Goal: Task Accomplishment & Management: Use online tool/utility

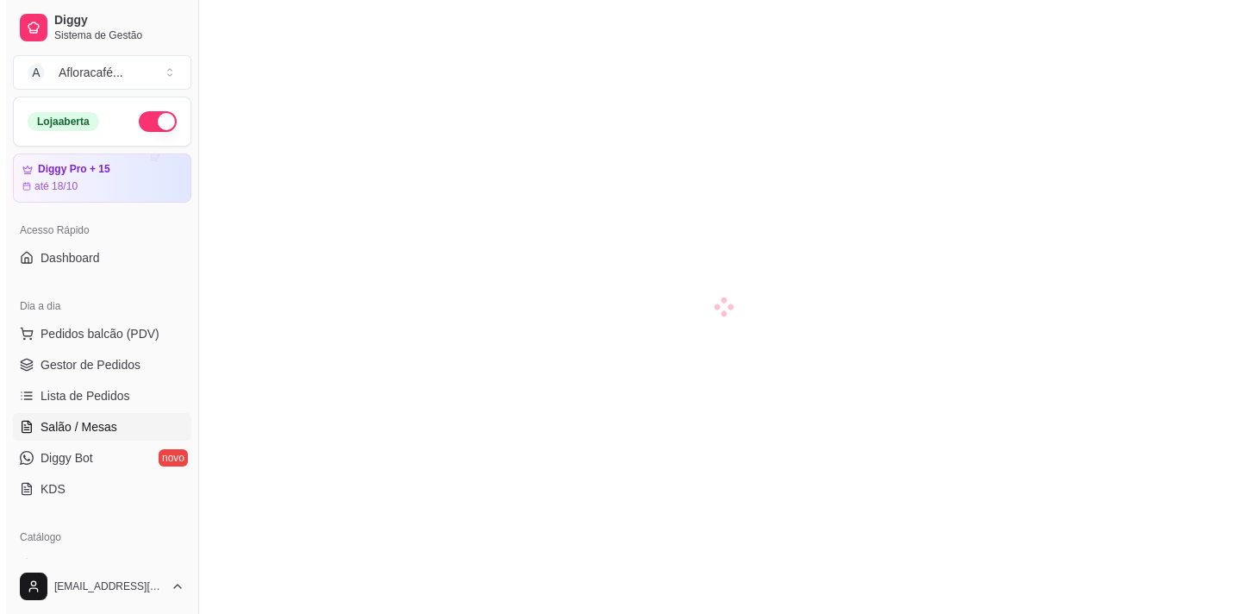
scroll to position [78, 0]
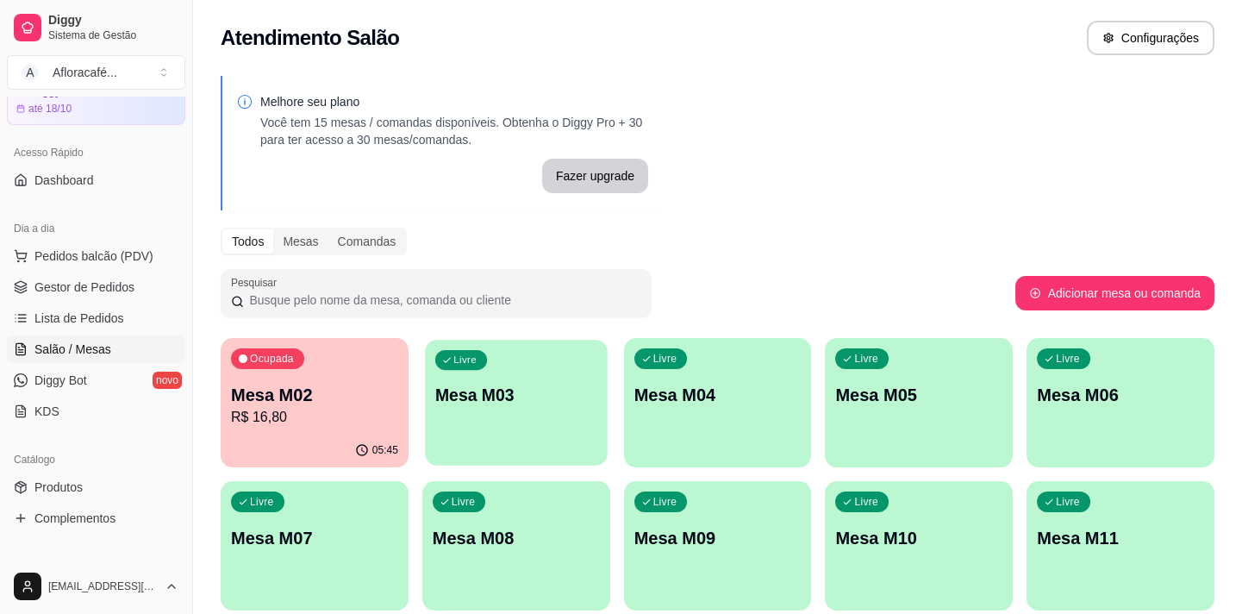
click at [502, 395] on p "Mesa M03" at bounding box center [516, 395] width 162 height 23
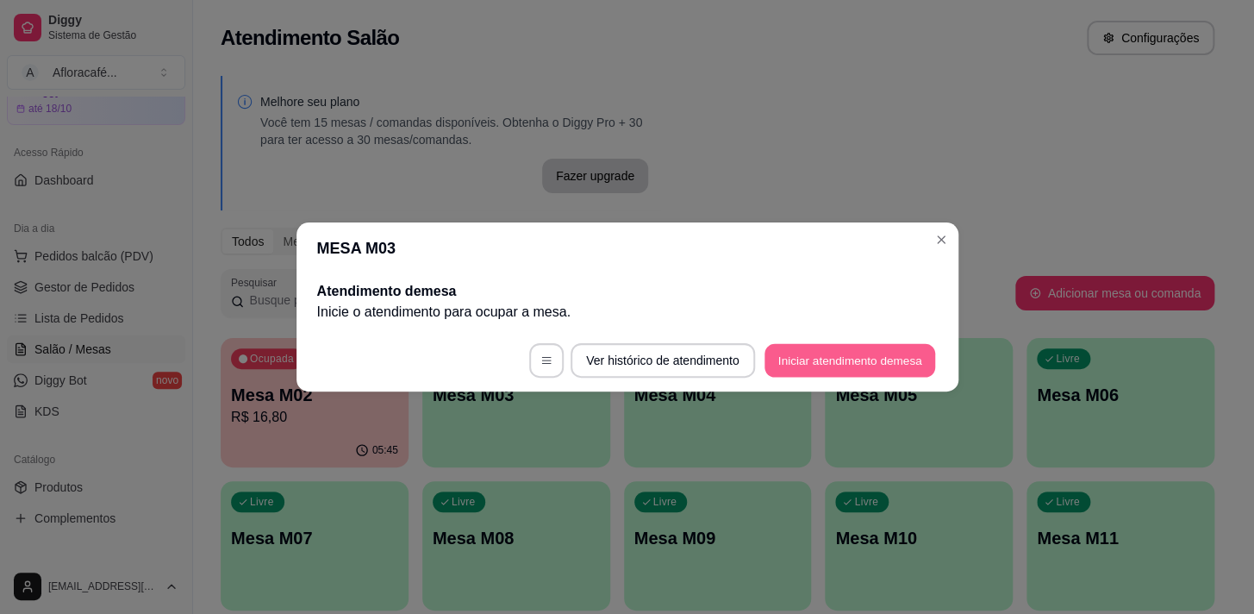
click at [848, 371] on button "Iniciar atendimento de mesa" at bounding box center [850, 361] width 171 height 34
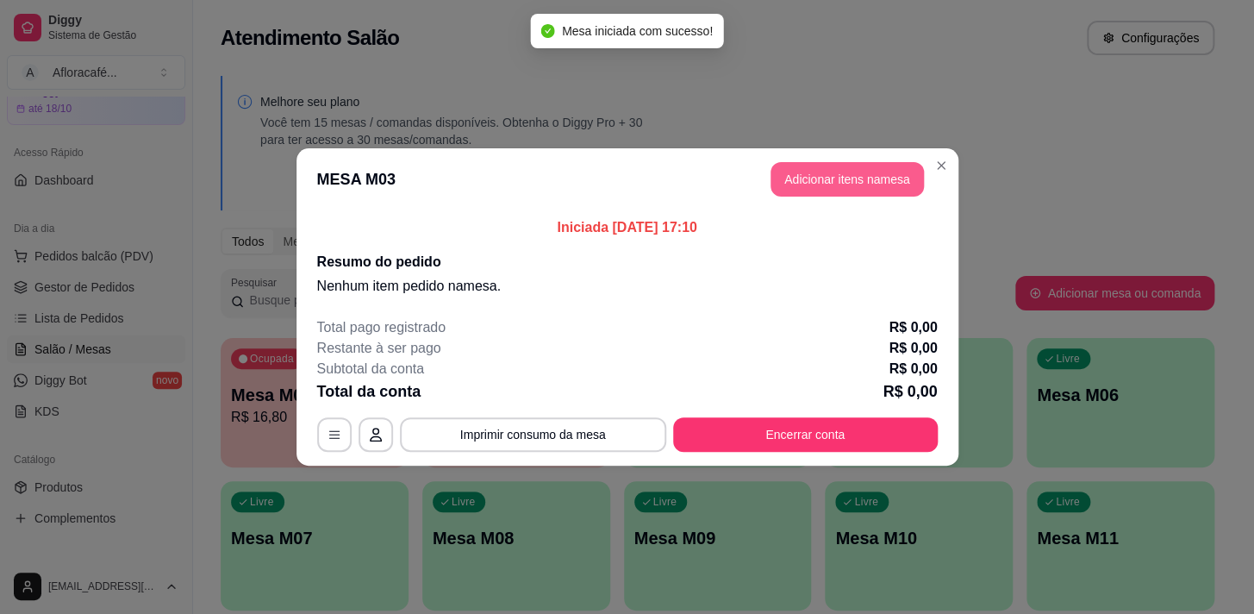
click at [807, 172] on button "Adicionar itens na mesa" at bounding box center [847, 179] width 153 height 34
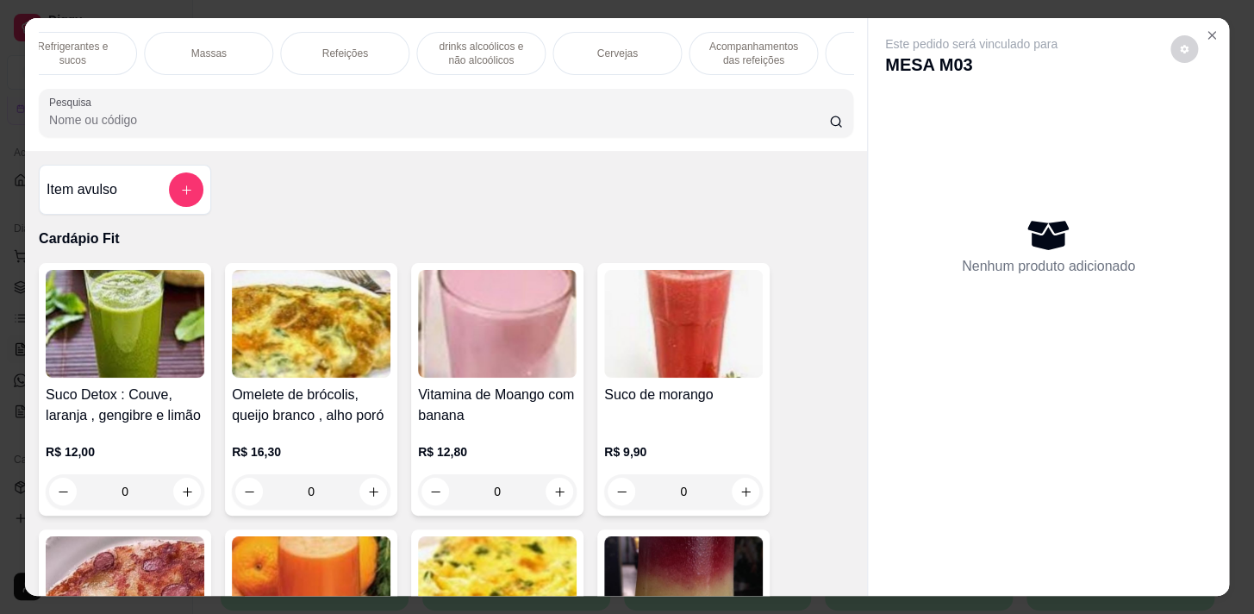
scroll to position [0, 949]
click at [765, 52] on p "Descartáveis para consumos de alimentos que não são da loja" at bounding box center [789, 54] width 100 height 28
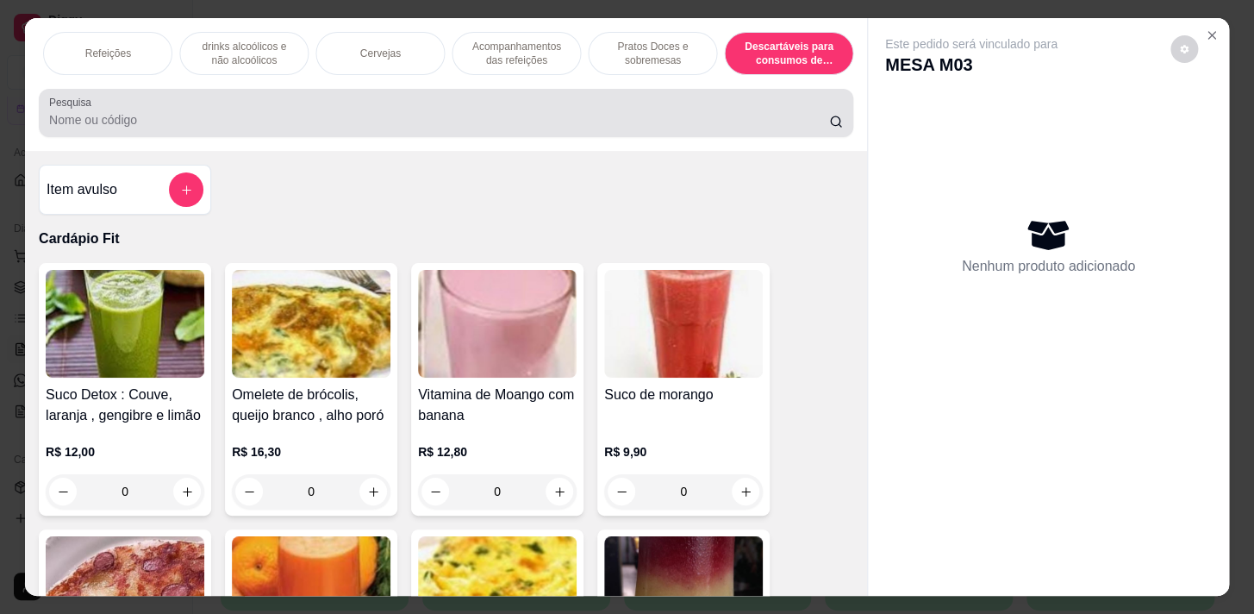
scroll to position [42, 0]
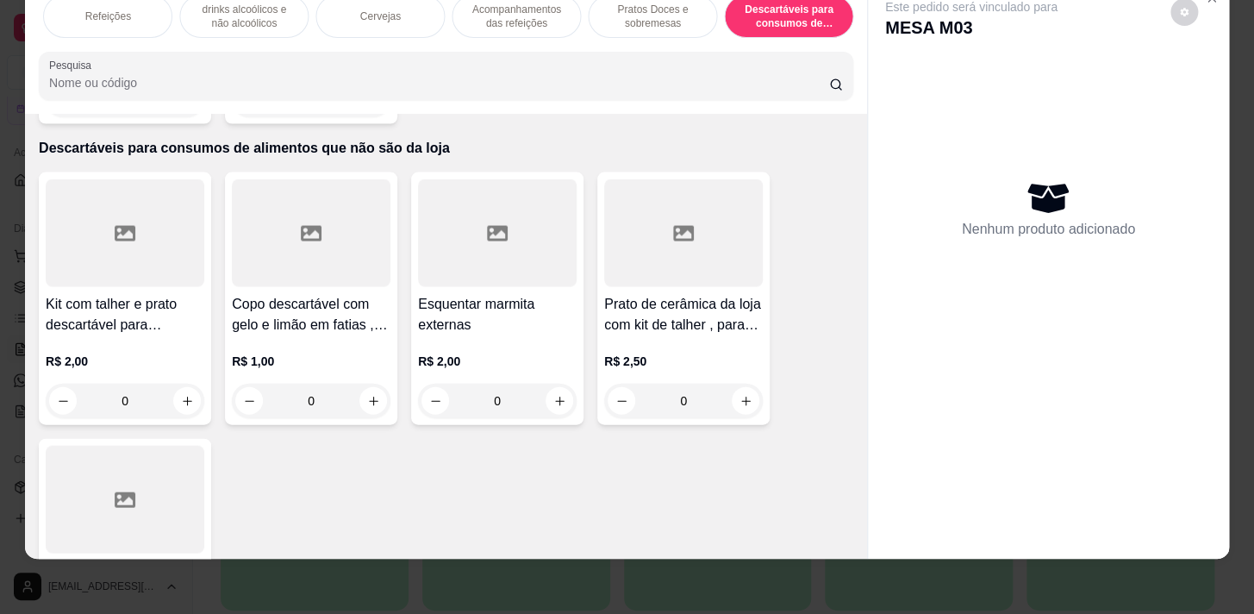
click at [222, 43] on div "Cardápio Fit Sopas e Caldos Bebidas quentes Bebidas Geladas Pratos salgados / s…" at bounding box center [446, 47] width 842 height 133
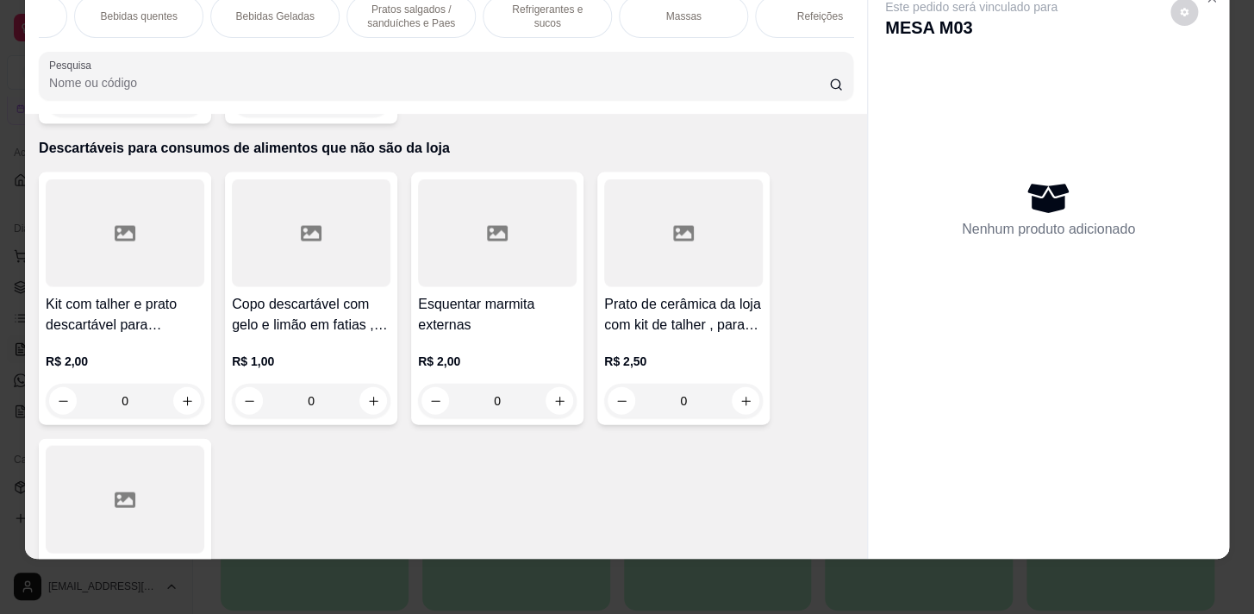
click at [159, 14] on div "Bebidas quentes" at bounding box center [138, 16] width 129 height 43
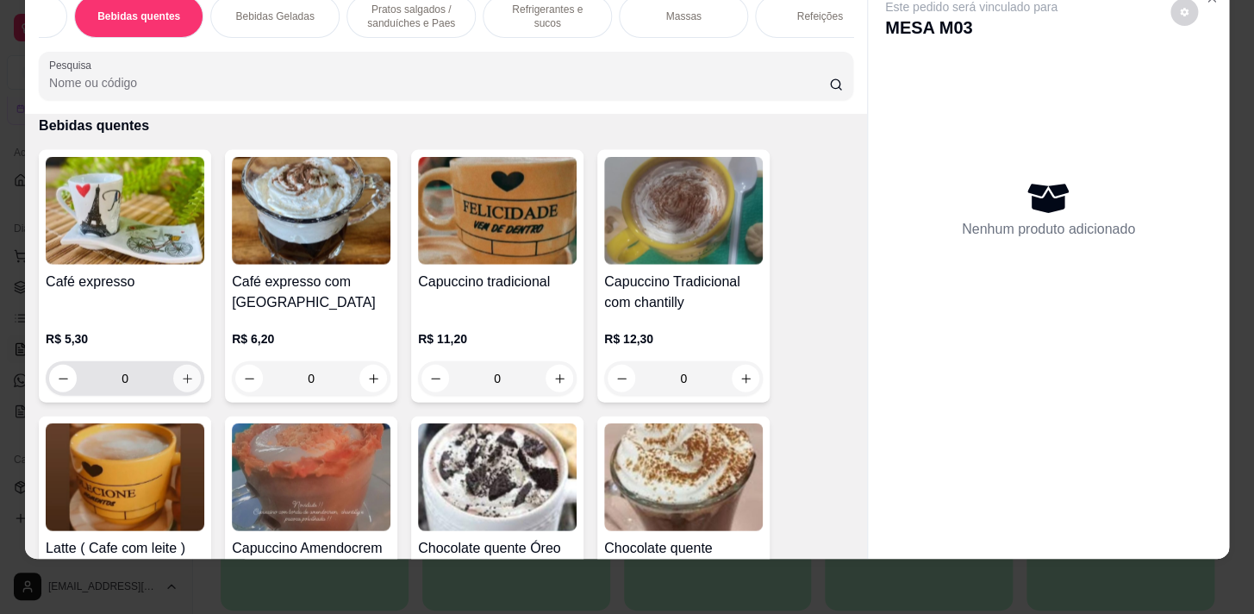
click at [190, 374] on button "increase-product-quantity" at bounding box center [187, 378] width 28 height 28
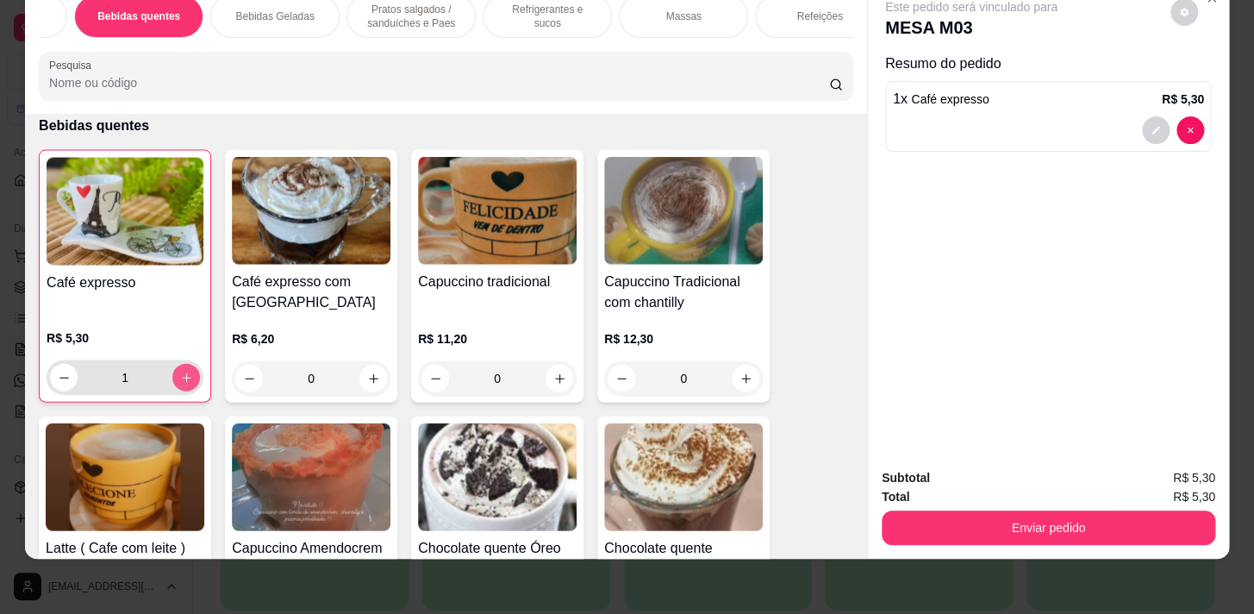
type input "1"
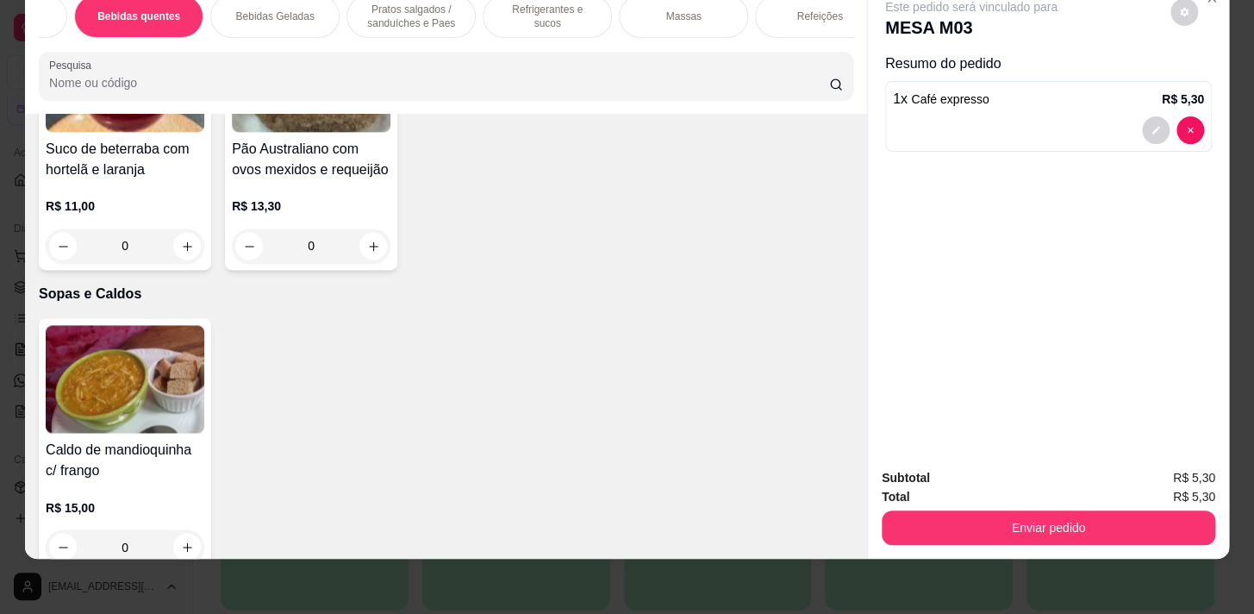
click at [424, 11] on p "Pratos salgados / sanduíches e Paes" at bounding box center [411, 17] width 100 height 28
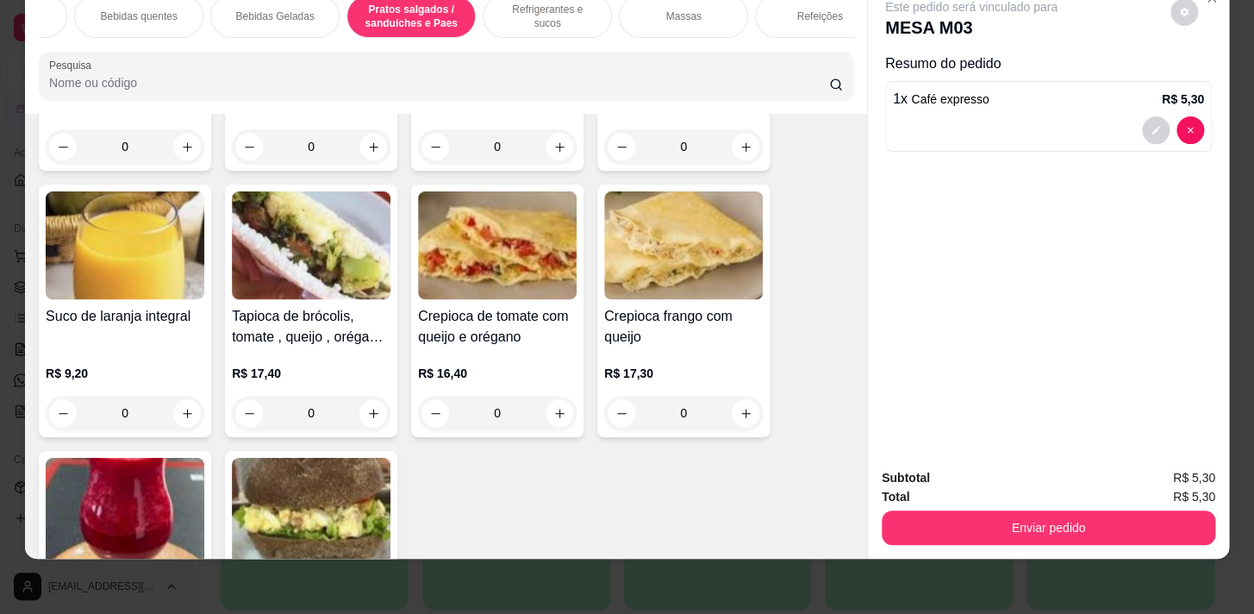
scroll to position [0, 0]
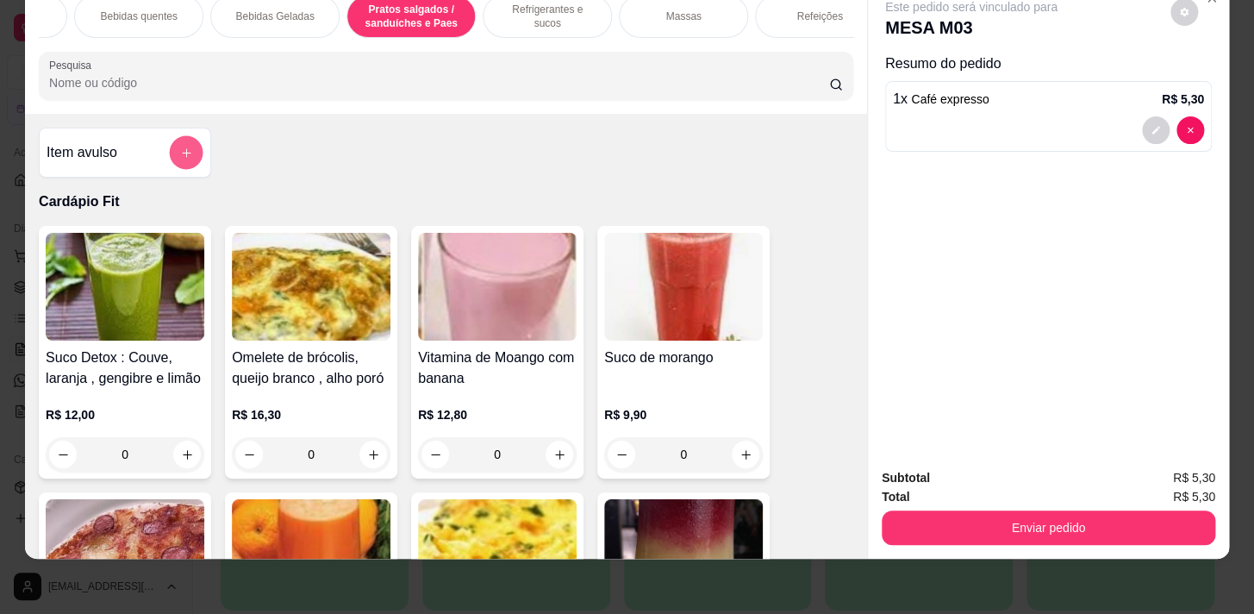
click at [180, 155] on icon "add-separate-item" at bounding box center [186, 153] width 13 height 13
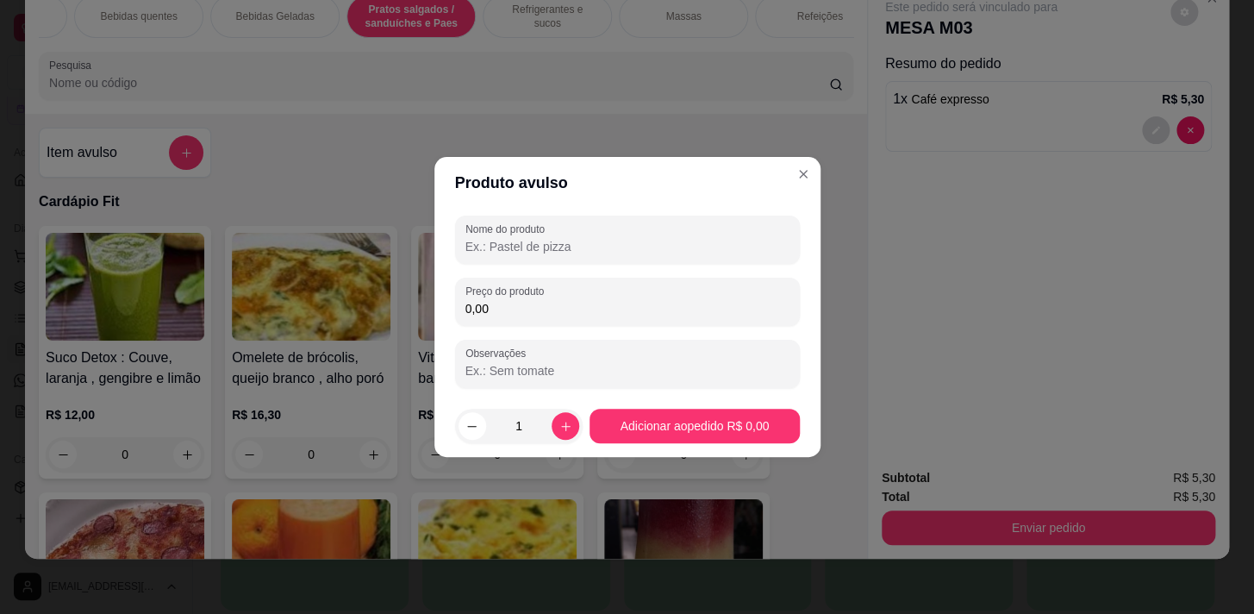
click at [519, 224] on label "Nome do produto" at bounding box center [507, 229] width 85 height 15
click at [519, 238] on input "Nome do produto" at bounding box center [627, 246] width 324 height 17
click at [513, 243] on input "Nome do produto" at bounding box center [627, 246] width 324 height 17
type input "tapioca calabressa c/ mussarela"
drag, startPoint x: 673, startPoint y: 326, endPoint x: 686, endPoint y: 308, distance: 22.2
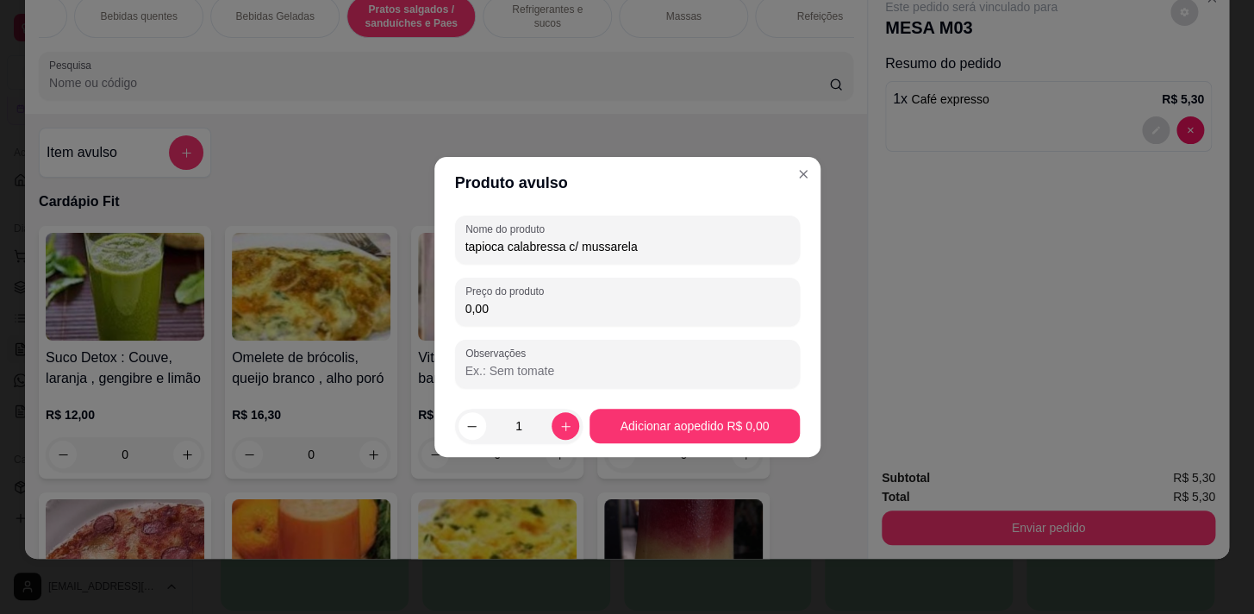
click at [675, 324] on div "Nome do produto tapioca calabressa c/ mussarela Preço do produto 0,00 Observaçõ…" at bounding box center [627, 301] width 345 height 172
click at [680, 312] on input "0,00" at bounding box center [627, 308] width 324 height 17
click at [686, 308] on input "0,00" at bounding box center [627, 308] width 324 height 17
type input "14,90"
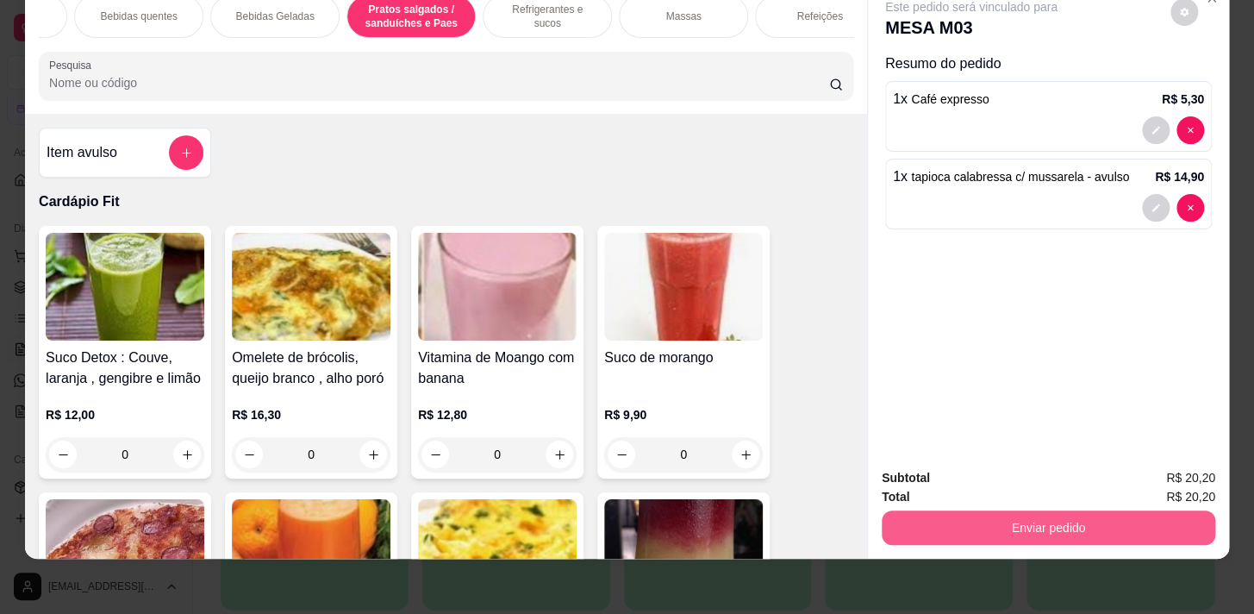
click at [1201, 510] on button "Enviar pedido" at bounding box center [1049, 527] width 334 height 34
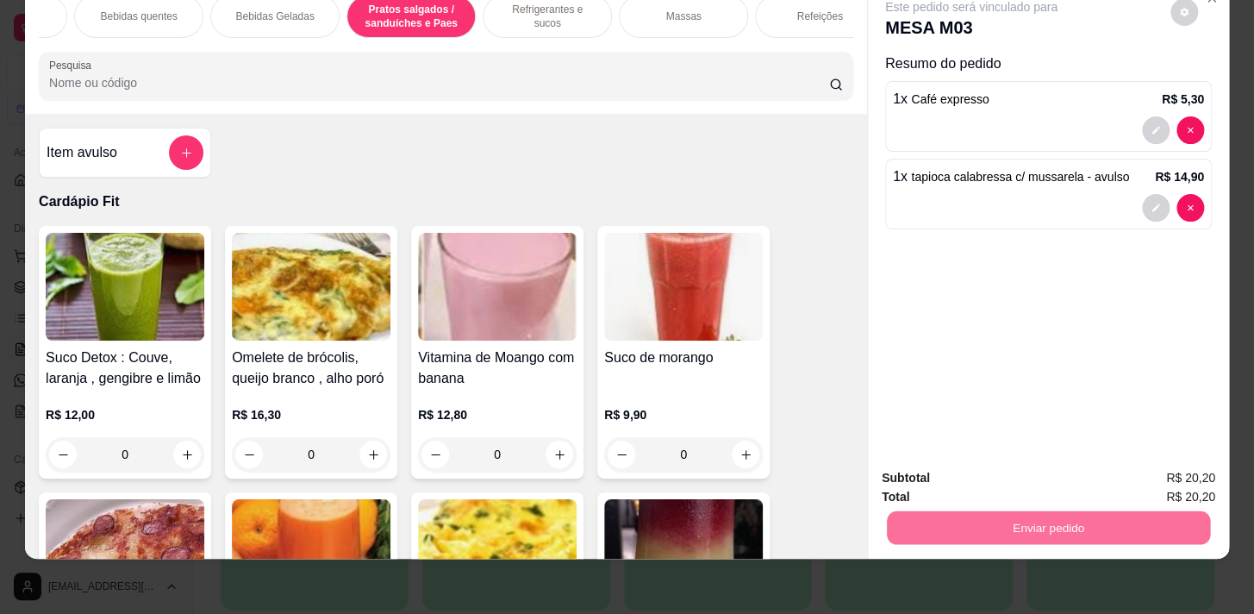
click at [1164, 465] on button "Enviar pedido" at bounding box center [1170, 474] width 97 height 33
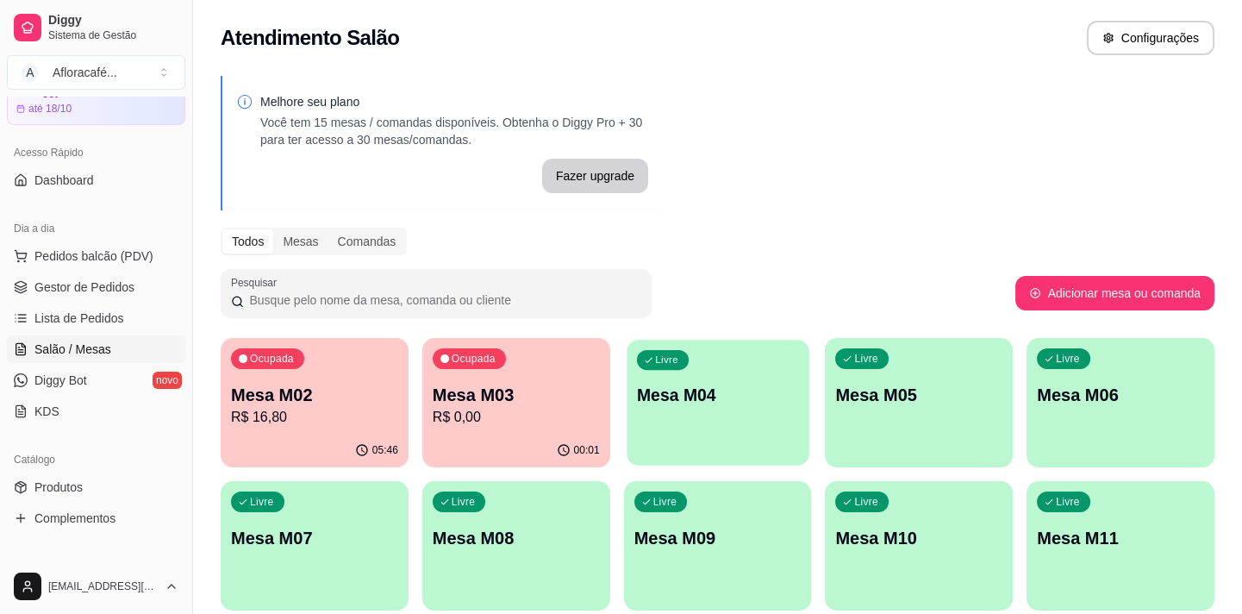
click at [662, 389] on p "Mesa M04" at bounding box center [718, 395] width 162 height 23
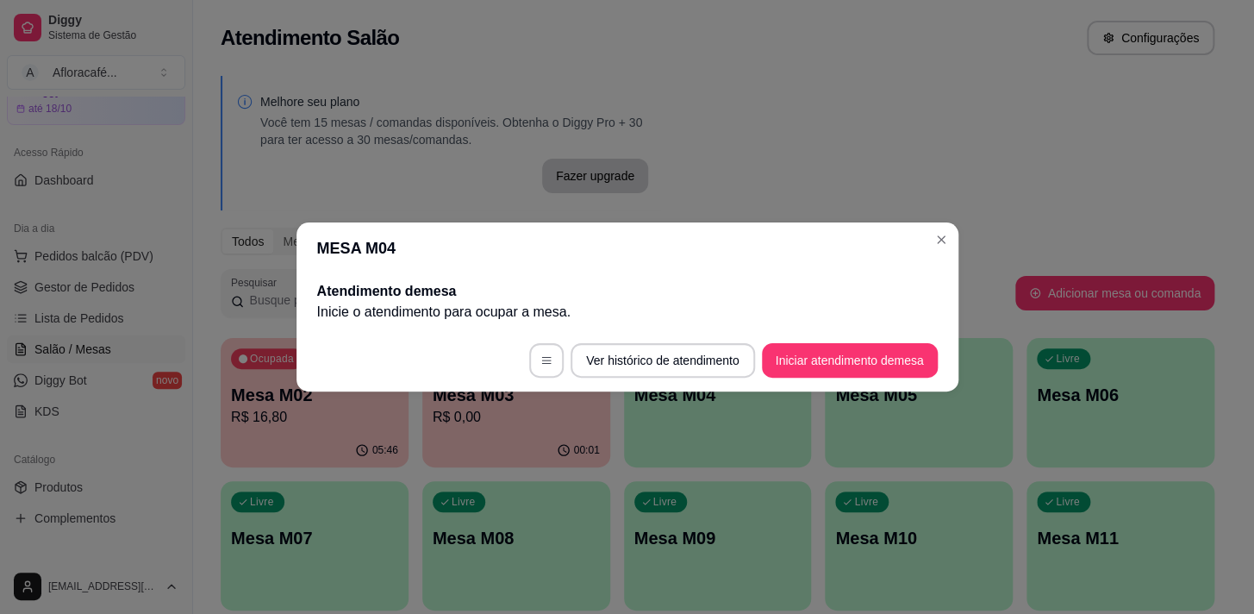
click at [855, 337] on footer "Ver histórico de atendimento Iniciar atendimento de mesa" at bounding box center [627, 360] width 662 height 62
click at [858, 353] on button "Iniciar atendimento de mesa" at bounding box center [850, 360] width 176 height 34
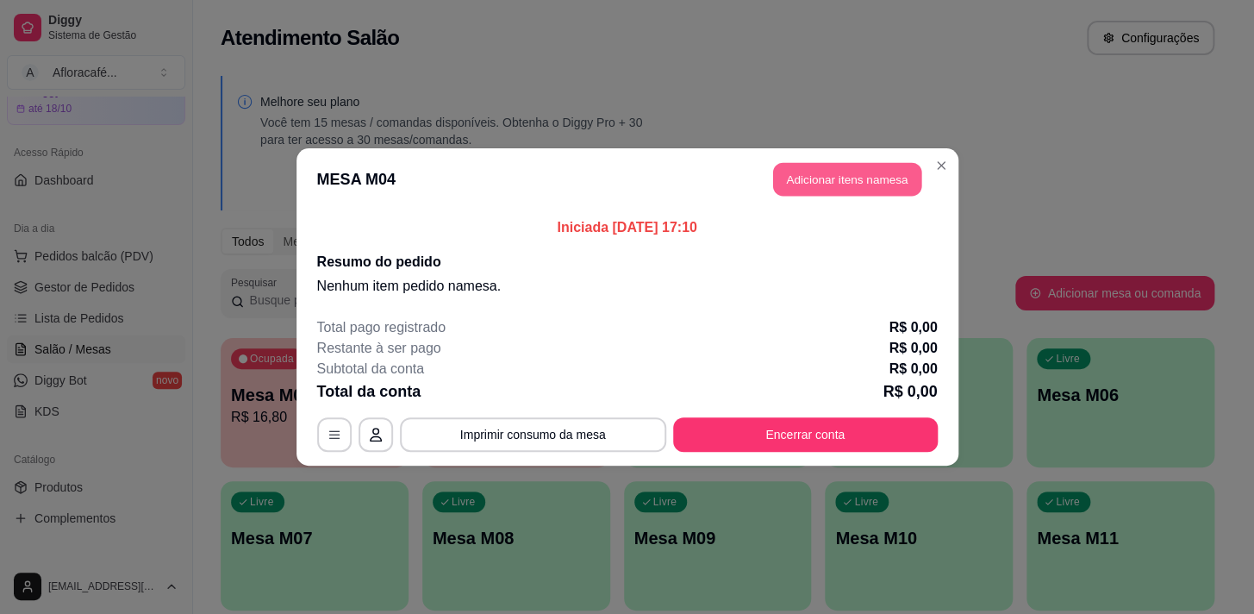
click at [864, 179] on button "Adicionar itens na mesa" at bounding box center [847, 180] width 148 height 34
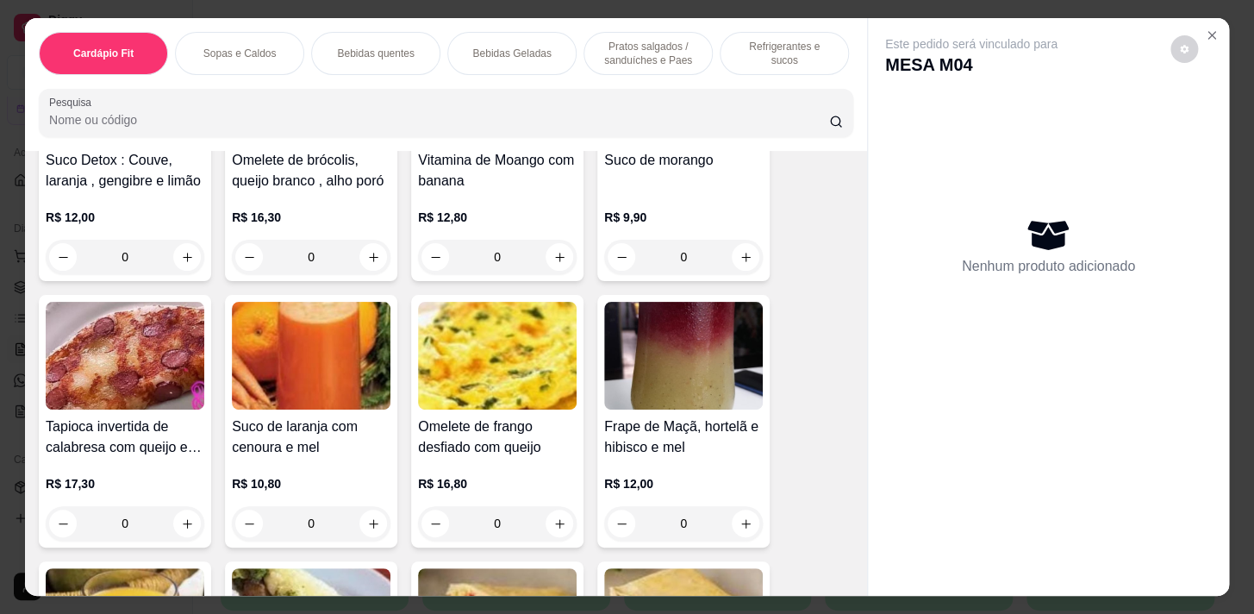
scroll to position [313, 0]
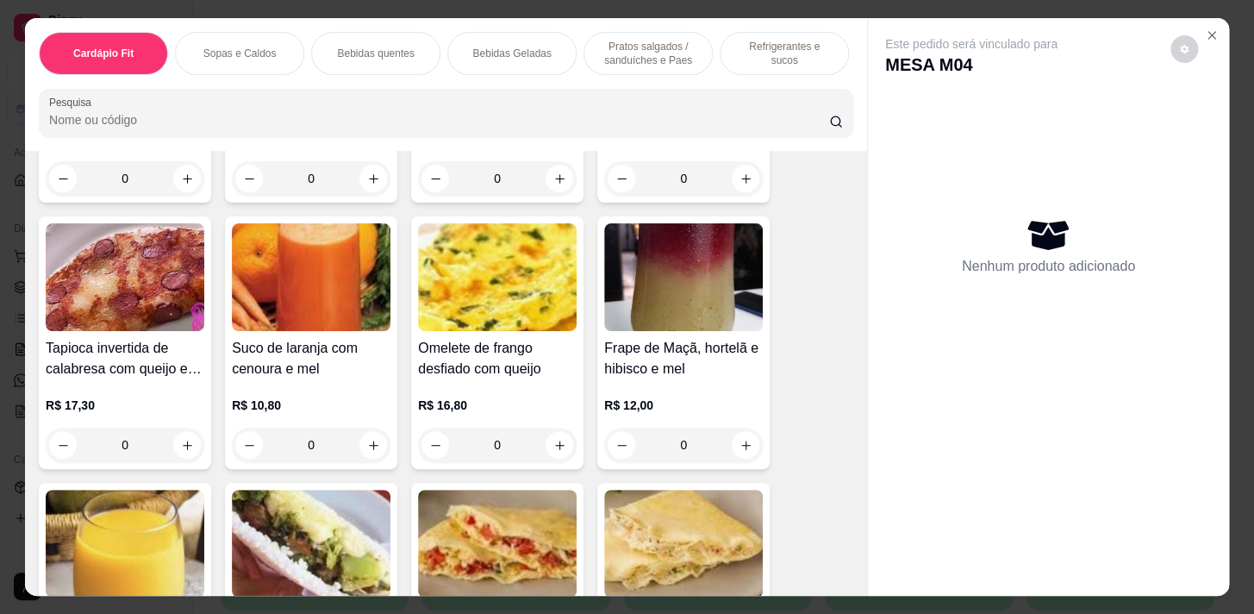
click at [377, 50] on p "Bebidas quentes" at bounding box center [375, 54] width 77 height 14
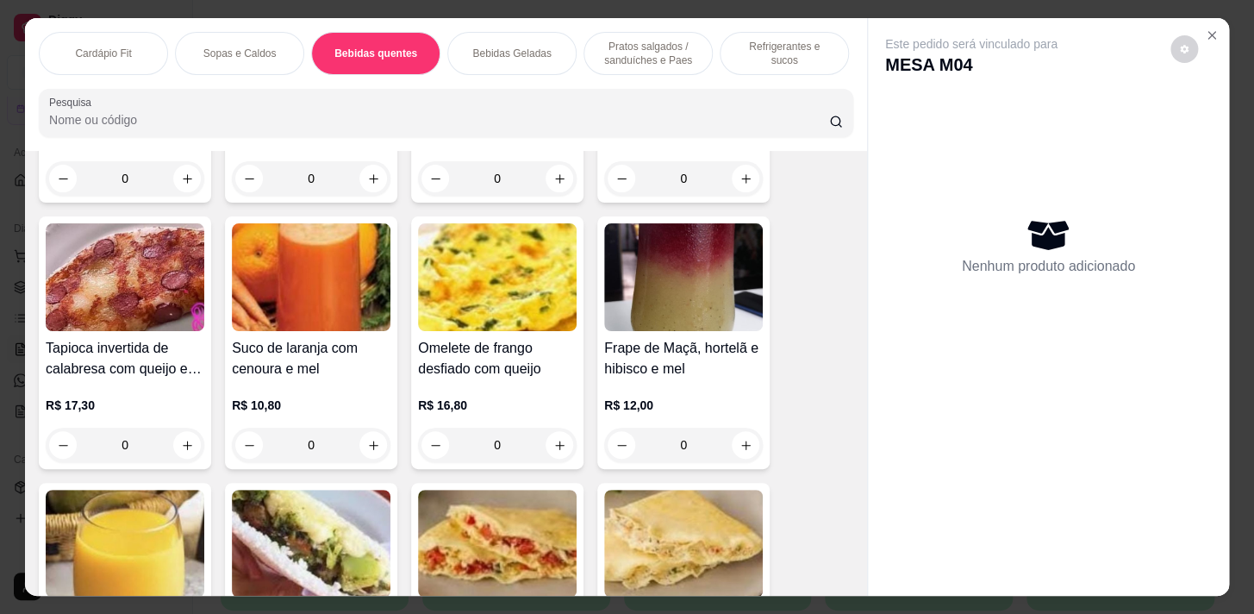
scroll to position [42, 0]
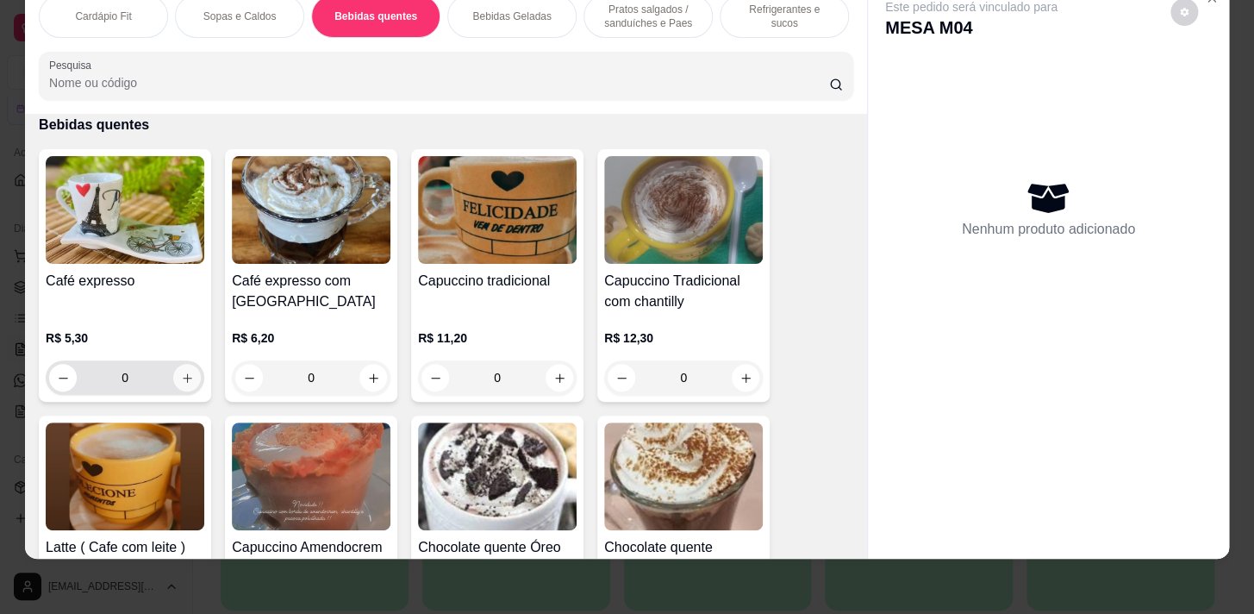
click at [181, 375] on icon "increase-product-quantity" at bounding box center [187, 377] width 13 height 13
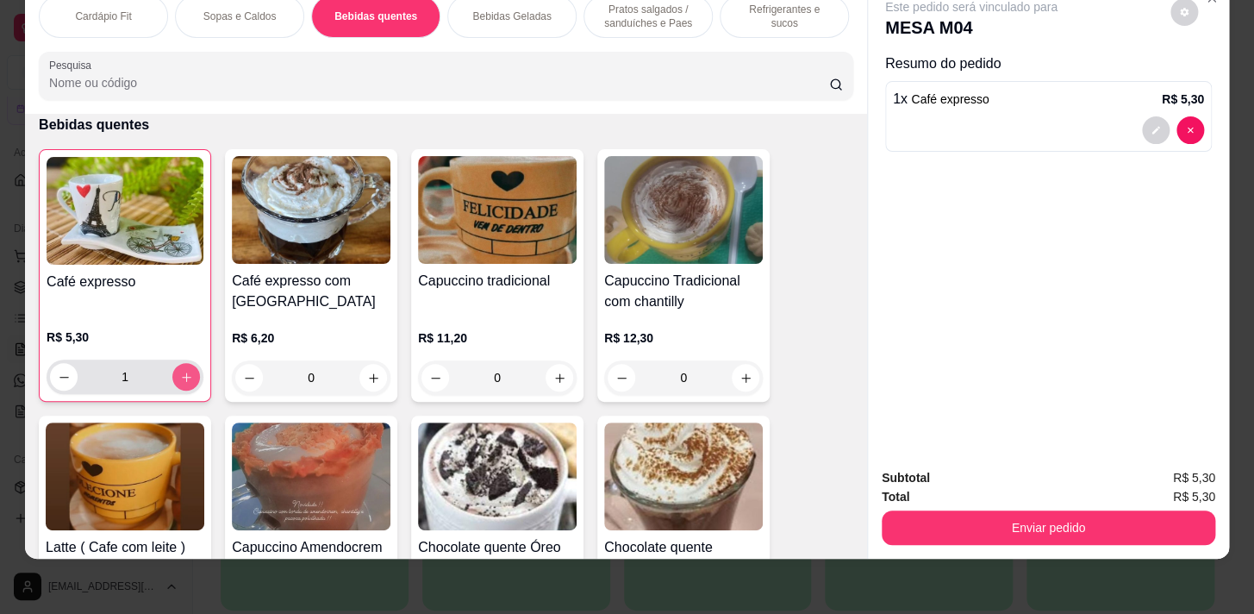
type input "1"
click at [733, 380] on button "increase-product-quantity" at bounding box center [746, 378] width 28 height 28
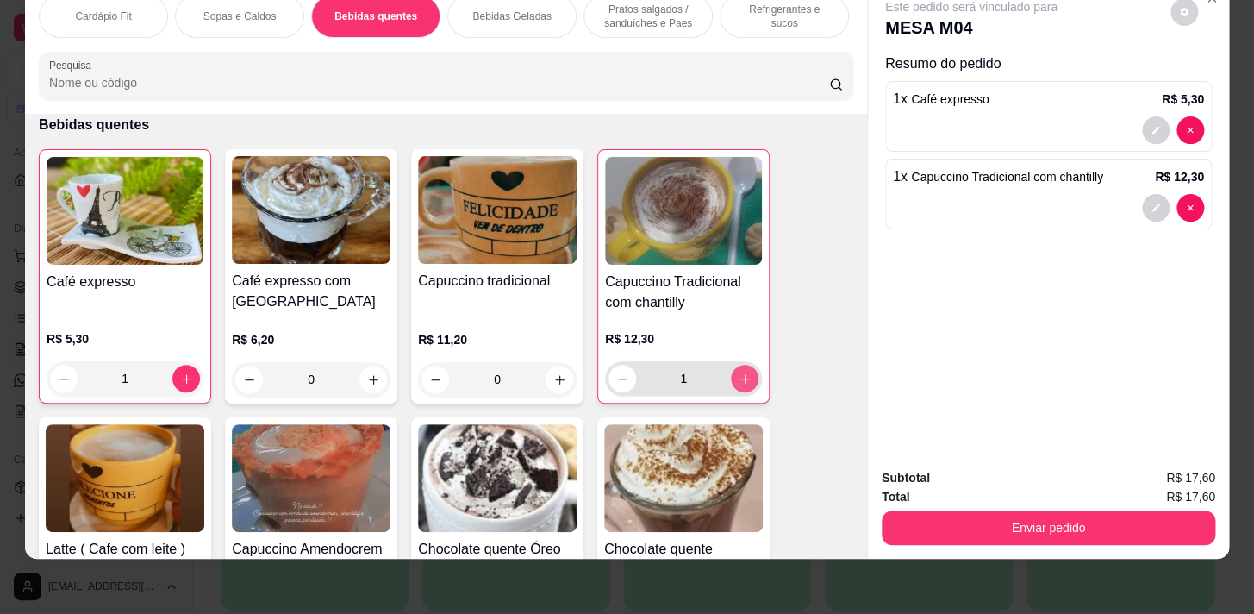
type input "1"
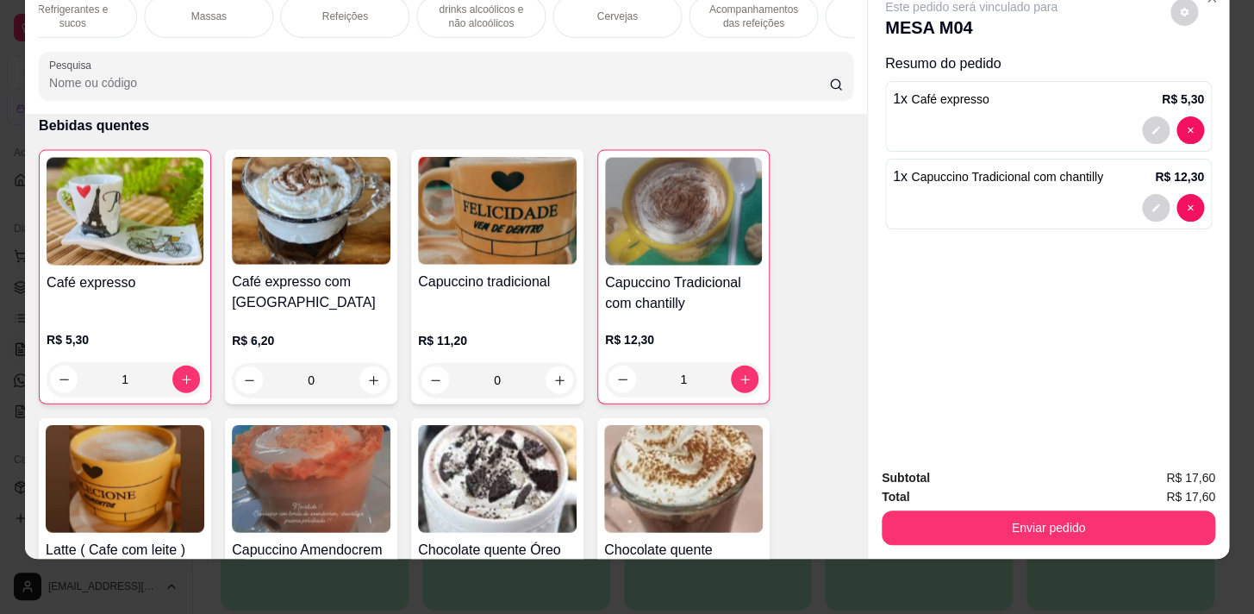
click at [749, 20] on div "Acompanhamentos das refeições" at bounding box center [753, 16] width 129 height 43
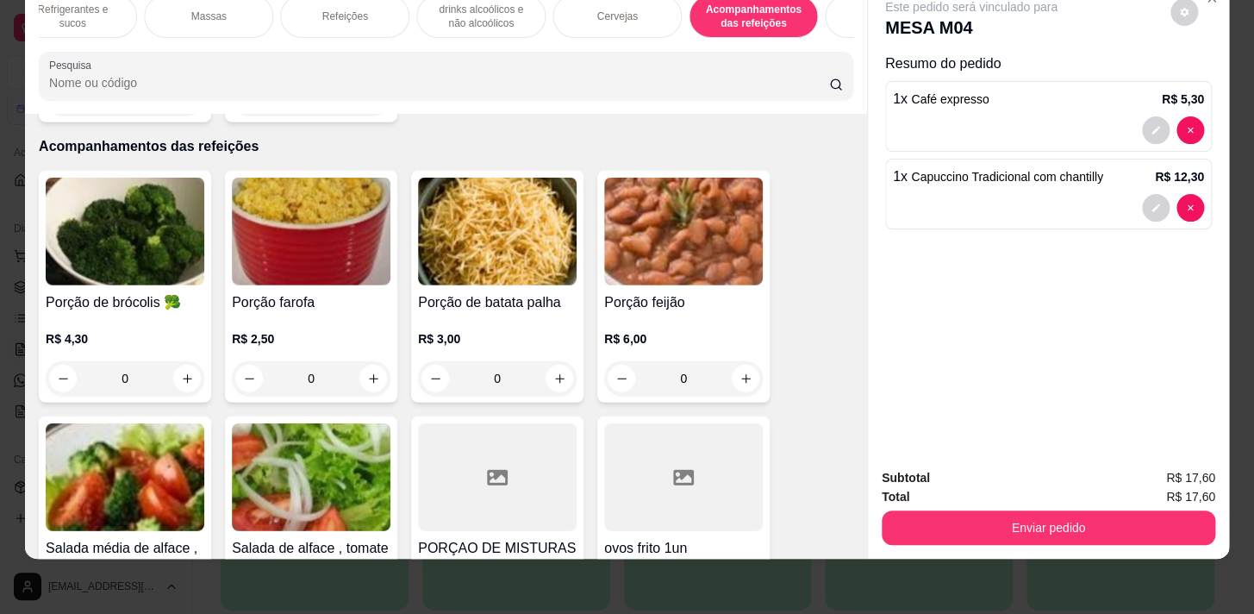
scroll to position [0, 949]
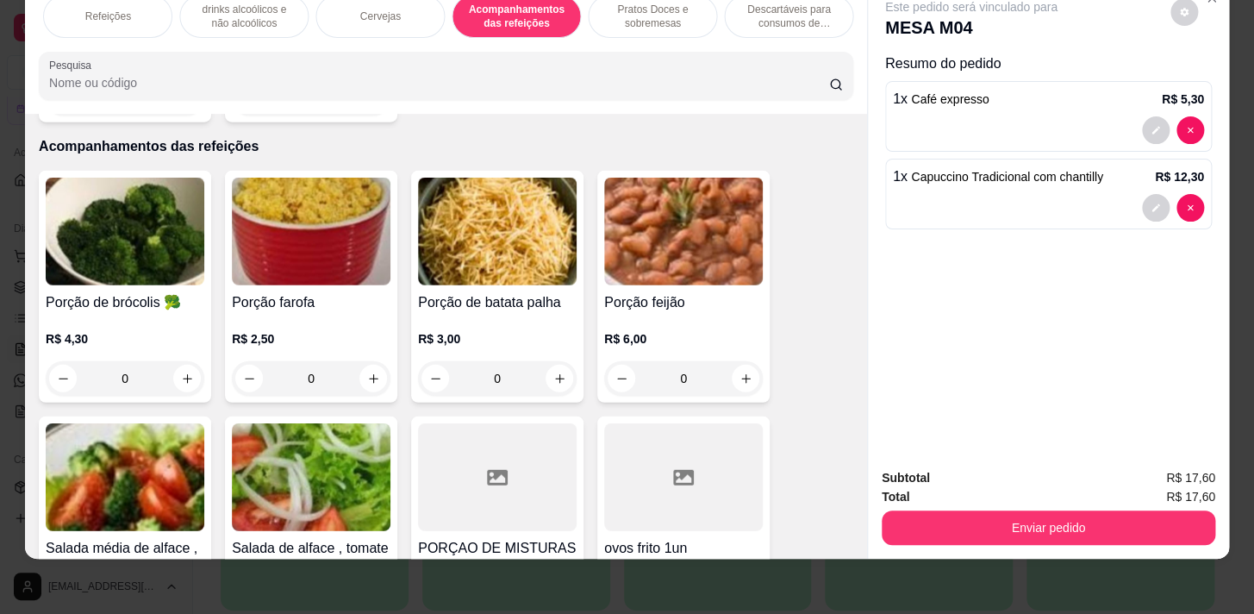
click at [790, 9] on p "Descartáveis para consumos de alimentos que não são da loja" at bounding box center [789, 17] width 100 height 28
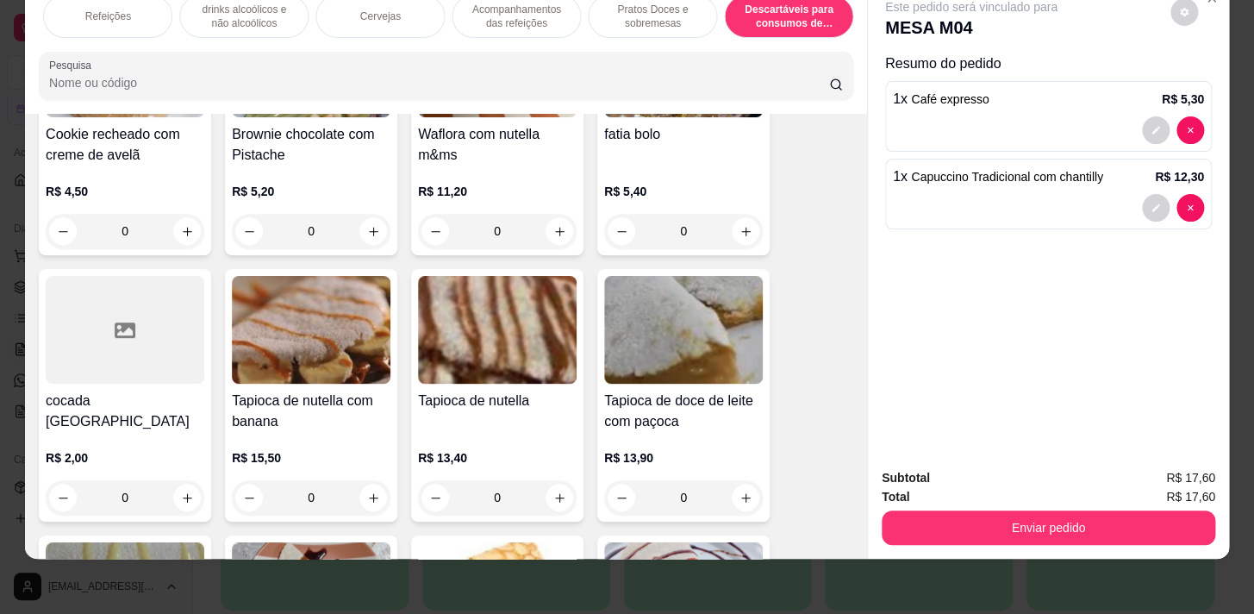
scroll to position [13985, 0]
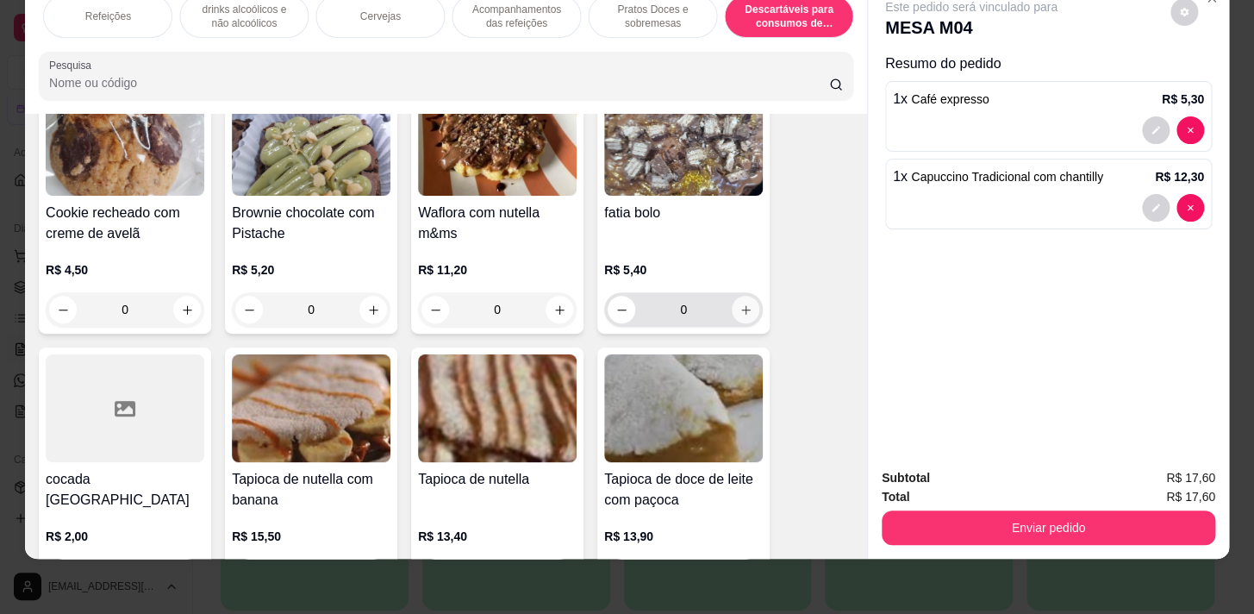
click at [748, 296] on button "increase-product-quantity" at bounding box center [746, 310] width 28 height 28
click at [749, 296] on button "increase-product-quantity" at bounding box center [746, 310] width 28 height 28
type input "2"
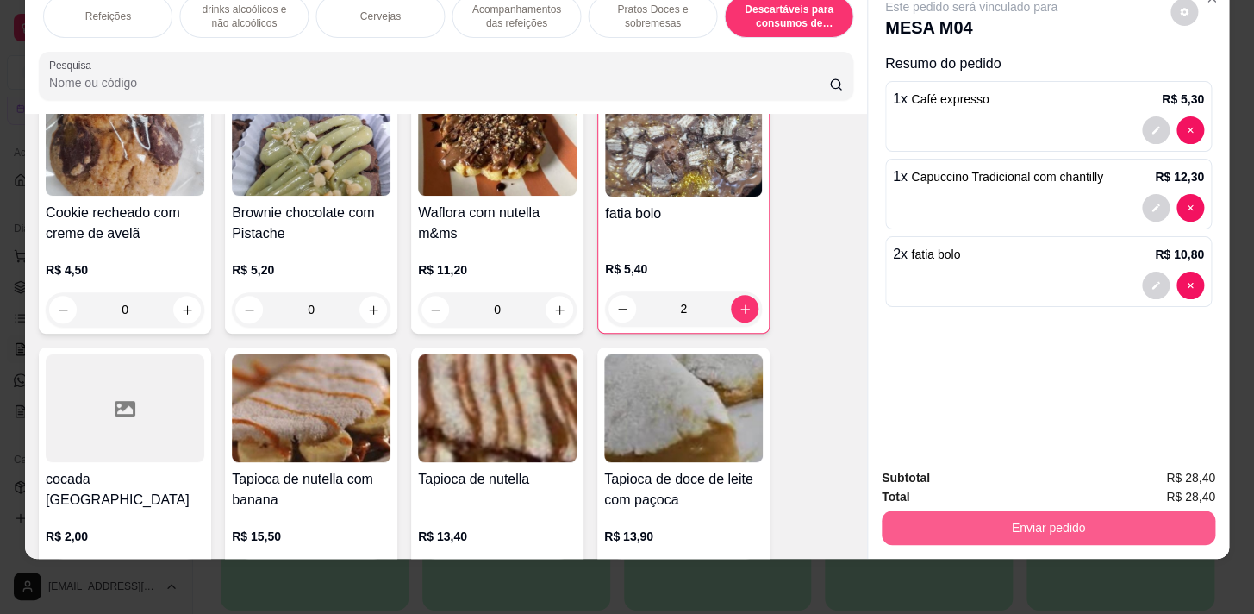
click at [1133, 524] on button "Enviar pedido" at bounding box center [1049, 527] width 334 height 34
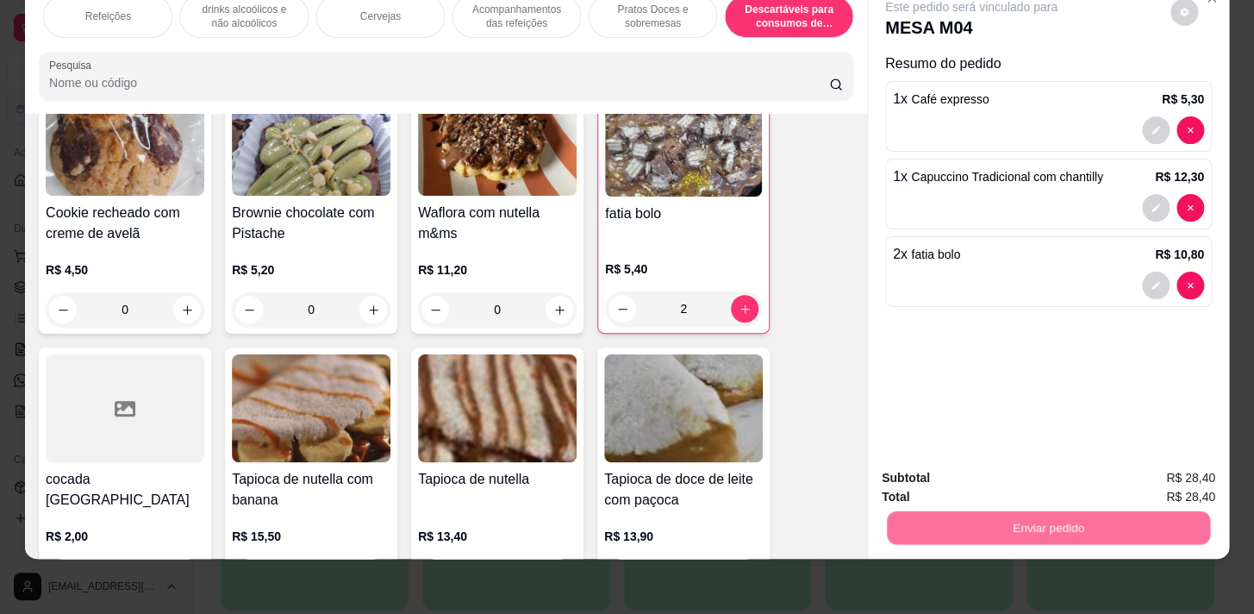
click at [1172, 471] on button "Enviar pedido" at bounding box center [1170, 474] width 97 height 33
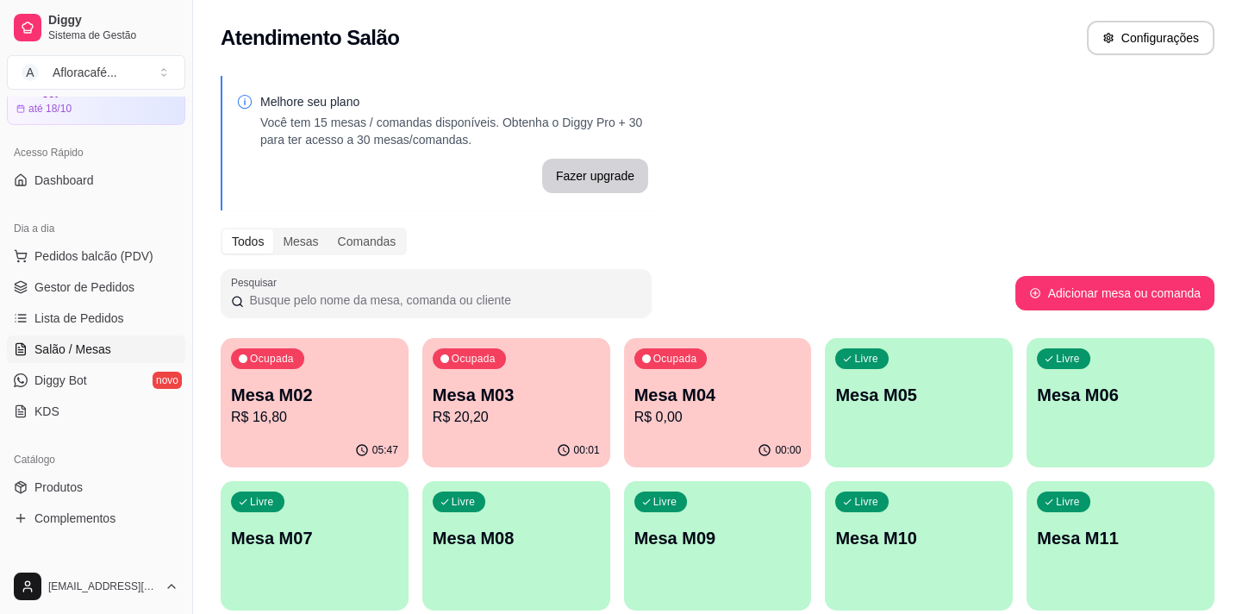
click at [963, 398] on p "Mesa M05" at bounding box center [918, 395] width 167 height 24
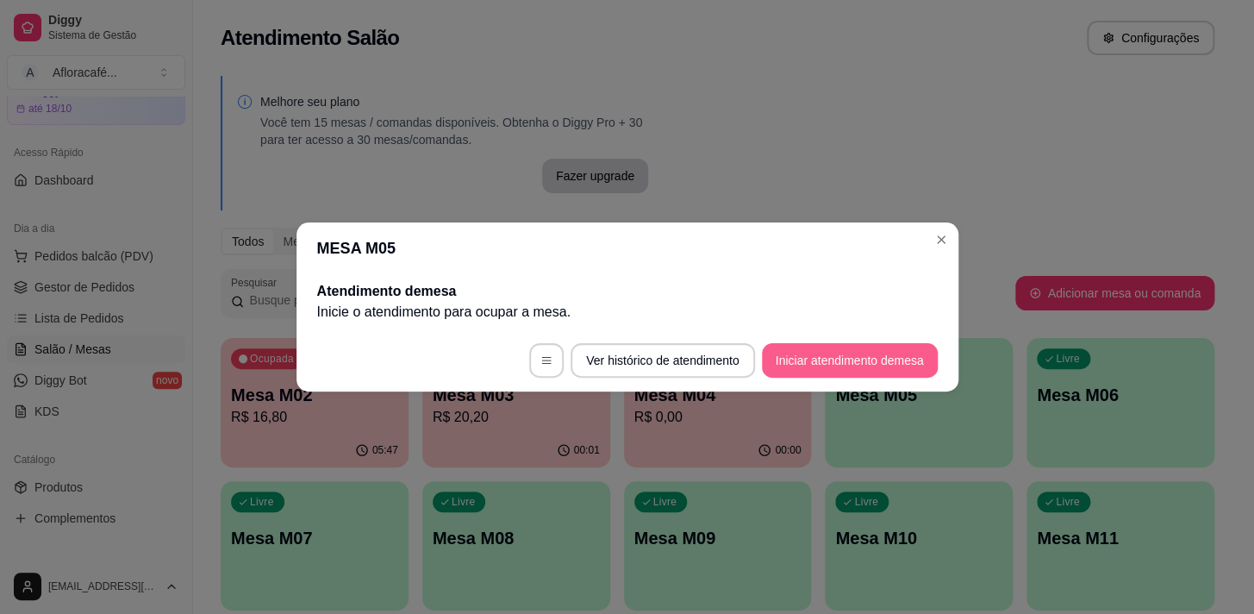
click at [885, 365] on button "Iniciar atendimento de mesa" at bounding box center [850, 360] width 176 height 34
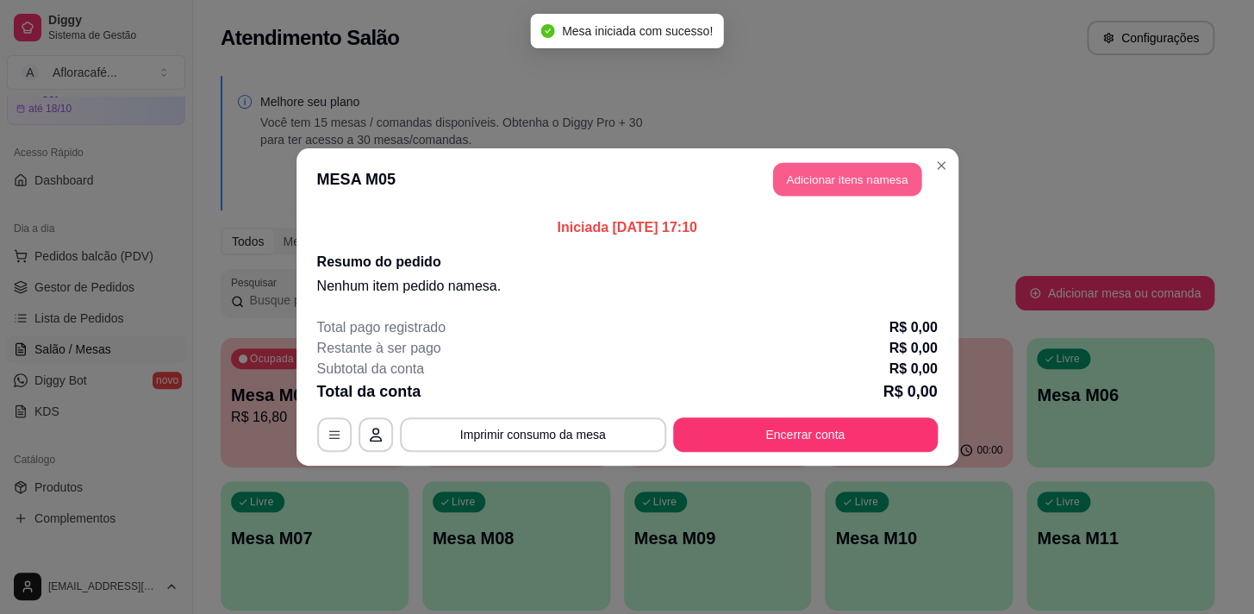
click at [878, 184] on button "Adicionar itens na mesa" at bounding box center [847, 180] width 148 height 34
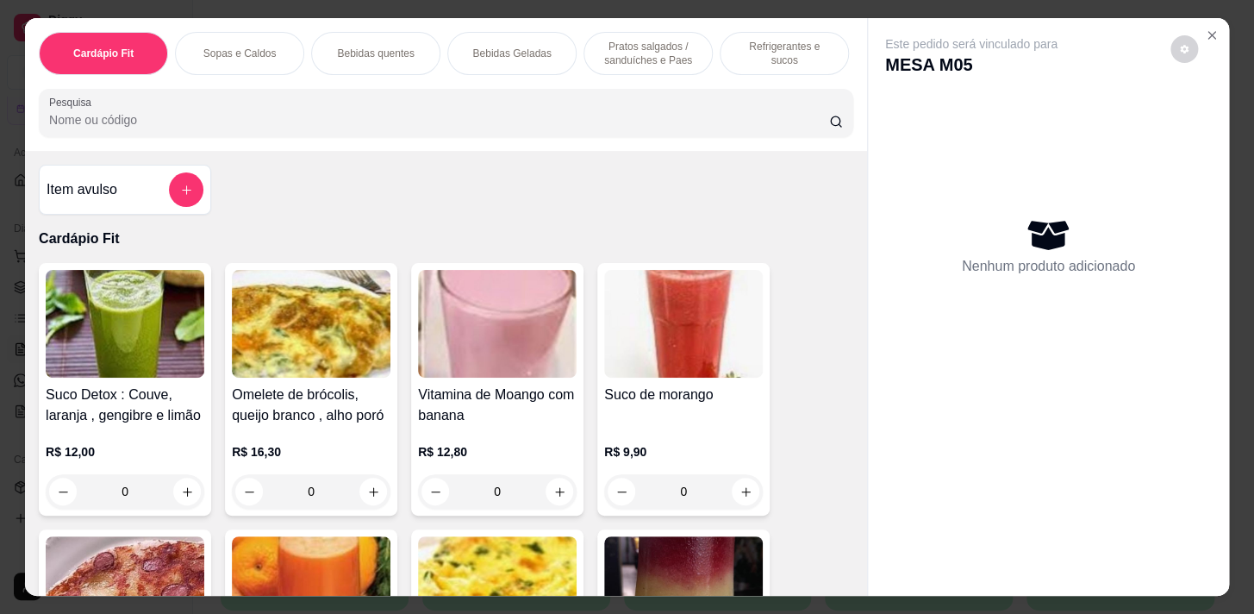
click at [553, 148] on div "Cardápio Fit Sopas e Caldos Bebidas quentes Bebidas Geladas Pratos salgados / s…" at bounding box center [446, 84] width 842 height 133
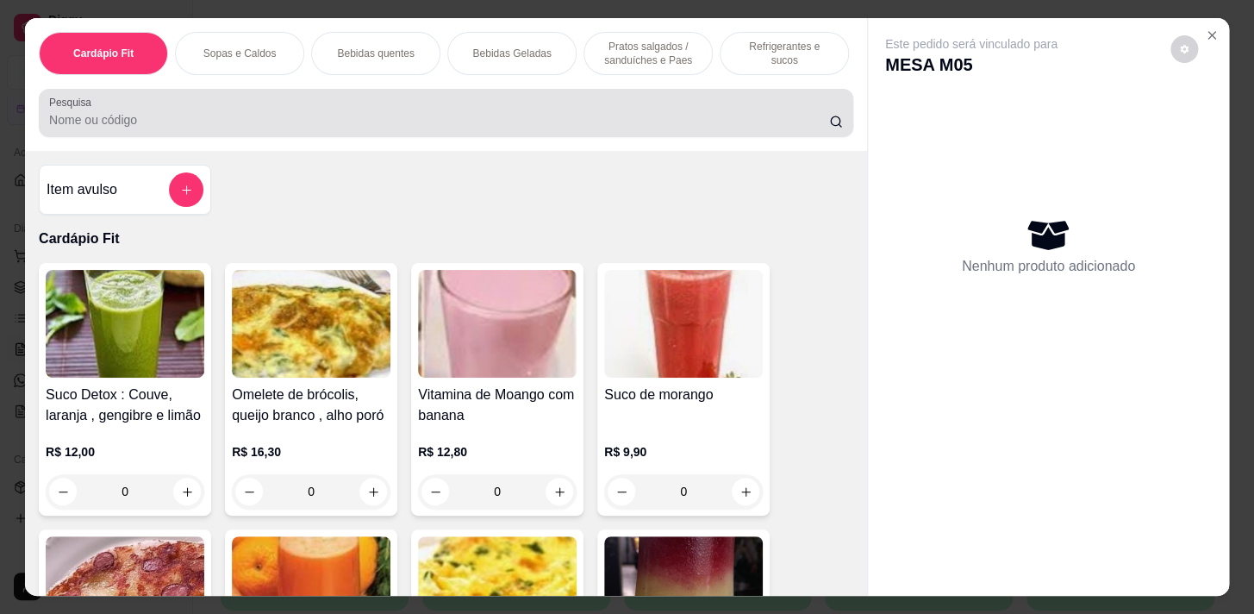
click at [253, 128] on input "Pesquisa" at bounding box center [439, 119] width 780 height 17
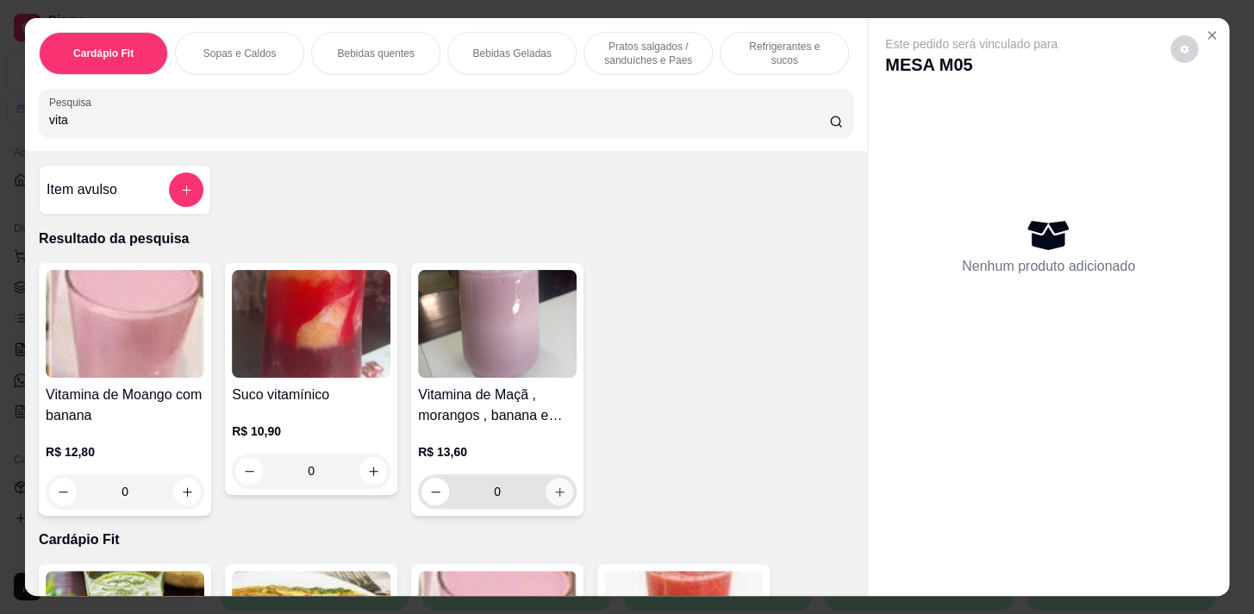
type input "vita"
click at [558, 491] on icon "increase-product-quantity" at bounding box center [559, 491] width 13 height 13
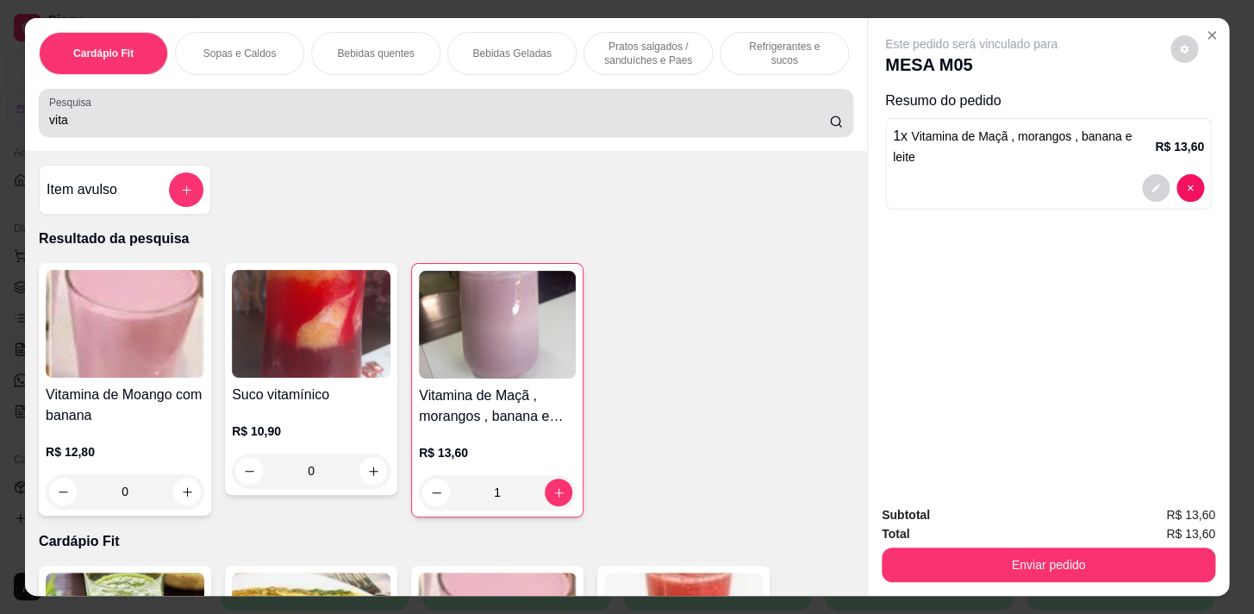
type input "1"
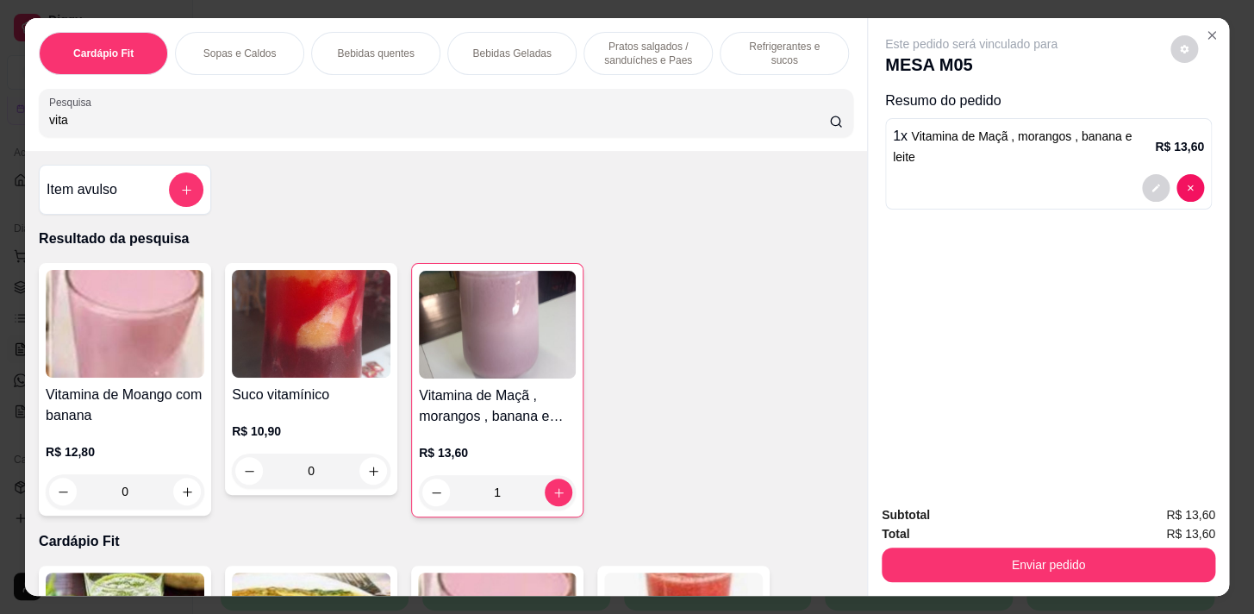
scroll to position [0, 712]
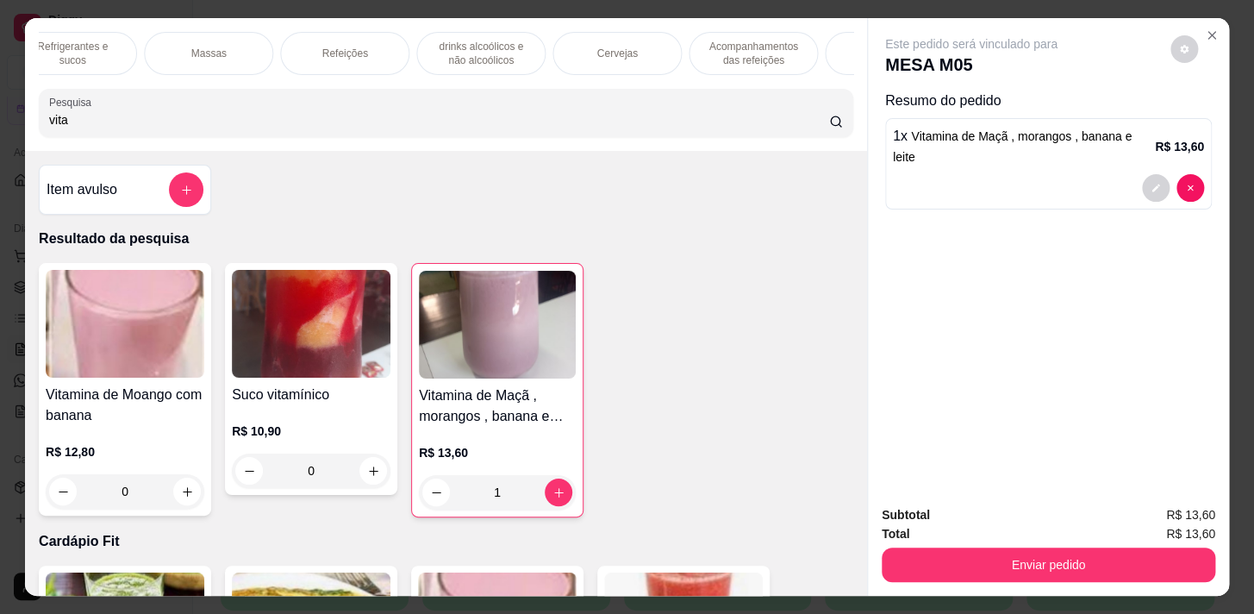
click at [739, 58] on p "Acompanhamentos das refeições" at bounding box center [753, 54] width 100 height 28
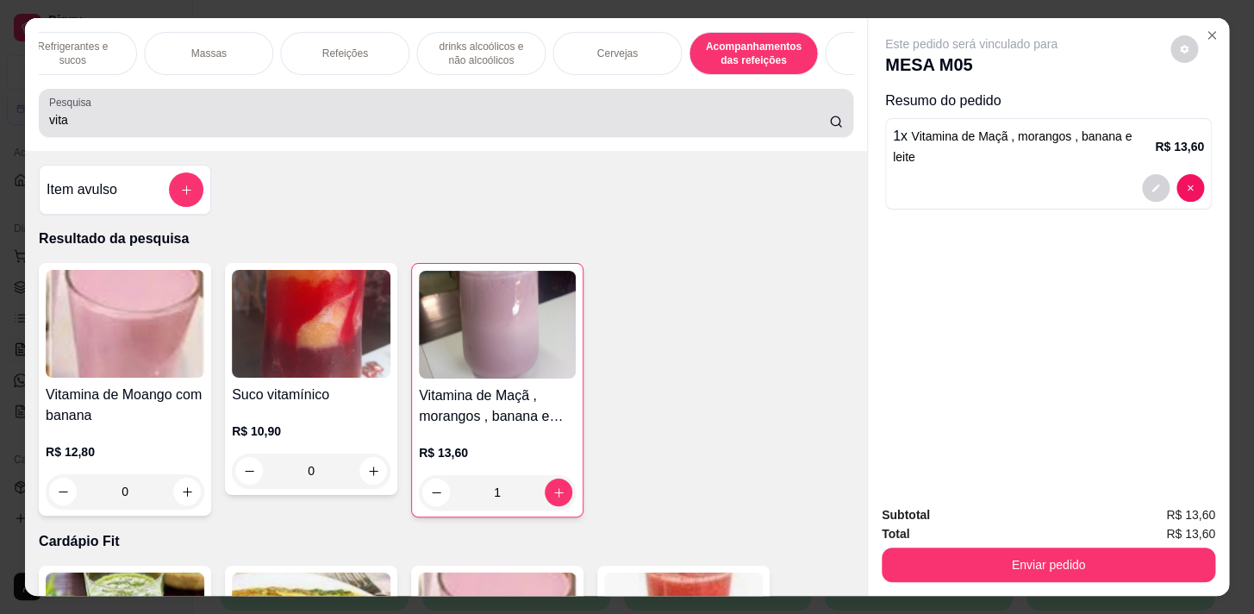
scroll to position [42, 0]
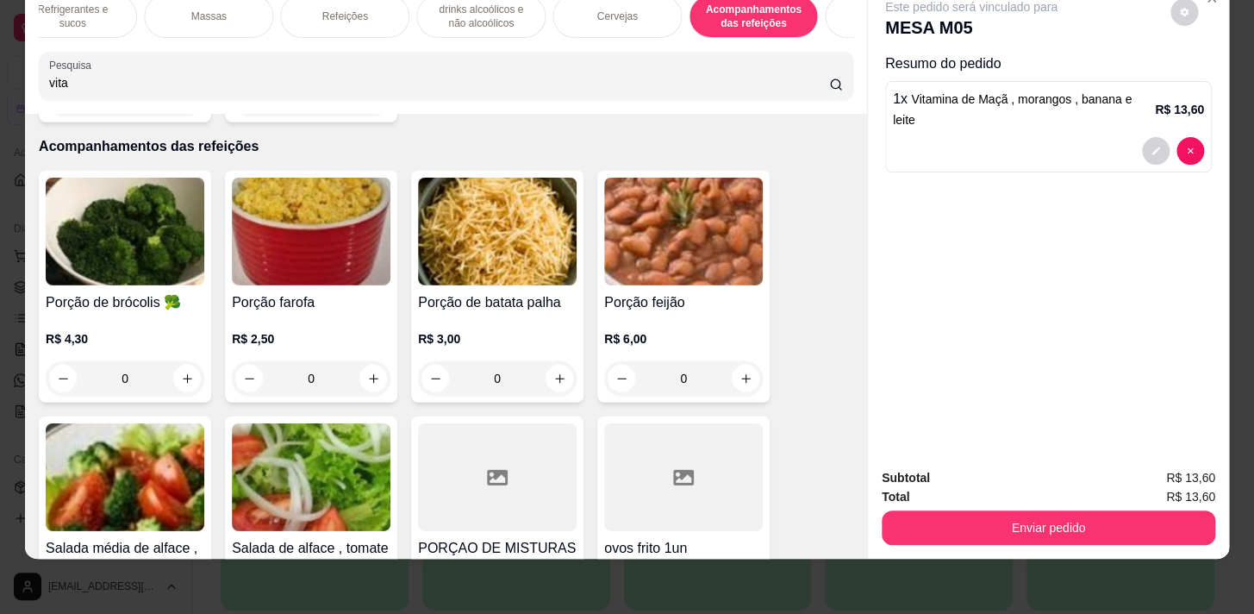
click at [756, 39] on div "Cardápio Fit Sopas e Caldos Bebidas quentes Bebidas Geladas Pratos salgados / s…" at bounding box center [446, 47] width 842 height 133
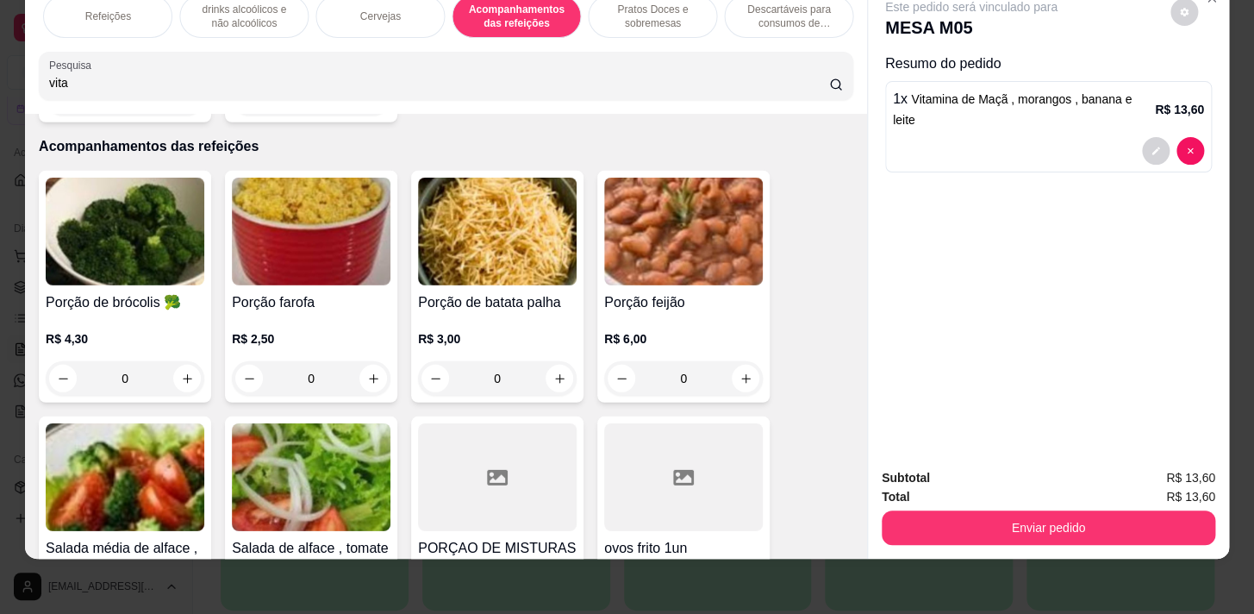
click at [690, 11] on p "Pratos Doces e sobremesas" at bounding box center [652, 17] width 100 height 28
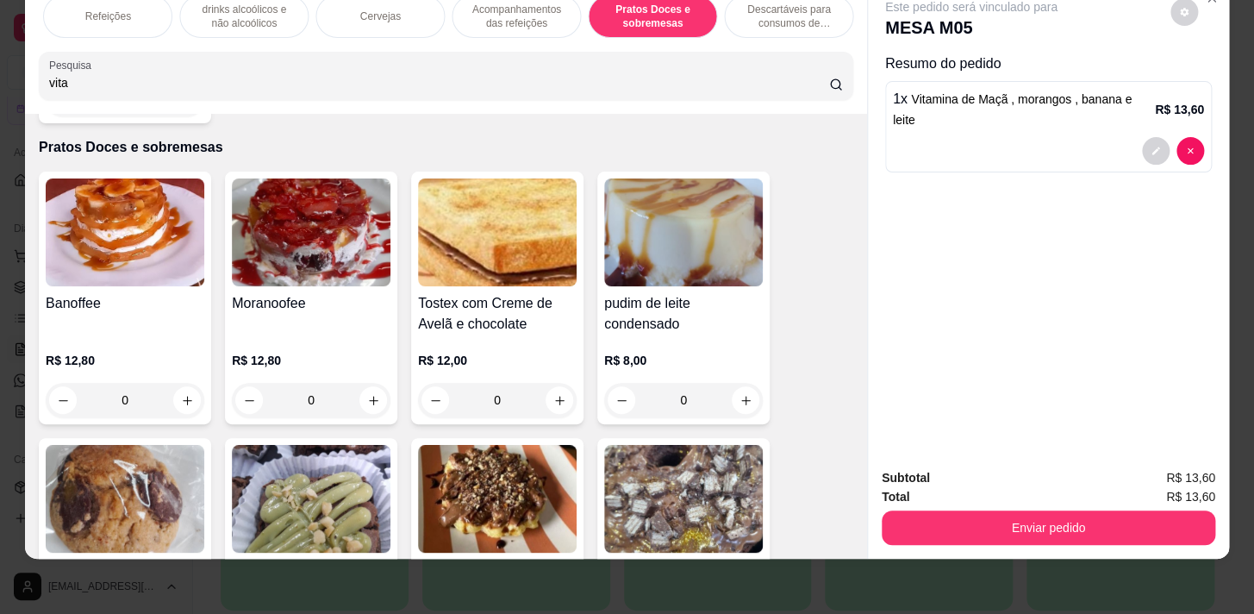
scroll to position [14244, 0]
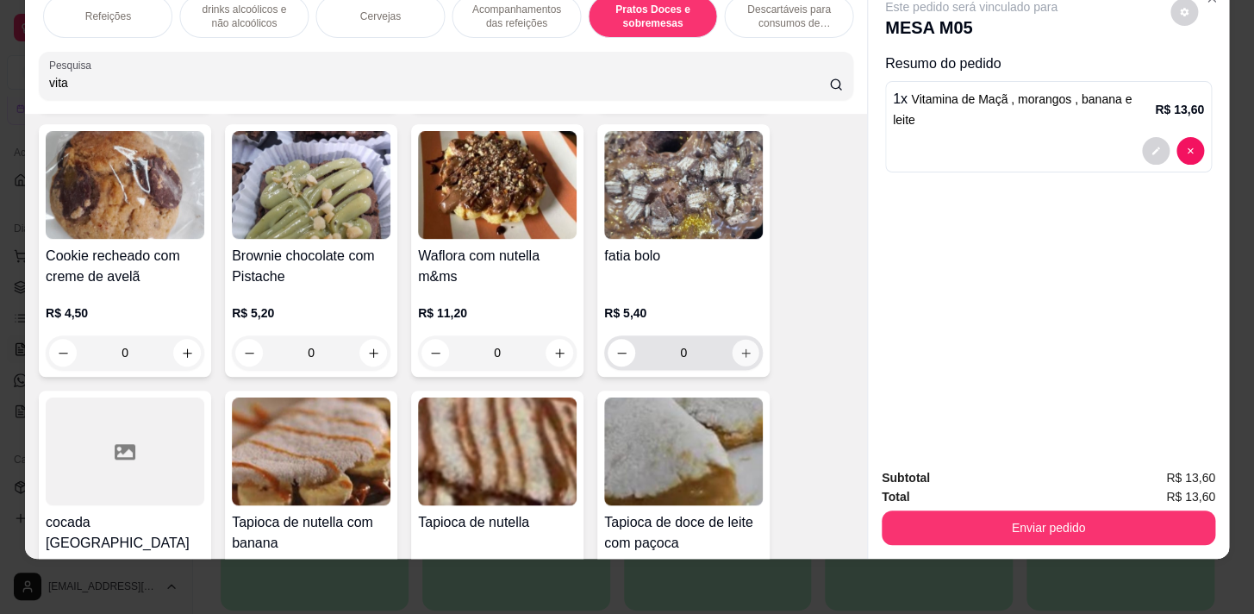
click at [747, 340] on button "increase-product-quantity" at bounding box center [746, 353] width 27 height 27
type input "1"
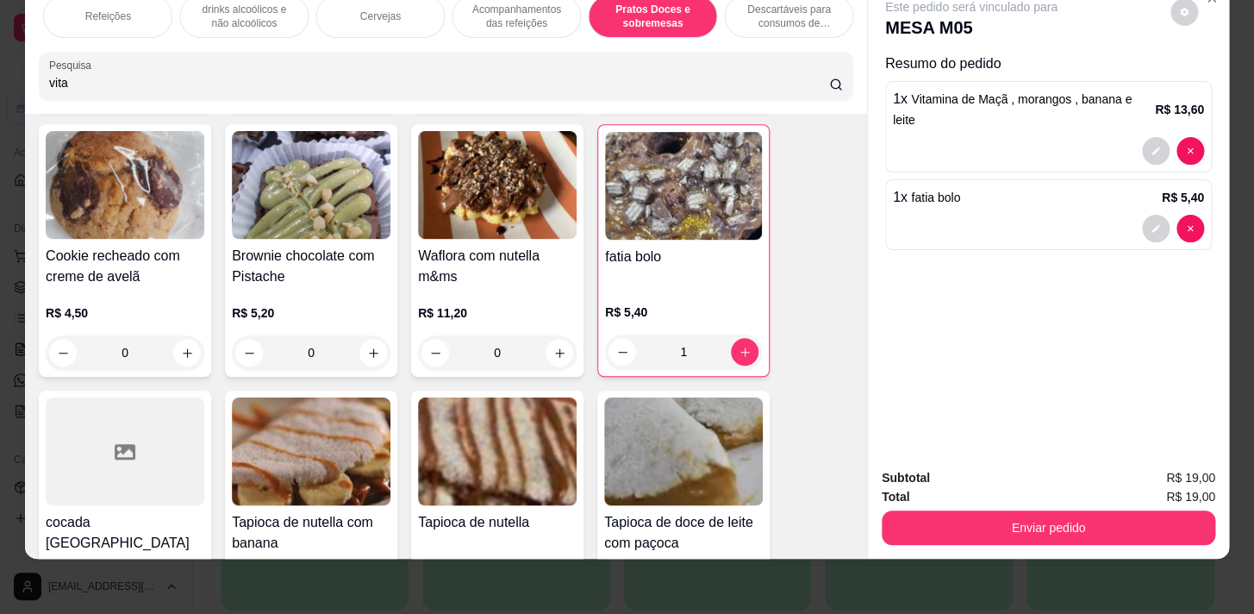
scroll to position [0, 237]
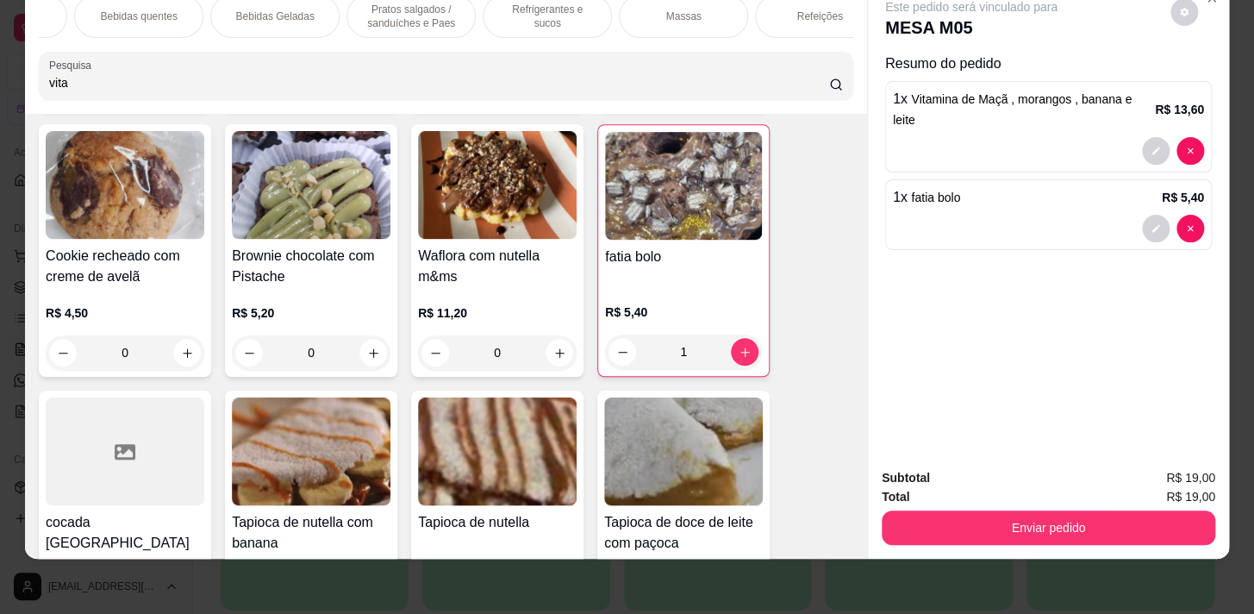
click at [448, 5] on p "Pratos salgados / sanduíches e Paes" at bounding box center [411, 17] width 100 height 28
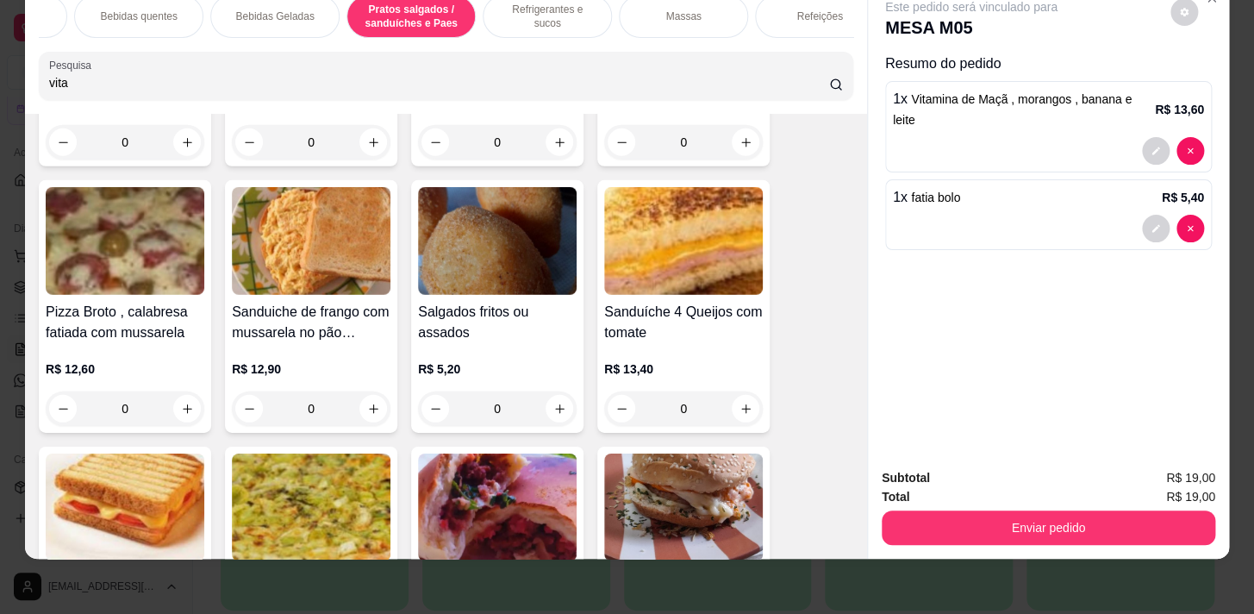
scroll to position [7772, 0]
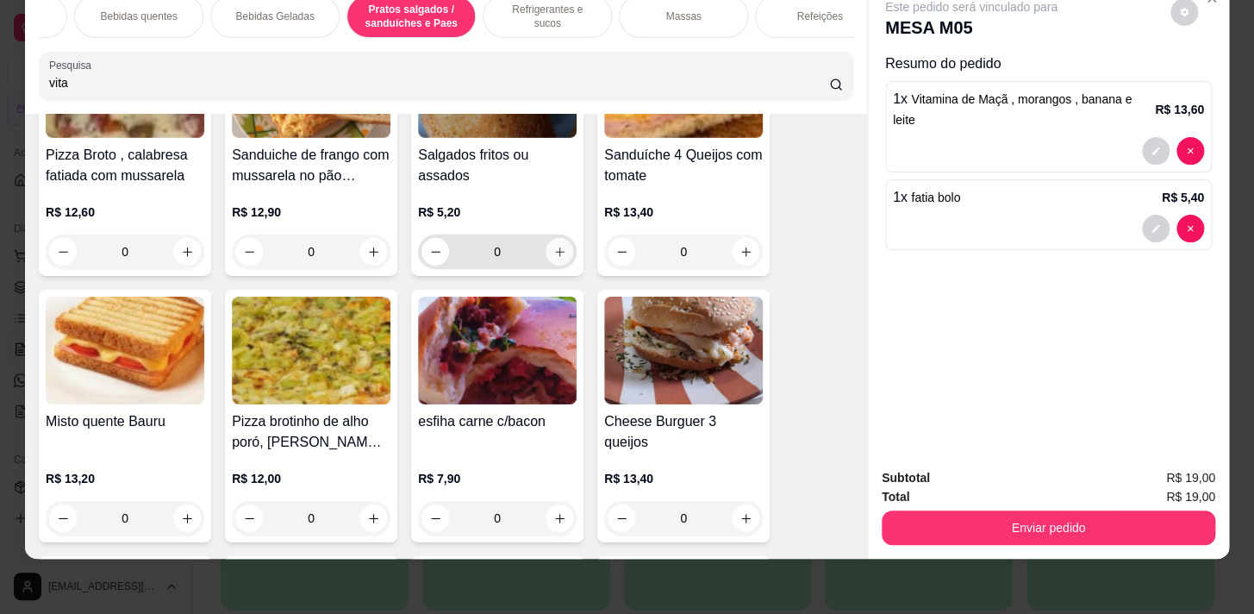
click at [554, 246] on icon "increase-product-quantity" at bounding box center [559, 252] width 13 height 13
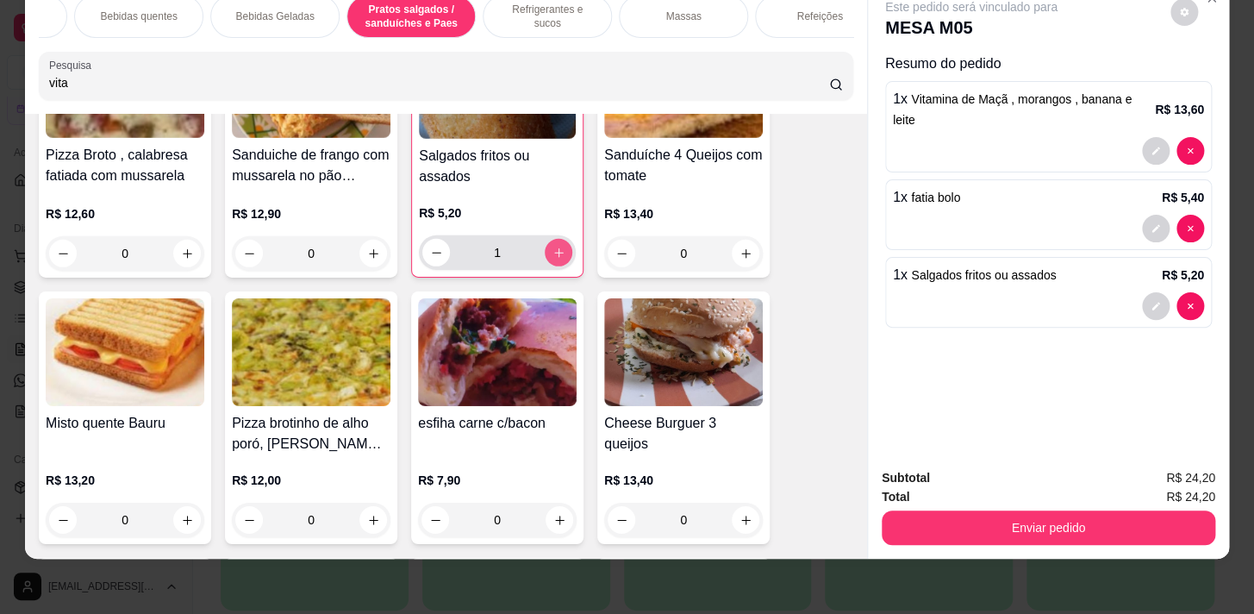
type input "1"
drag, startPoint x: 975, startPoint y: 490, endPoint x: 979, endPoint y: 509, distance: 18.6
click at [976, 493] on div "Subtotal R$ 24,20 Total R$ 24,20 Enviar pedido" at bounding box center [1049, 506] width 334 height 77
click at [983, 513] on button "Enviar pedido" at bounding box center [1049, 527] width 334 height 34
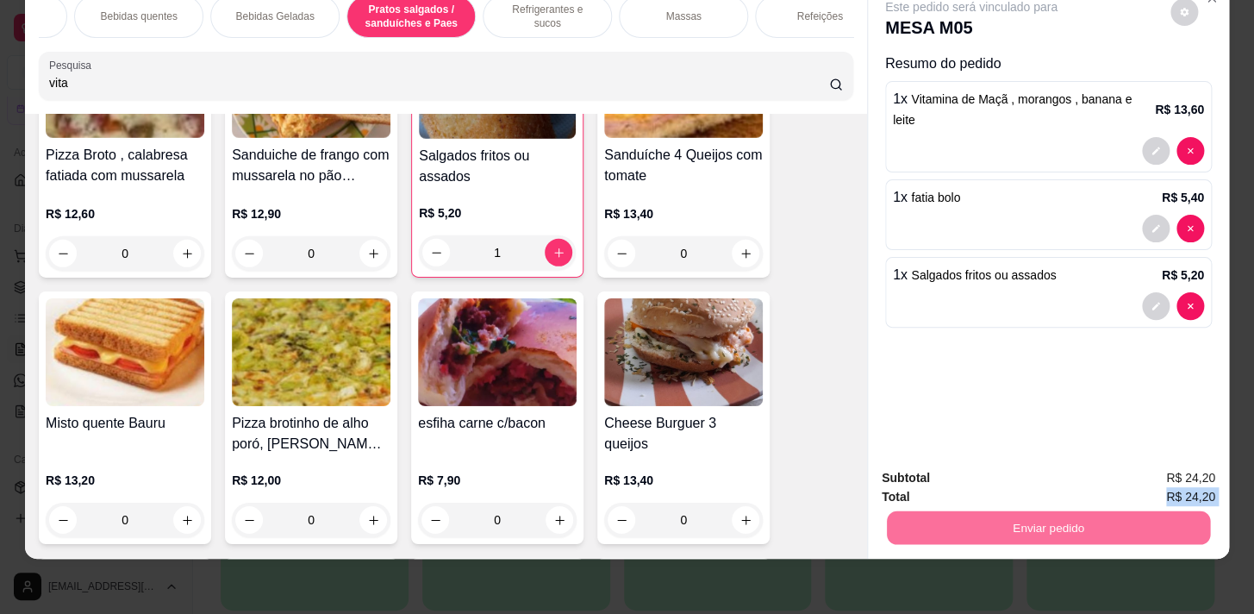
click at [1100, 466] on button "Registrar cliente" at bounding box center [1055, 474] width 110 height 32
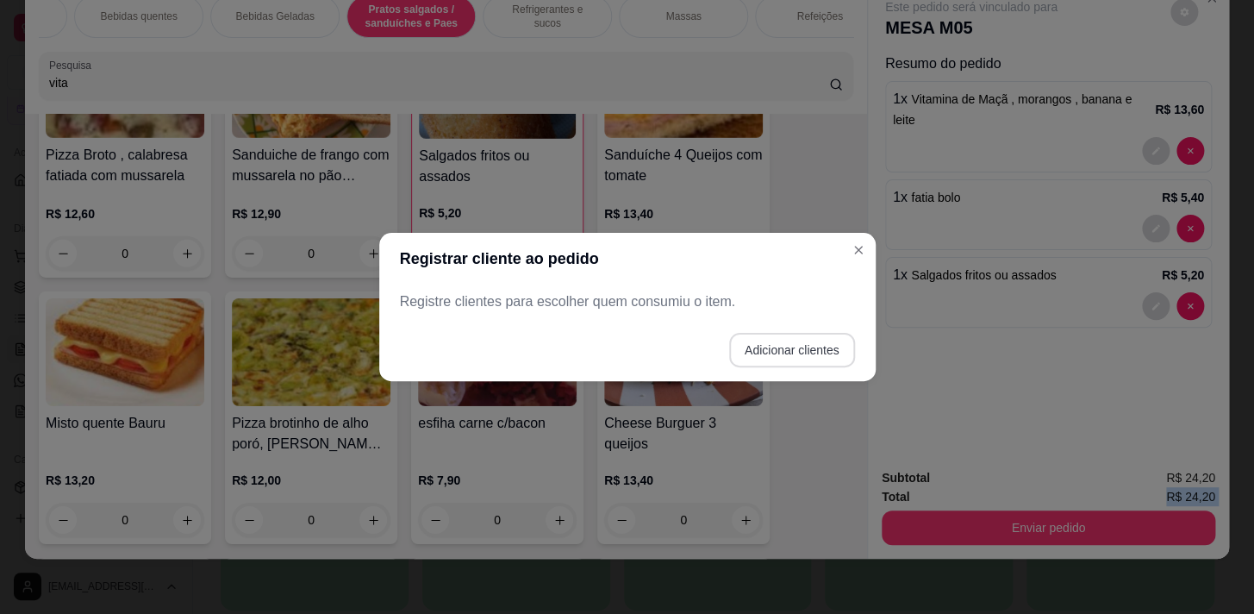
click at [789, 359] on button "Adicionar clientes" at bounding box center [792, 350] width 126 height 34
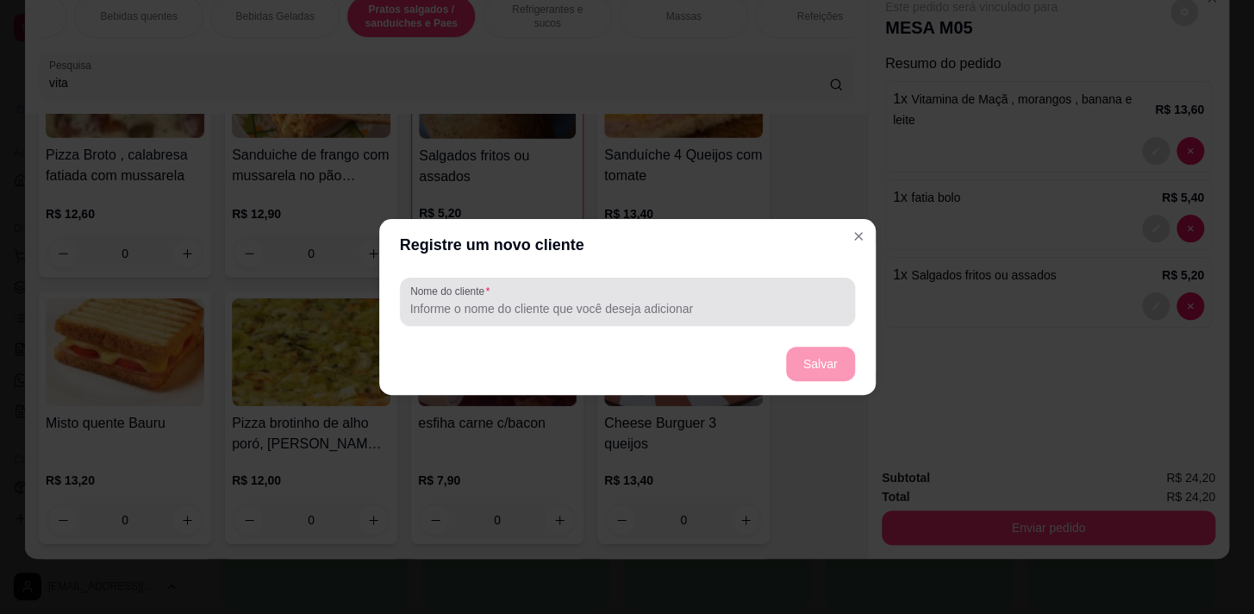
click at [759, 311] on input "Nome do cliente" at bounding box center [627, 308] width 434 height 17
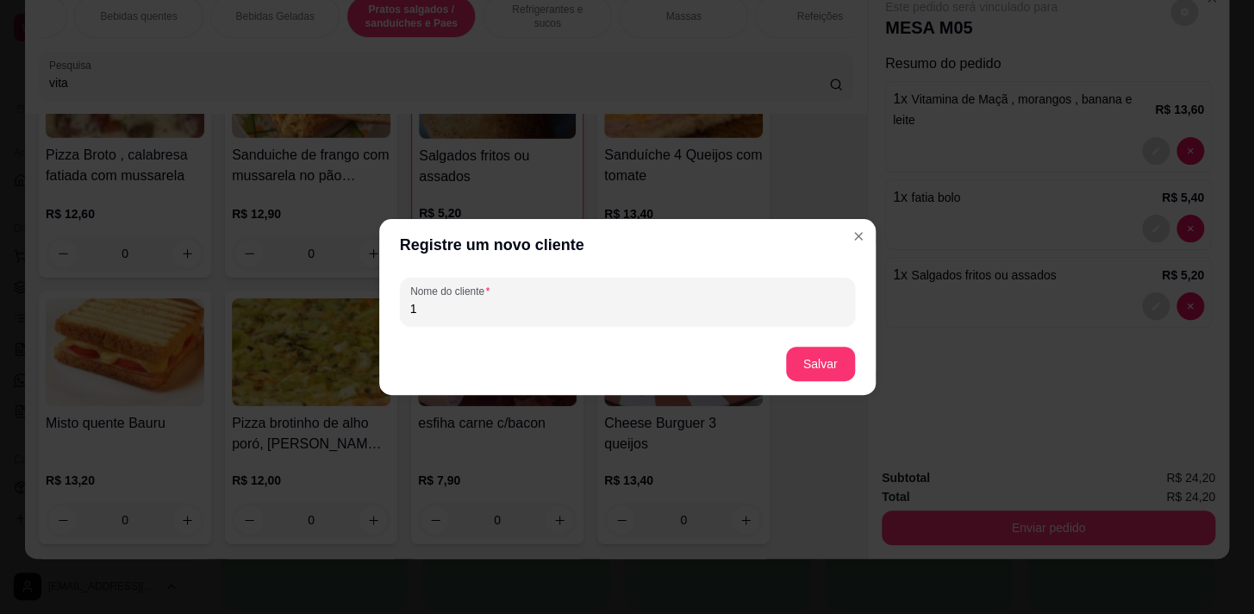
type input "1"
click at [821, 362] on button "Salvar" at bounding box center [820, 364] width 67 height 34
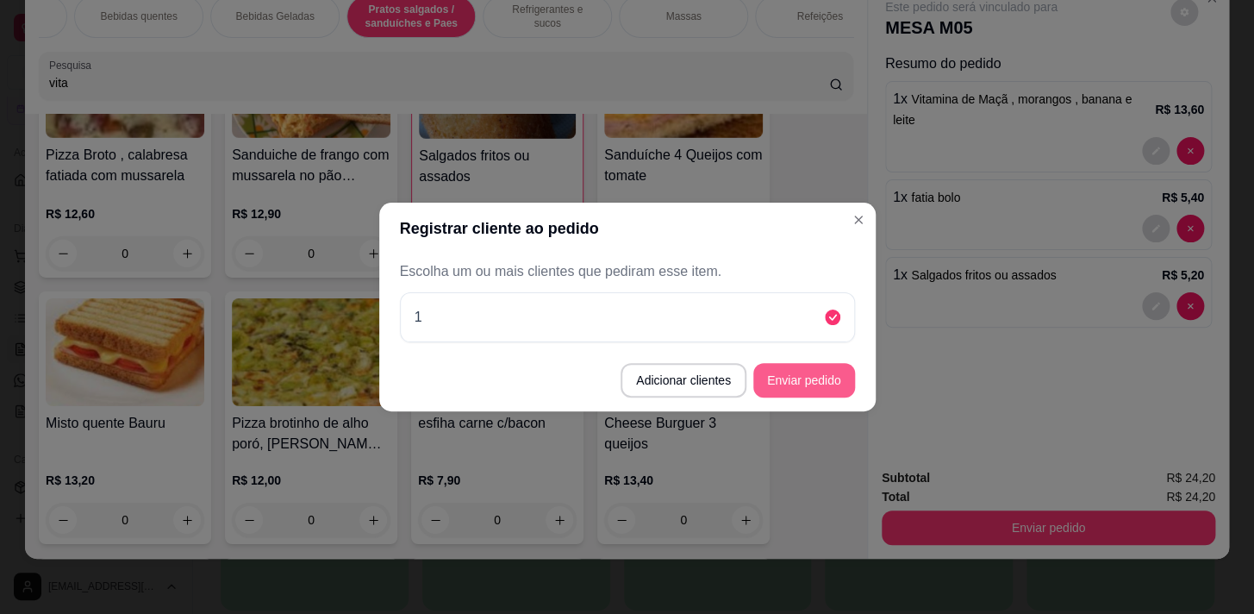
click at [810, 387] on button "Enviar pedido" at bounding box center [804, 380] width 102 height 34
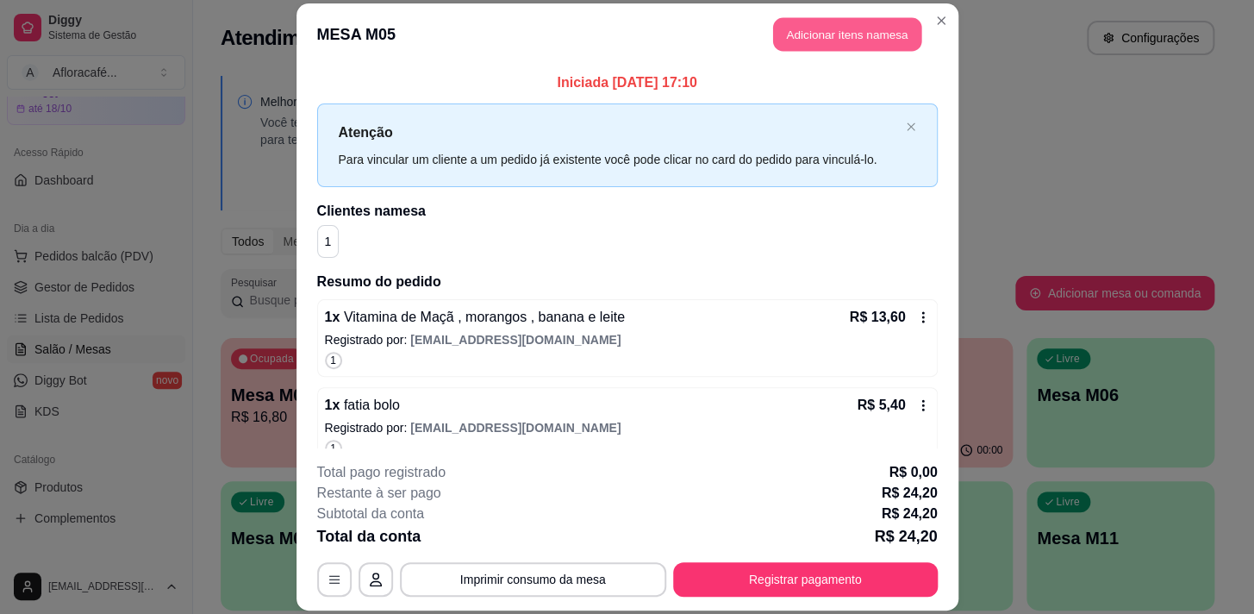
click at [808, 23] on button "Adicionar itens na mesa" at bounding box center [847, 34] width 148 height 34
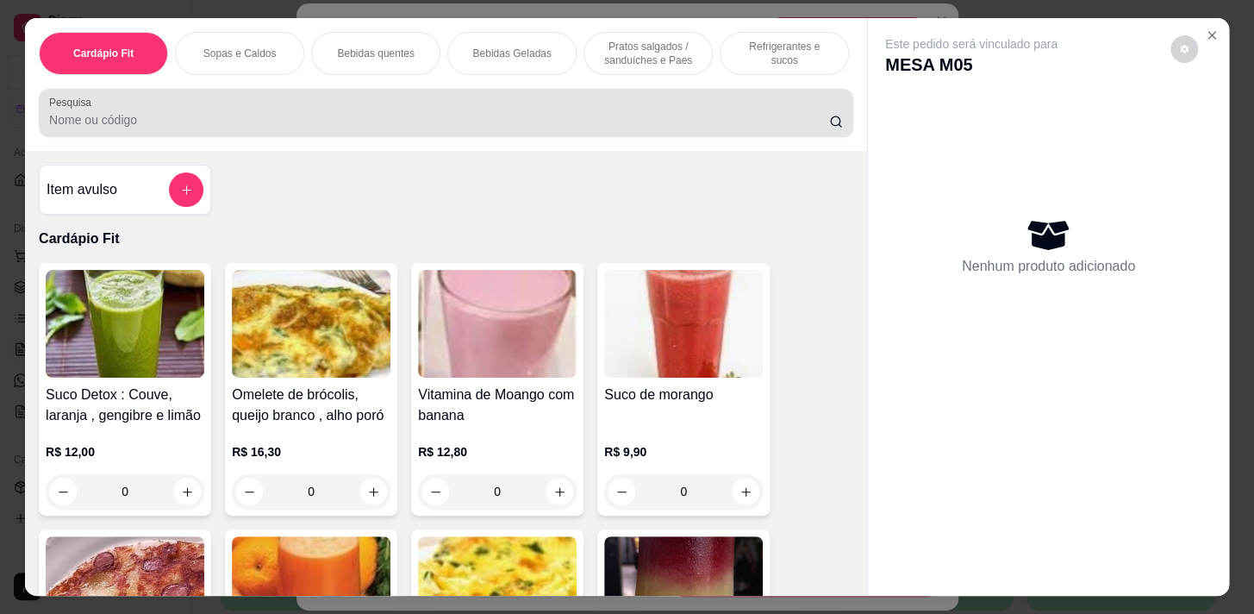
click at [560, 108] on div at bounding box center [446, 113] width 794 height 34
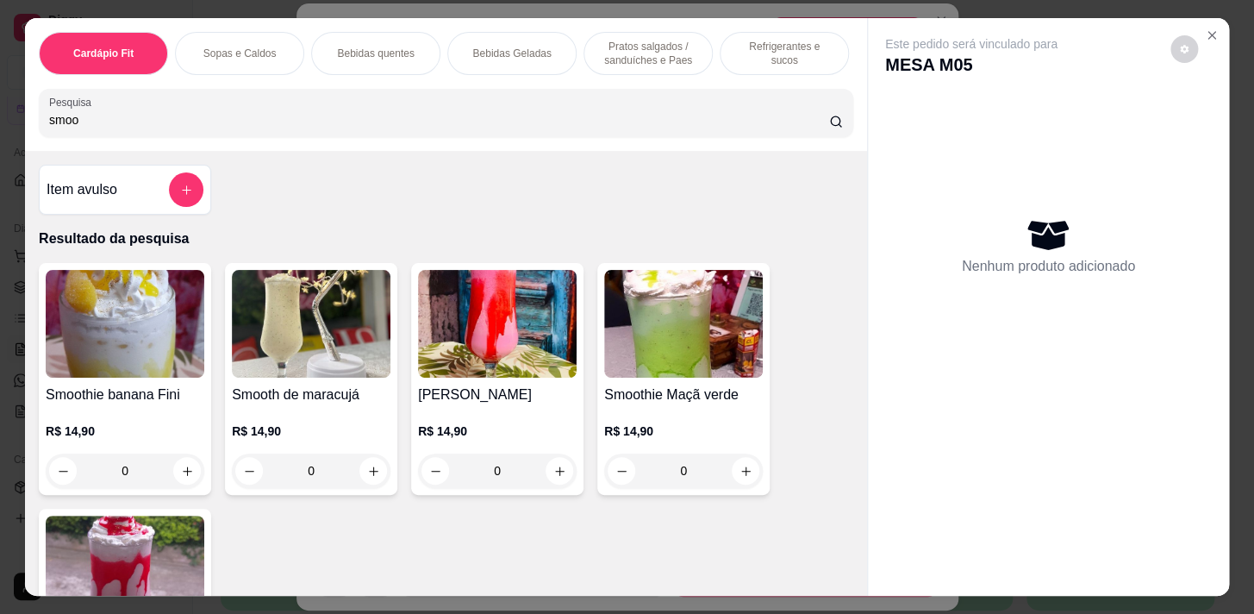
type input "smoo"
click at [389, 468] on div "Smooth de maracujá R$ 14,90 0" at bounding box center [311, 379] width 172 height 232
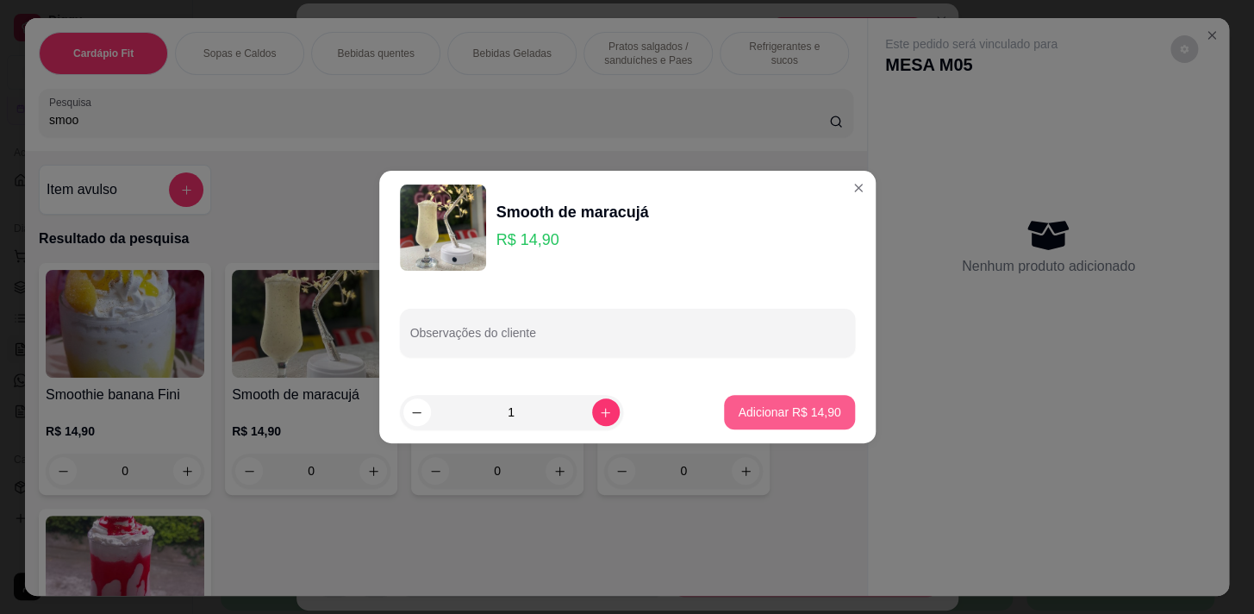
click at [784, 423] on button "Adicionar R$ 14,90" at bounding box center [789, 412] width 130 height 34
type input "1"
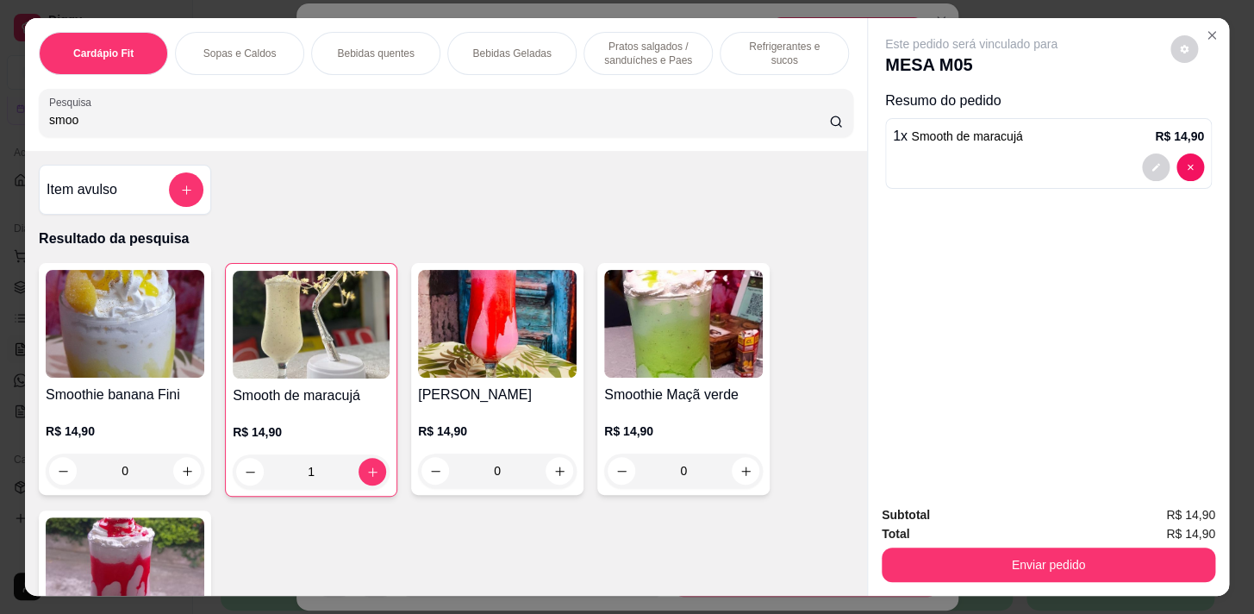
scroll to position [0, 712]
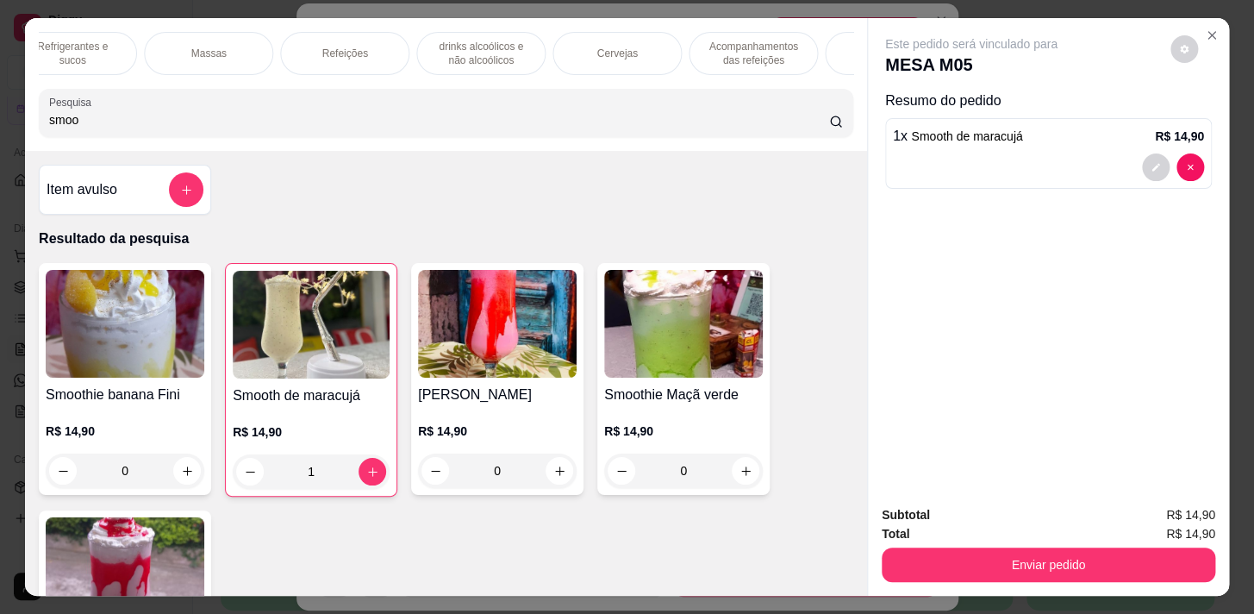
click at [764, 32] on div "Acompanhamentos das refeições" at bounding box center [753, 53] width 129 height 43
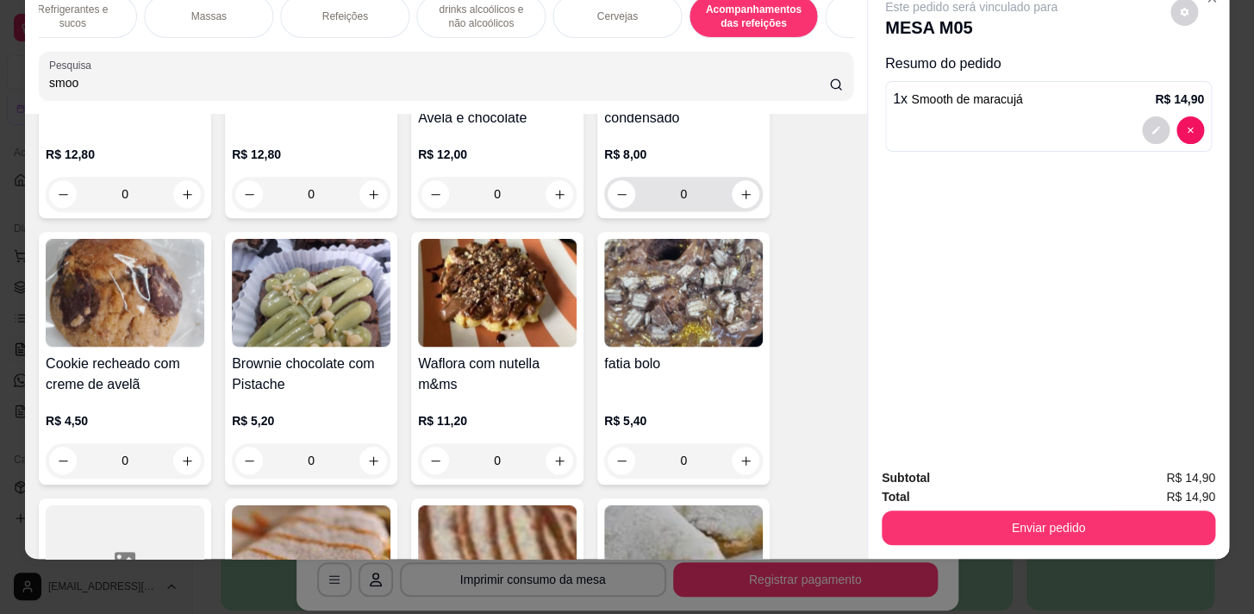
scroll to position [14145, 0]
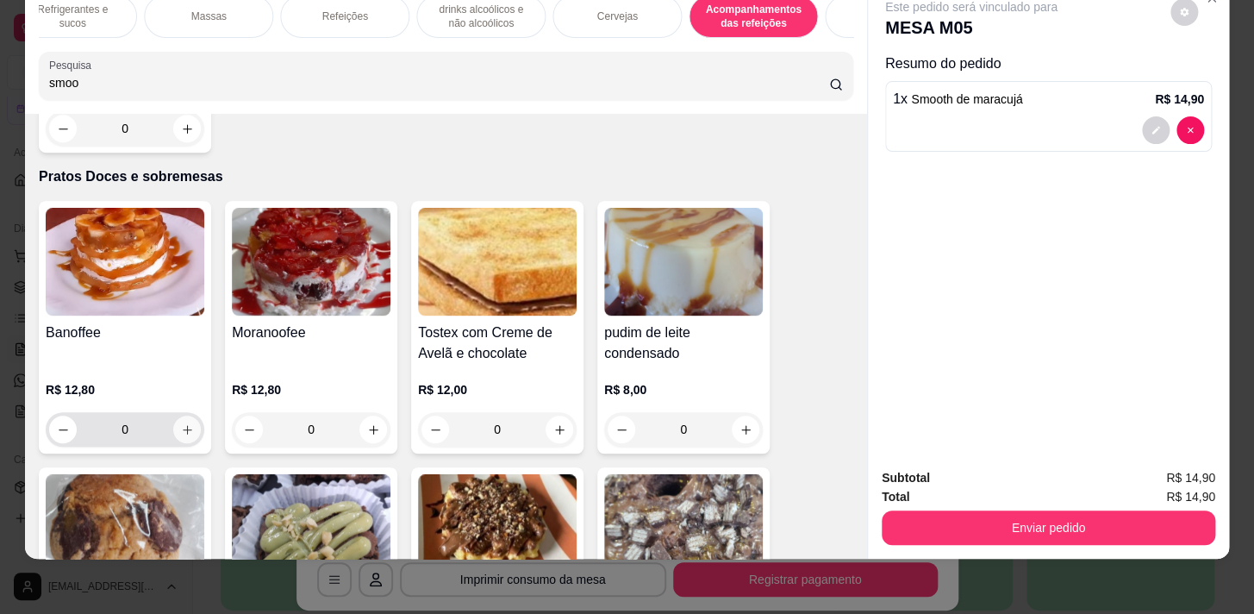
click at [181, 423] on icon "increase-product-quantity" at bounding box center [187, 429] width 13 height 13
type input "1"
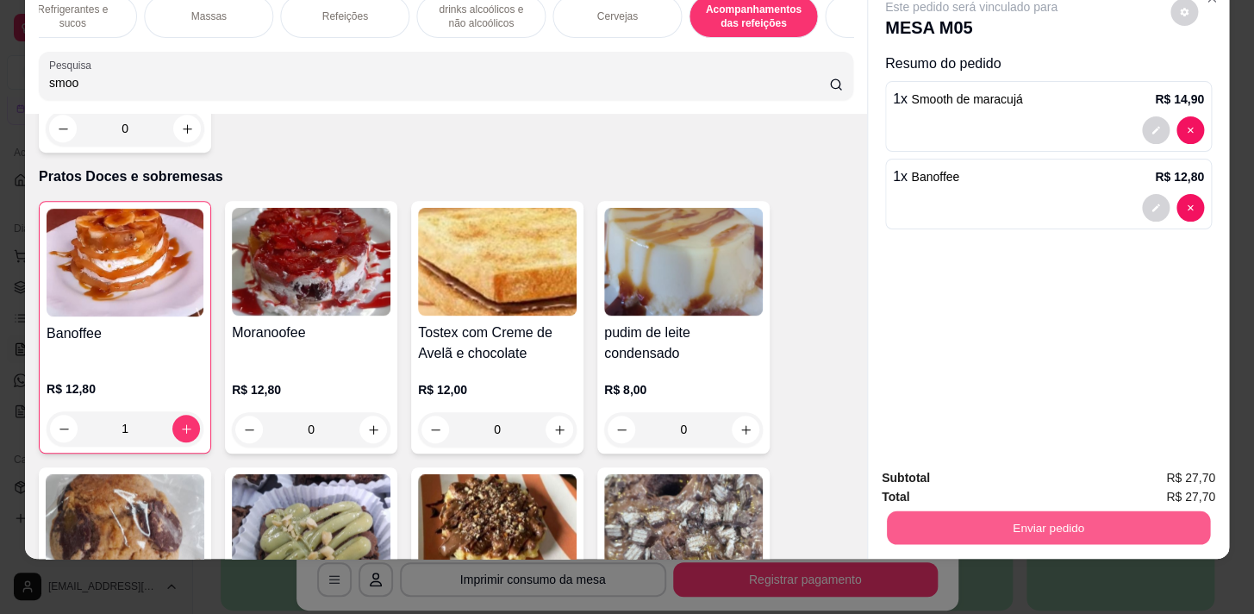
click at [1069, 516] on button "Enviar pedido" at bounding box center [1048, 527] width 323 height 34
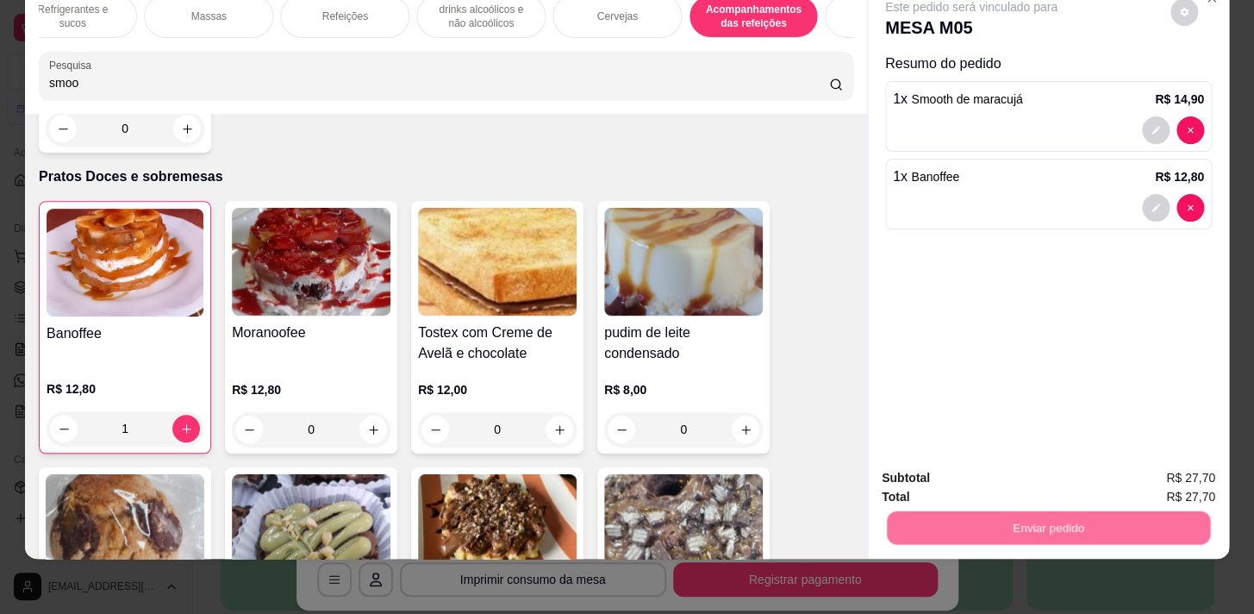
click at [1069, 467] on button "Registrar cliente" at bounding box center [1055, 474] width 110 height 32
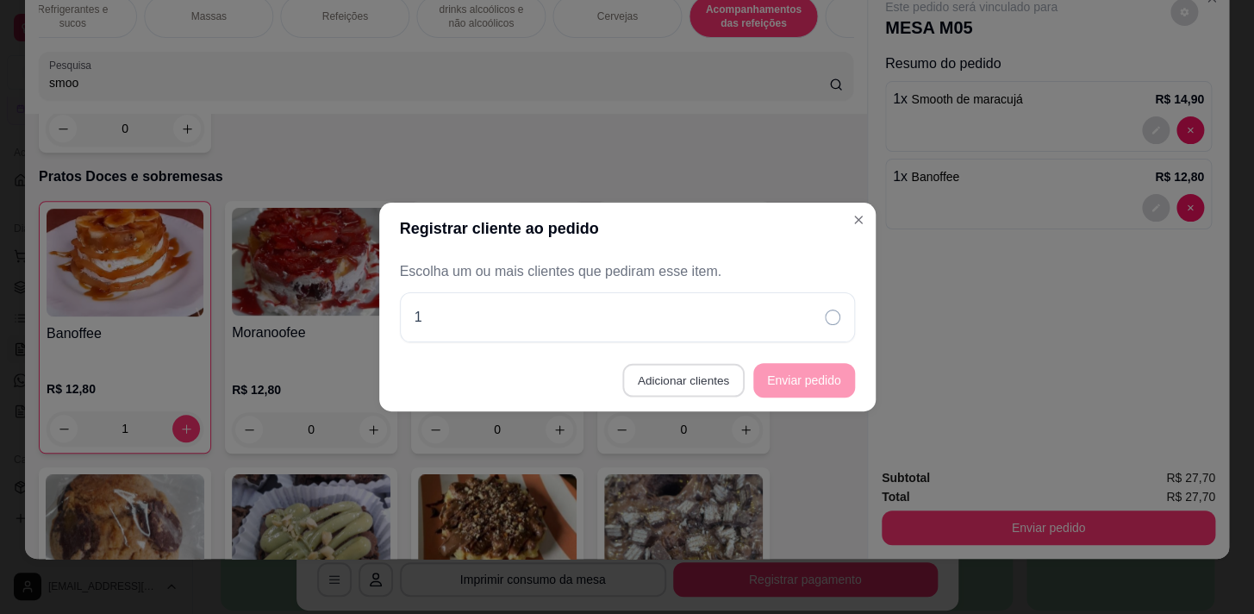
click at [723, 367] on button "Adicionar clientes" at bounding box center [683, 381] width 122 height 34
click at [729, 302] on input "Nome do cliente" at bounding box center [626, 308] width 434 height 17
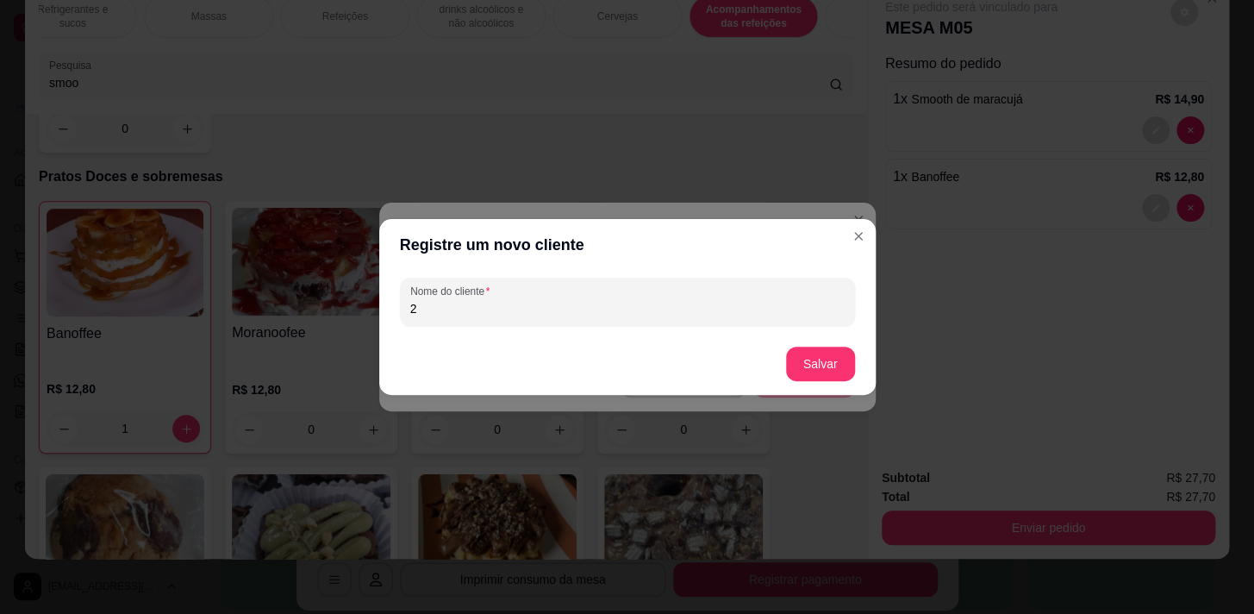
type input "2"
click at [848, 351] on button "Salvar" at bounding box center [820, 364] width 67 height 34
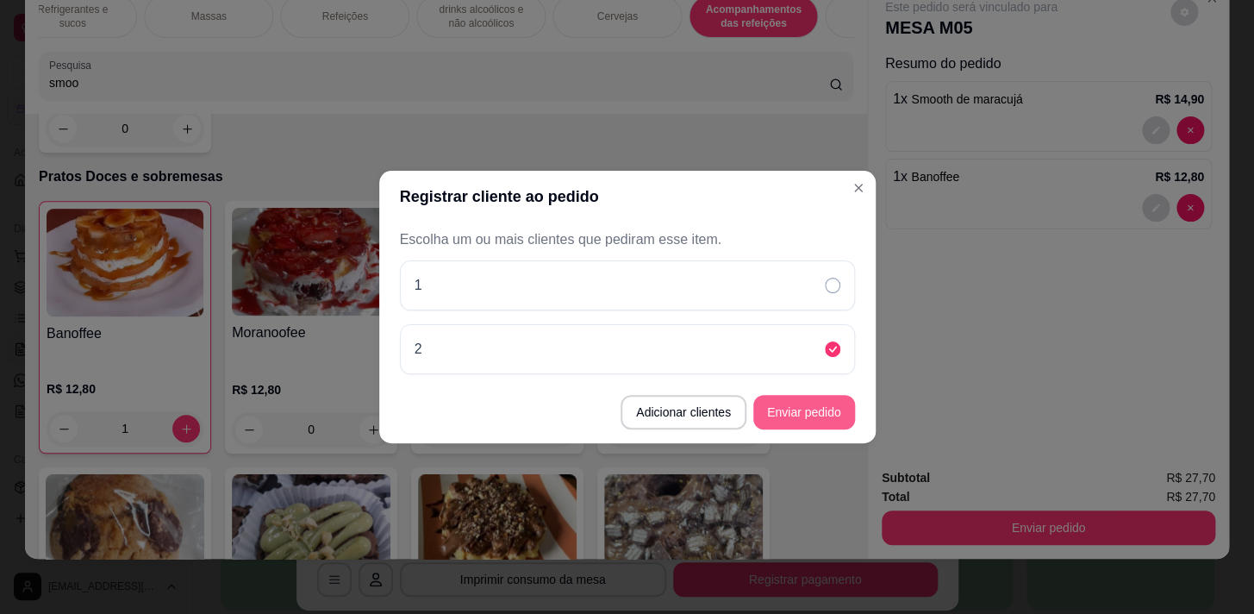
click at [771, 418] on button "Enviar pedido" at bounding box center [804, 412] width 102 height 34
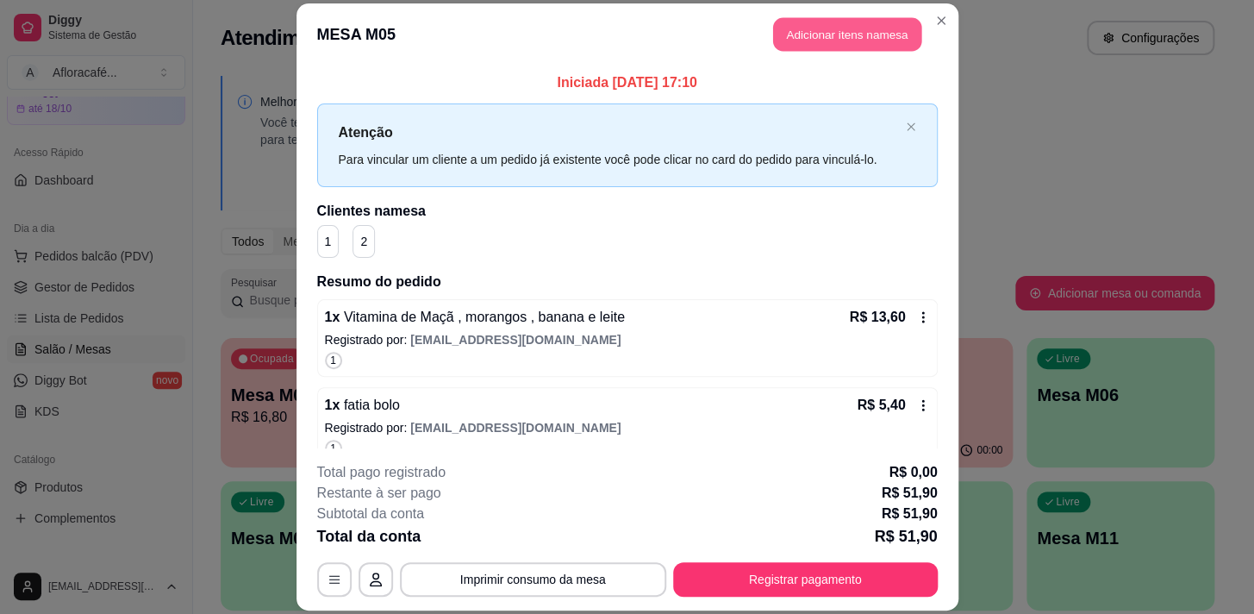
click at [833, 31] on button "Adicionar itens na mesa" at bounding box center [847, 34] width 148 height 34
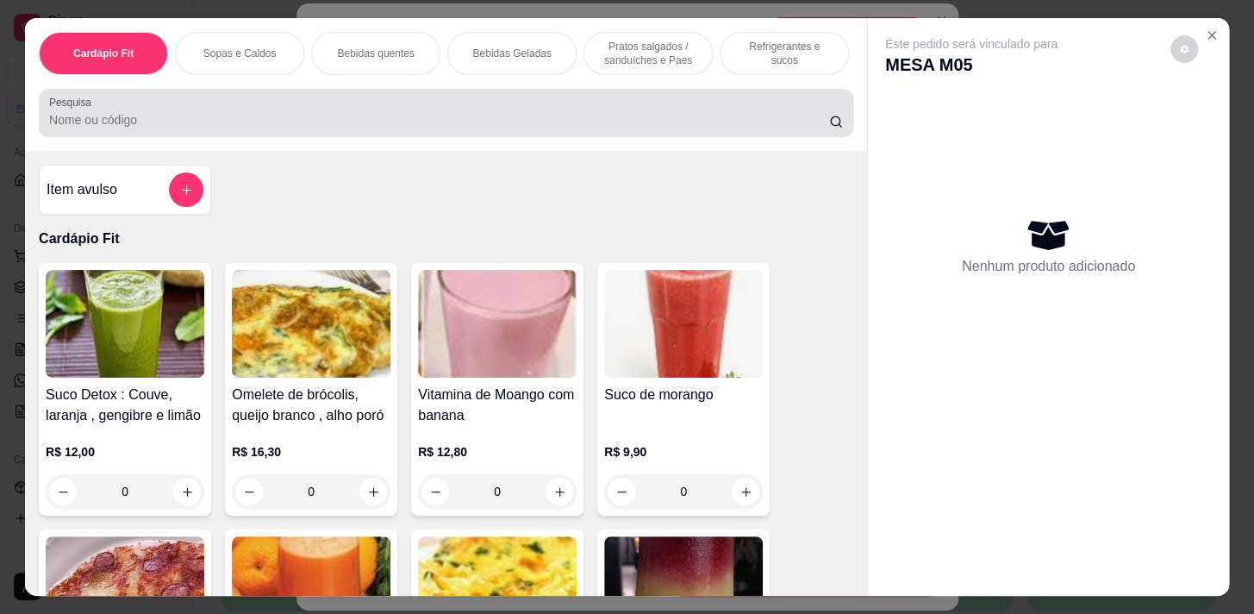
click at [605, 125] on input "Pesquisa" at bounding box center [439, 119] width 780 height 17
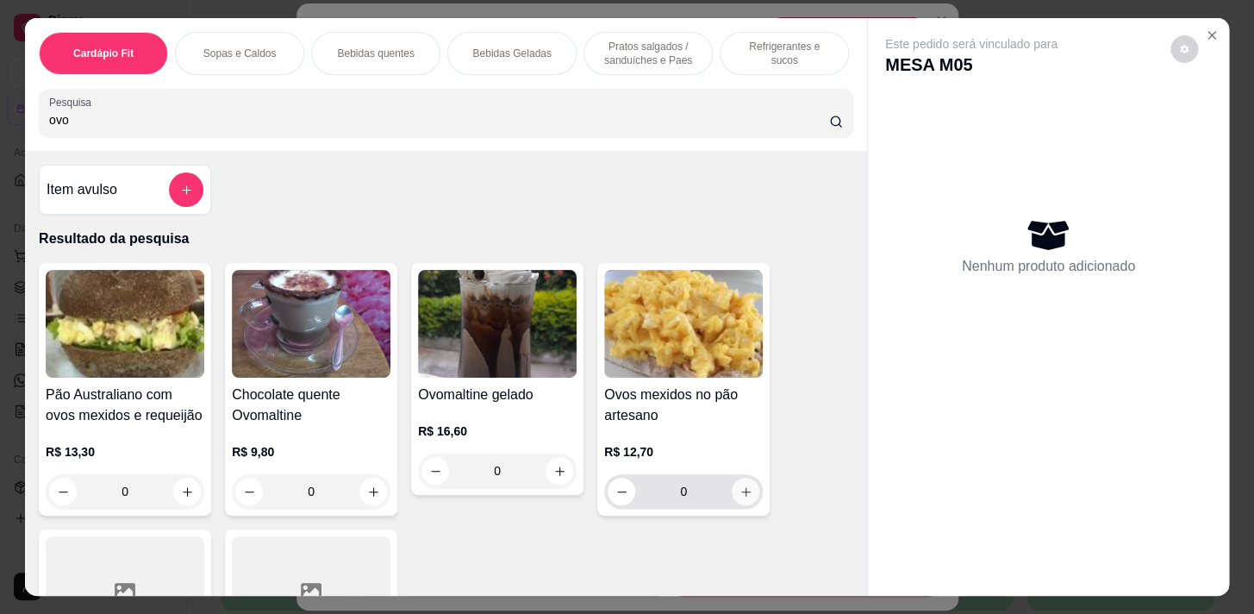
type input "ovo"
click at [746, 496] on icon "increase-product-quantity" at bounding box center [746, 491] width 13 height 13
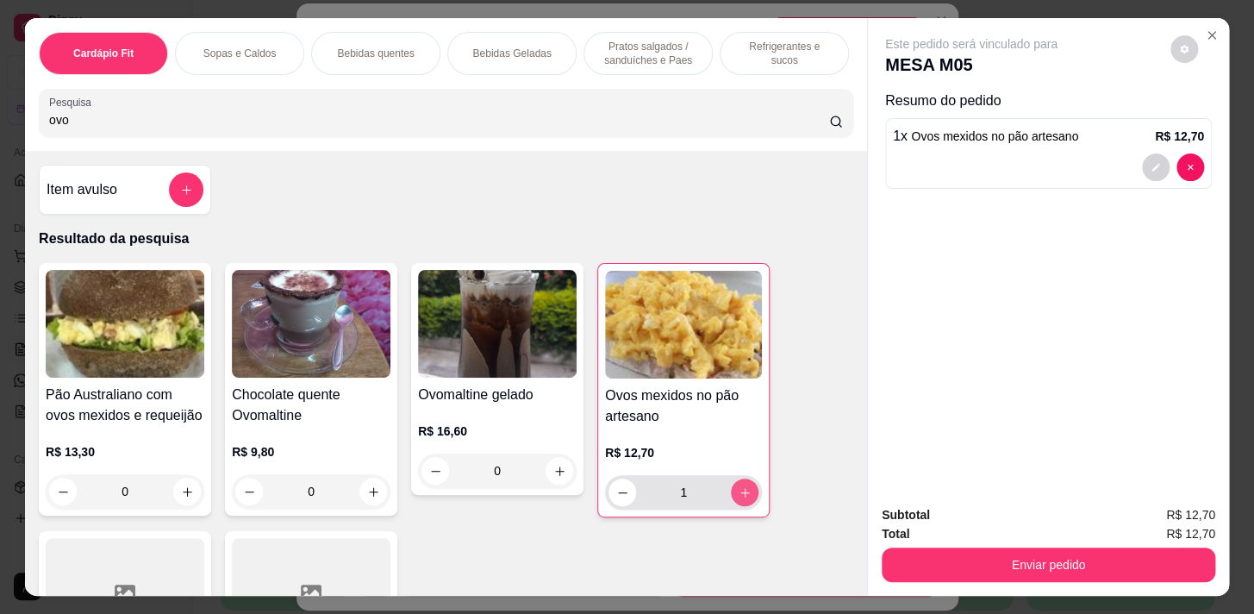
type input "1"
click at [129, 43] on div "Cardápio Fit" at bounding box center [103, 53] width 129 height 43
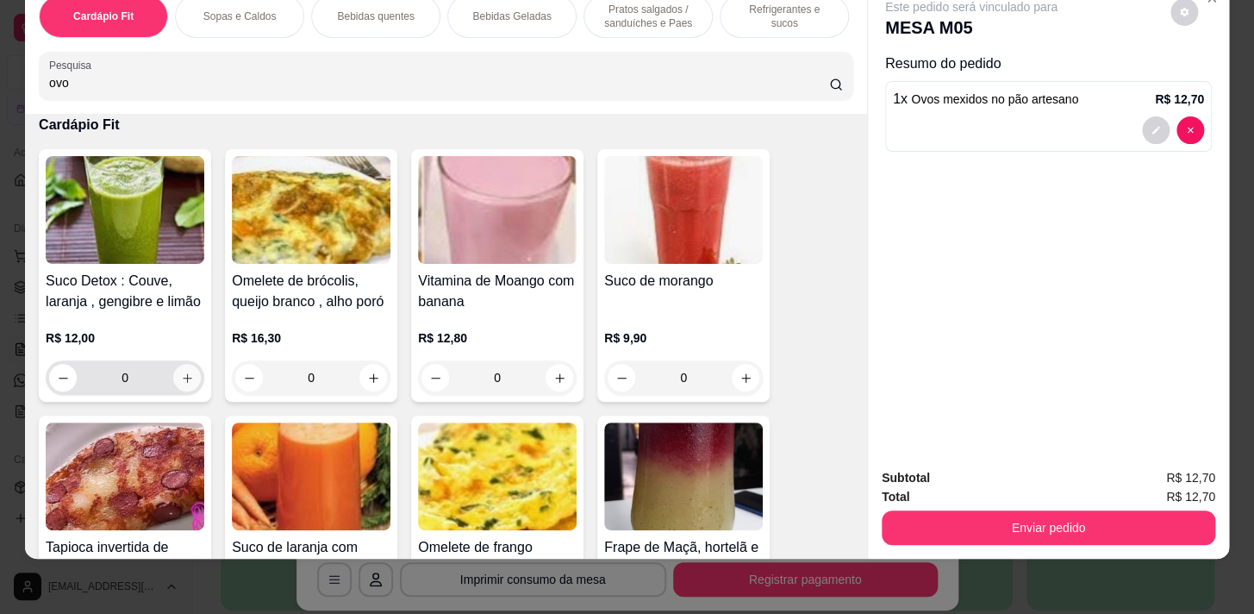
click at [183, 381] on icon "increase-product-quantity" at bounding box center [187, 377] width 13 height 13
type input "1"
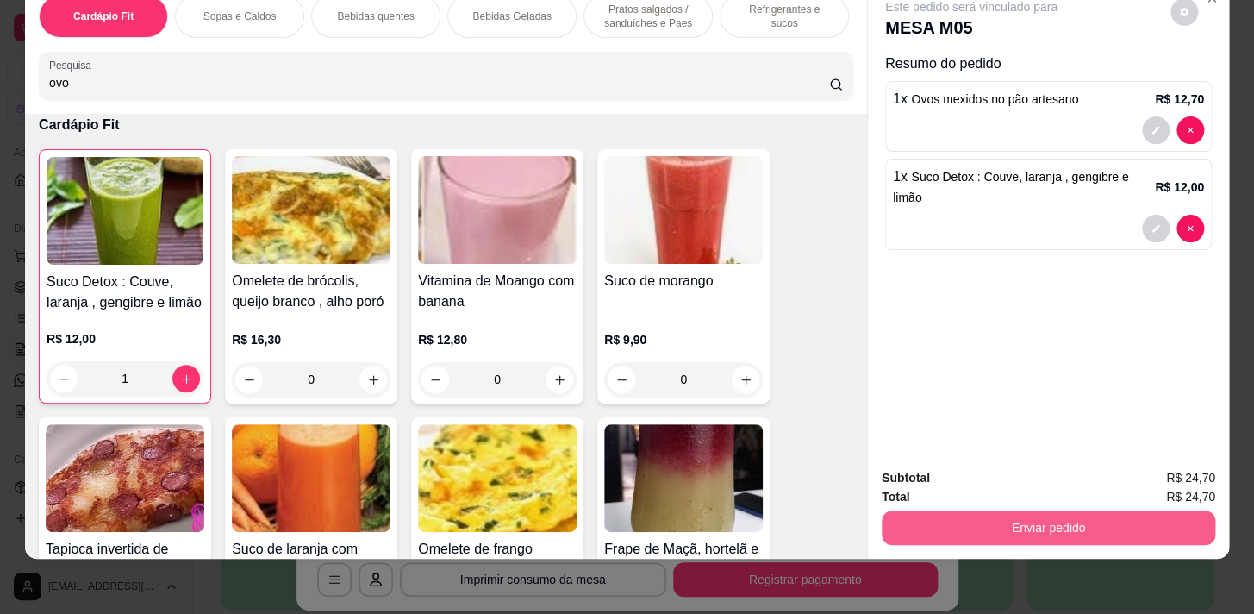
click at [1166, 521] on button "Enviar pedido" at bounding box center [1049, 527] width 334 height 34
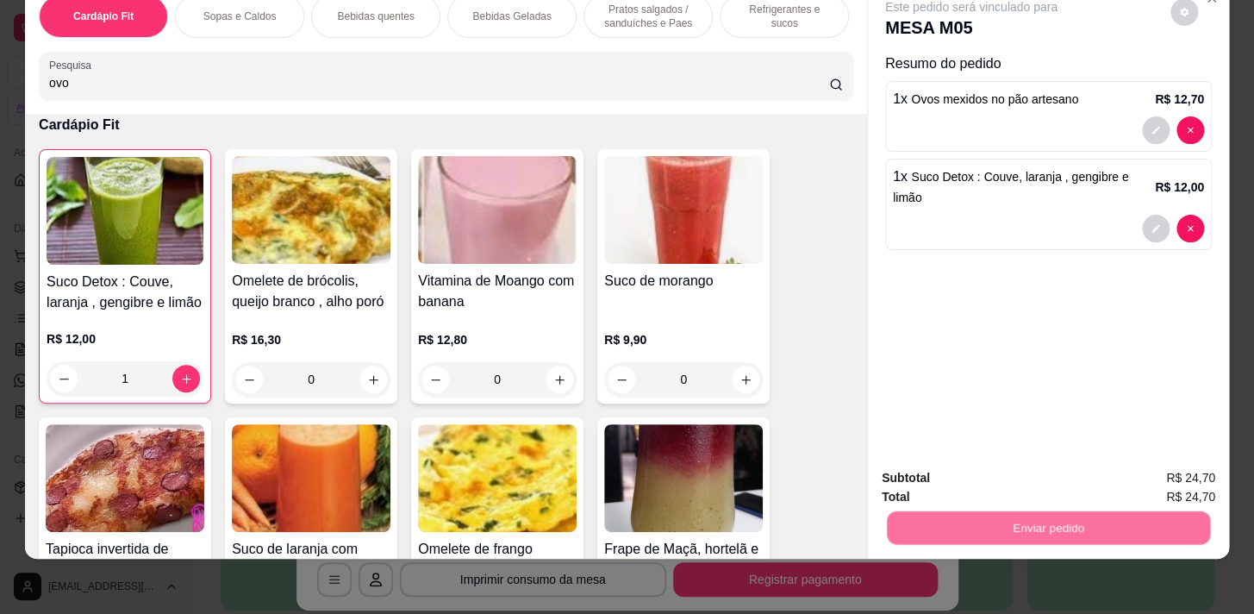
click at [1103, 478] on button "Registrar cliente" at bounding box center [1055, 474] width 114 height 33
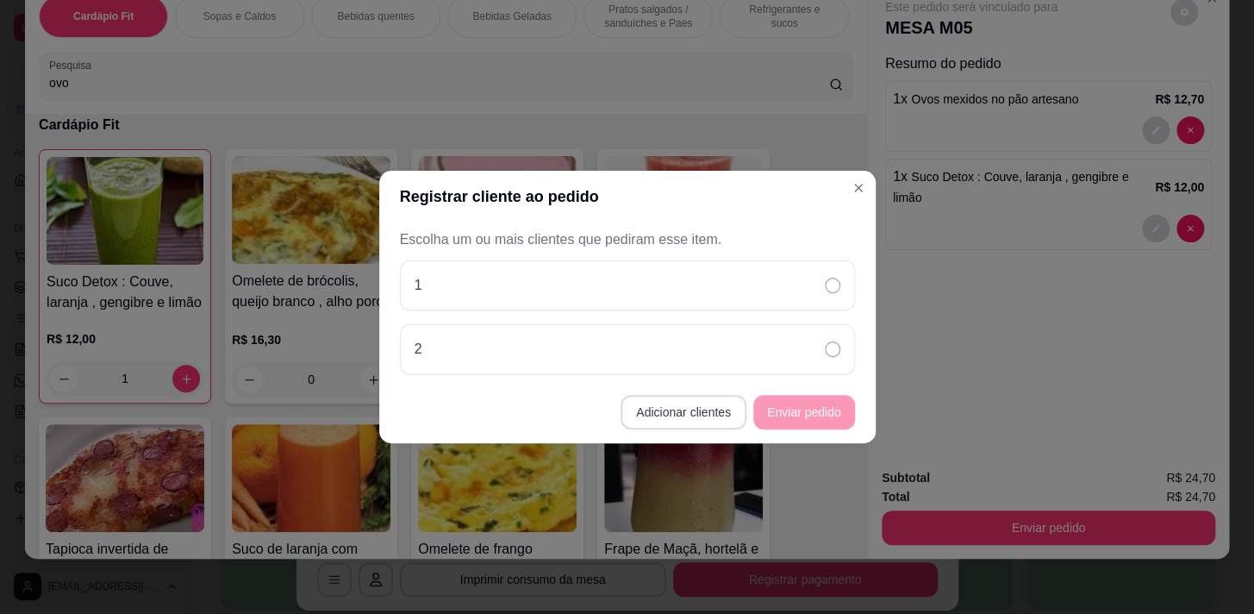
click at [708, 410] on button "Adicionar clientes" at bounding box center [684, 412] width 126 height 34
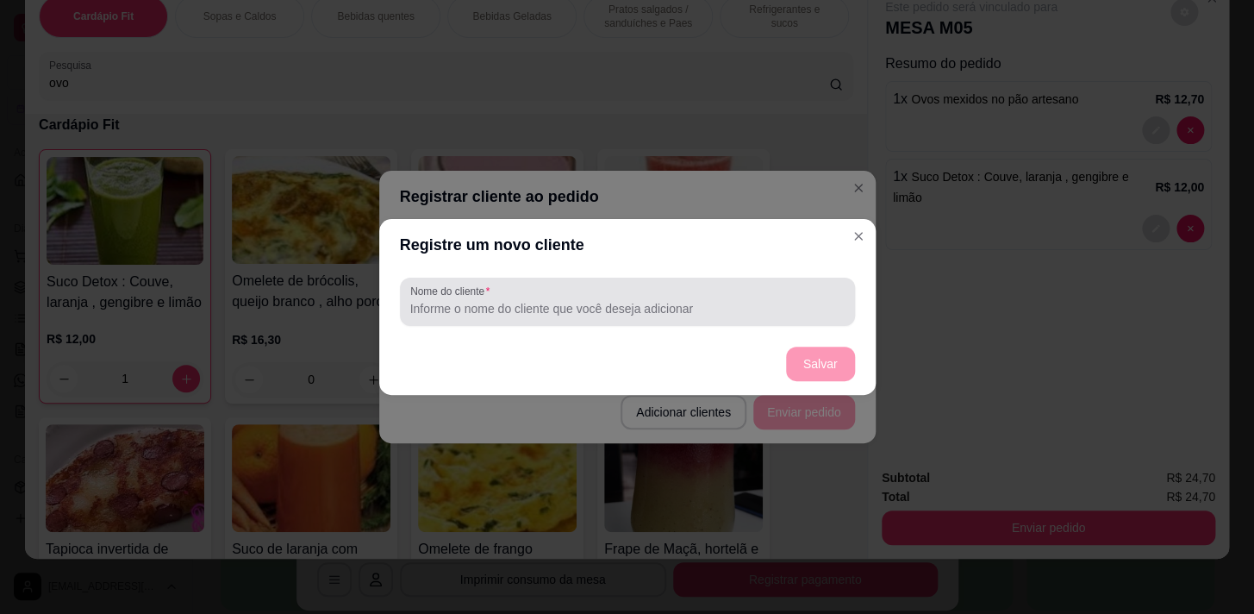
click at [777, 302] on input "Nome do cliente" at bounding box center [627, 308] width 434 height 17
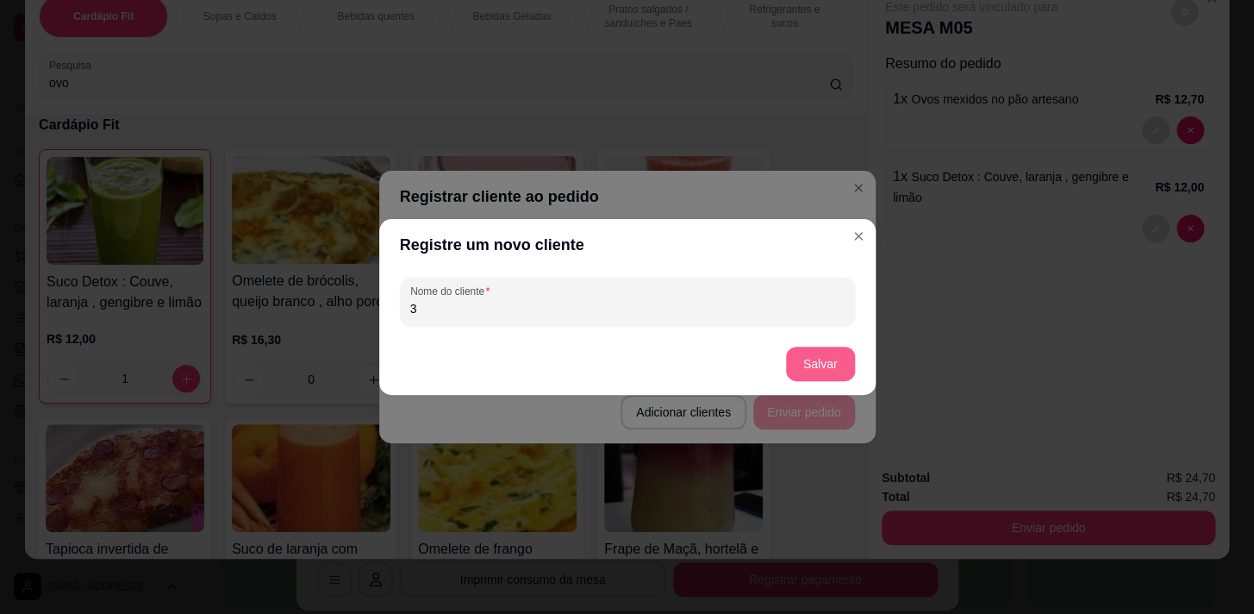
type input "3"
click at [838, 349] on button "Salvar" at bounding box center [820, 363] width 69 height 34
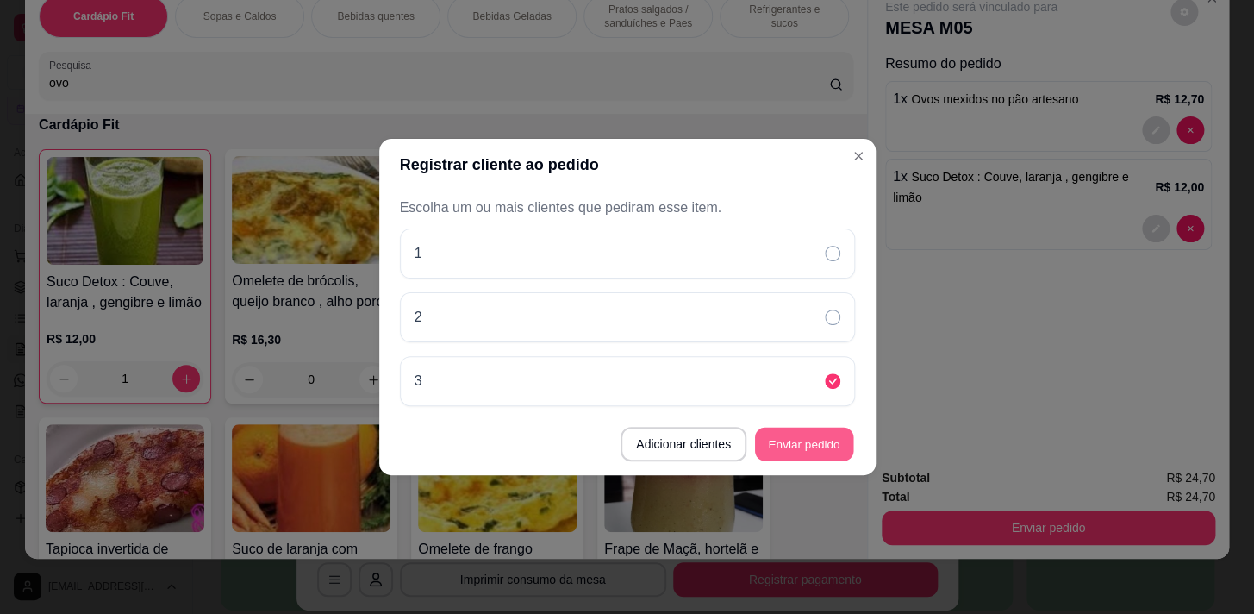
click at [828, 440] on button "Enviar pedido" at bounding box center [804, 445] width 98 height 34
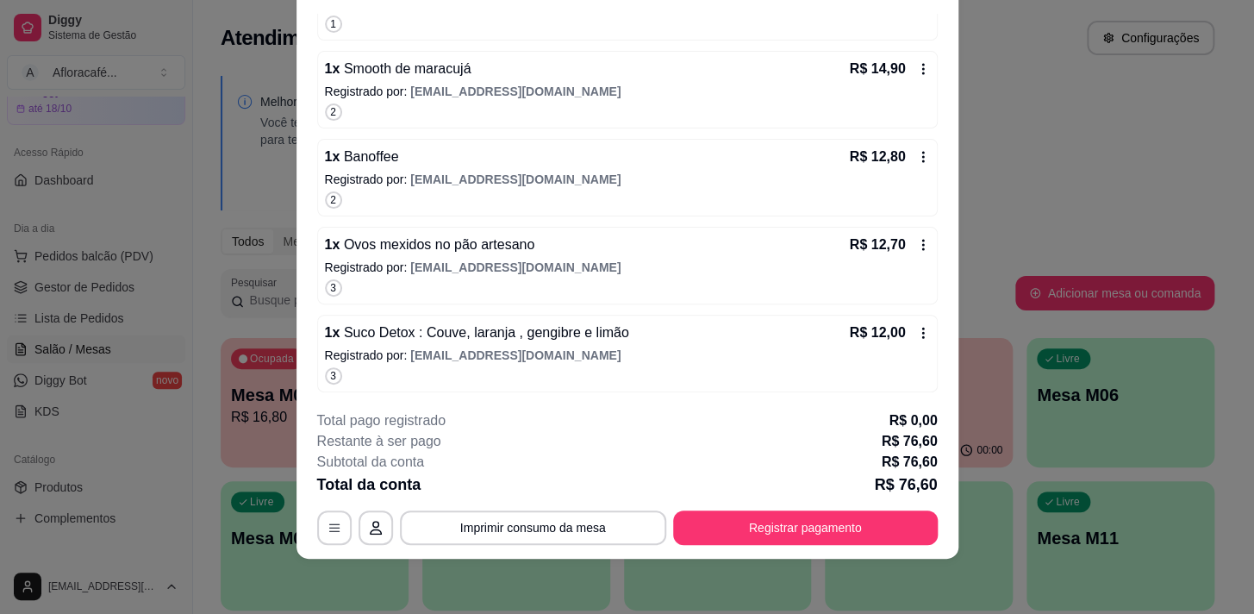
scroll to position [0, 0]
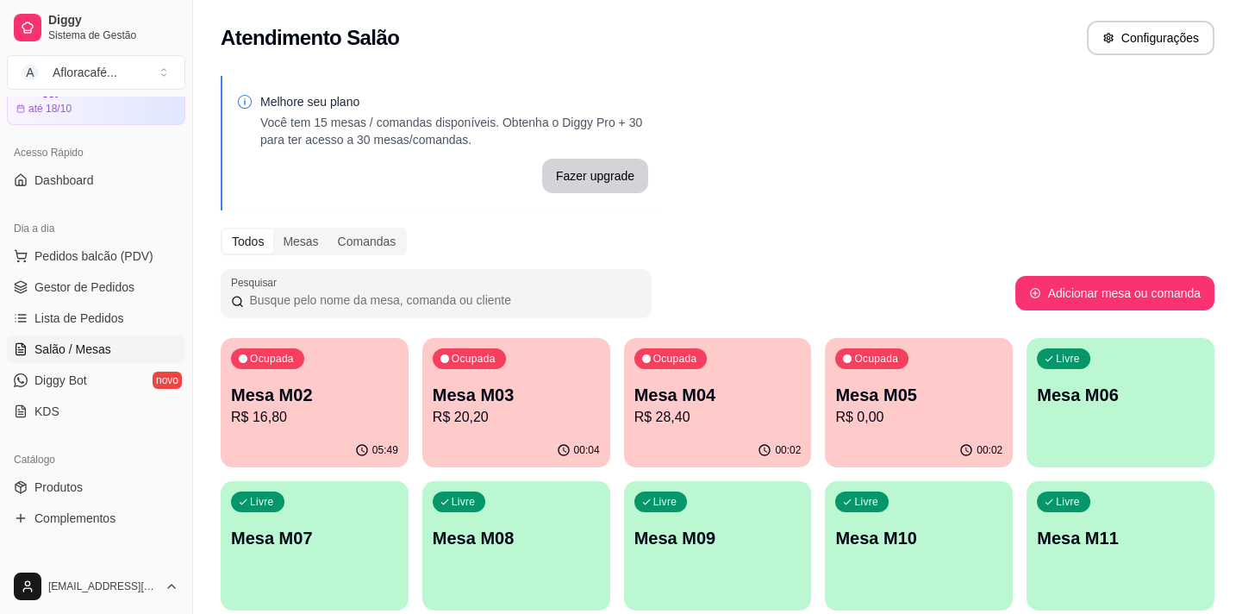
click at [1029, 489] on div "Livre Mesa M11" at bounding box center [1121, 535] width 188 height 109
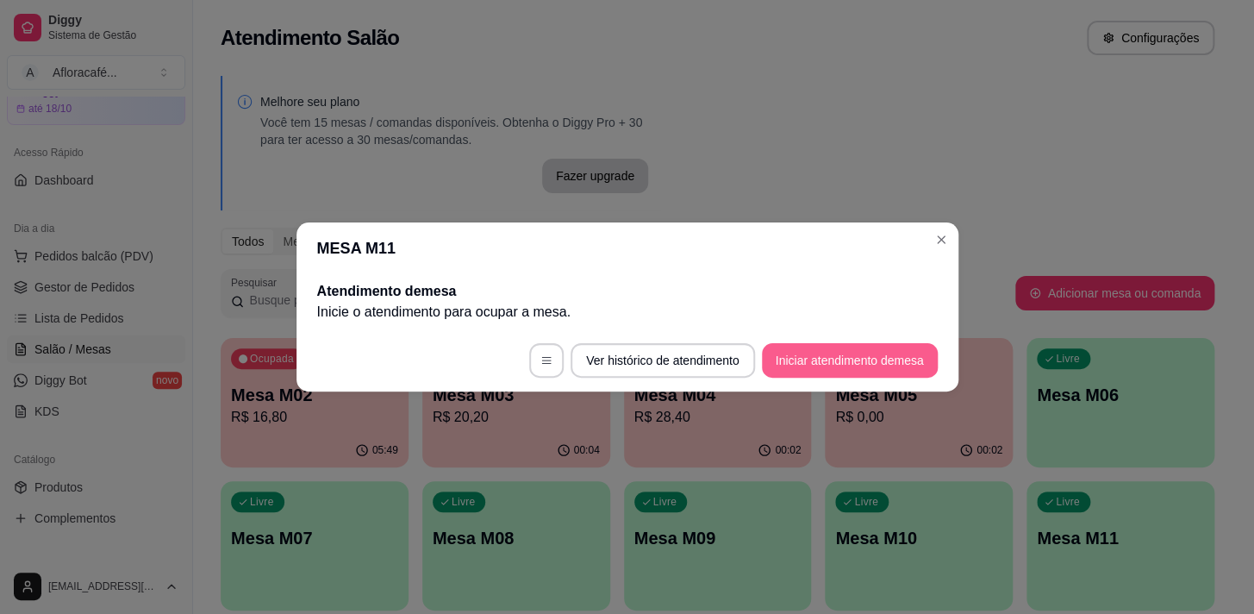
click at [861, 354] on button "Iniciar atendimento de mesa" at bounding box center [850, 360] width 176 height 34
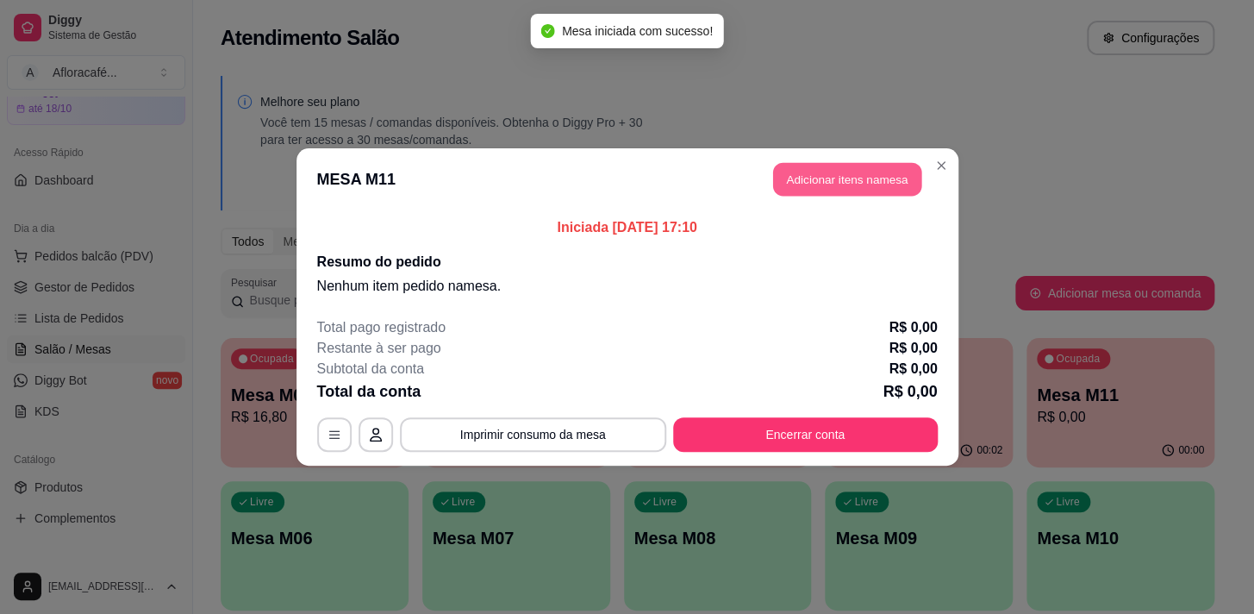
click at [916, 165] on button "Adicionar itens na mesa" at bounding box center [847, 180] width 148 height 34
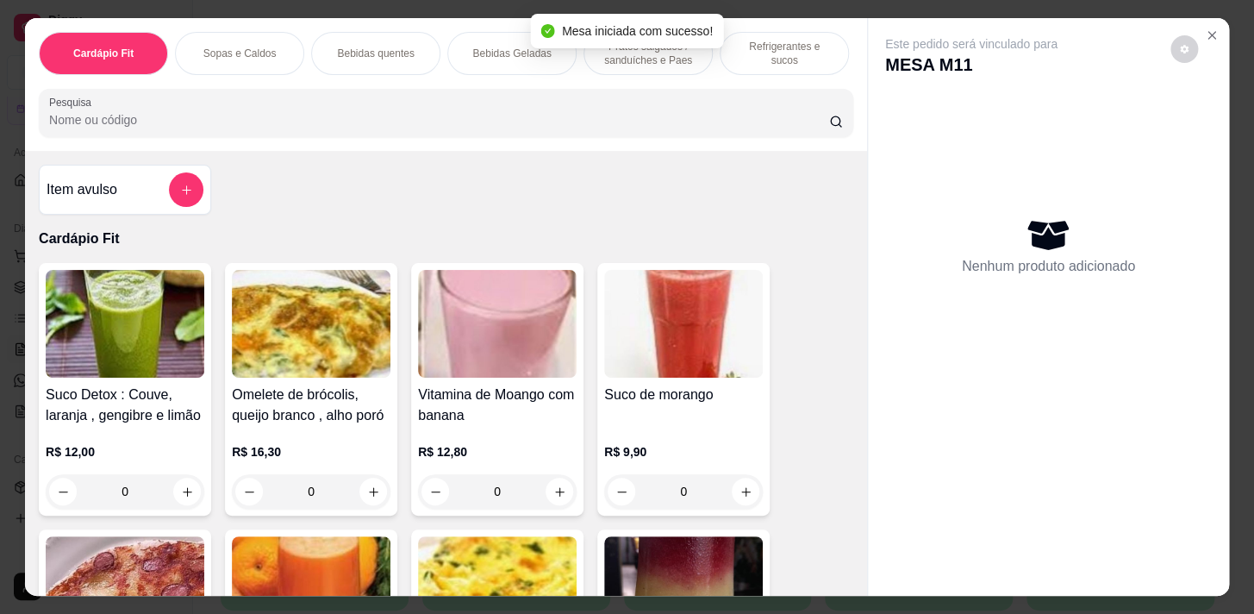
click at [724, 128] on input "Pesquisa" at bounding box center [439, 119] width 780 height 17
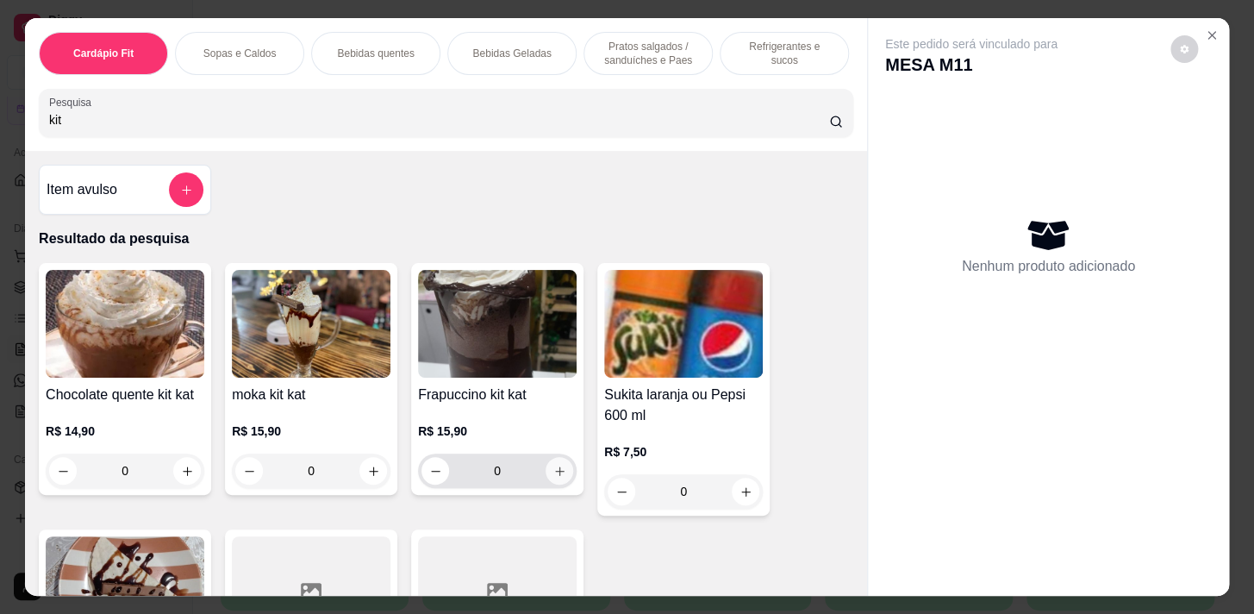
type input "kit"
click at [564, 480] on button "increase-product-quantity" at bounding box center [559, 471] width 27 height 27
type input "1"
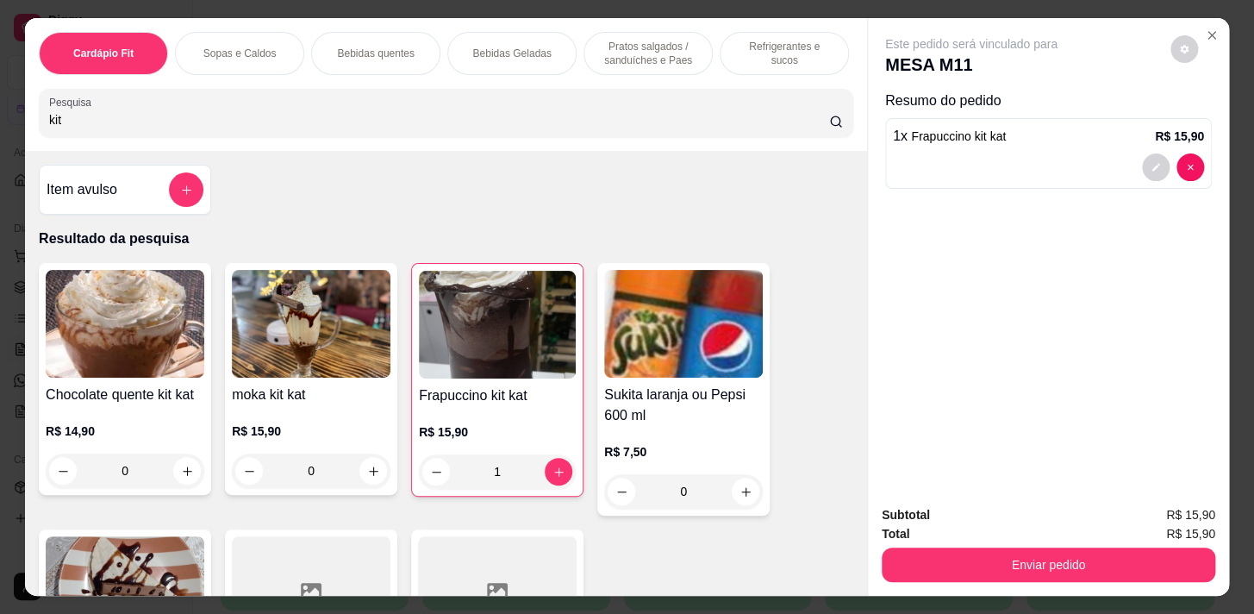
click at [354, 47] on p "Bebidas quentes" at bounding box center [375, 54] width 77 height 14
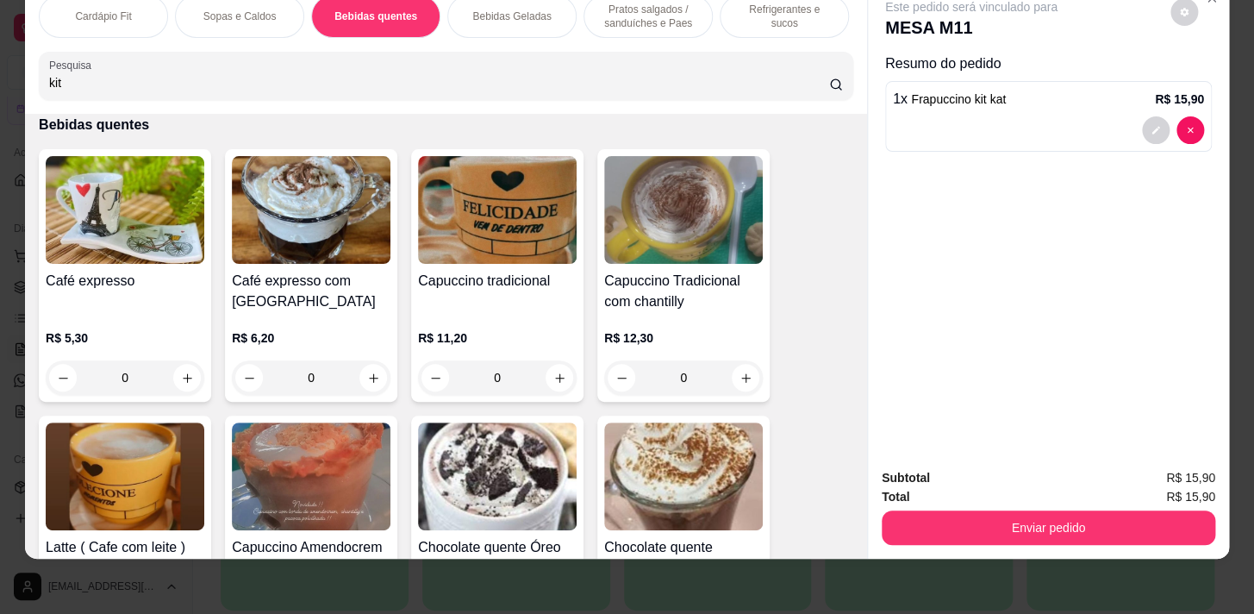
scroll to position [2358, 0]
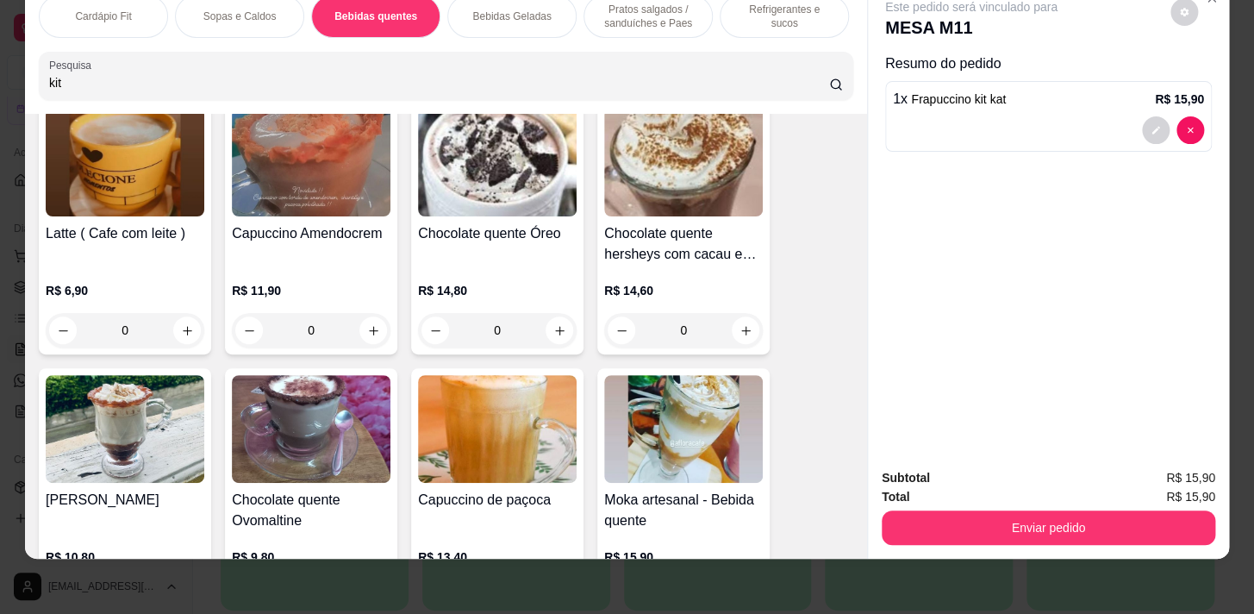
click at [521, 12] on div "Bebidas Geladas" at bounding box center [511, 16] width 129 height 43
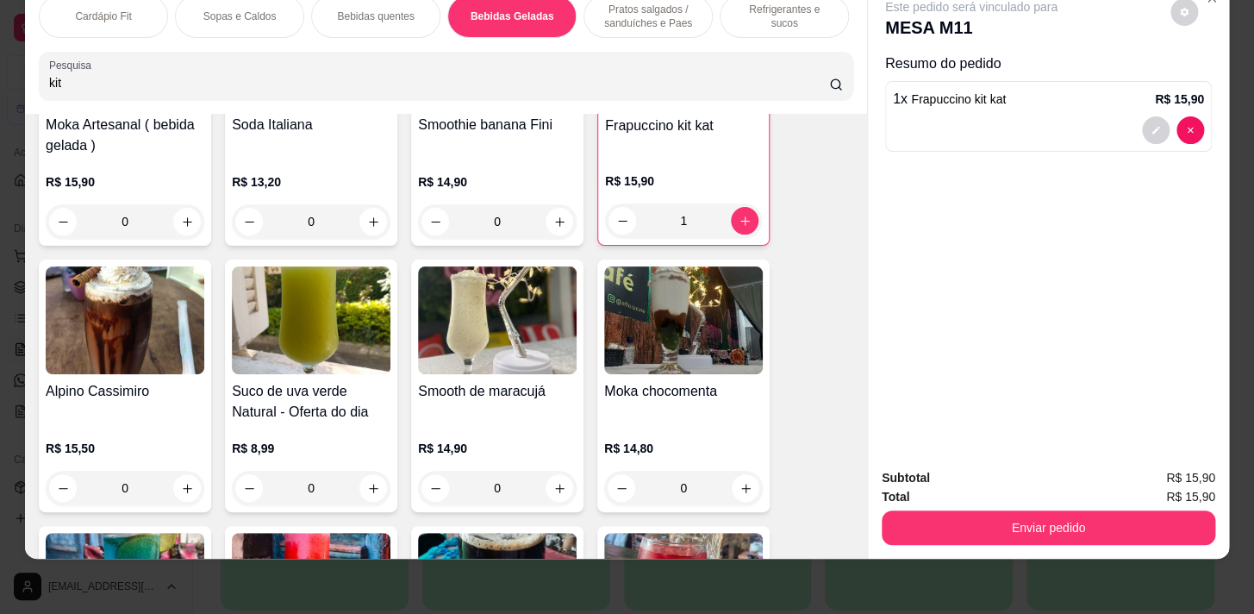
scroll to position [4157, 0]
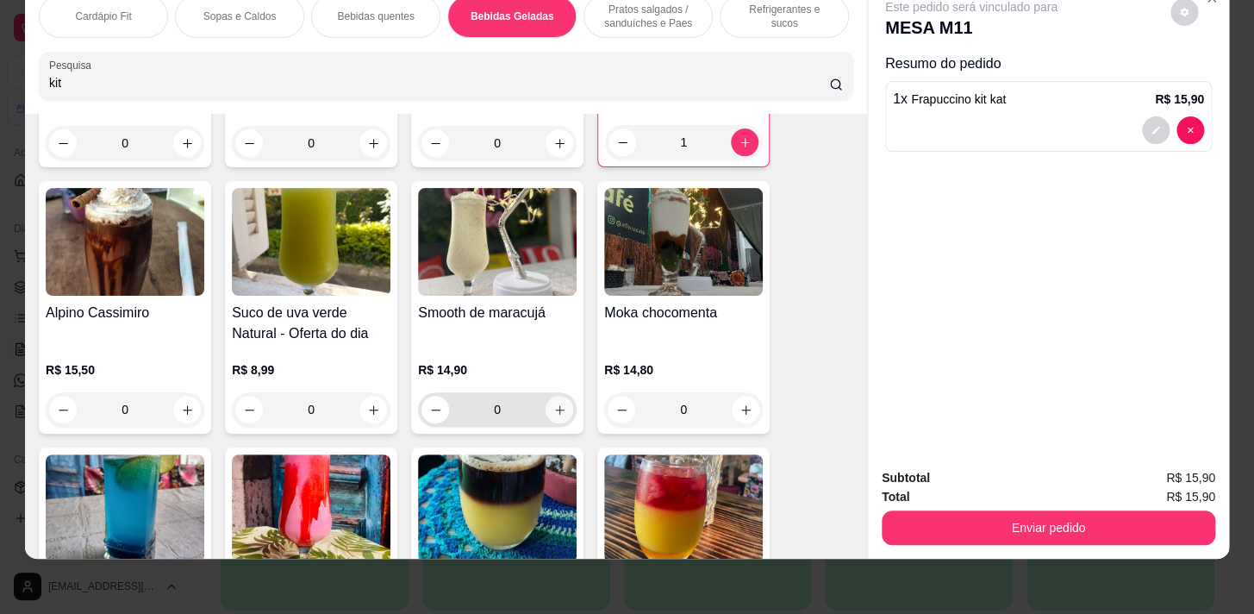
click at [564, 405] on button "increase-product-quantity" at bounding box center [560, 410] width 28 height 28
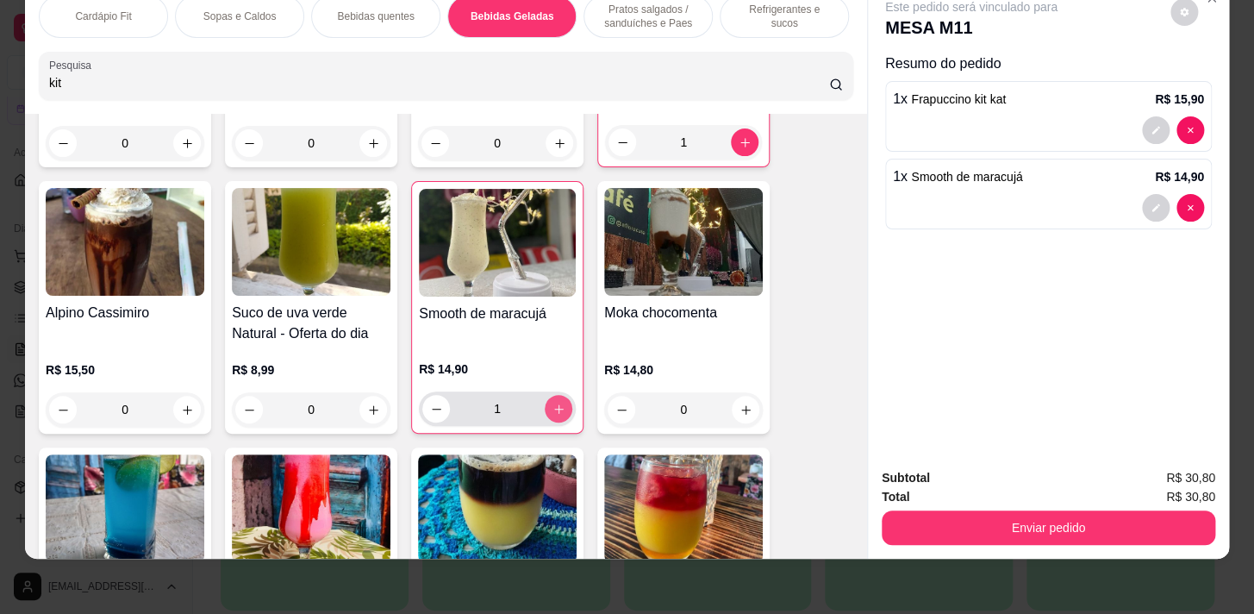
type input "1"
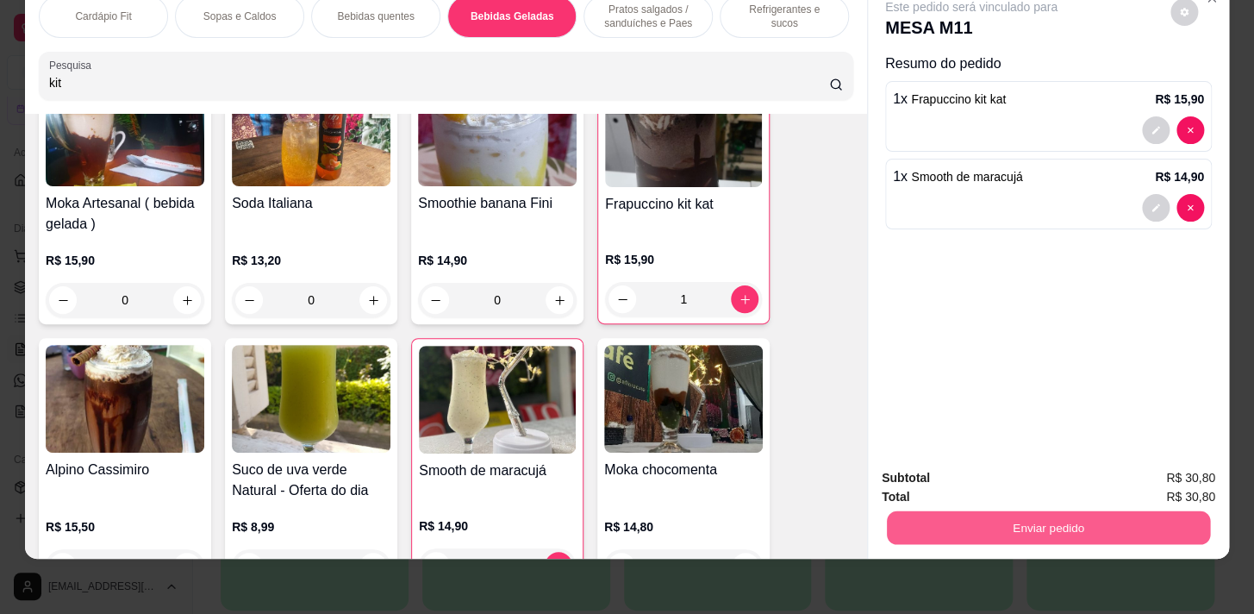
click at [1089, 516] on button "Enviar pedido" at bounding box center [1048, 527] width 323 height 34
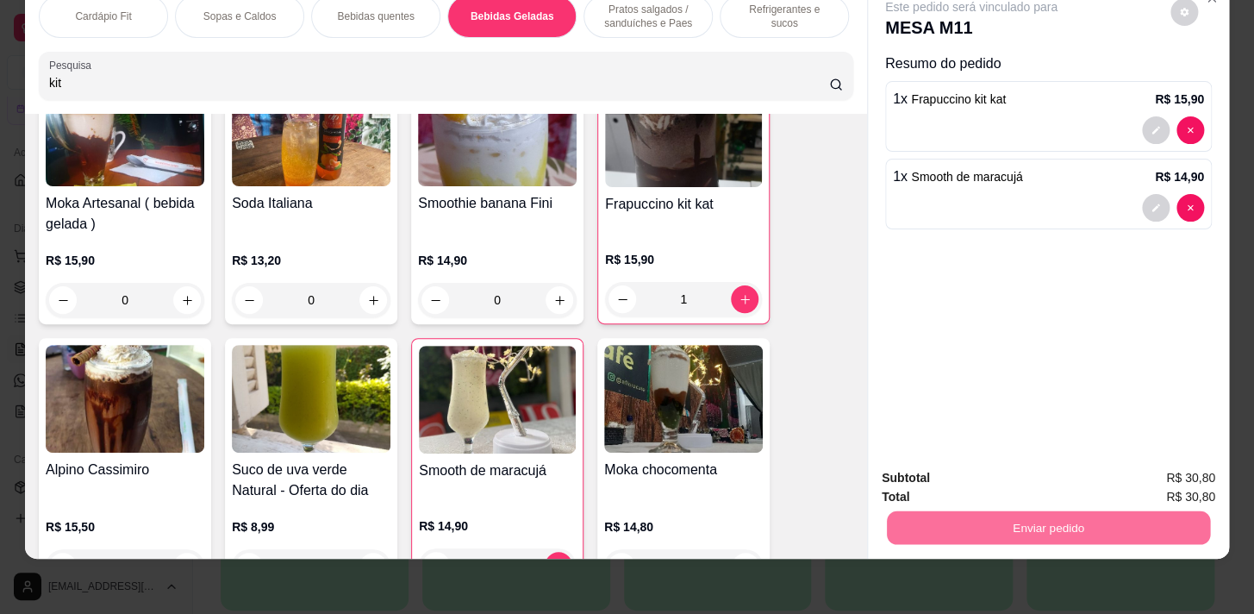
click at [1181, 474] on button "Enviar pedido" at bounding box center [1170, 474] width 97 height 33
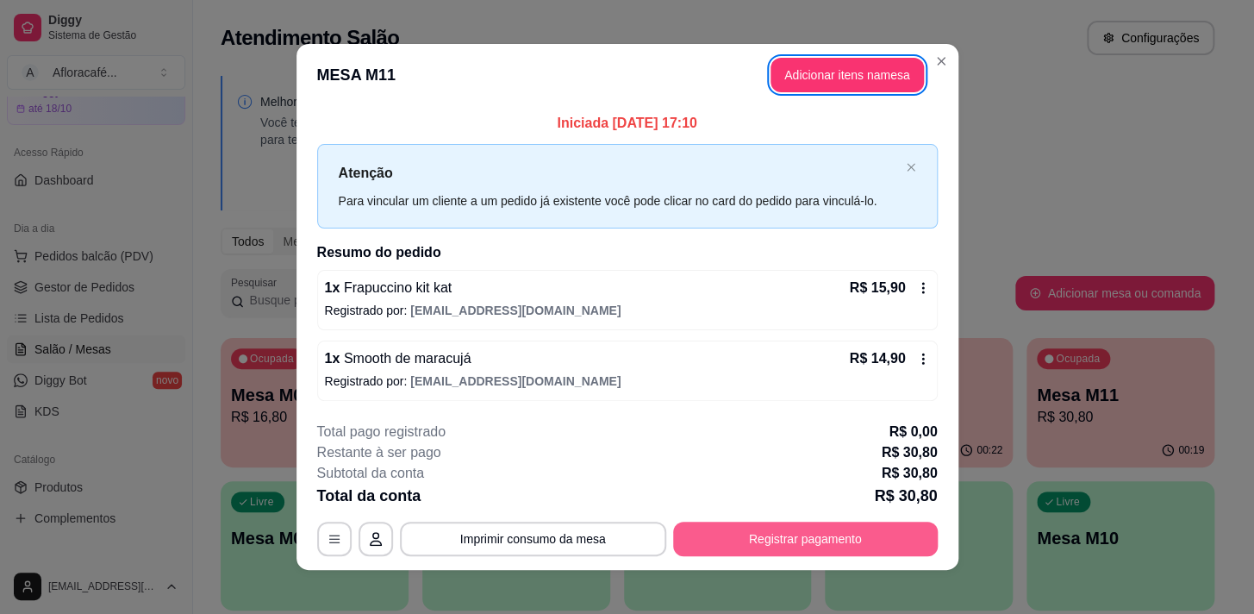
click at [682, 549] on button "Registrar pagamento" at bounding box center [805, 538] width 265 height 34
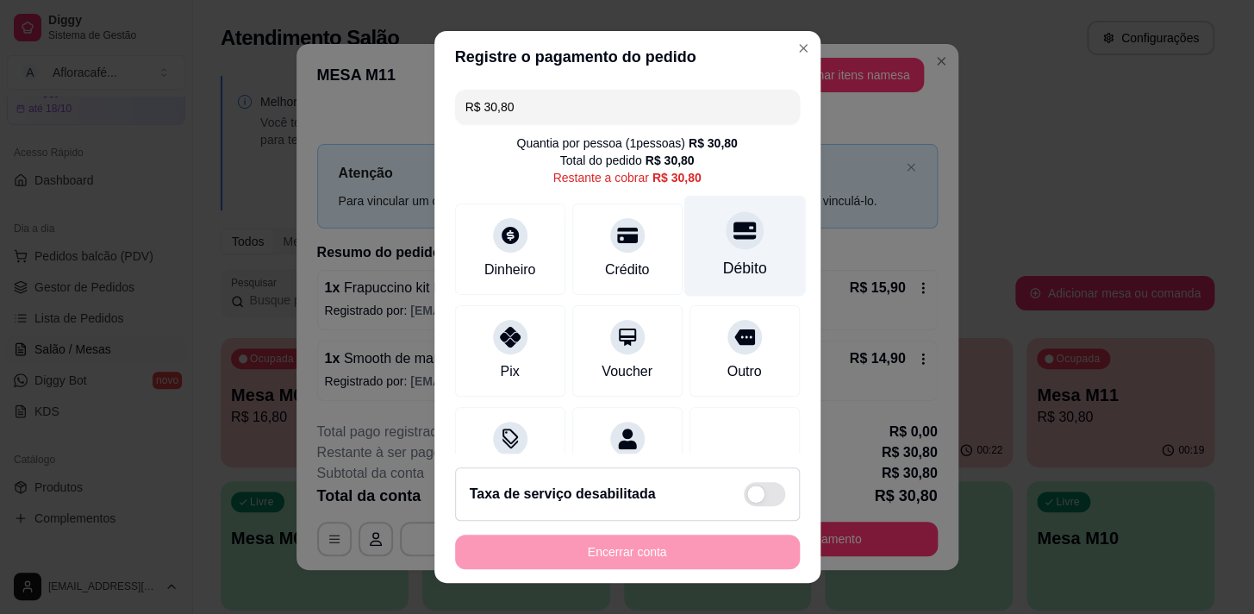
click at [703, 249] on div "Débito" at bounding box center [744, 245] width 122 height 101
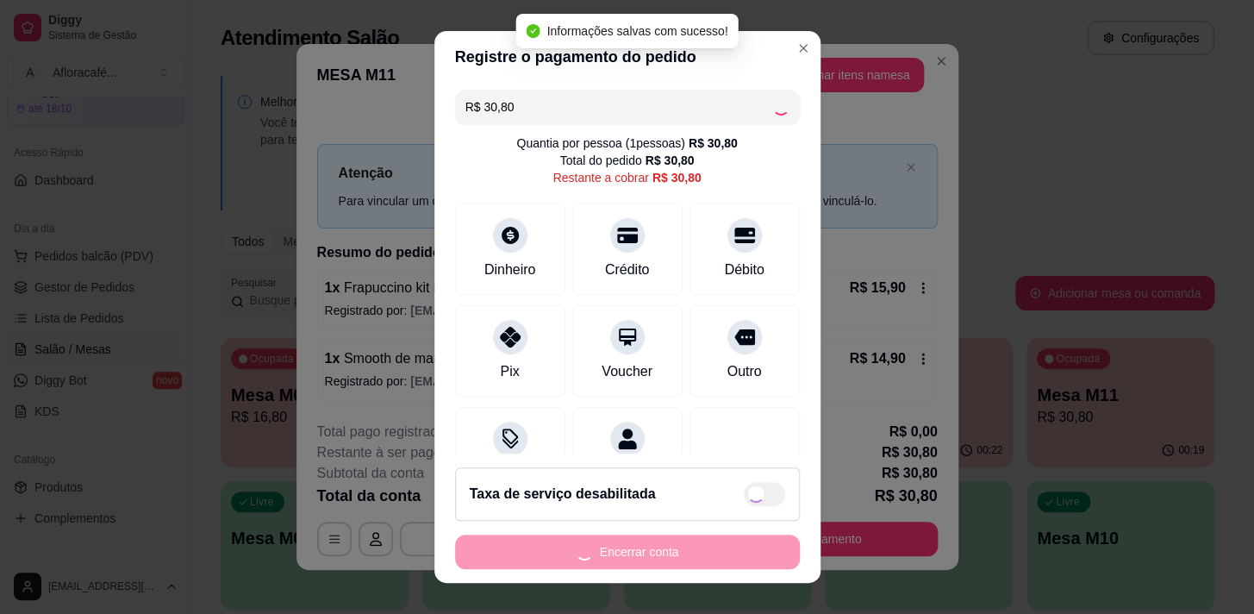
type input "R$ 0,00"
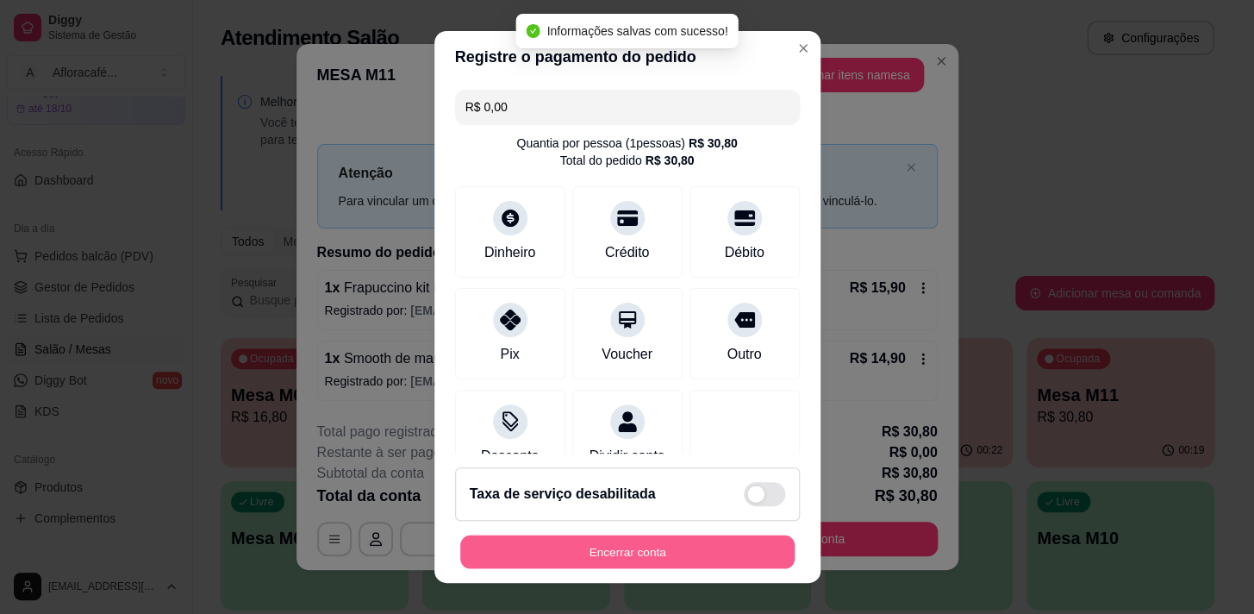
click at [659, 552] on button "Encerrar conta" at bounding box center [627, 552] width 334 height 34
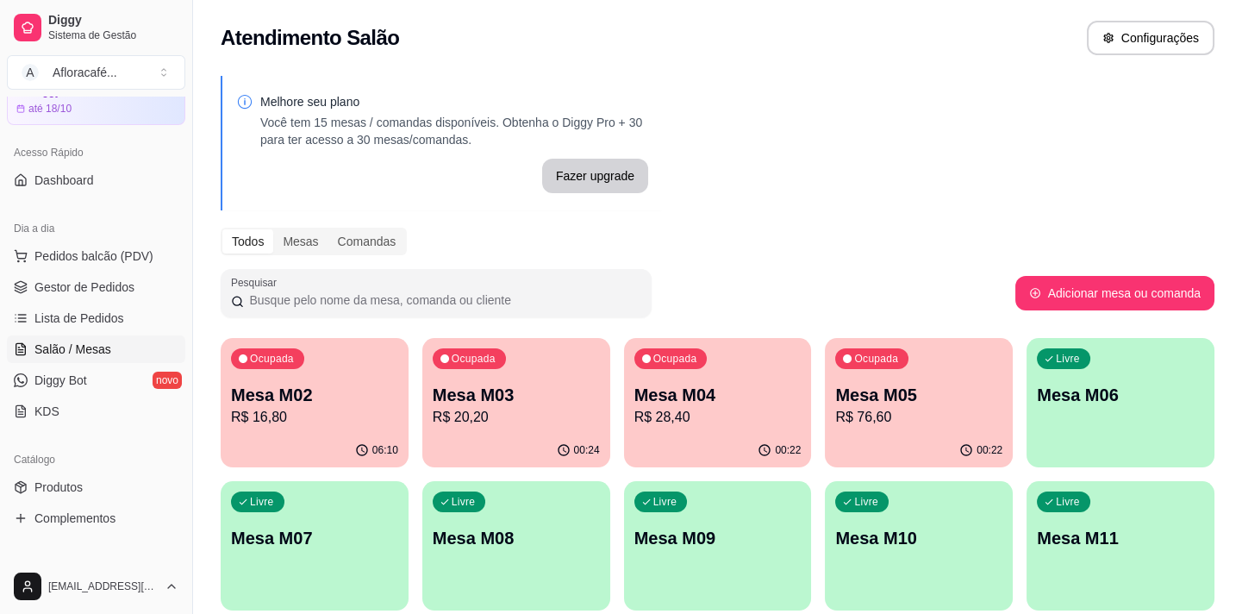
click at [1052, 364] on div "Livre Mesa M06" at bounding box center [1121, 392] width 188 height 109
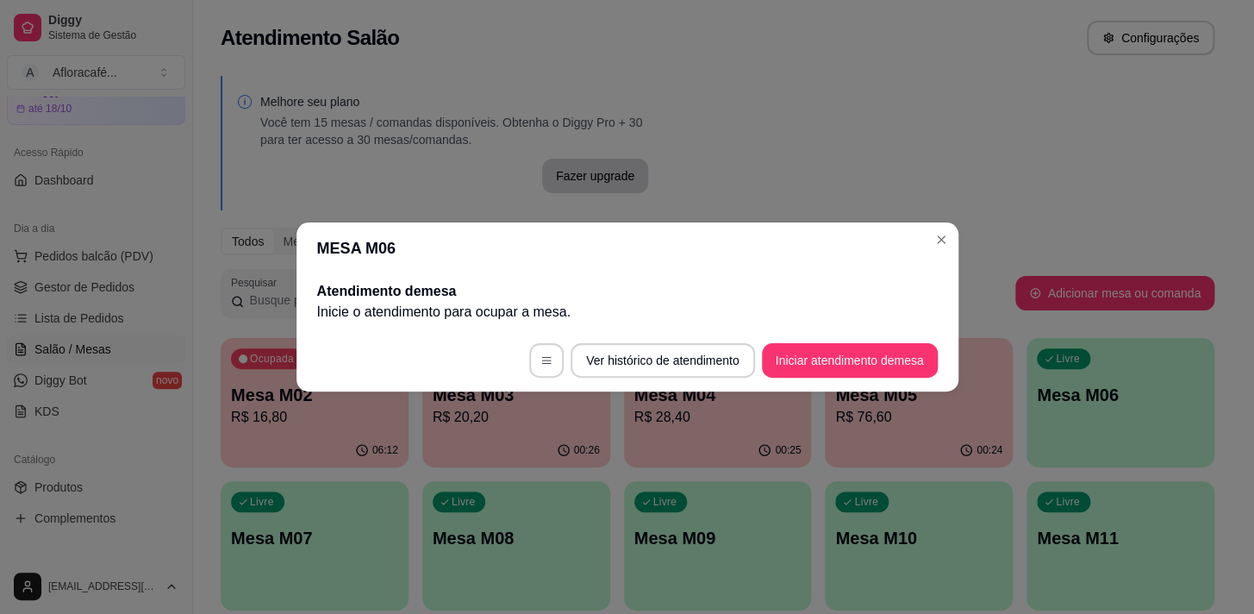
click at [876, 378] on footer "Ver histórico de atendimento Iniciar atendimento de mesa" at bounding box center [627, 360] width 662 height 62
click at [844, 355] on button "Iniciar atendimento de mesa" at bounding box center [850, 360] width 176 height 34
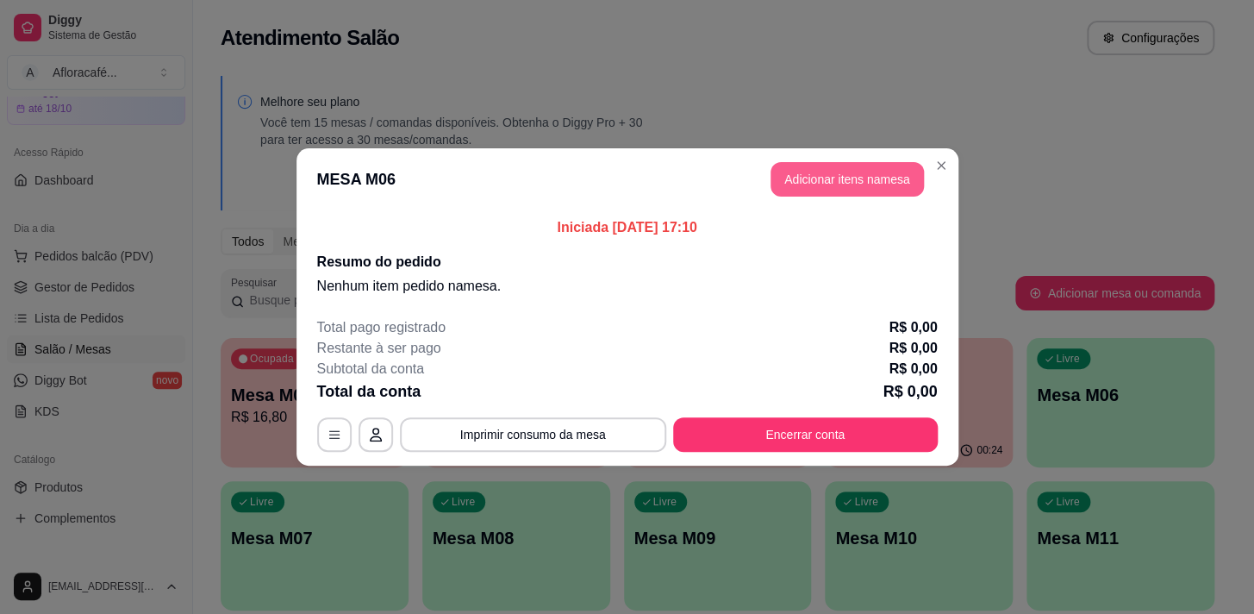
click at [869, 174] on button "Adicionar itens na mesa" at bounding box center [847, 179] width 153 height 34
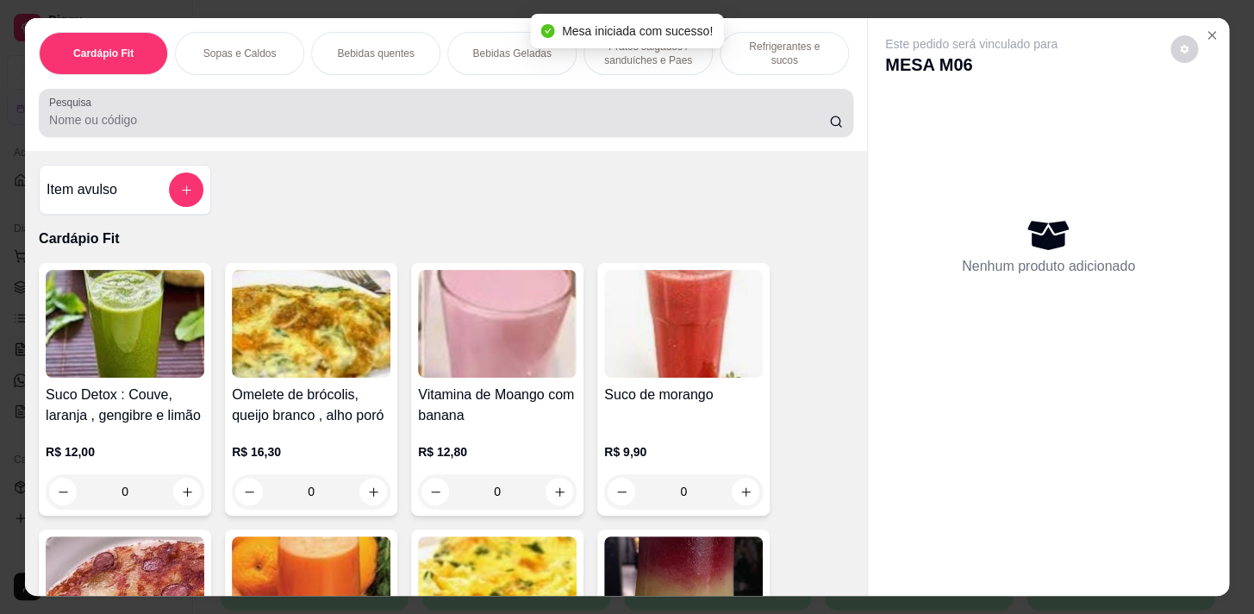
click at [591, 137] on div "Pesquisa" at bounding box center [446, 113] width 815 height 48
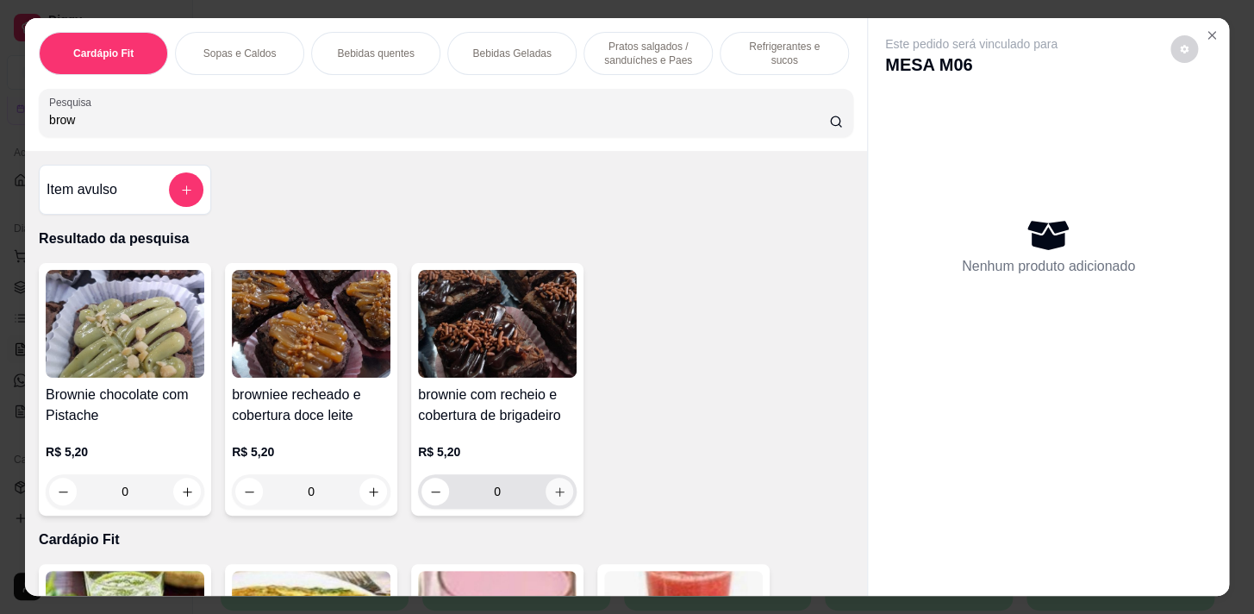
type input "brow"
click at [553, 498] on icon "increase-product-quantity" at bounding box center [559, 491] width 13 height 13
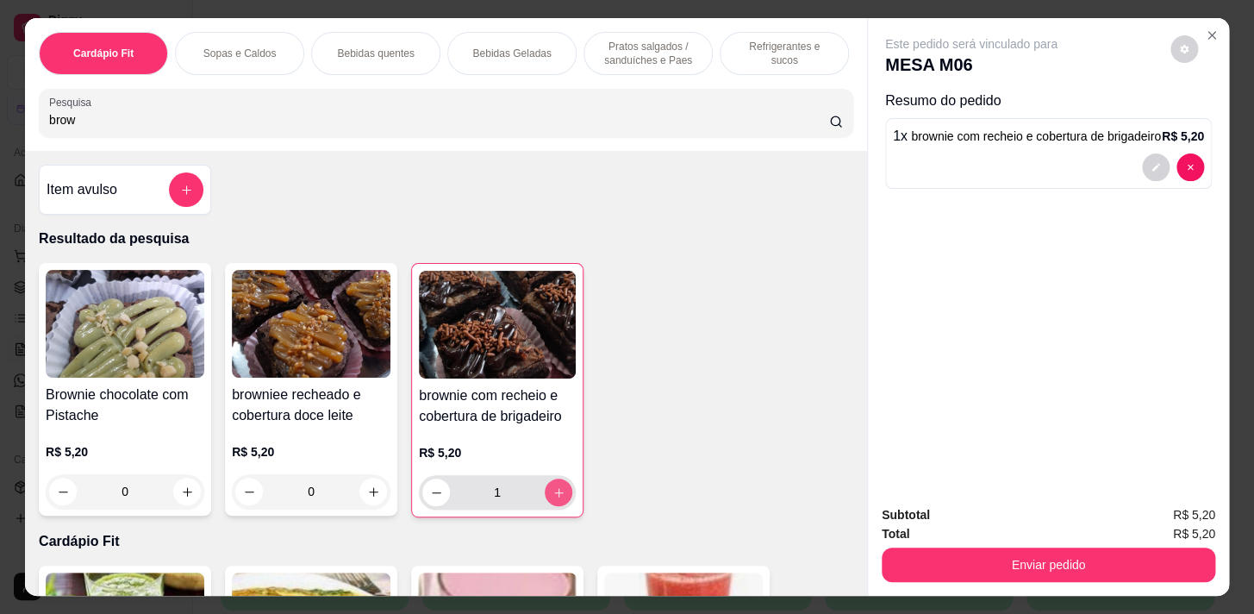
type input "1"
click at [773, 49] on p "Refrigerantes e sucos" at bounding box center [784, 54] width 100 height 28
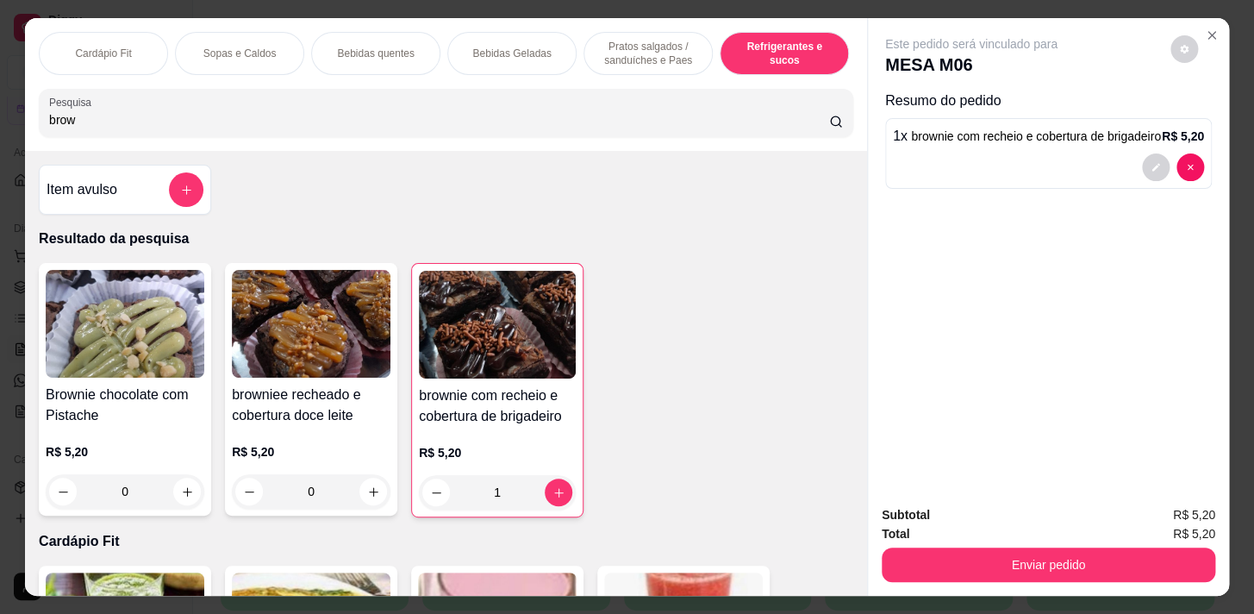
scroll to position [42, 0]
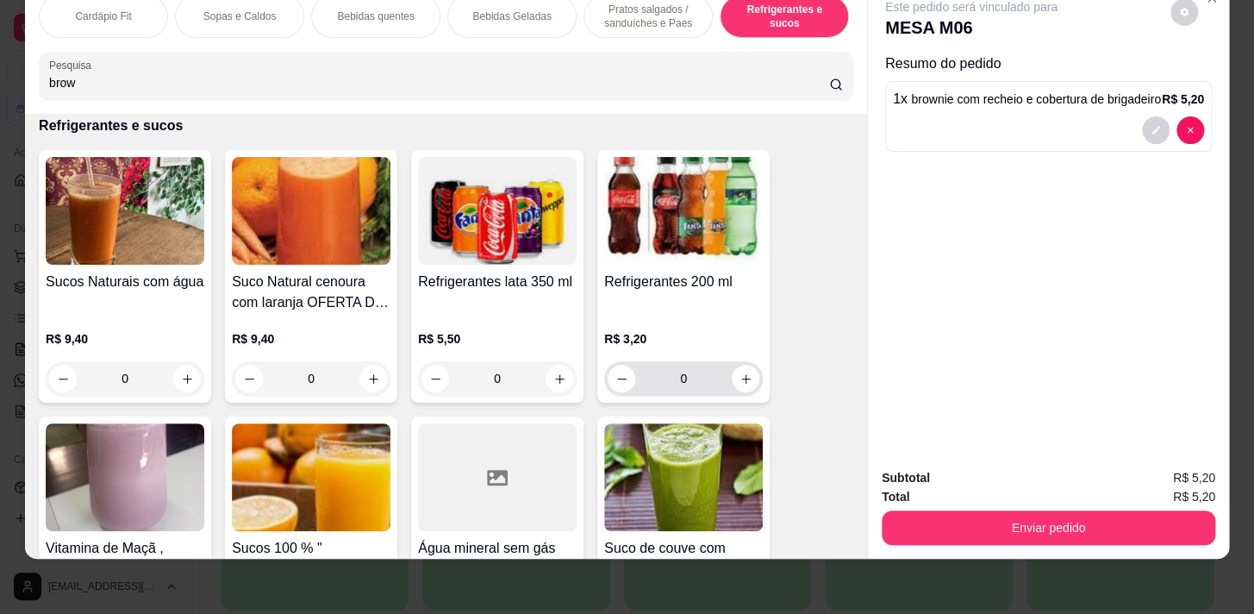
click at [745, 381] on icon "increase-product-quantity" at bounding box center [746, 378] width 13 height 13
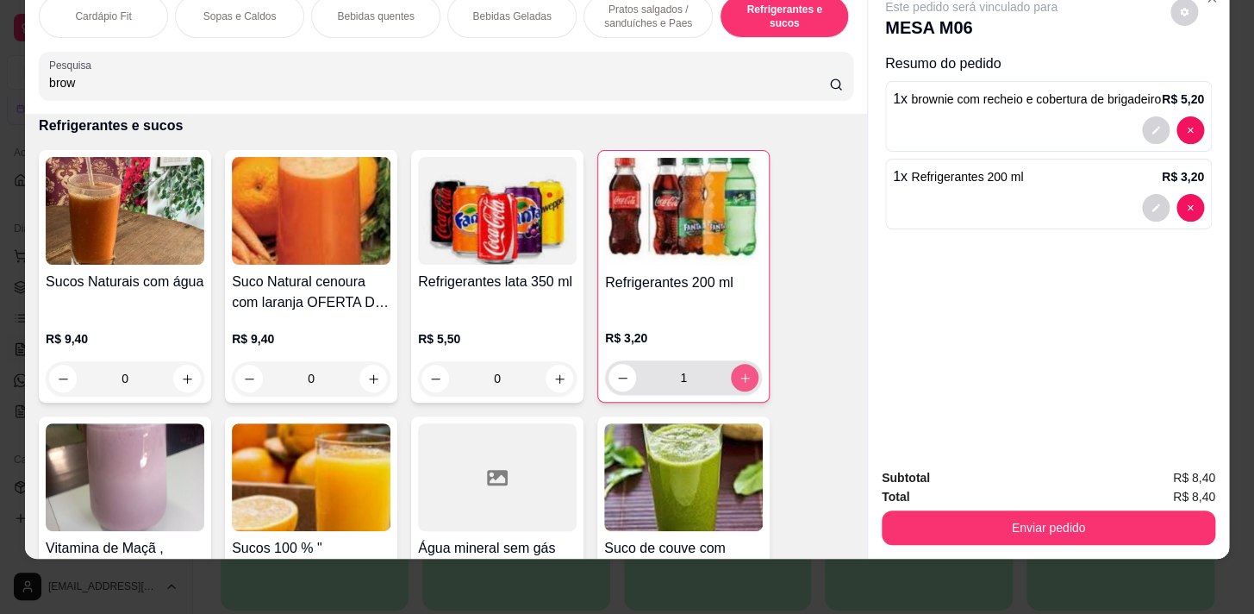
type input "1"
click at [1155, 537] on div "Subtotal R$ 8,40 Total R$ 8,40 Enviar pedido" at bounding box center [1048, 506] width 361 height 104
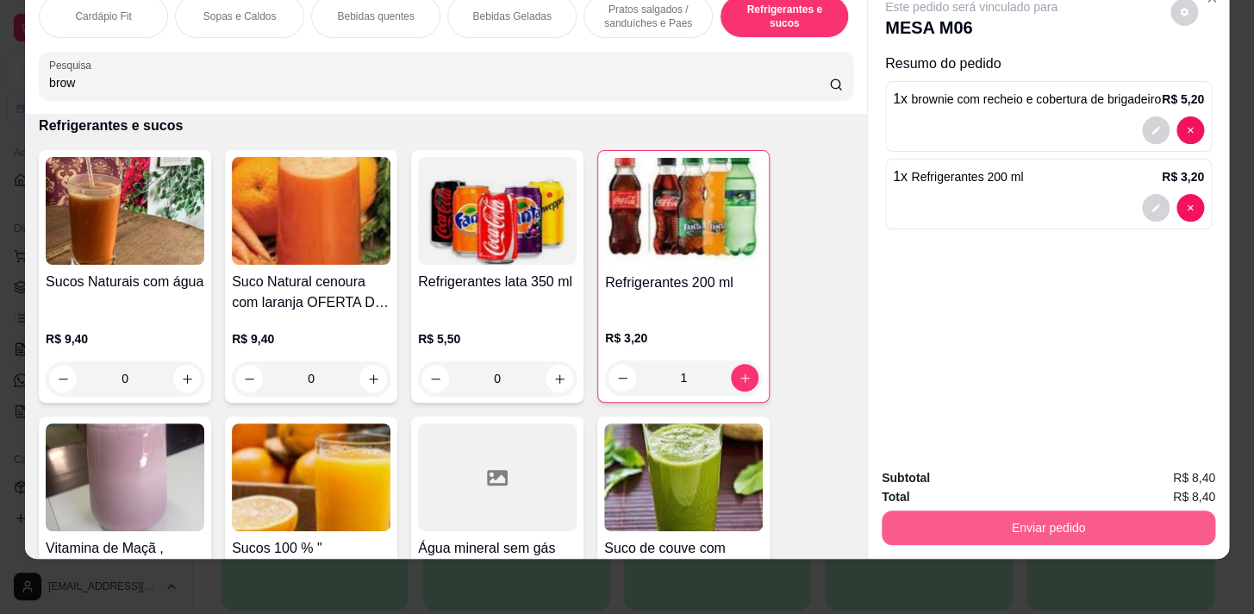
click at [1164, 524] on button "Enviar pedido" at bounding box center [1049, 527] width 334 height 34
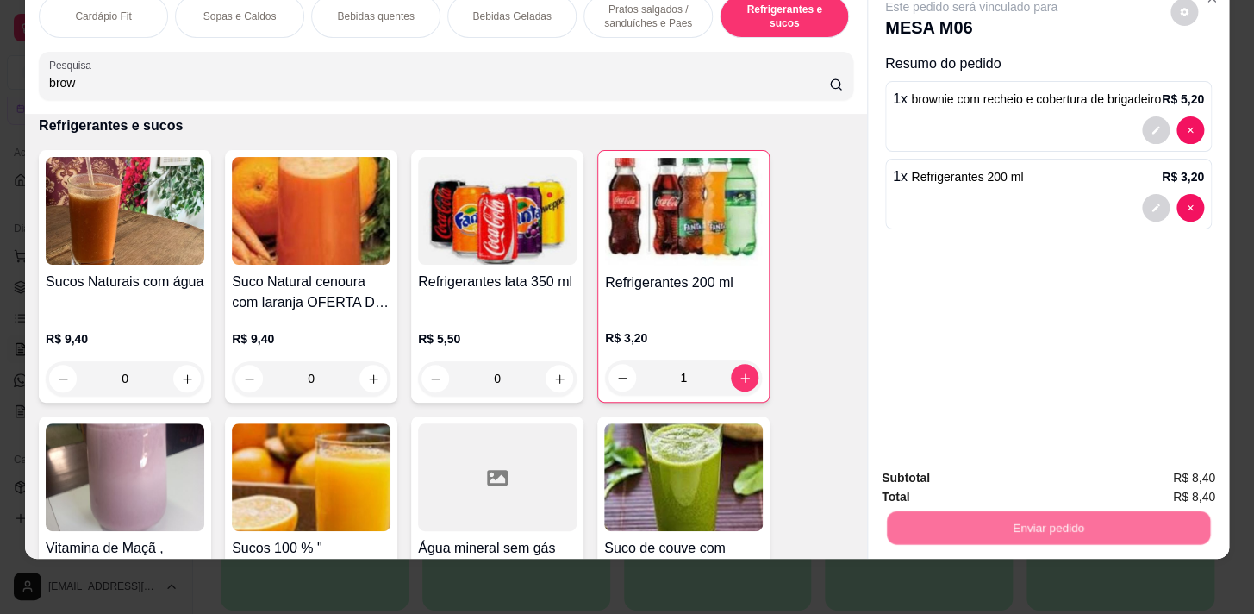
click at [1172, 487] on button "Enviar pedido" at bounding box center [1170, 474] width 95 height 32
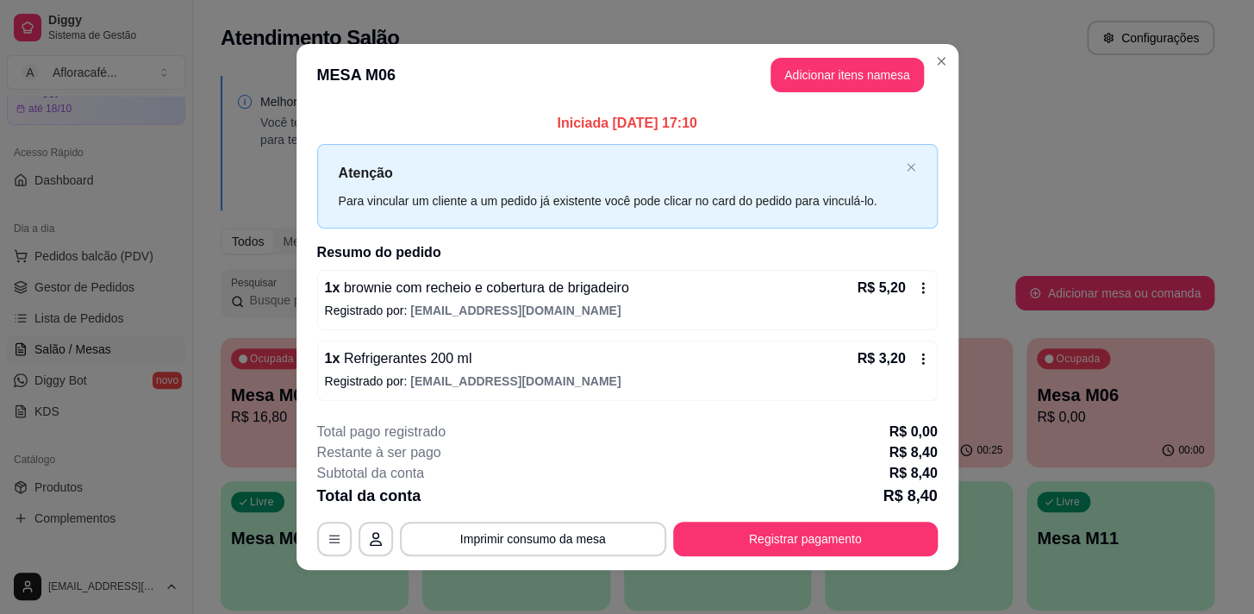
scroll to position [10, 0]
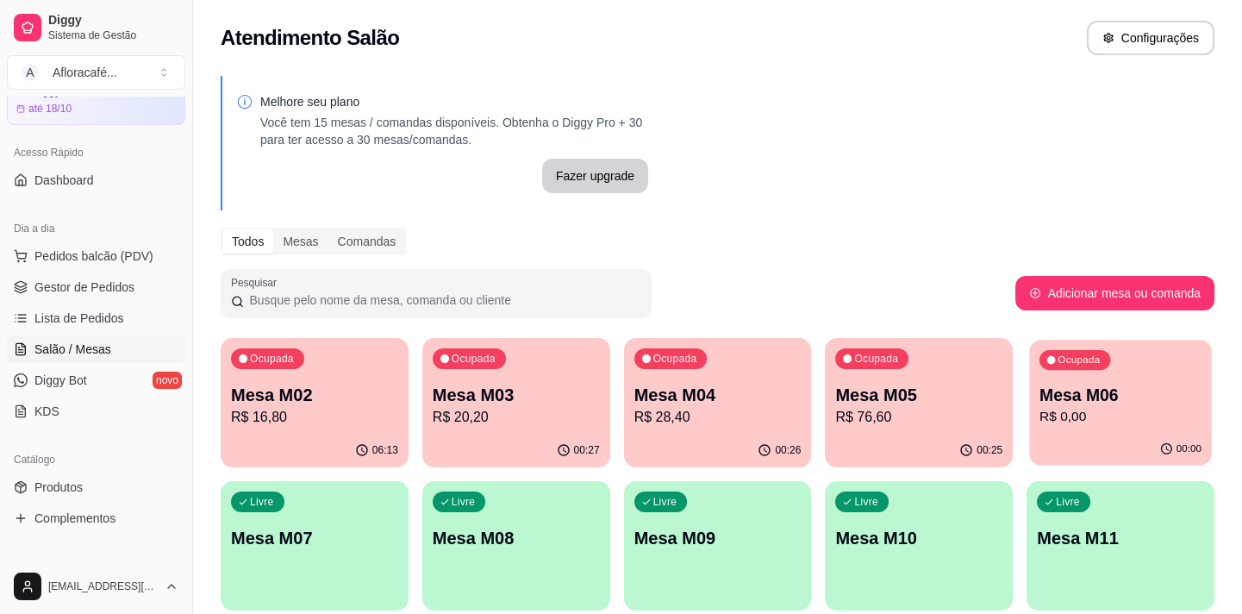
click at [1168, 424] on p "R$ 0,00" at bounding box center [1120, 417] width 162 height 20
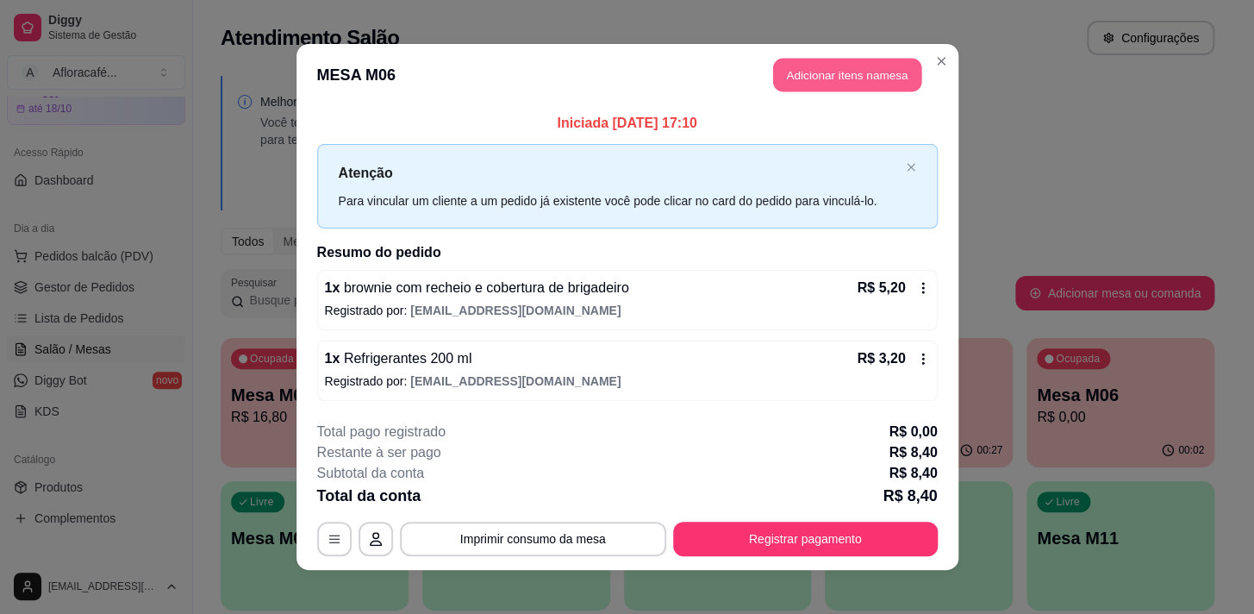
click at [860, 84] on button "Adicionar itens na mesa" at bounding box center [847, 76] width 148 height 34
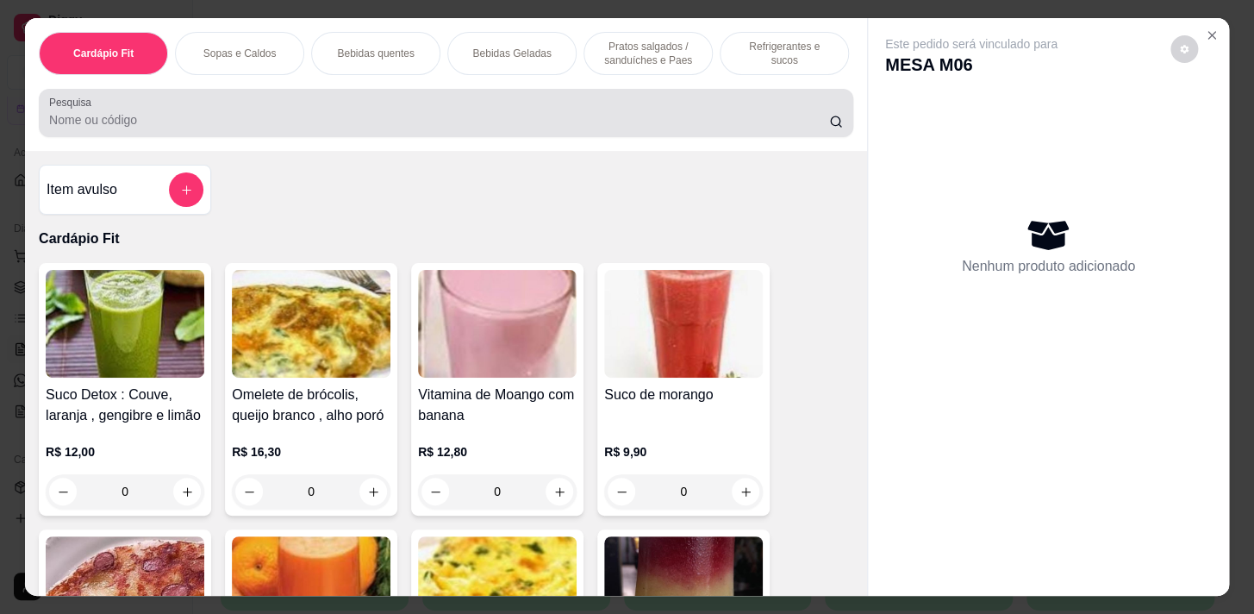
click at [521, 128] on input "Pesquisa" at bounding box center [439, 119] width 780 height 17
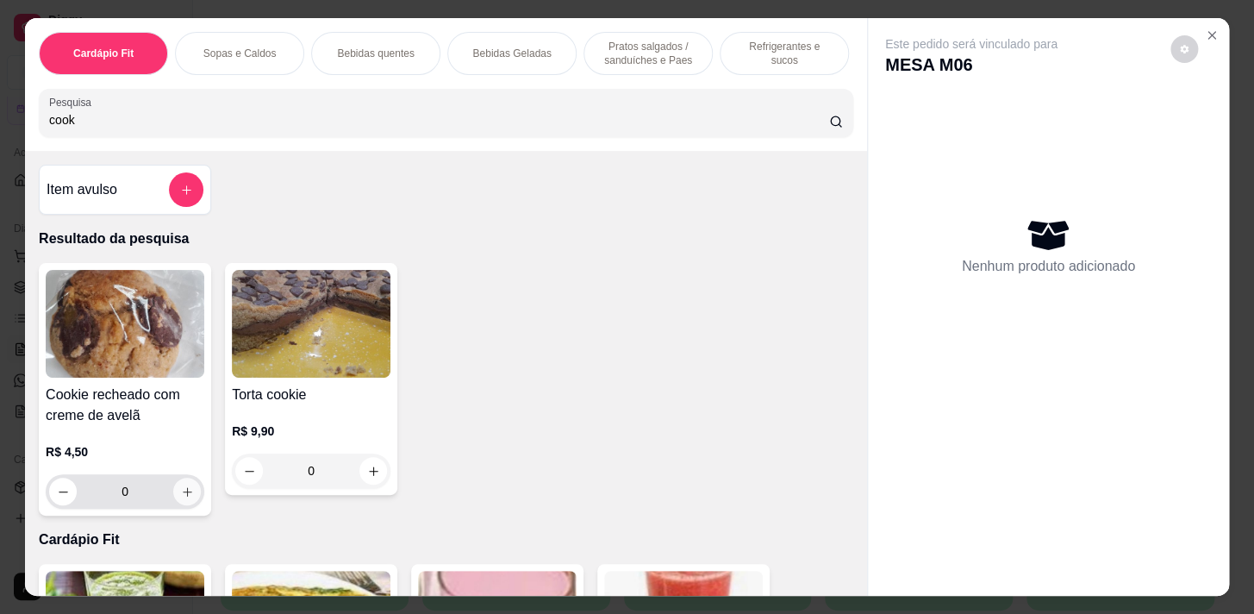
type input "cook"
click at [174, 505] on button "increase-product-quantity" at bounding box center [187, 491] width 27 height 27
type input "1"
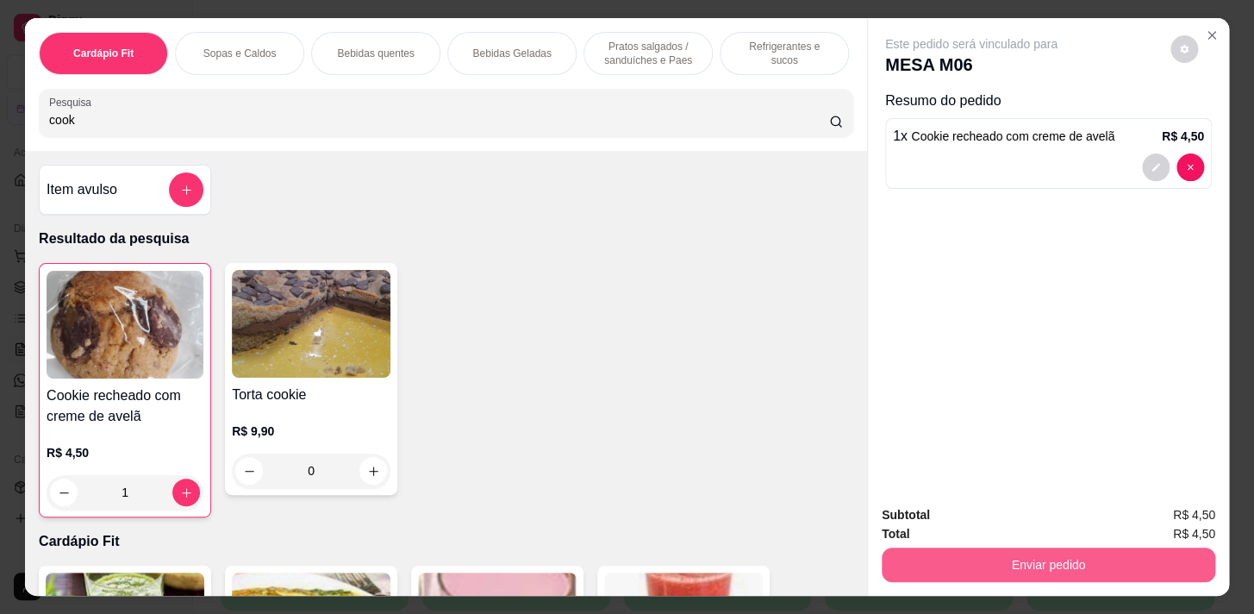
click at [1120, 552] on button "Enviar pedido" at bounding box center [1049, 564] width 334 height 34
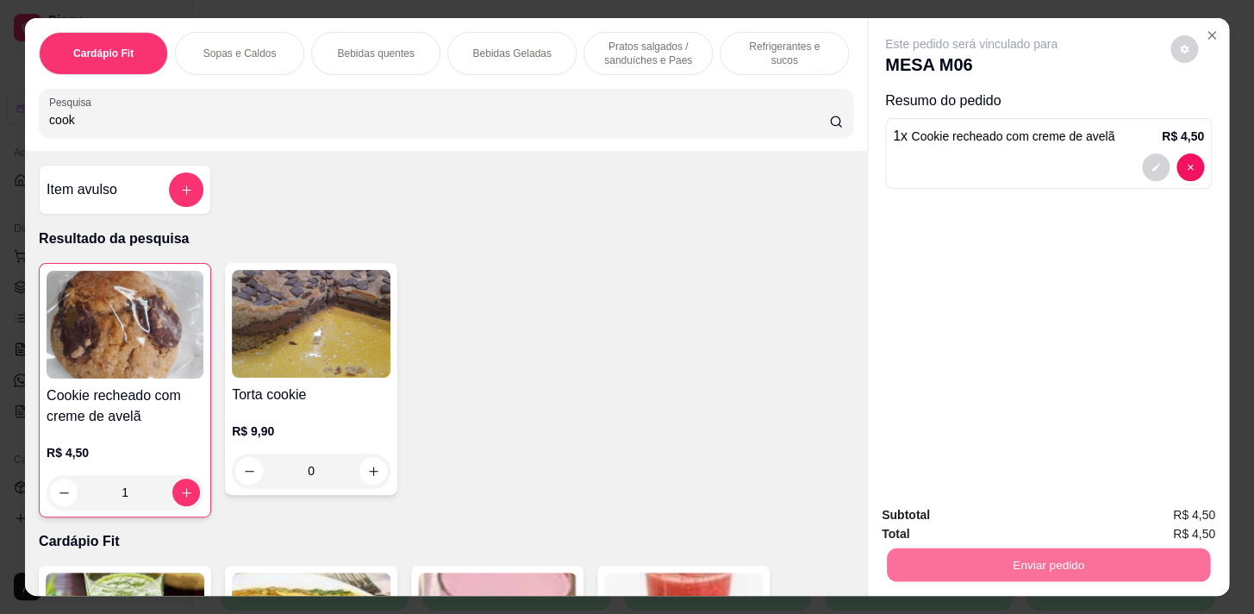
click at [1169, 507] on button "Enviar pedido" at bounding box center [1170, 516] width 95 height 32
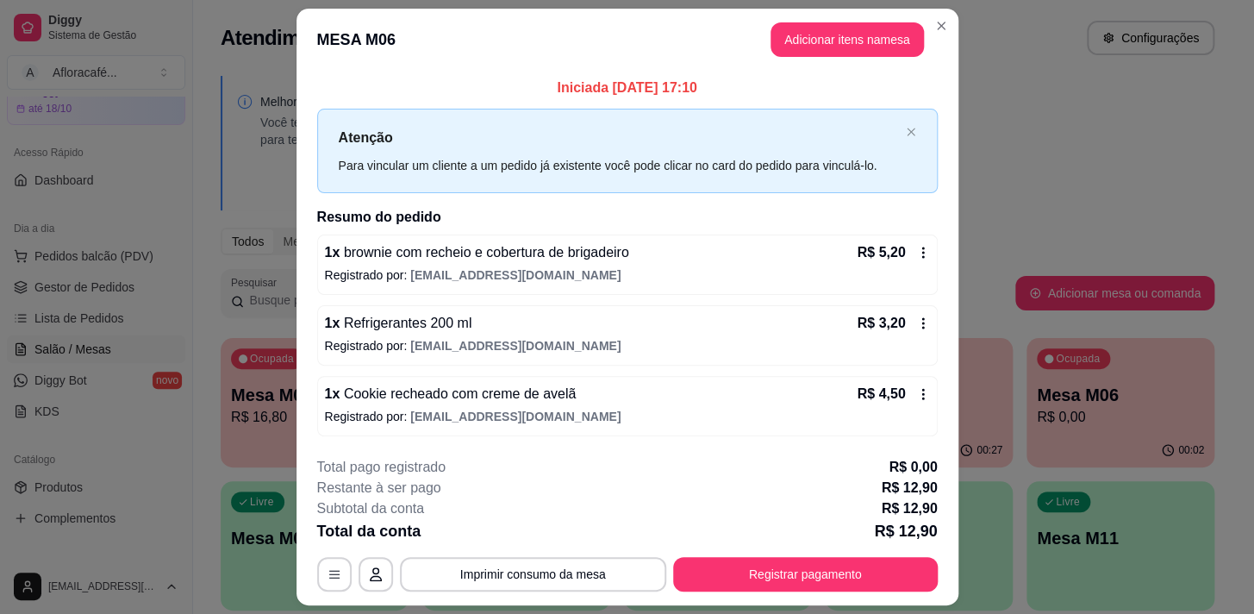
scroll to position [46, 0]
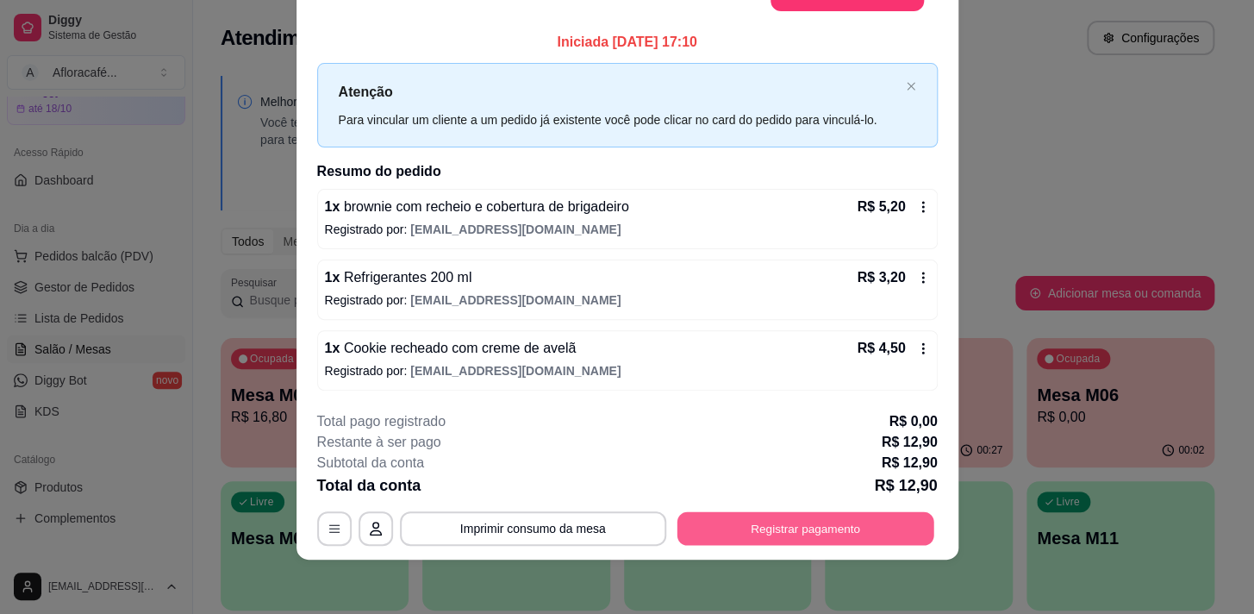
click at [896, 530] on button "Registrar pagamento" at bounding box center [805, 528] width 257 height 34
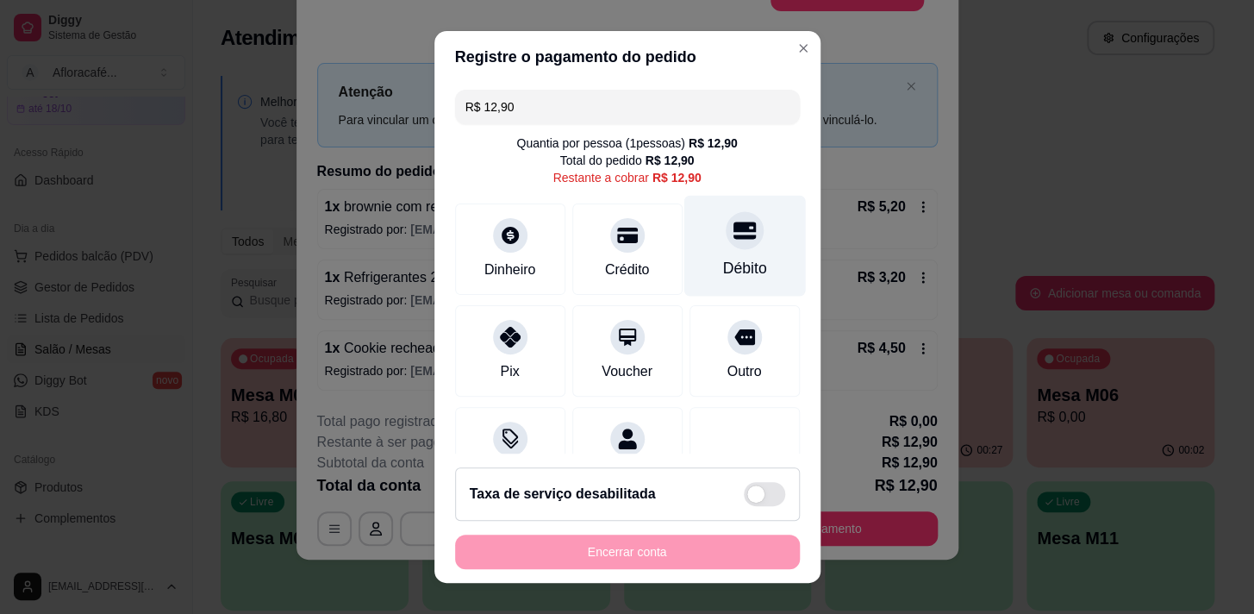
click at [683, 243] on div "Débito" at bounding box center [744, 245] width 122 height 101
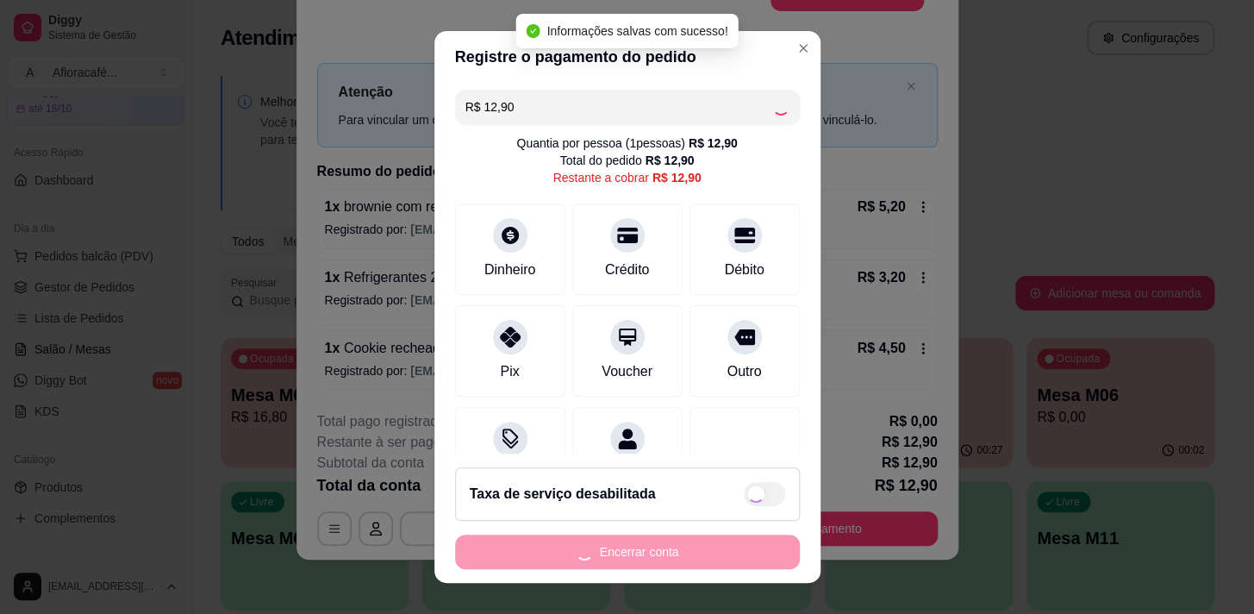
type input "R$ 0,00"
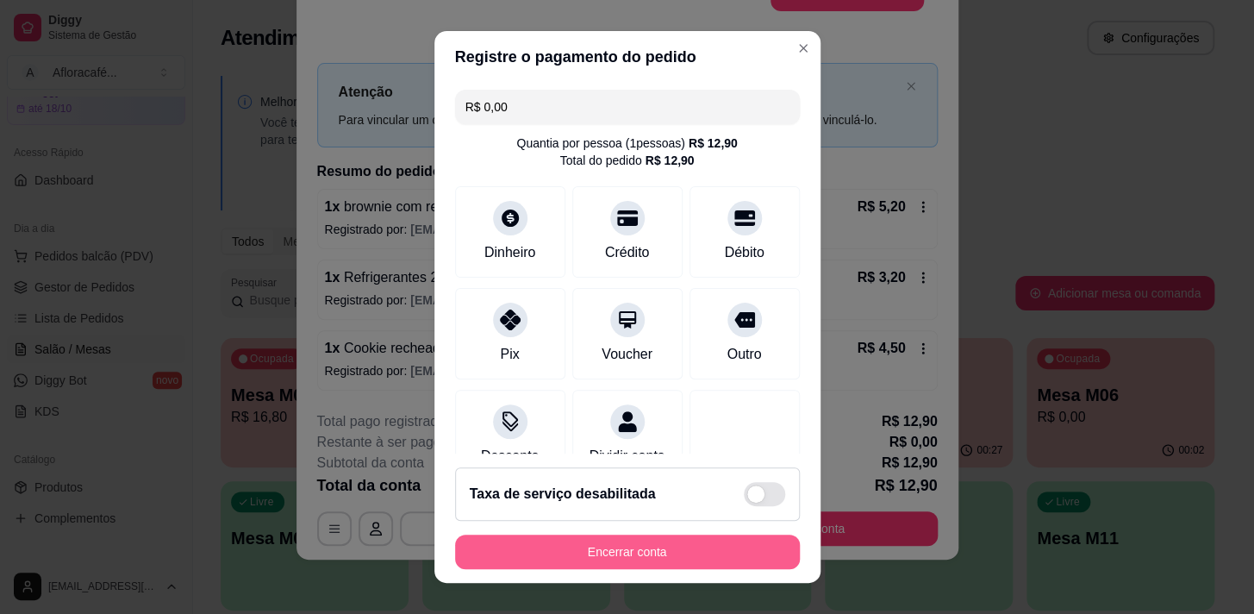
click at [737, 540] on button "Encerrar conta" at bounding box center [627, 551] width 345 height 34
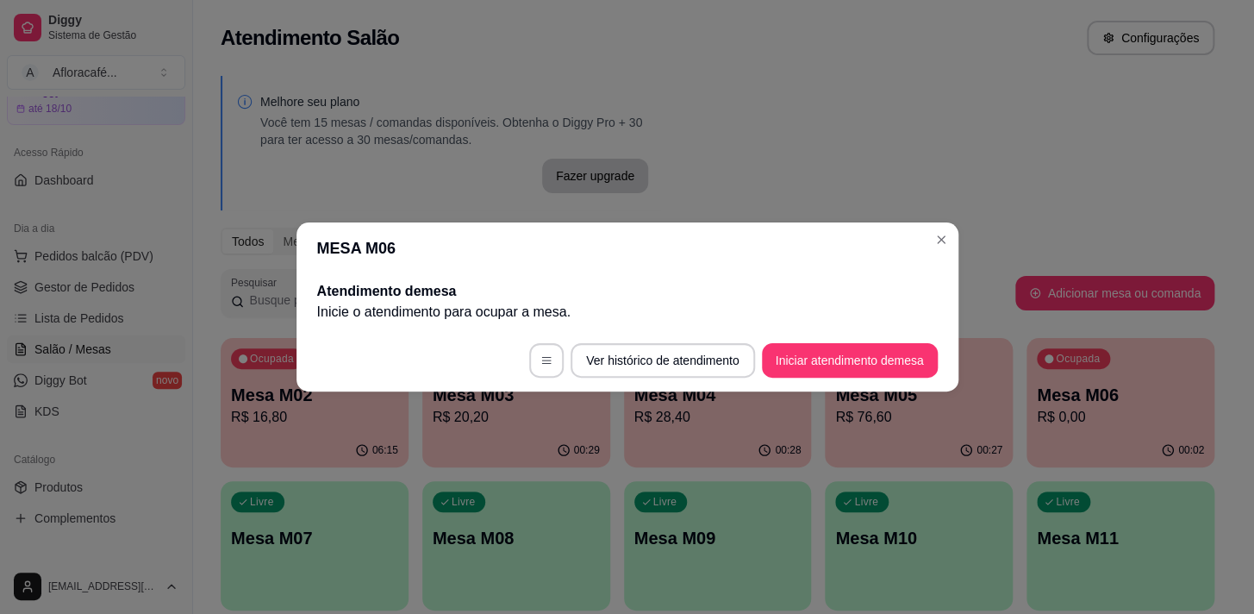
scroll to position [0, 0]
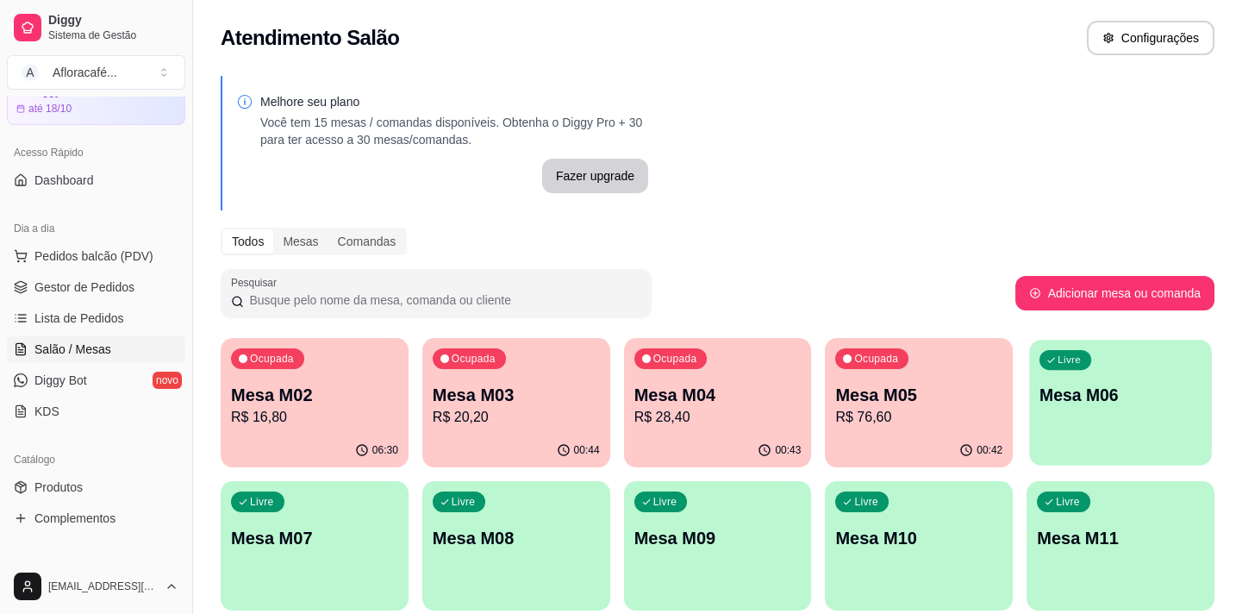
click at [1095, 404] on p "Mesa M06" at bounding box center [1120, 395] width 162 height 23
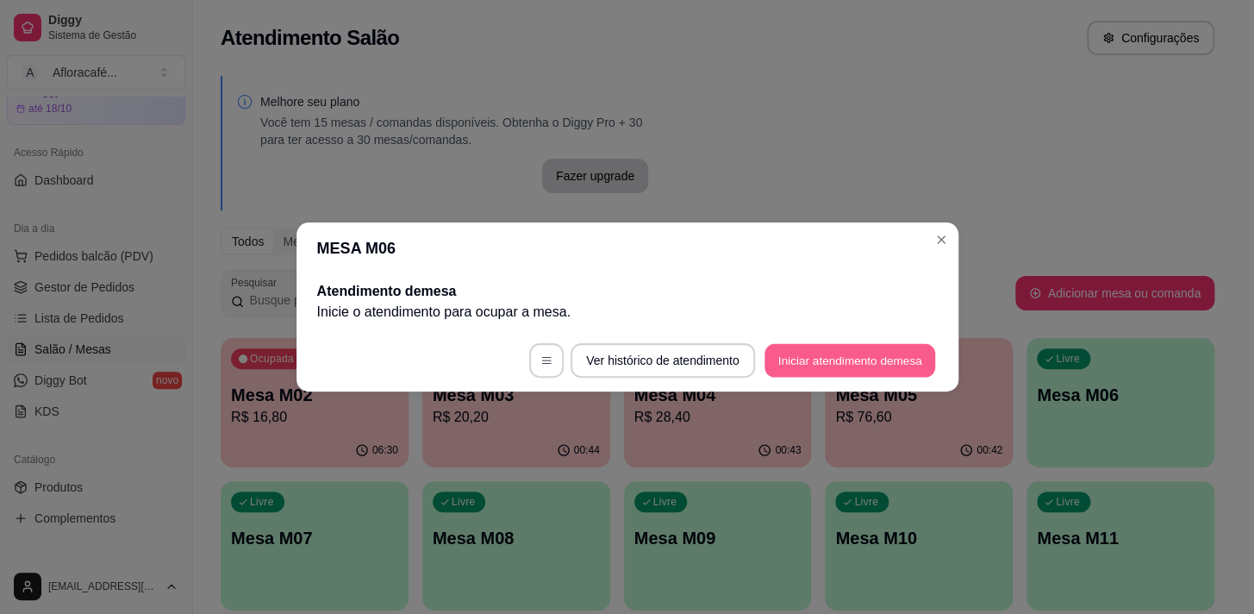
click at [924, 368] on button "Iniciar atendimento de mesa" at bounding box center [850, 361] width 171 height 34
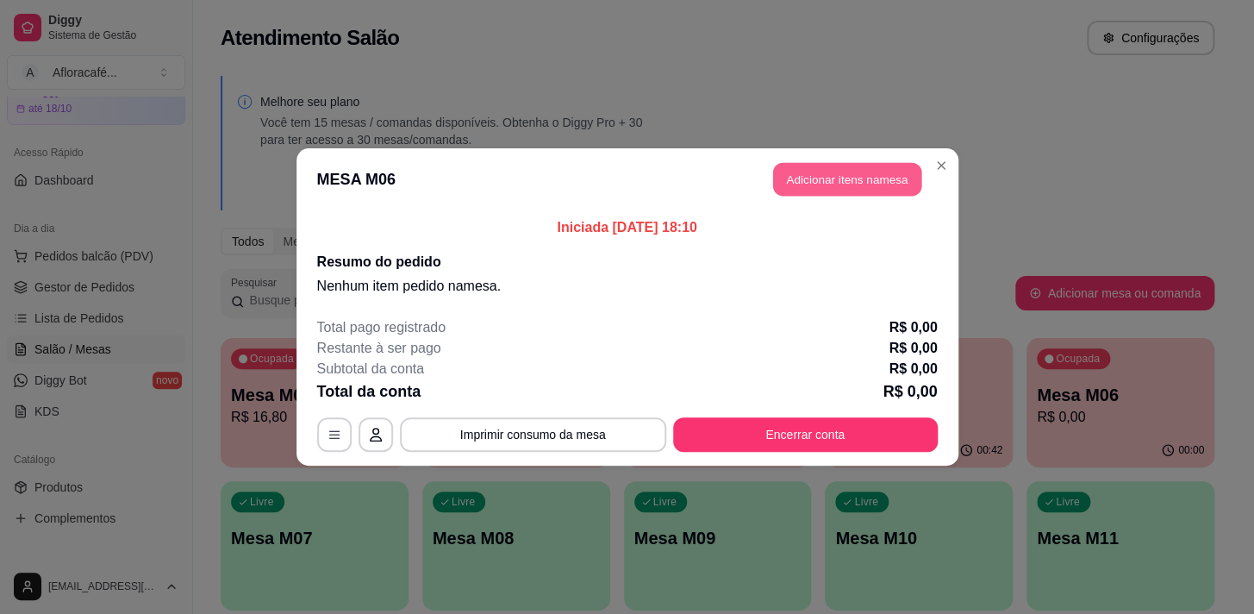
click at [898, 168] on button "Adicionar itens na mesa" at bounding box center [847, 180] width 148 height 34
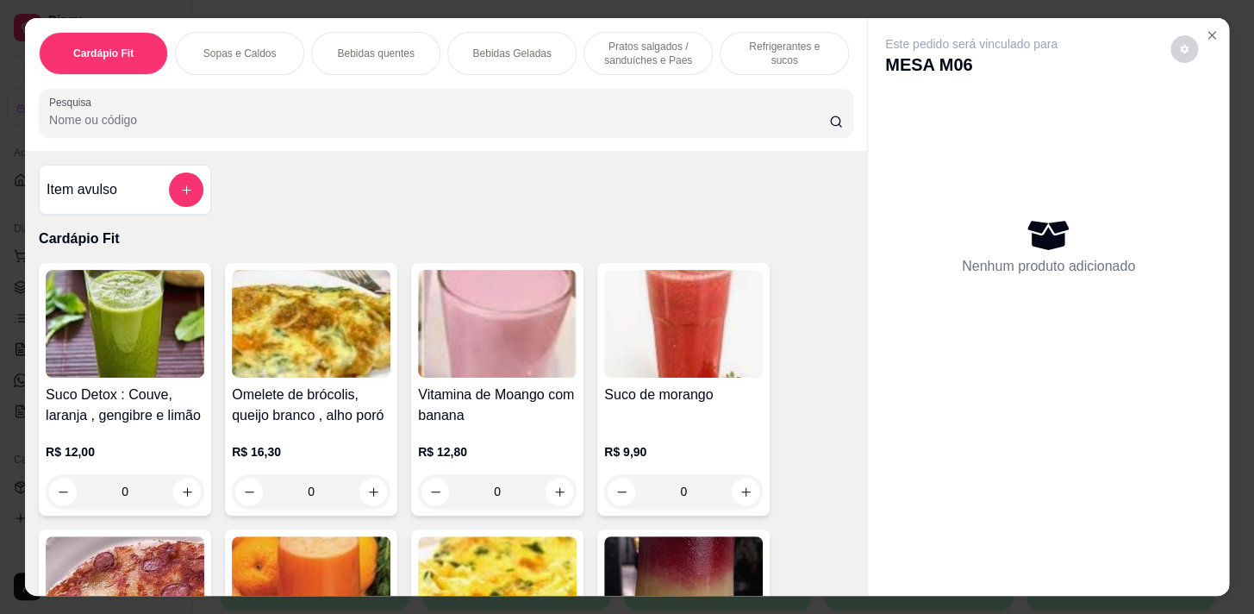
click at [683, 112] on div at bounding box center [446, 113] width 794 height 34
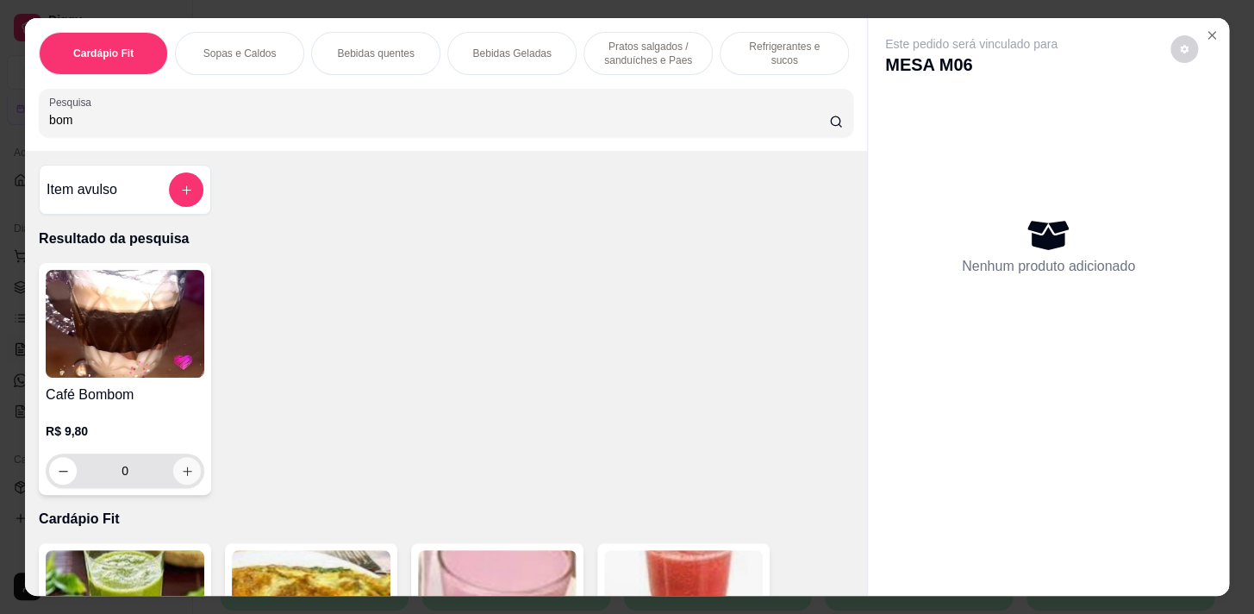
type input "bom"
click at [177, 484] on button "increase-product-quantity" at bounding box center [187, 471] width 28 height 28
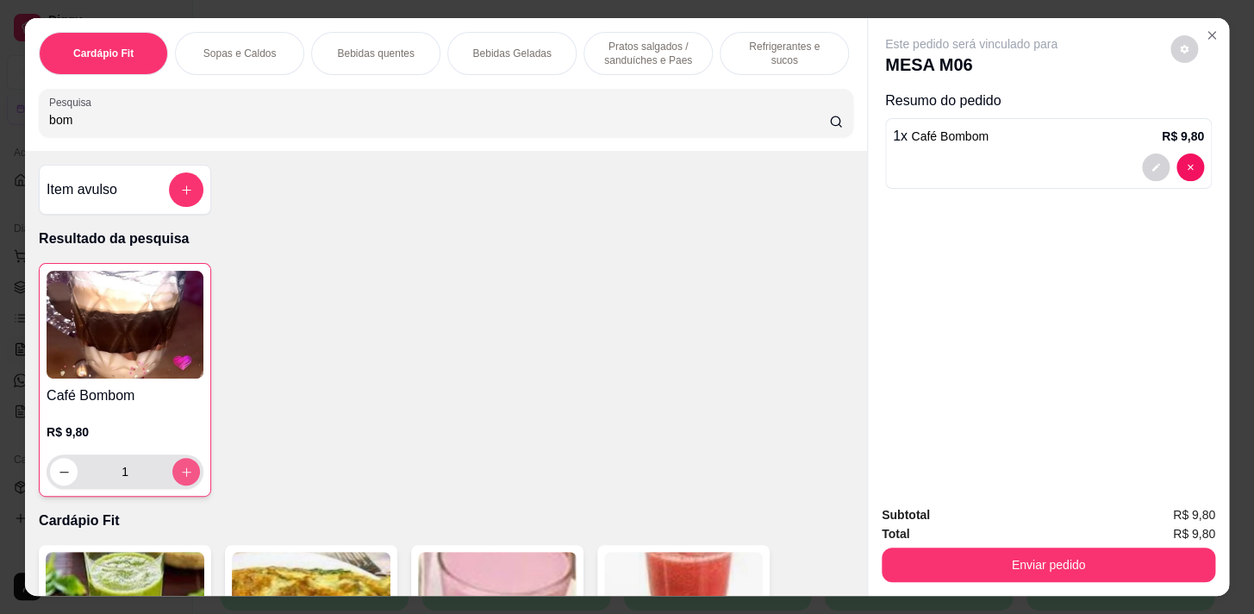
type input "1"
click at [375, 61] on div "Bebidas quentes" at bounding box center [375, 53] width 129 height 43
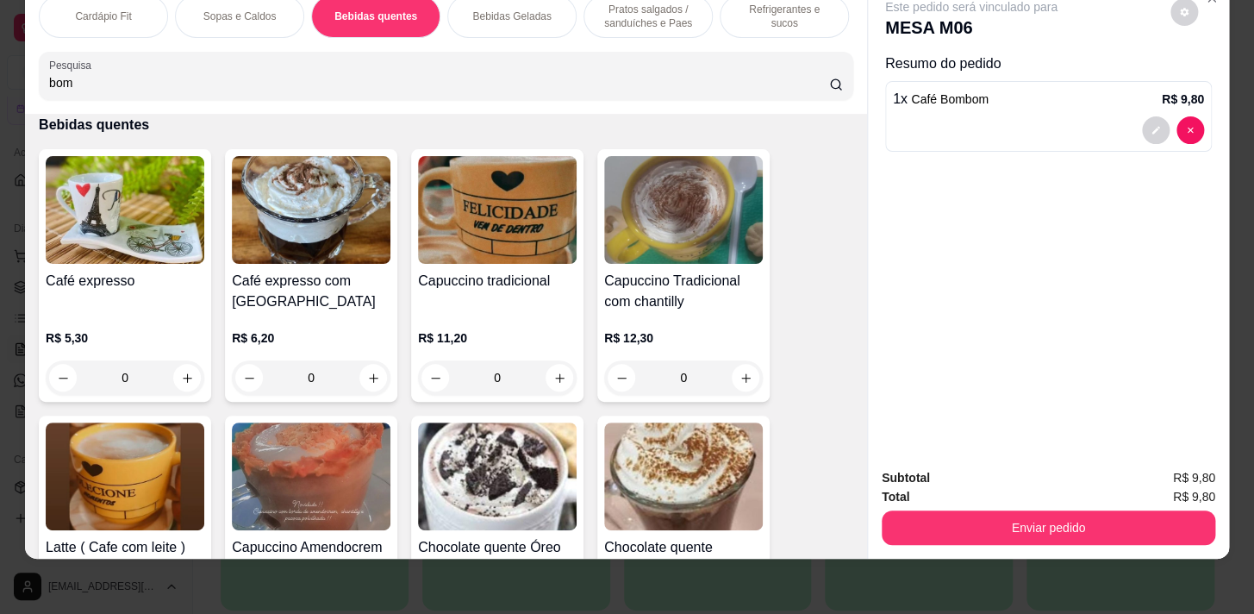
scroll to position [2230, 0]
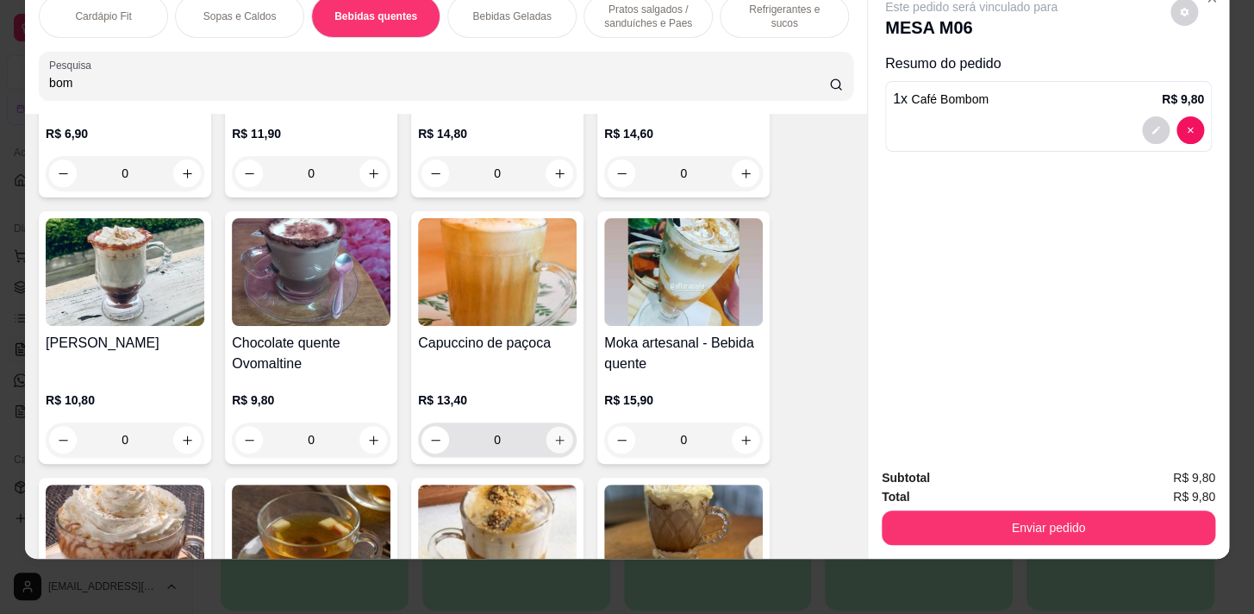
click at [555, 442] on icon "increase-product-quantity" at bounding box center [559, 440] width 13 height 13
type input "1"
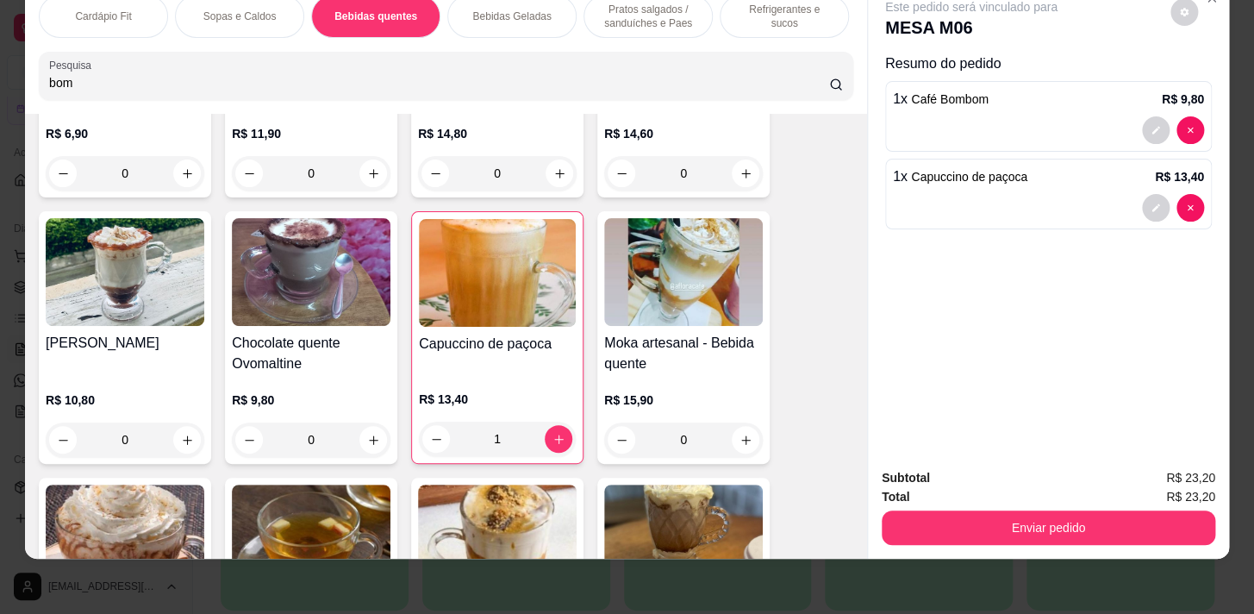
scroll to position [0, 712]
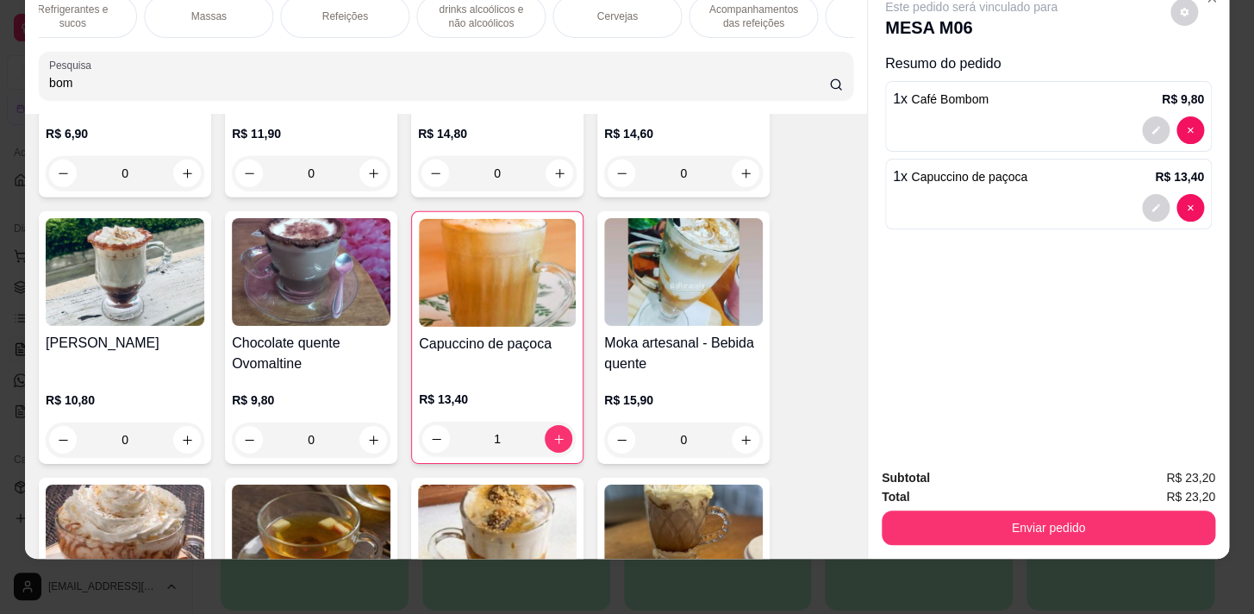
click at [766, 8] on p "Acompanhamentos das refeições" at bounding box center [753, 17] width 100 height 28
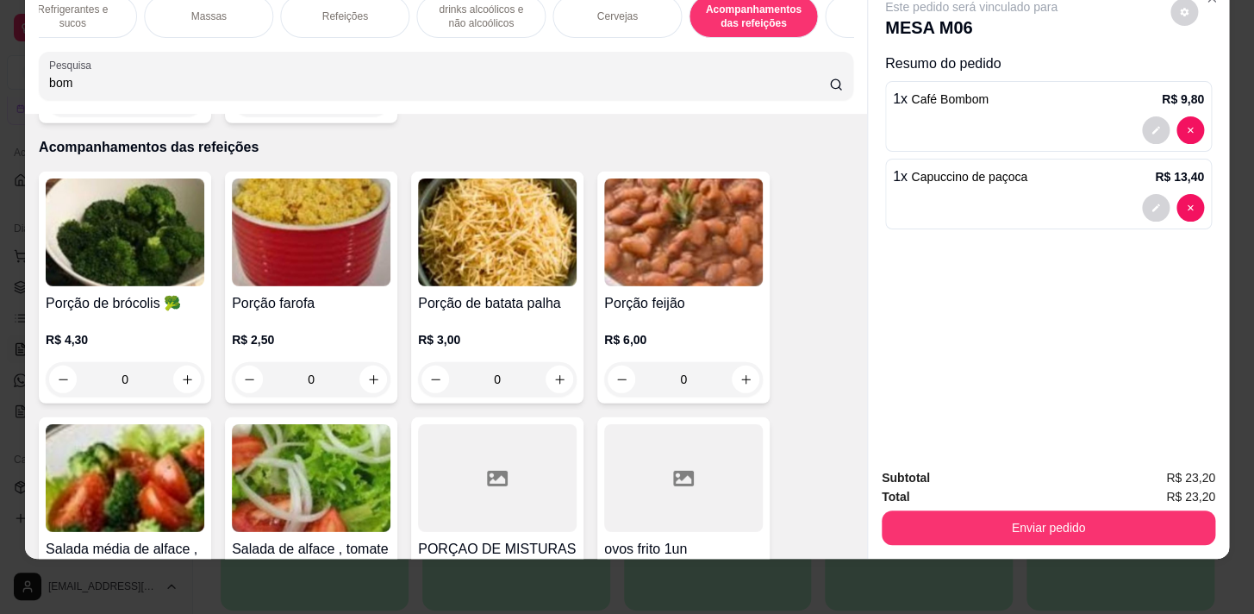
scroll to position [0, 949]
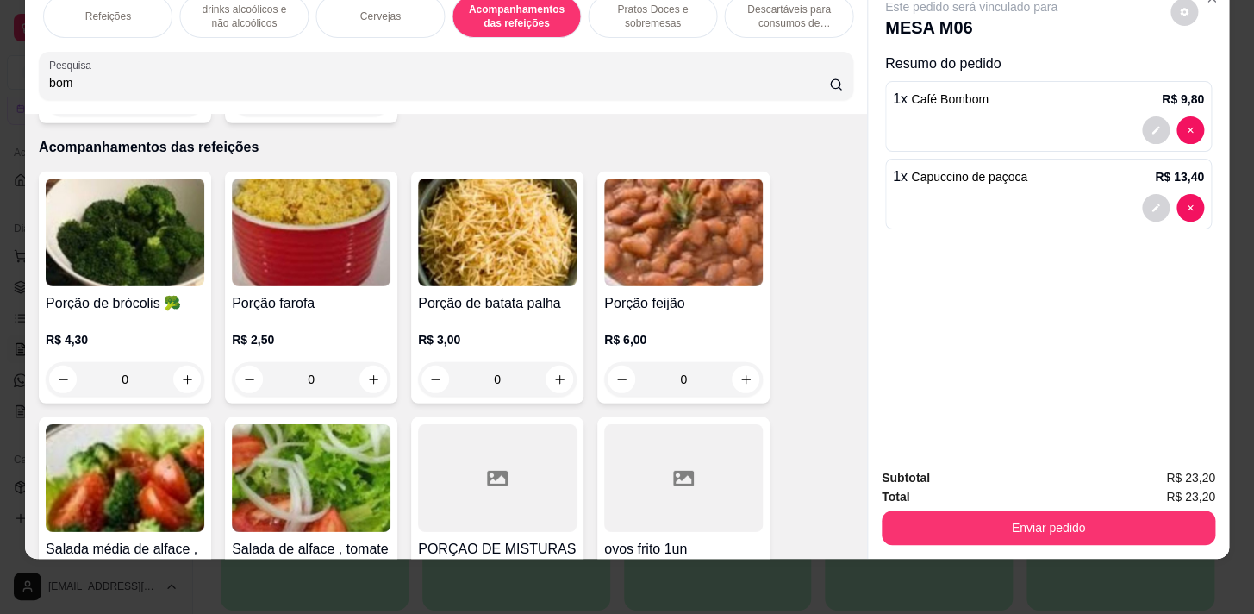
click at [662, 14] on p "Pratos Doces e sobremesas" at bounding box center [652, 17] width 100 height 28
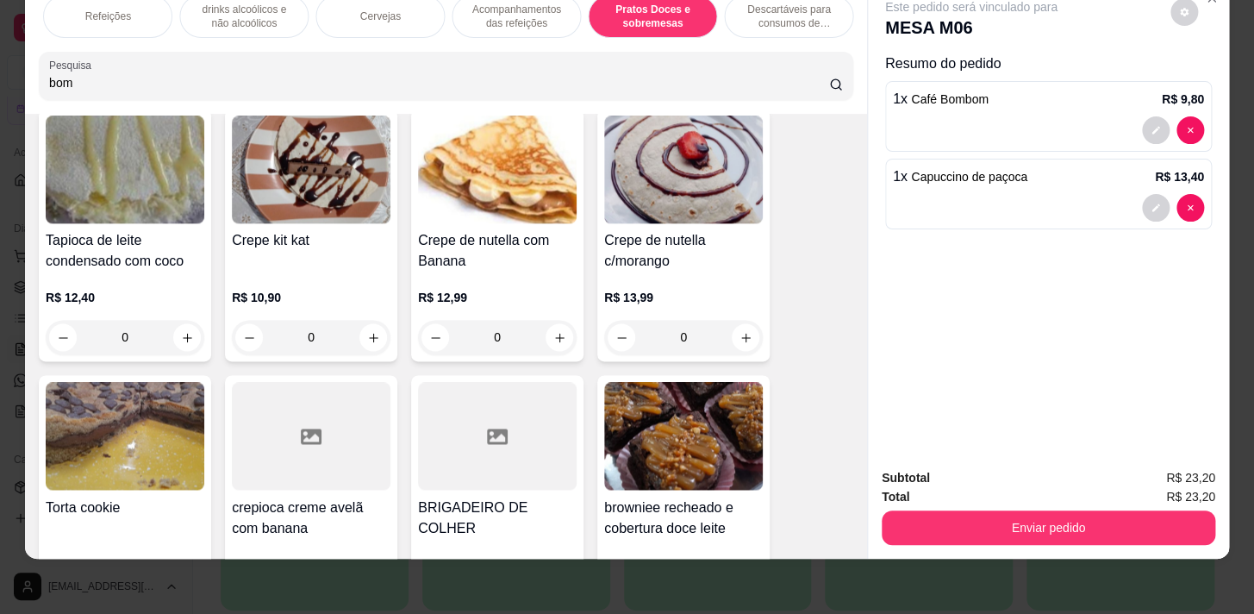
scroll to position [15005, 0]
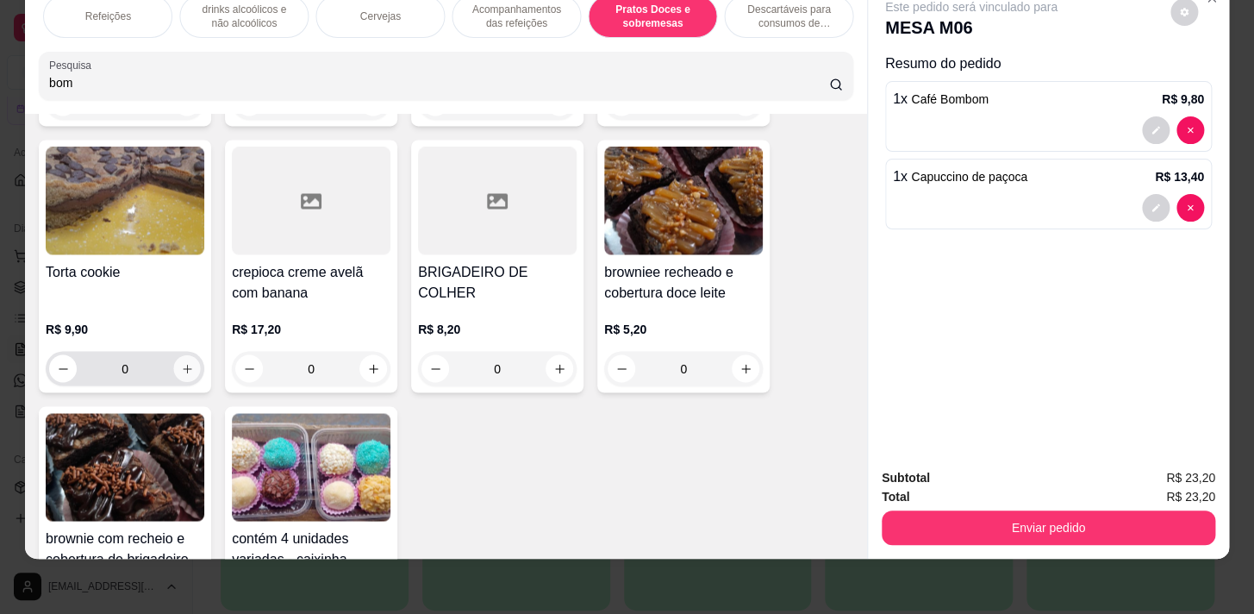
click at [181, 362] on icon "increase-product-quantity" at bounding box center [187, 368] width 13 height 13
type input "2"
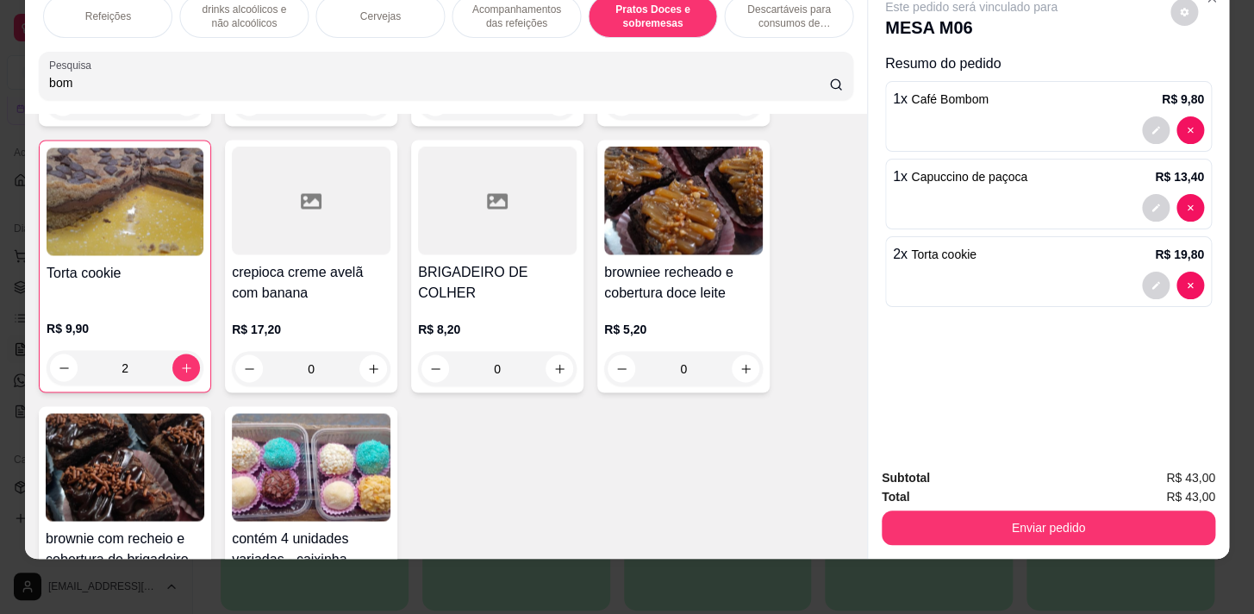
drag, startPoint x: 1115, startPoint y: 540, endPoint x: 1124, endPoint y: 500, distance: 41.4
click at [1115, 539] on div "Subtotal R$ 43,00 Total R$ 43,00 Enviar pedido" at bounding box center [1048, 506] width 361 height 104
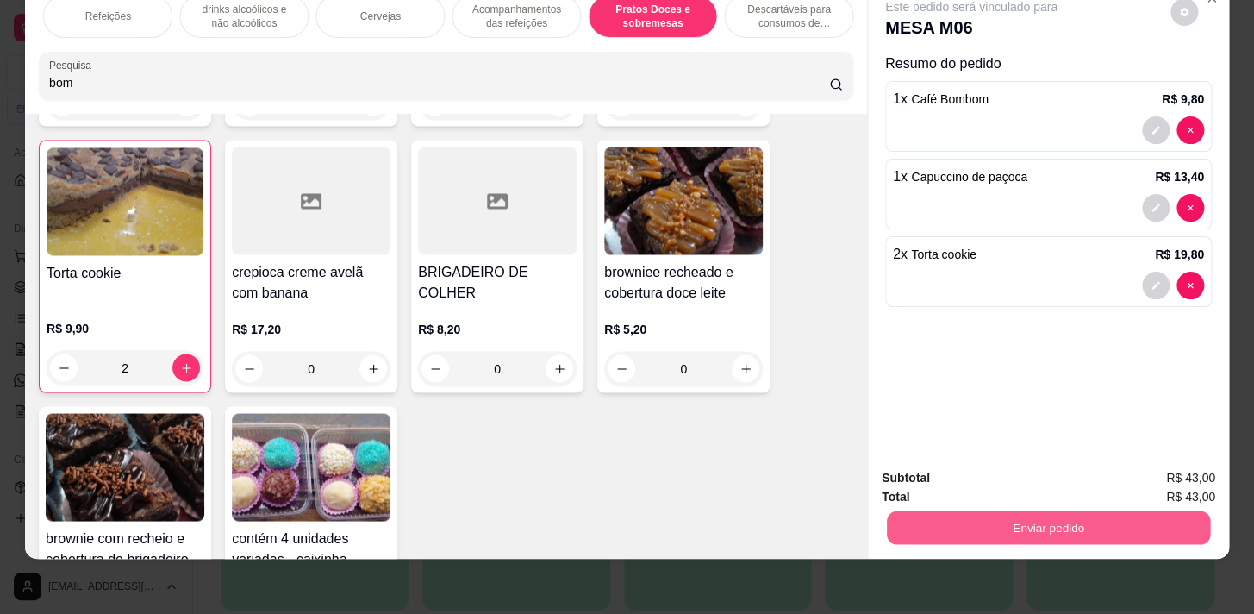
click at [1127, 510] on button "Enviar pedido" at bounding box center [1048, 527] width 323 height 34
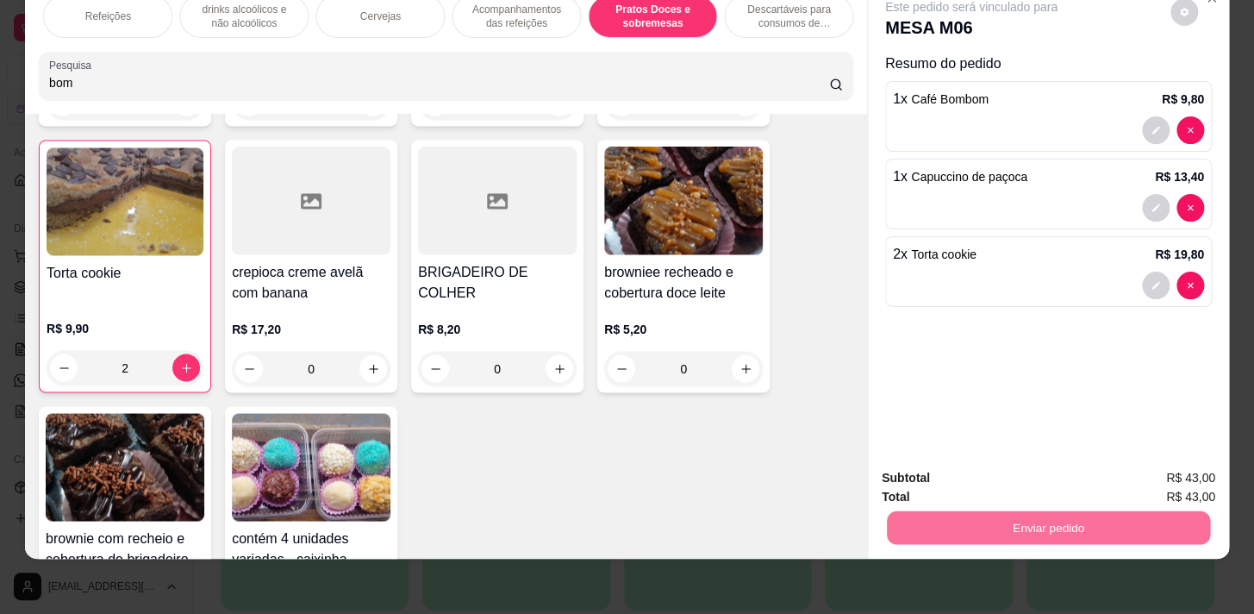
click at [1153, 480] on button "Enviar pedido" at bounding box center [1170, 474] width 95 height 32
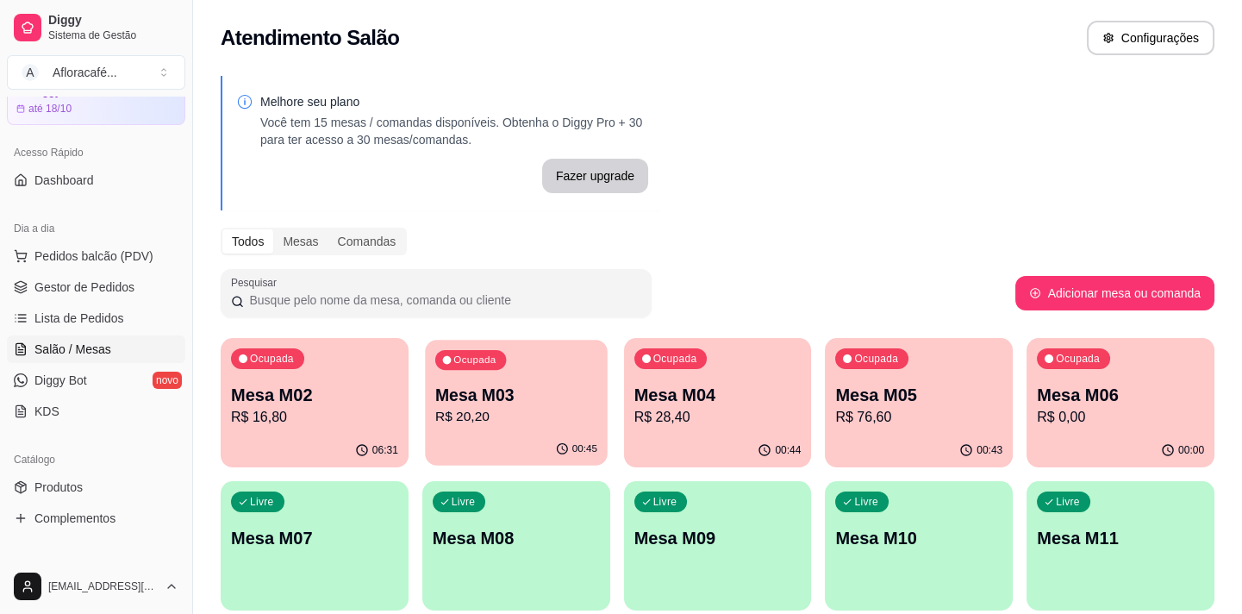
click at [539, 454] on div "00:45" at bounding box center [516, 449] width 182 height 33
click at [733, 457] on div "00:44" at bounding box center [718, 449] width 182 height 33
click at [920, 407] on p "R$ 76,60" at bounding box center [919, 417] width 162 height 20
click at [509, 557] on div "Livre Mesa M08" at bounding box center [516, 535] width 182 height 105
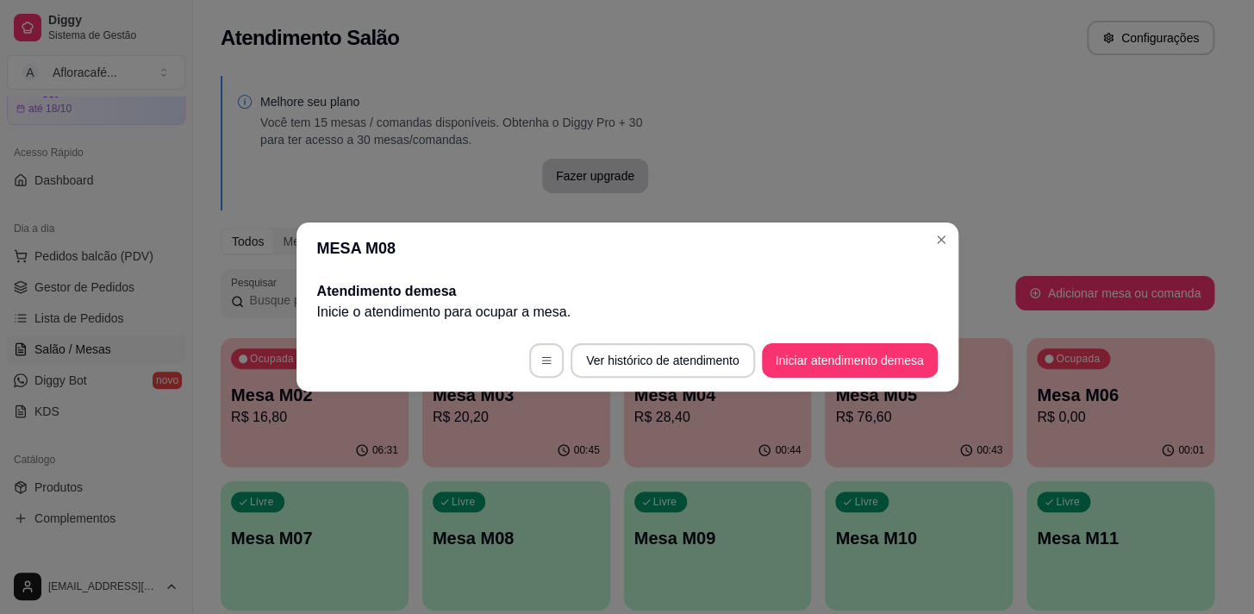
click at [816, 378] on footer "Ver histórico de atendimento Iniciar atendimento de mesa" at bounding box center [627, 360] width 662 height 62
click at [827, 366] on button "Iniciar atendimento de mesa" at bounding box center [850, 360] width 176 height 34
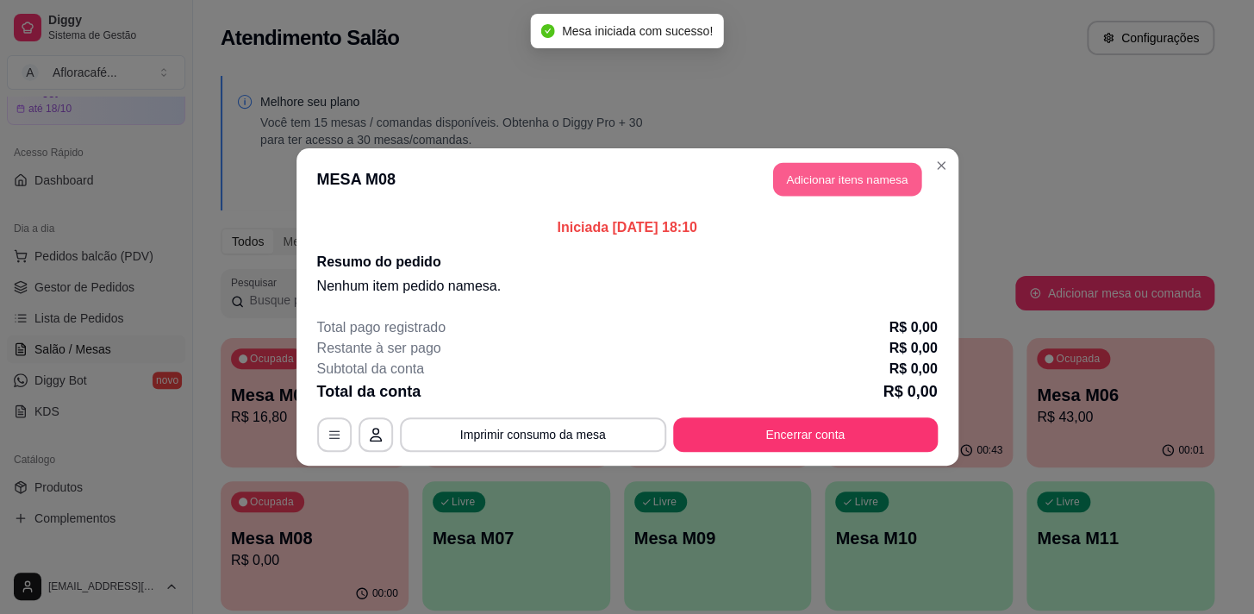
click at [835, 167] on button "Adicionar itens na mesa" at bounding box center [847, 180] width 148 height 34
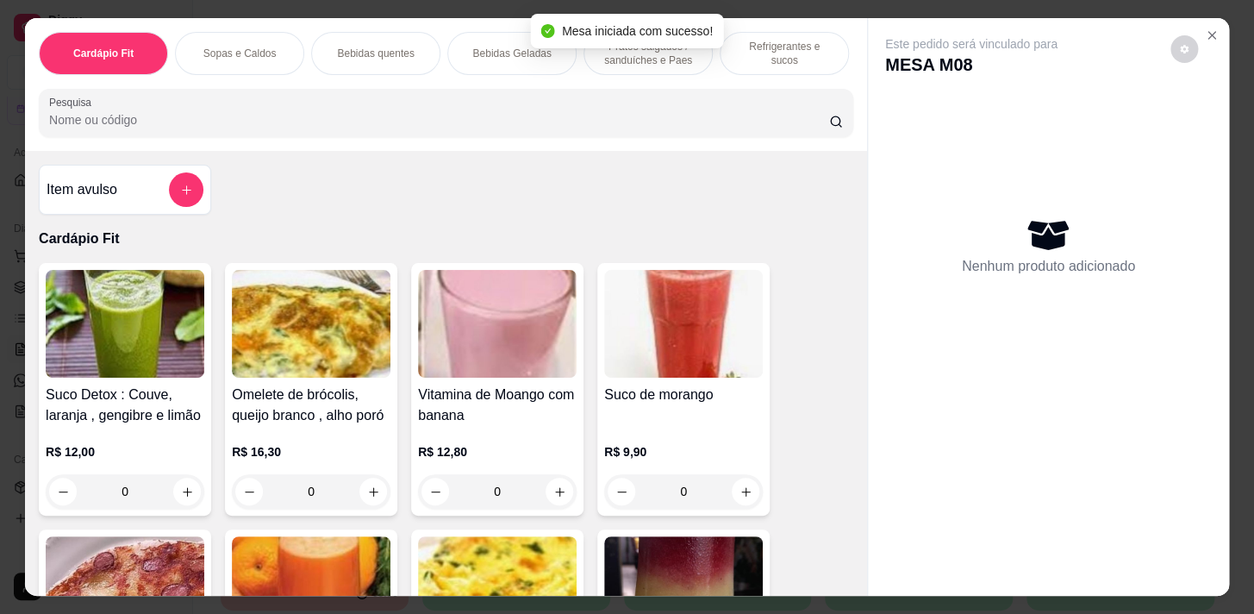
click at [494, 121] on input "Pesquisa" at bounding box center [439, 119] width 780 height 17
click at [252, 60] on div "Sopas e Caldos" at bounding box center [239, 53] width 129 height 43
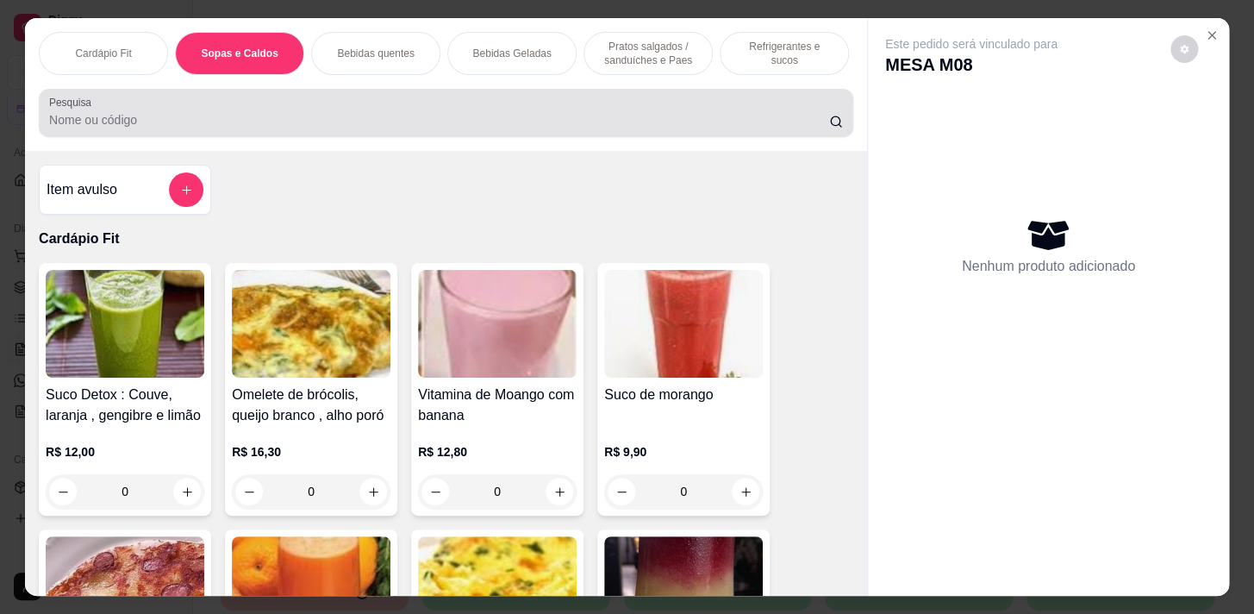
scroll to position [42, 0]
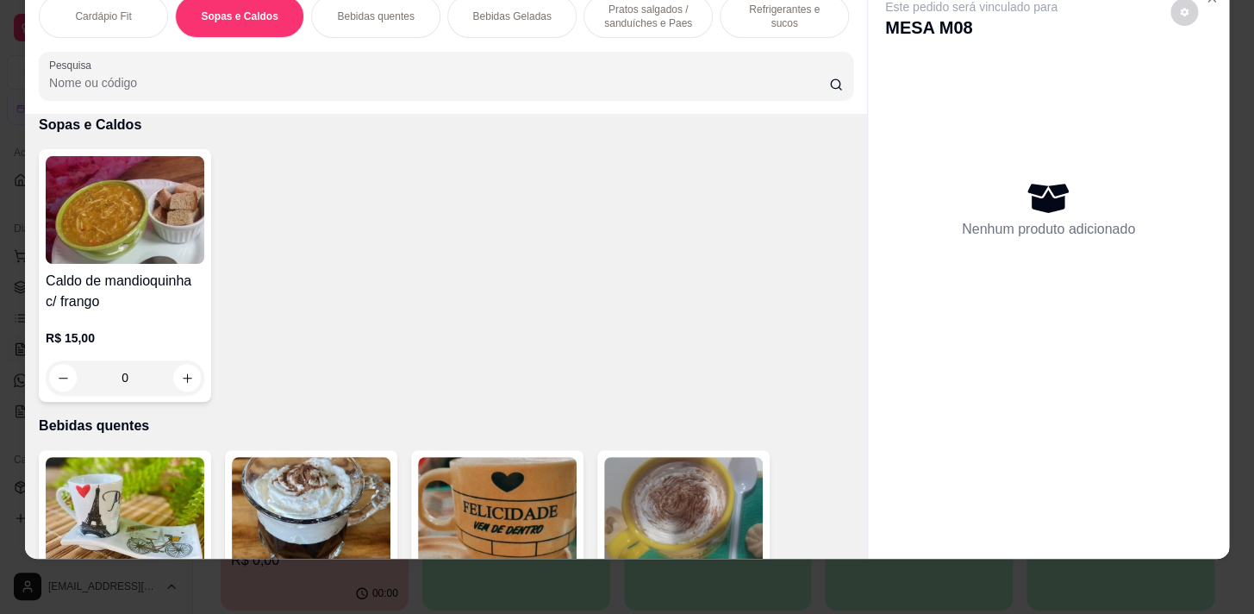
click at [353, 15] on div "Bebidas quentes" at bounding box center [375, 16] width 129 height 43
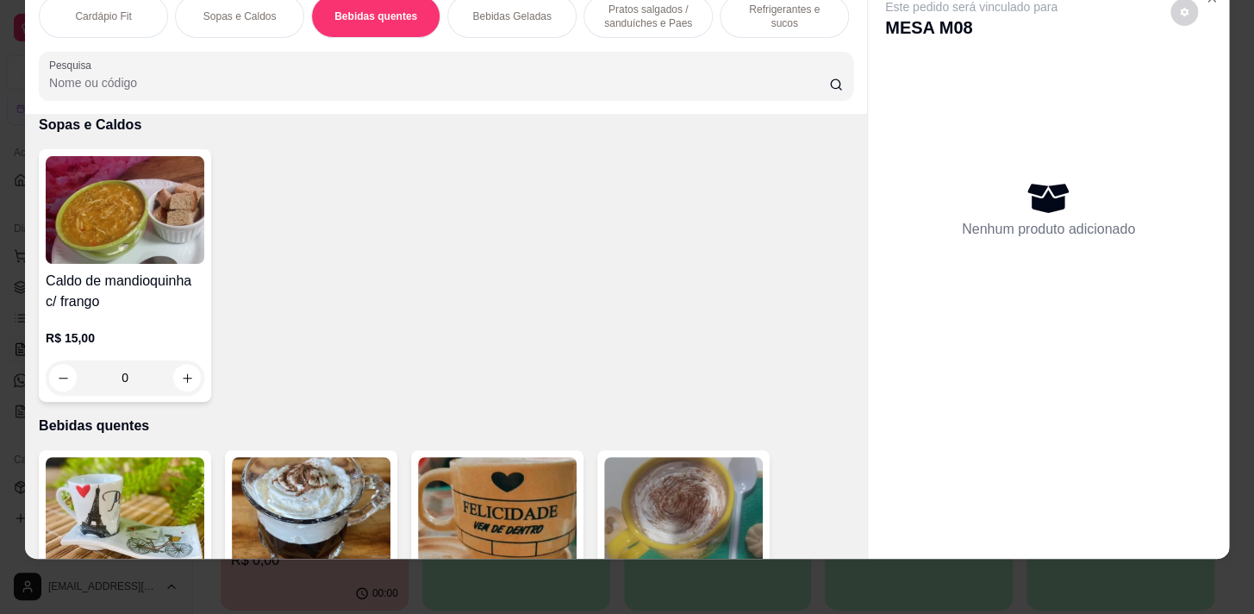
scroll to position [1477, 0]
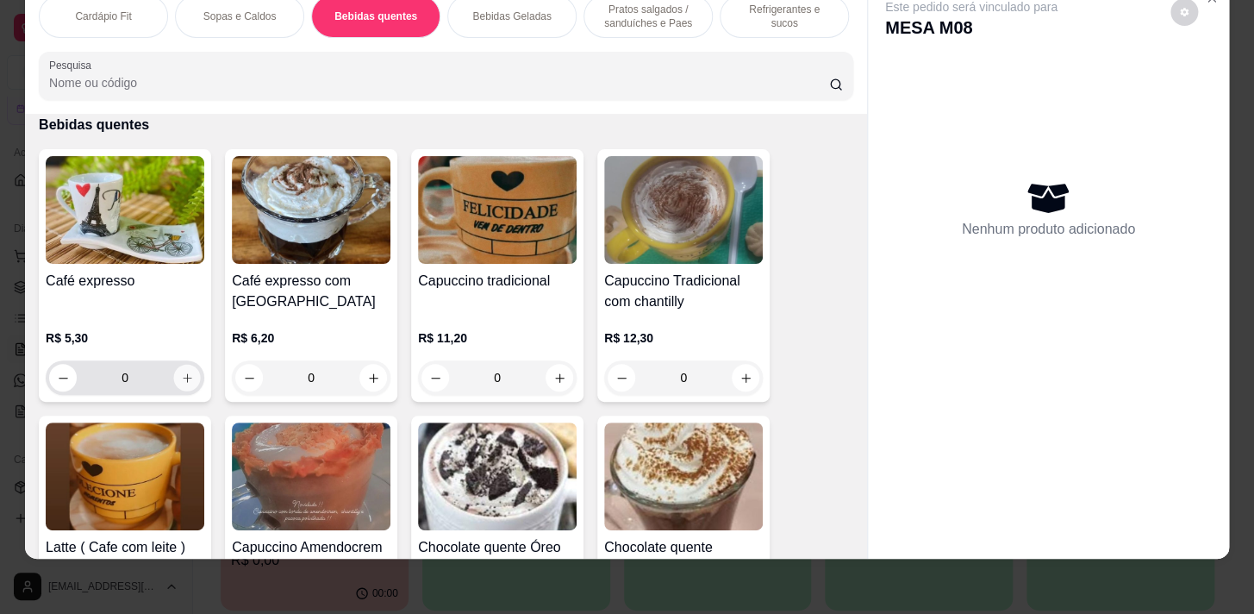
click at [183, 378] on icon "increase-product-quantity" at bounding box center [187, 377] width 9 height 9
type input "1"
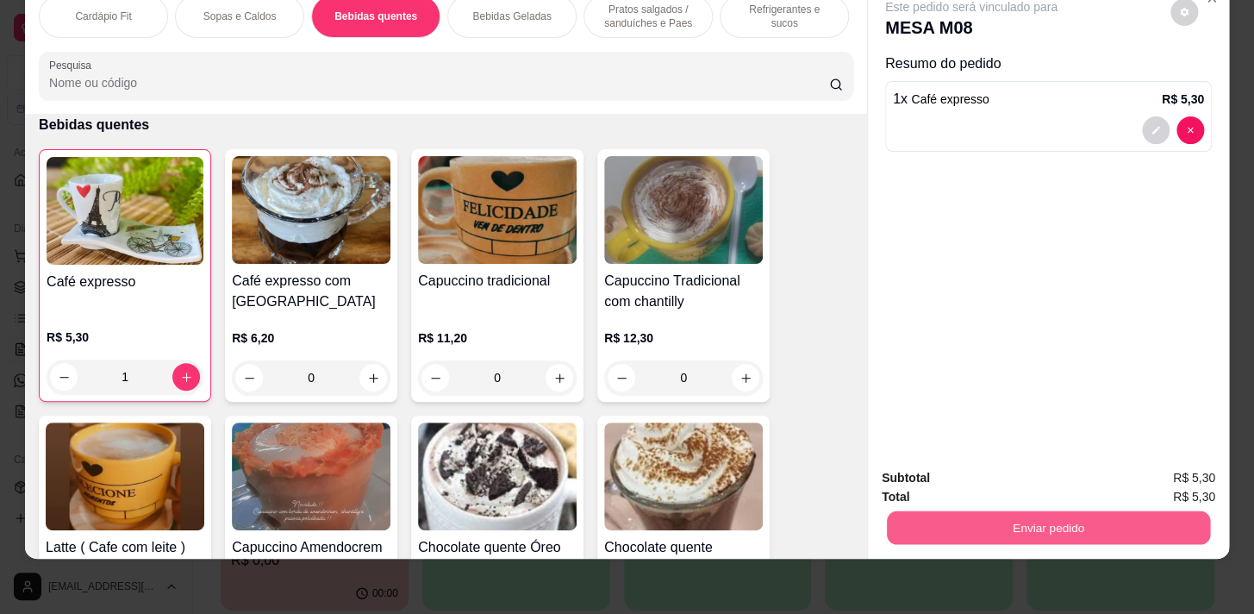
click at [1111, 517] on button "Enviar pedido" at bounding box center [1048, 527] width 323 height 34
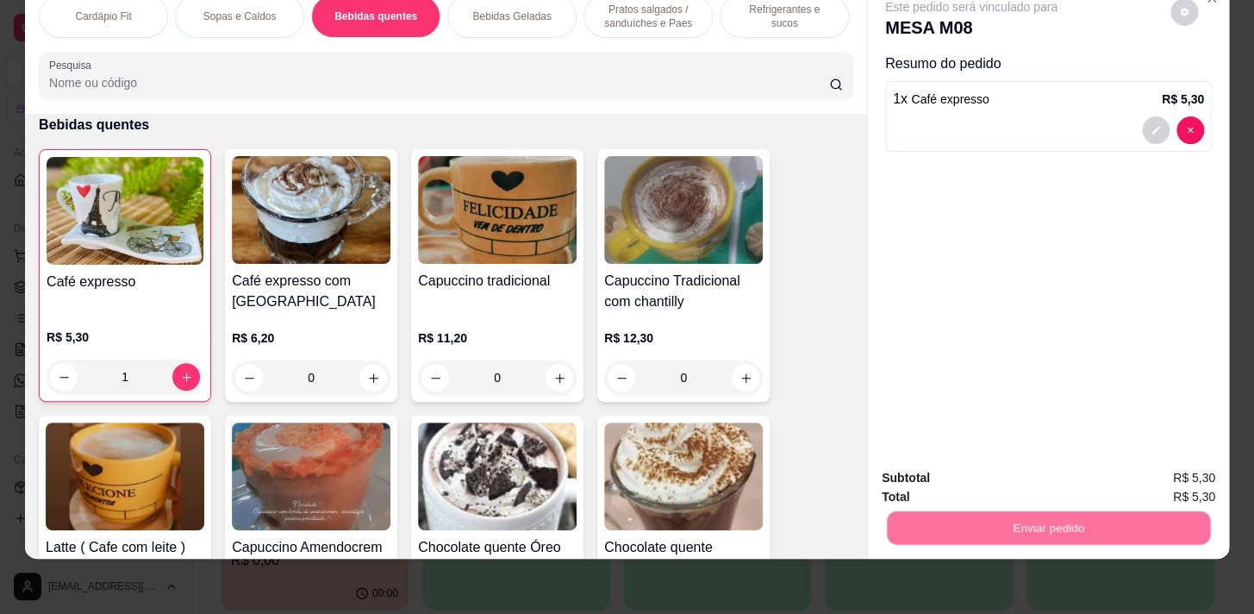
click at [1154, 483] on button "Enviar pedido" at bounding box center [1170, 474] width 97 height 33
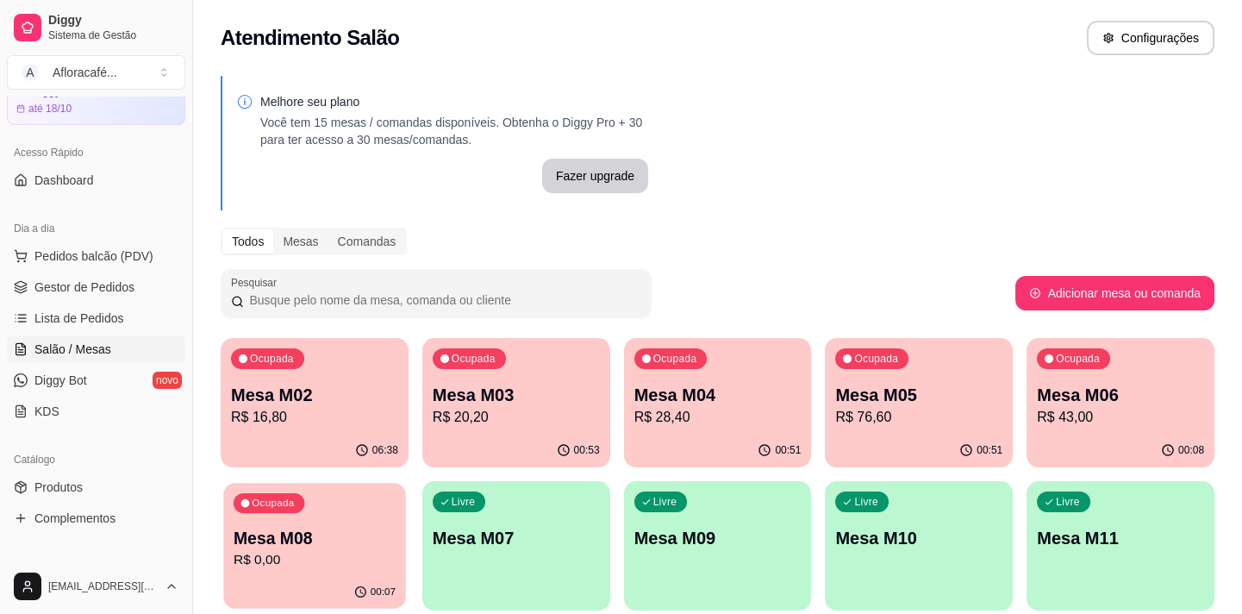
click at [333, 506] on div "Ocupada Mesa M08 R$ 0,00" at bounding box center [314, 529] width 182 height 93
click at [1115, 386] on p "Mesa M06" at bounding box center [1120, 395] width 167 height 24
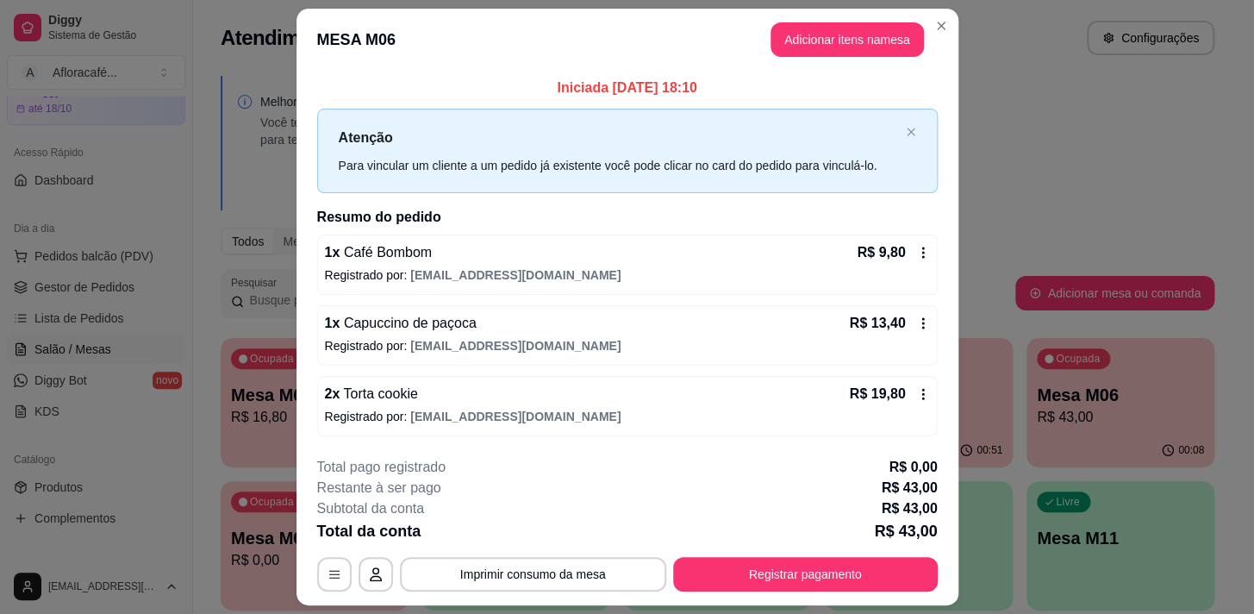
scroll to position [46, 0]
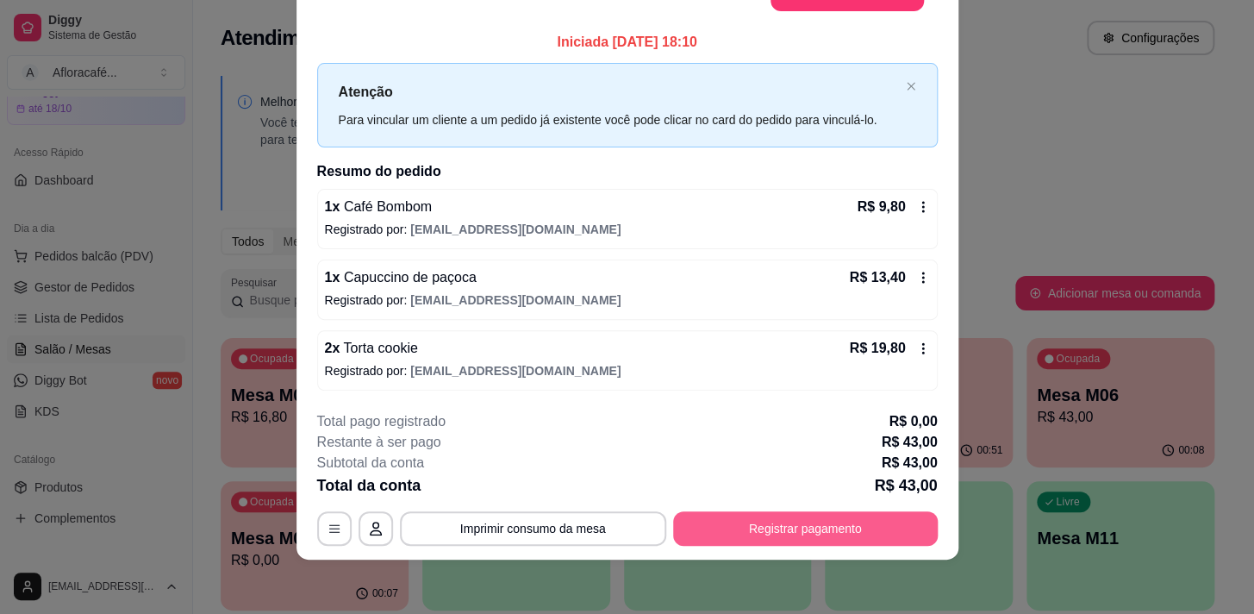
click at [783, 535] on button "Registrar pagamento" at bounding box center [805, 528] width 265 height 34
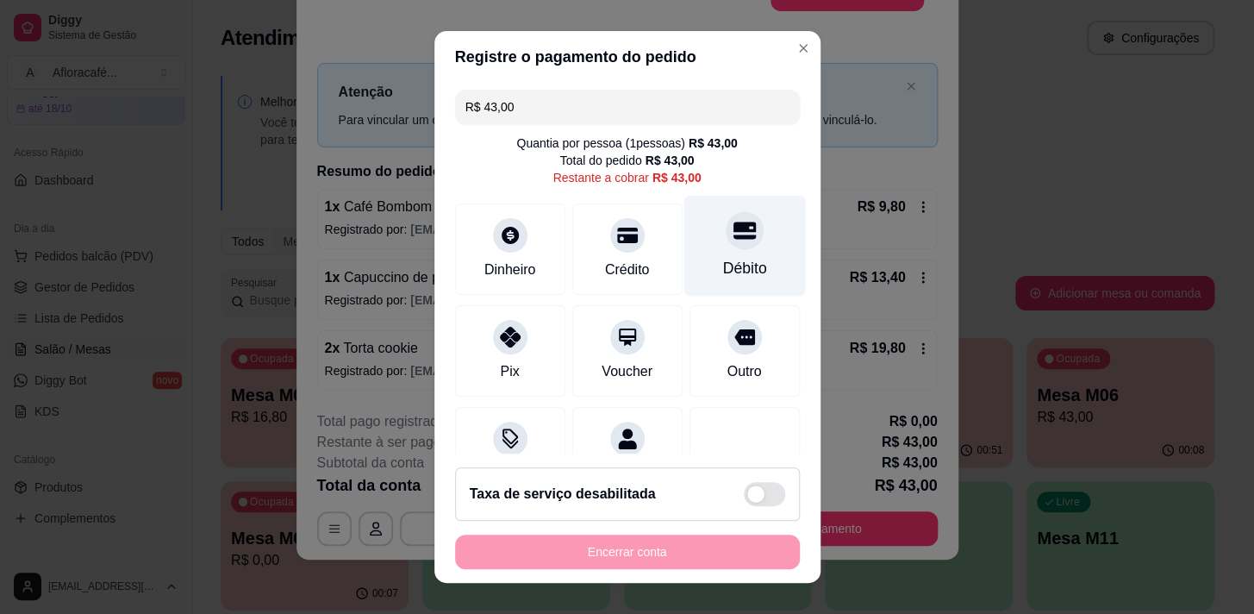
click at [722, 269] on div "Débito" at bounding box center [744, 268] width 44 height 22
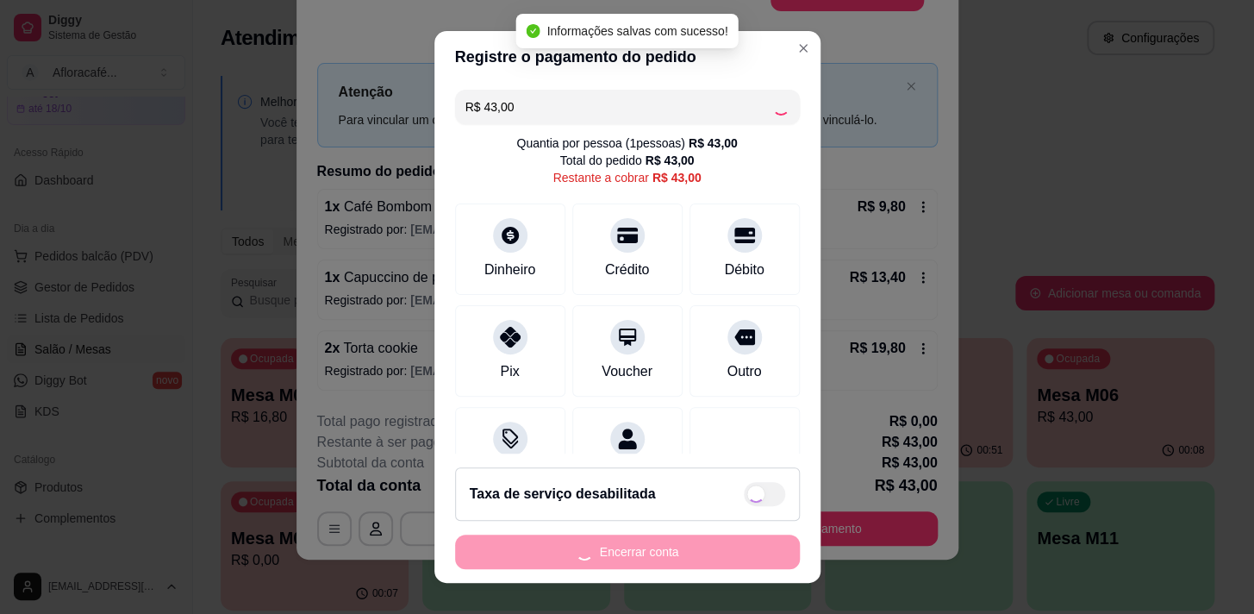
type input "R$ 0,00"
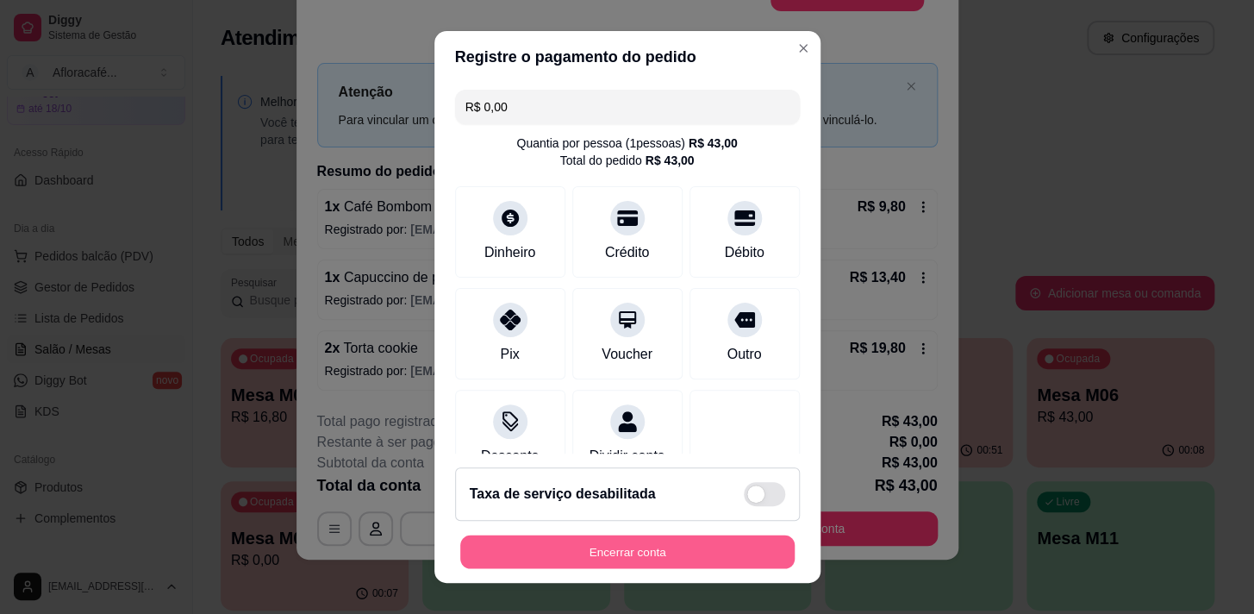
click at [717, 551] on button "Encerrar conta" at bounding box center [627, 552] width 334 height 34
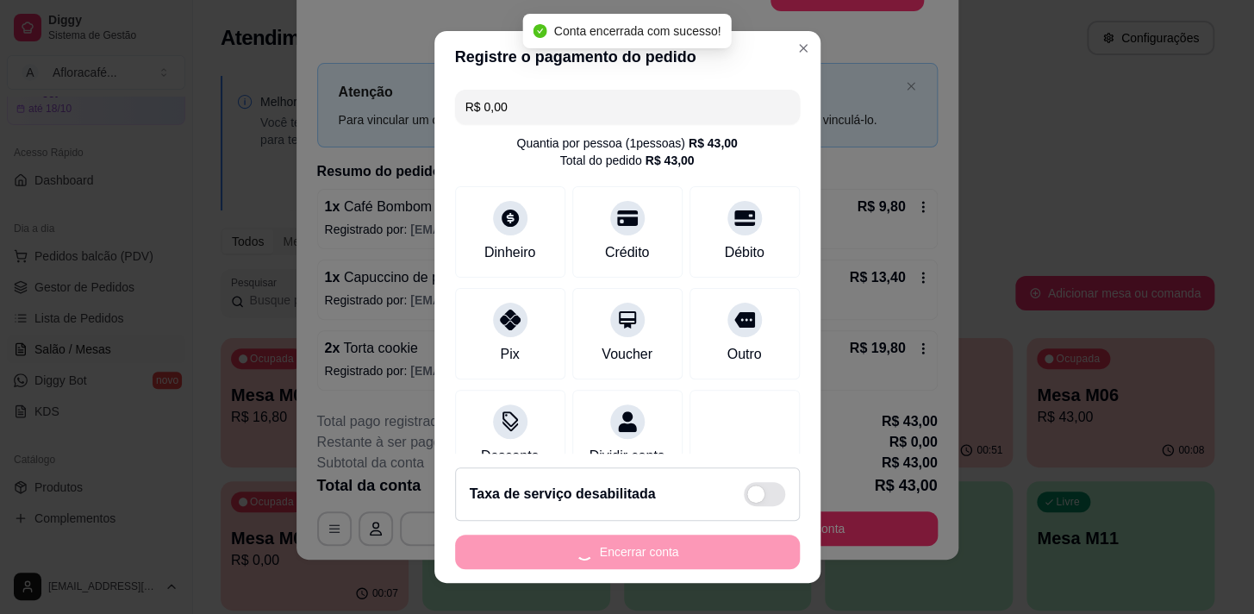
scroll to position [0, 0]
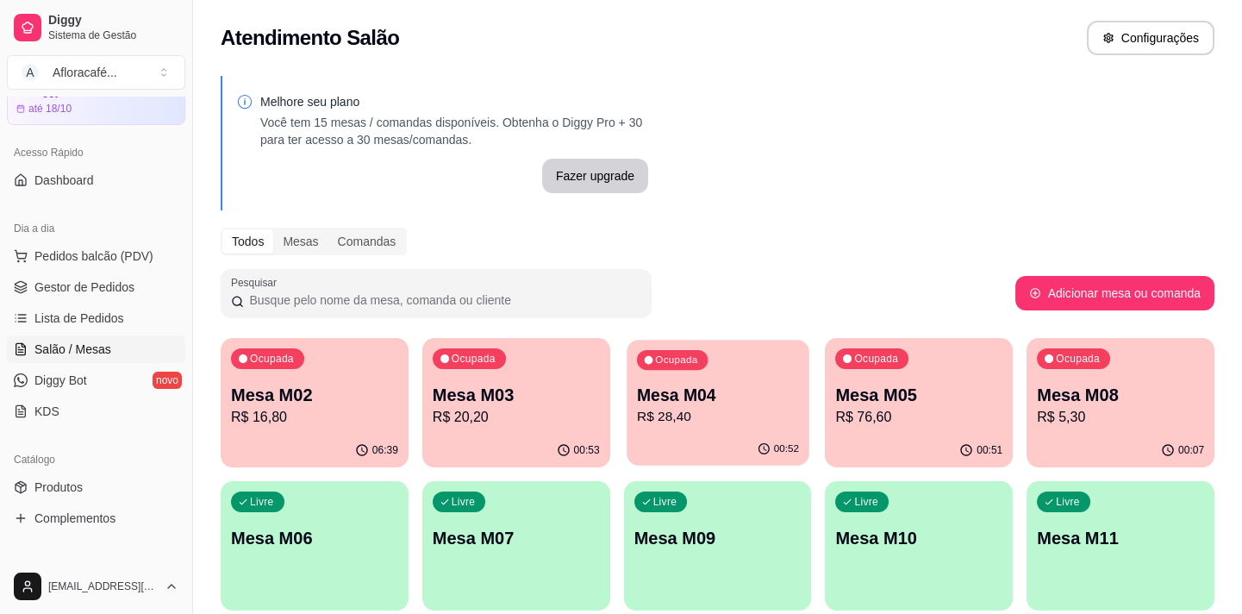
click at [792, 396] on p "Mesa M04" at bounding box center [718, 395] width 162 height 23
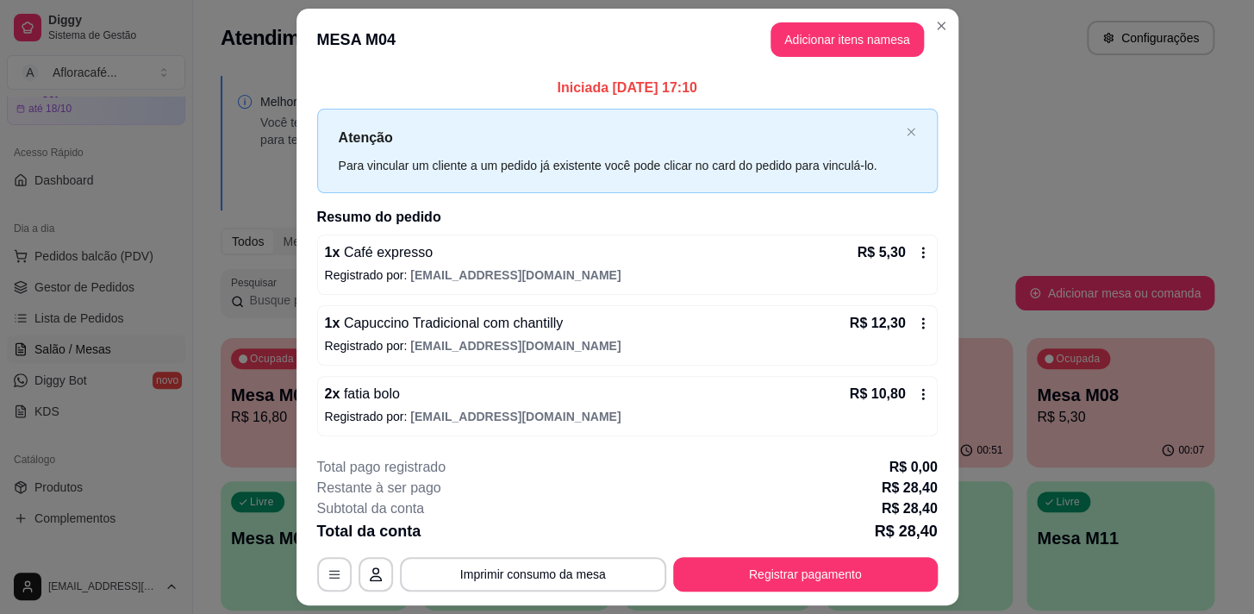
scroll to position [46, 0]
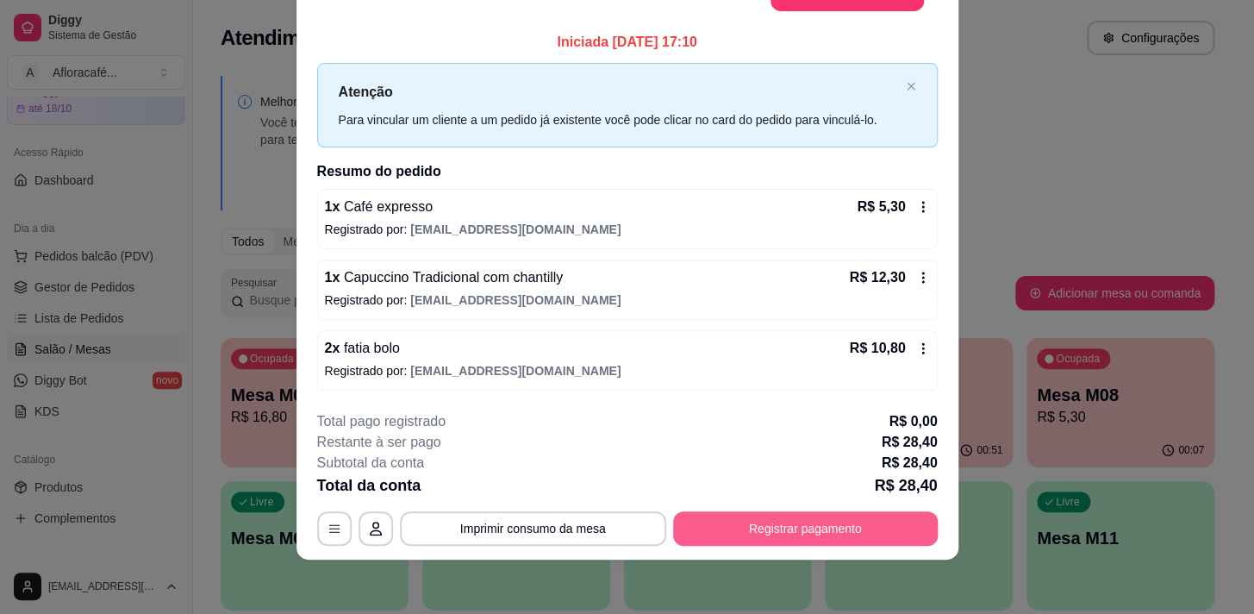
click at [758, 534] on button "Registrar pagamento" at bounding box center [805, 528] width 265 height 34
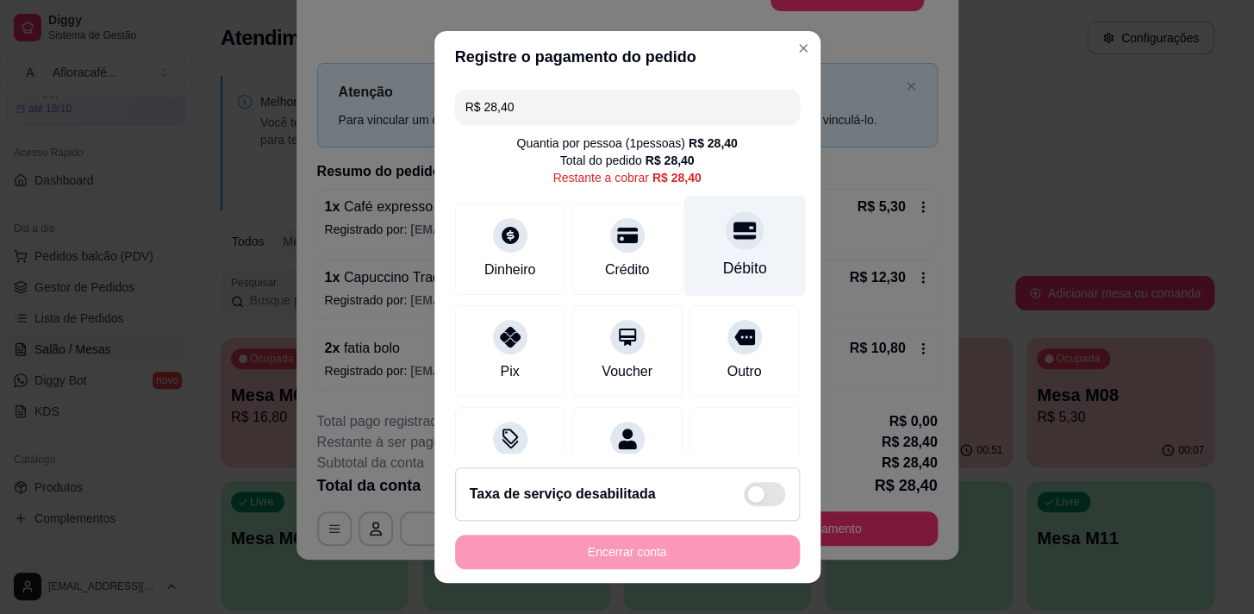
click at [733, 240] on icon at bounding box center [744, 230] width 22 height 22
type input "R$ 0,00"
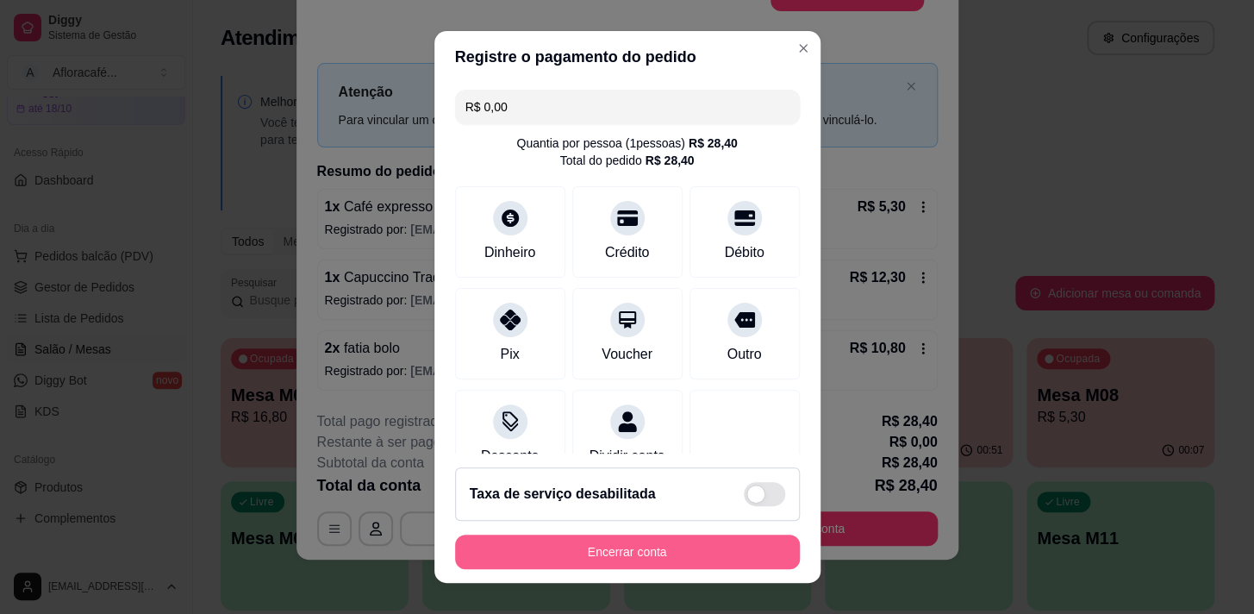
click at [657, 552] on button "Encerrar conta" at bounding box center [627, 551] width 345 height 34
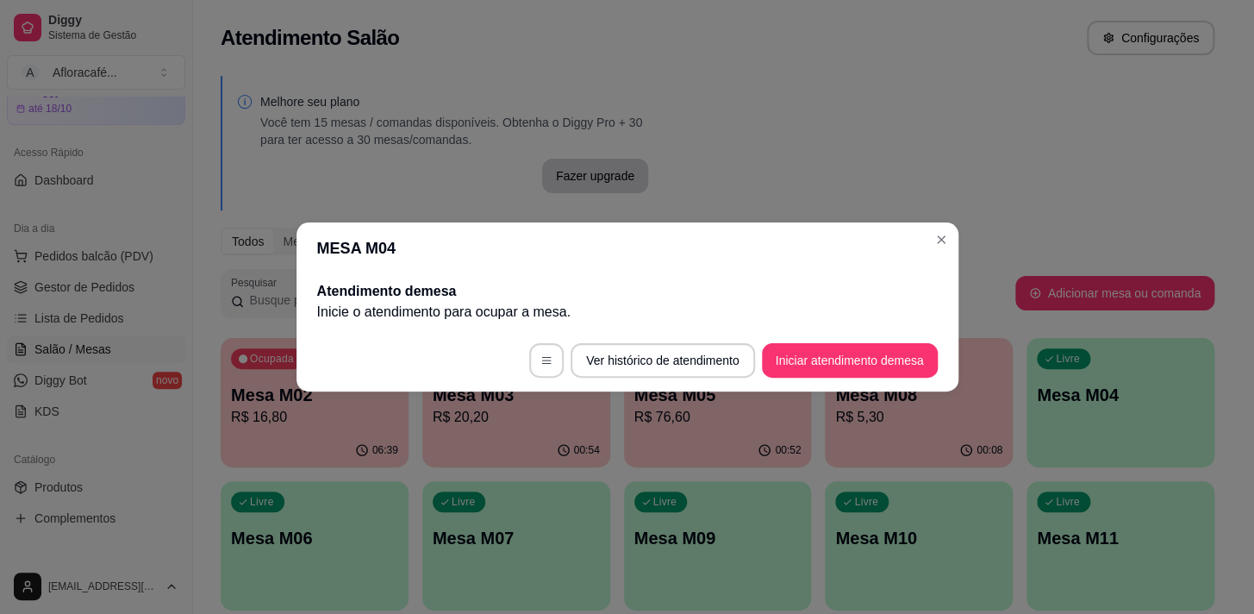
scroll to position [0, 0]
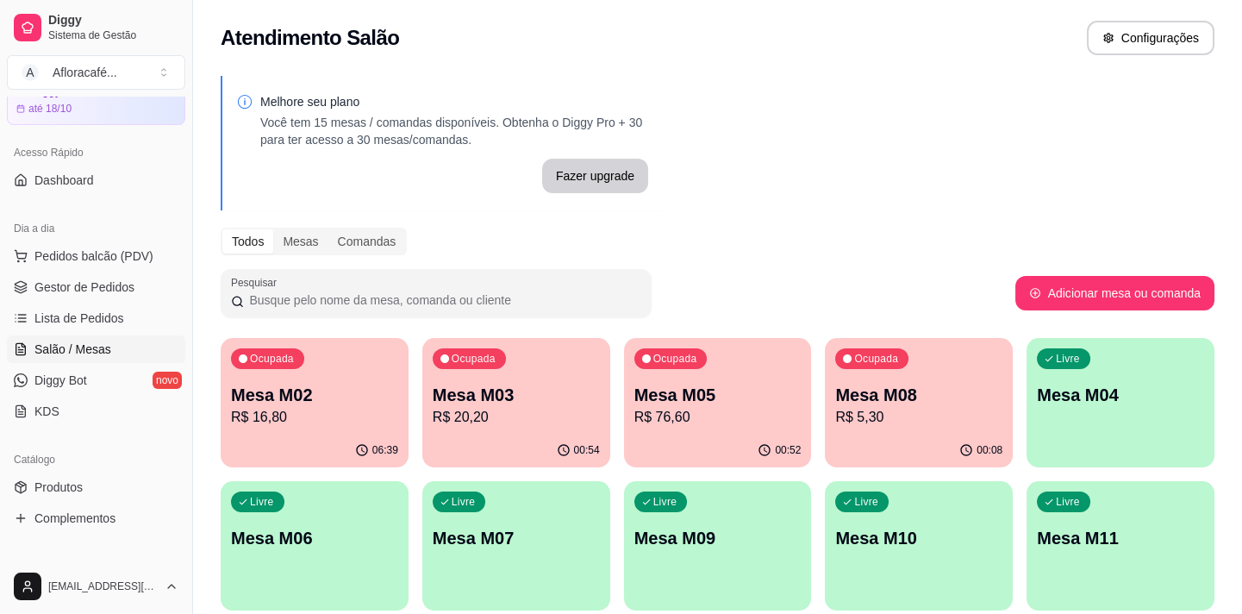
click at [973, 403] on p "Mesa M08" at bounding box center [918, 395] width 167 height 24
click at [748, 390] on p "Mesa M05" at bounding box center [718, 395] width 162 height 23
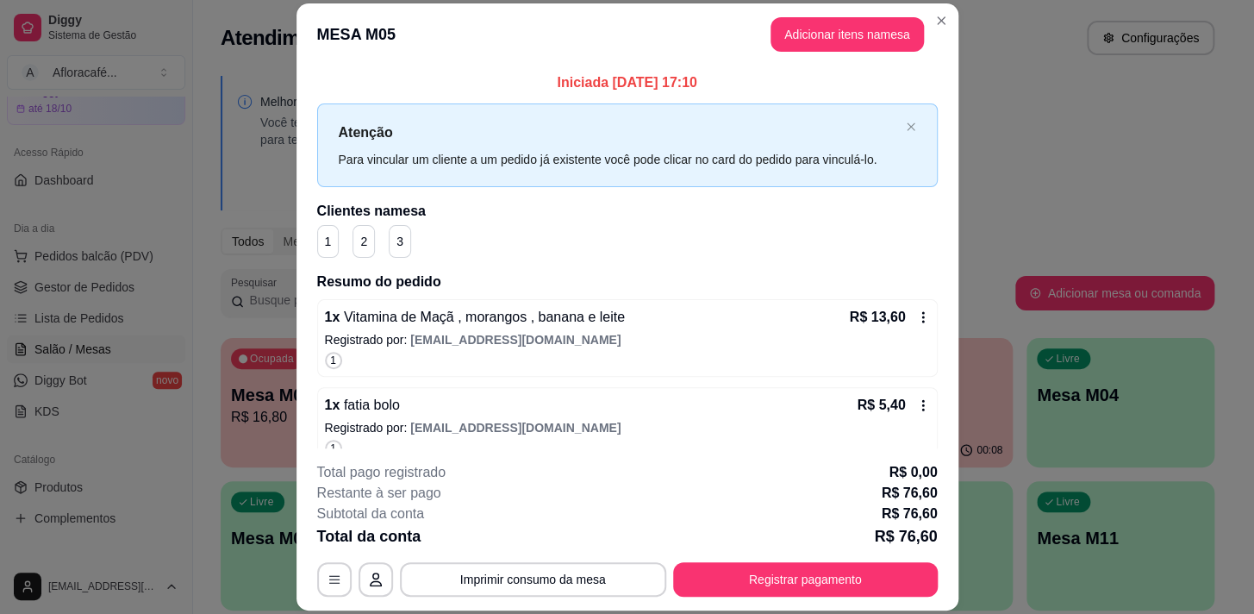
scroll to position [313, 0]
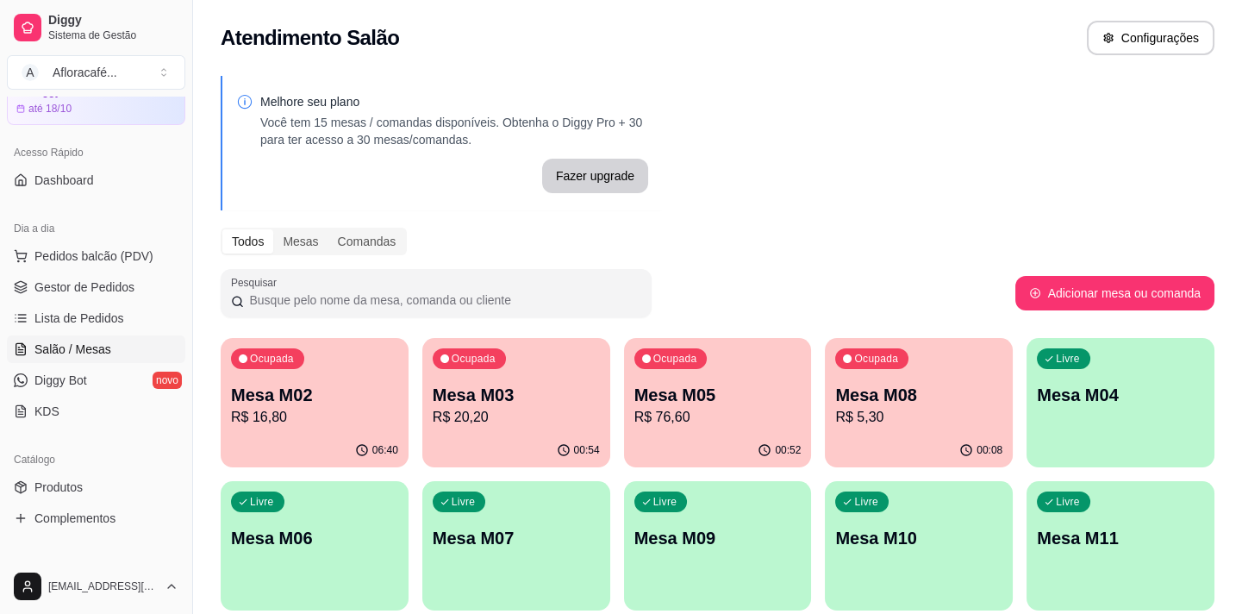
click at [452, 391] on p "Mesa M03" at bounding box center [516, 395] width 167 height 24
click at [969, 371] on div "Ocupada Mesa M08 R$ 5,30" at bounding box center [919, 386] width 188 height 96
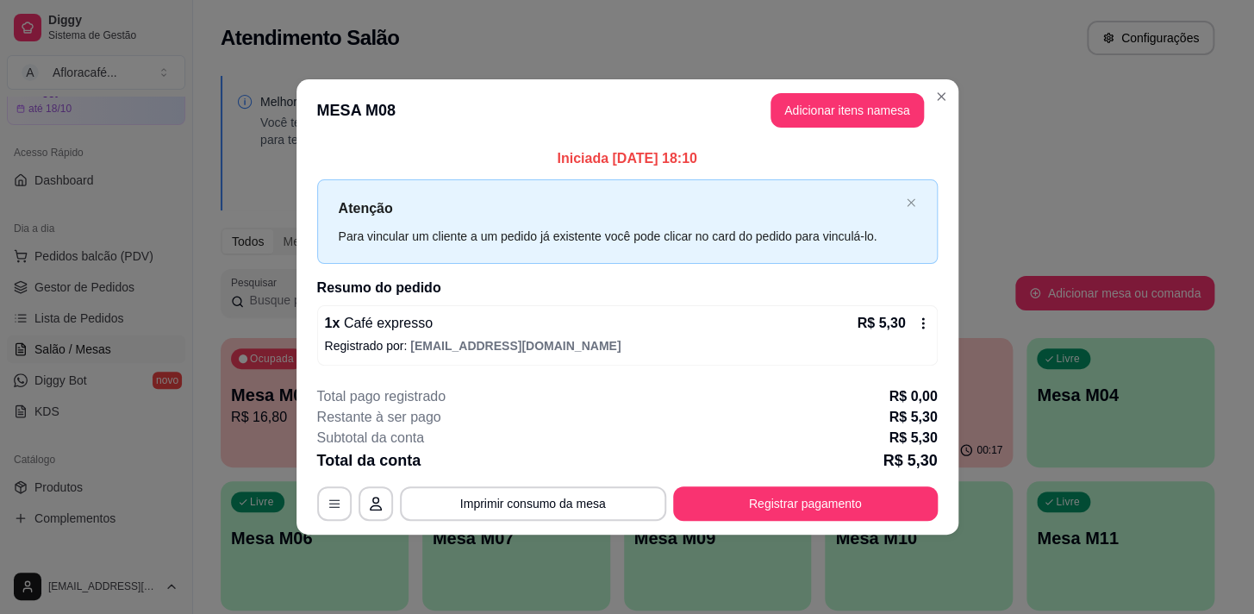
click at [858, 522] on footer "**********" at bounding box center [627, 453] width 662 height 162
click at [800, 495] on button "Registrar pagamento" at bounding box center [805, 503] width 257 height 34
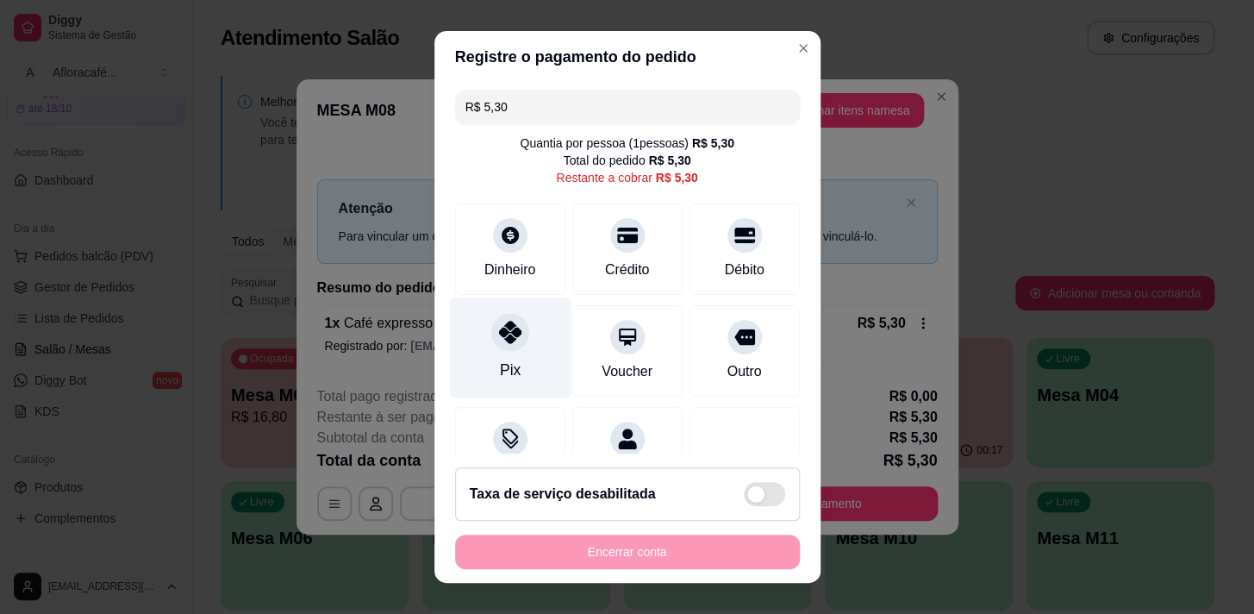
click at [508, 333] on icon at bounding box center [509, 332] width 22 height 22
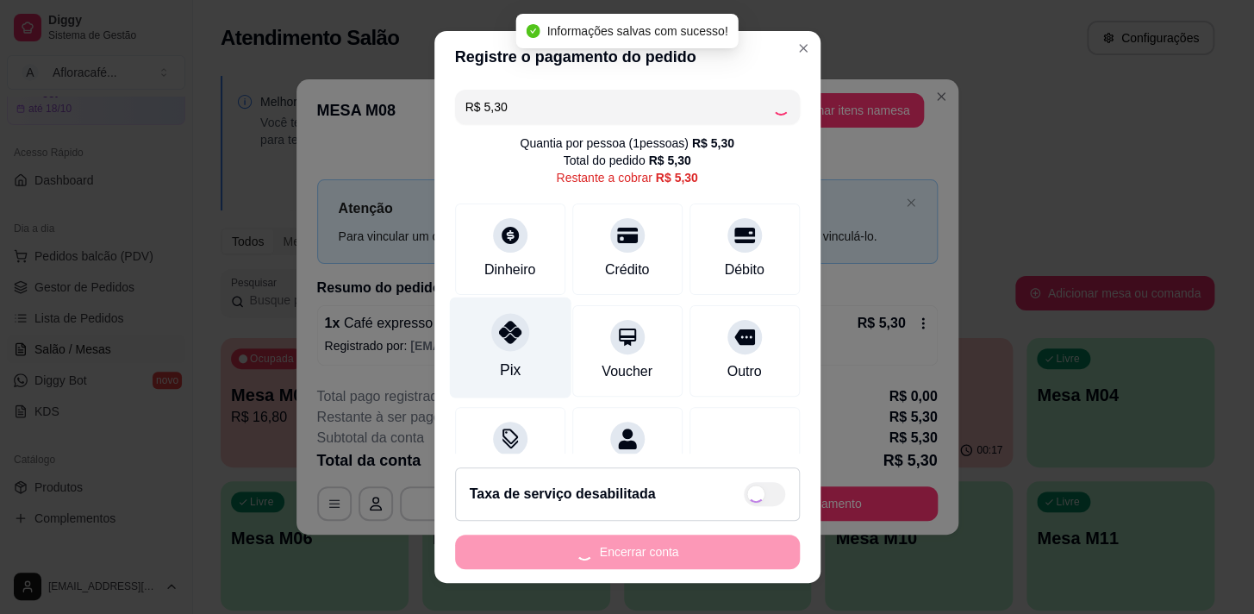
type input "R$ 0,00"
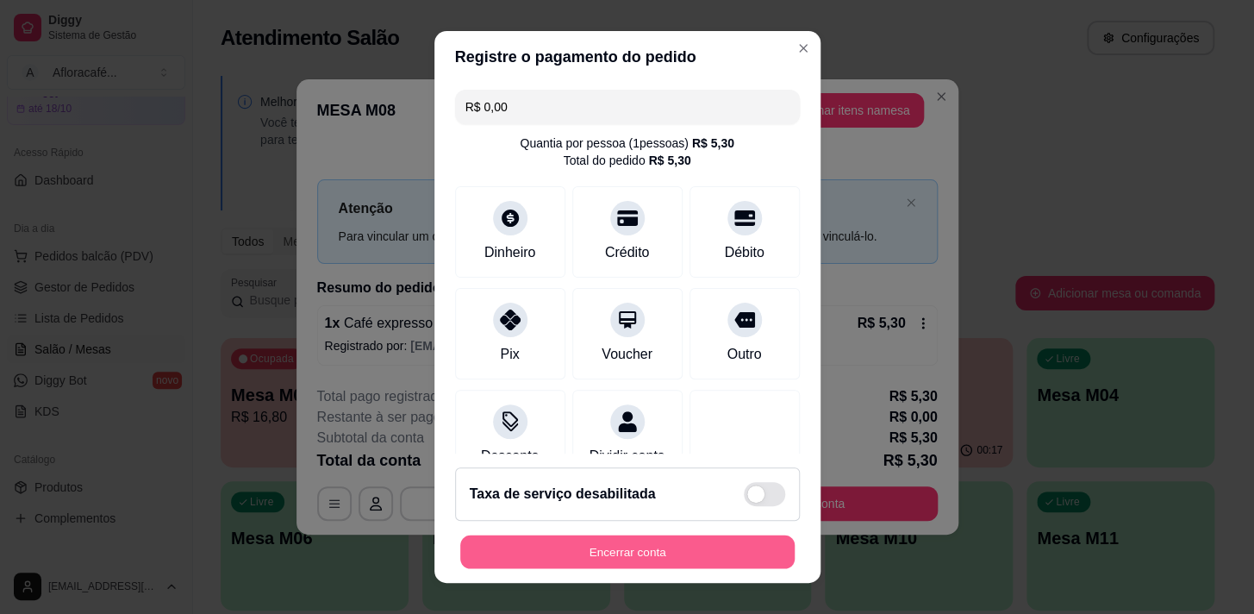
click at [690, 551] on button "Encerrar conta" at bounding box center [627, 552] width 334 height 34
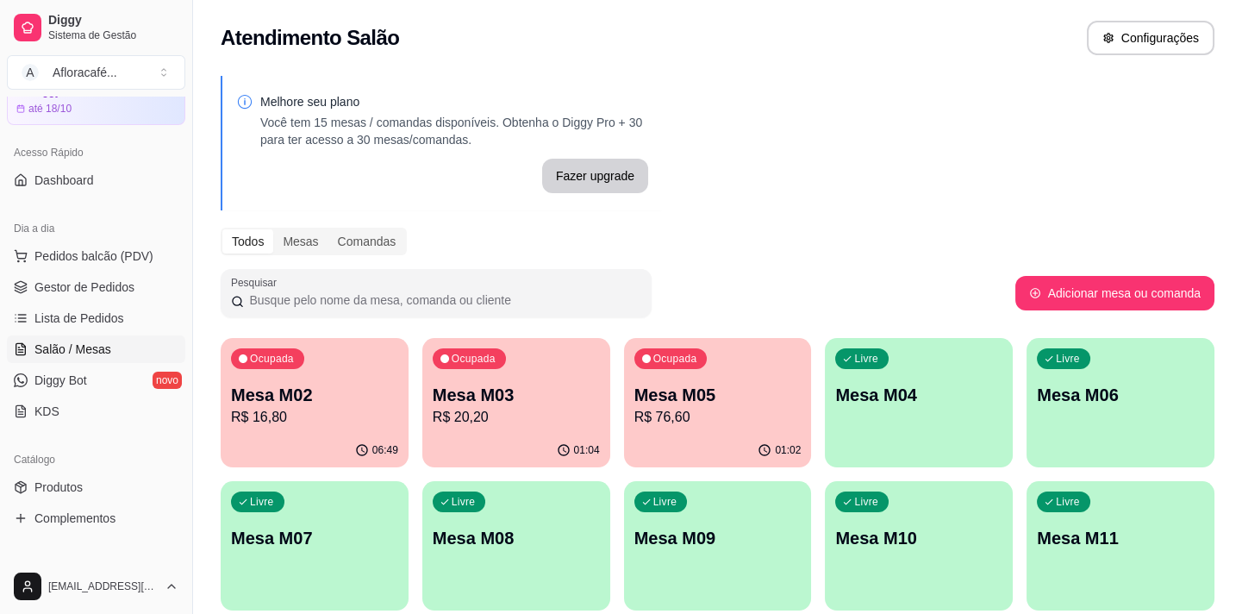
click at [502, 416] on p "R$ 20,20" at bounding box center [516, 417] width 167 height 21
click at [759, 414] on p "R$ 76,60" at bounding box center [718, 417] width 162 height 20
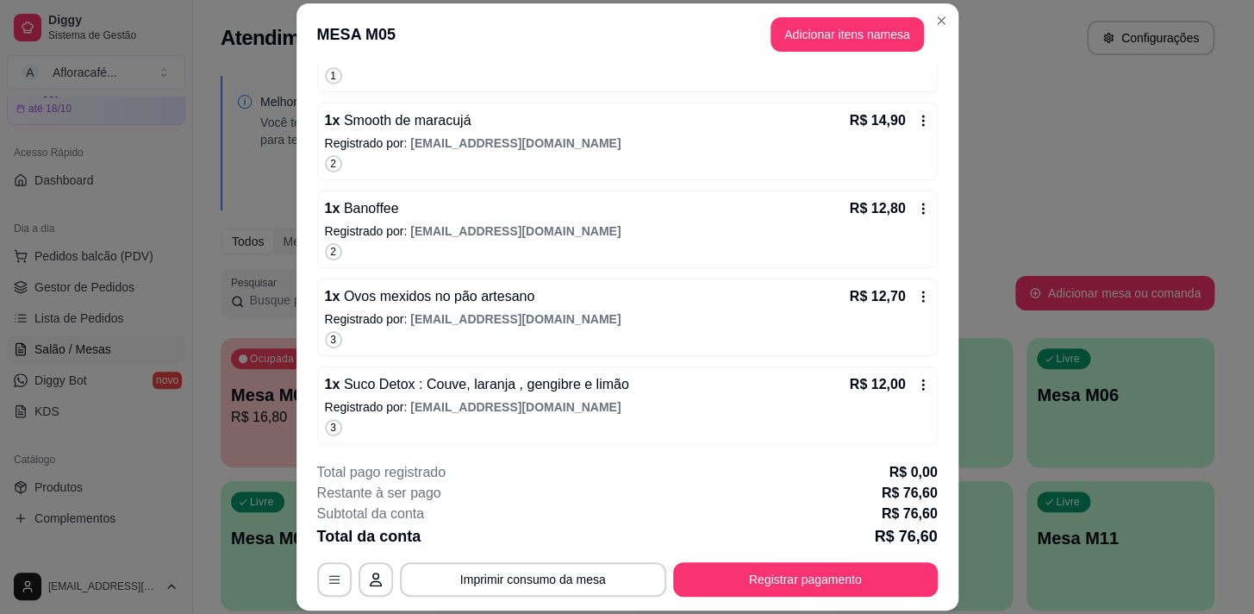
scroll to position [52, 0]
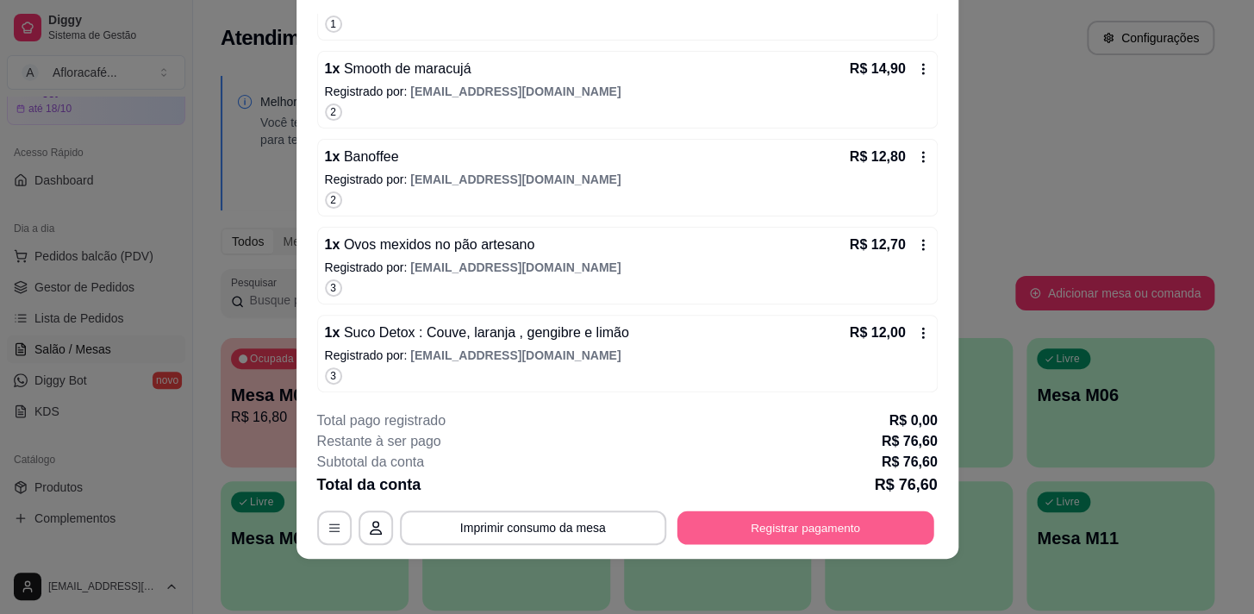
click at [851, 511] on button "Registrar pagamento" at bounding box center [805, 528] width 257 height 34
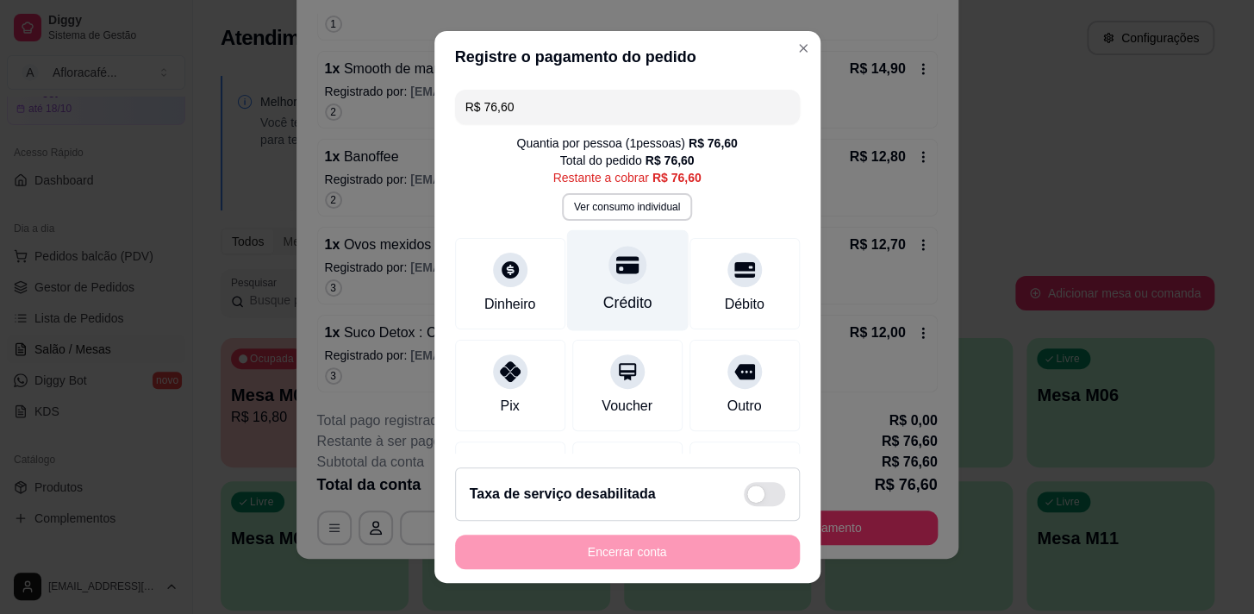
click at [646, 289] on div "Crédito" at bounding box center [627, 279] width 122 height 101
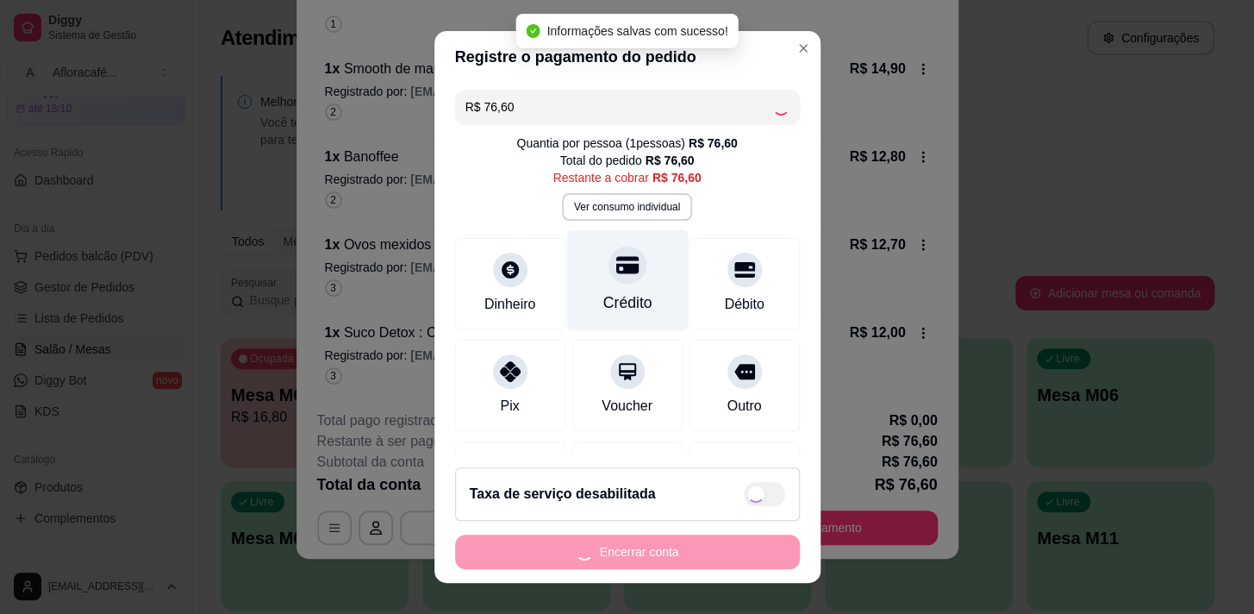
type input "R$ 0,00"
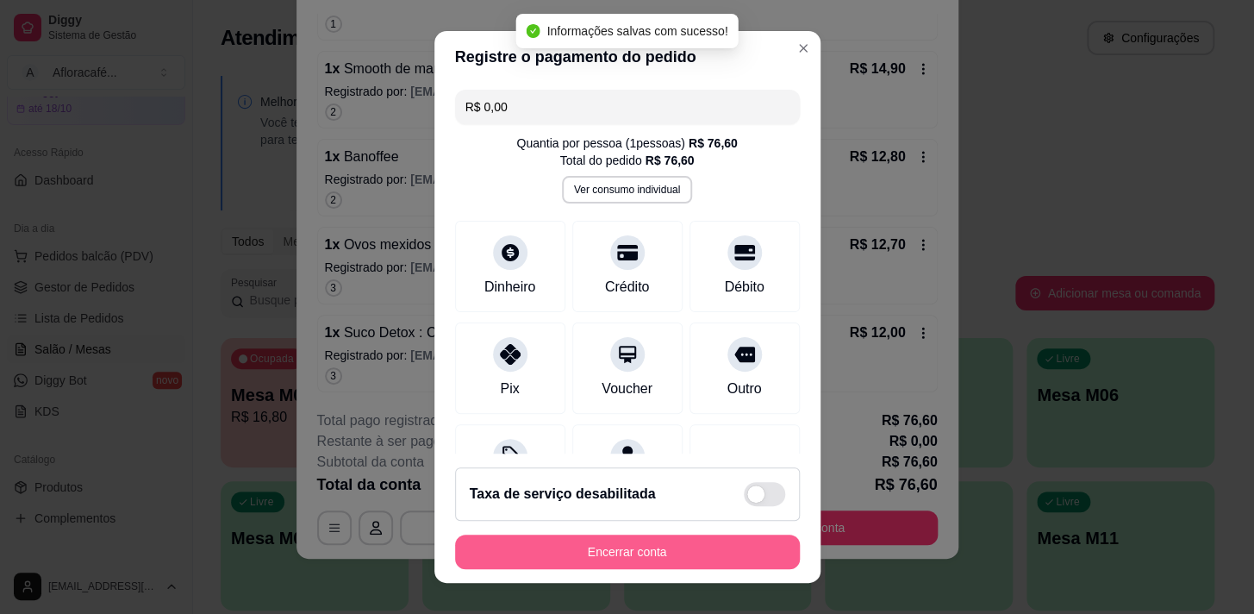
click at [691, 565] on button "Encerrar conta" at bounding box center [627, 551] width 345 height 34
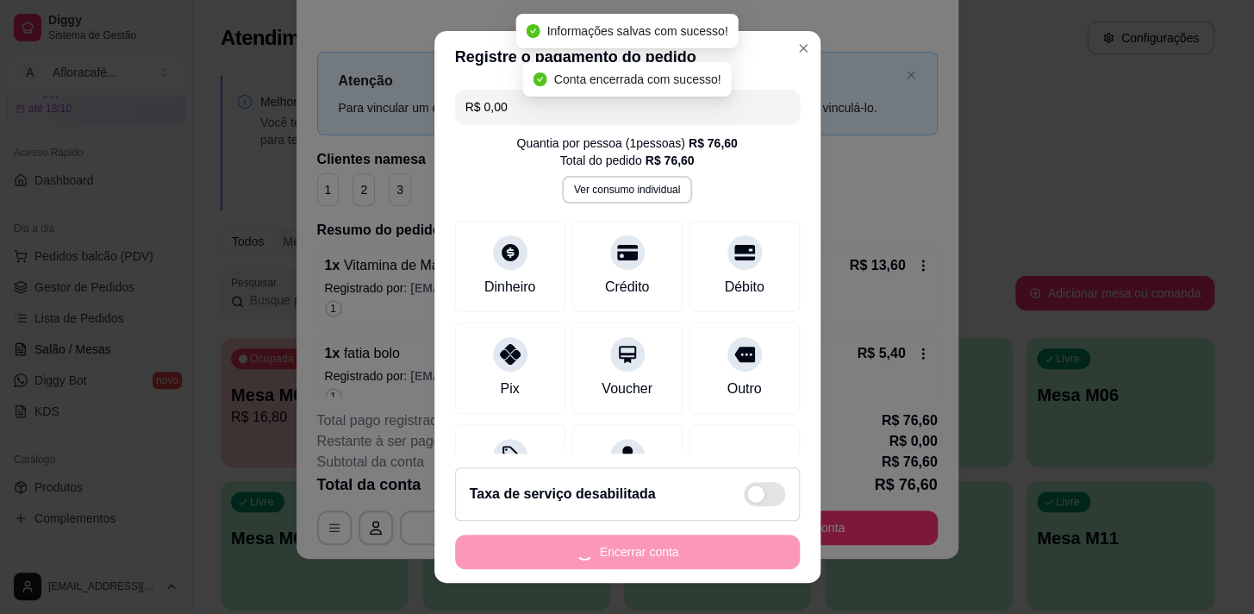
scroll to position [0, 0]
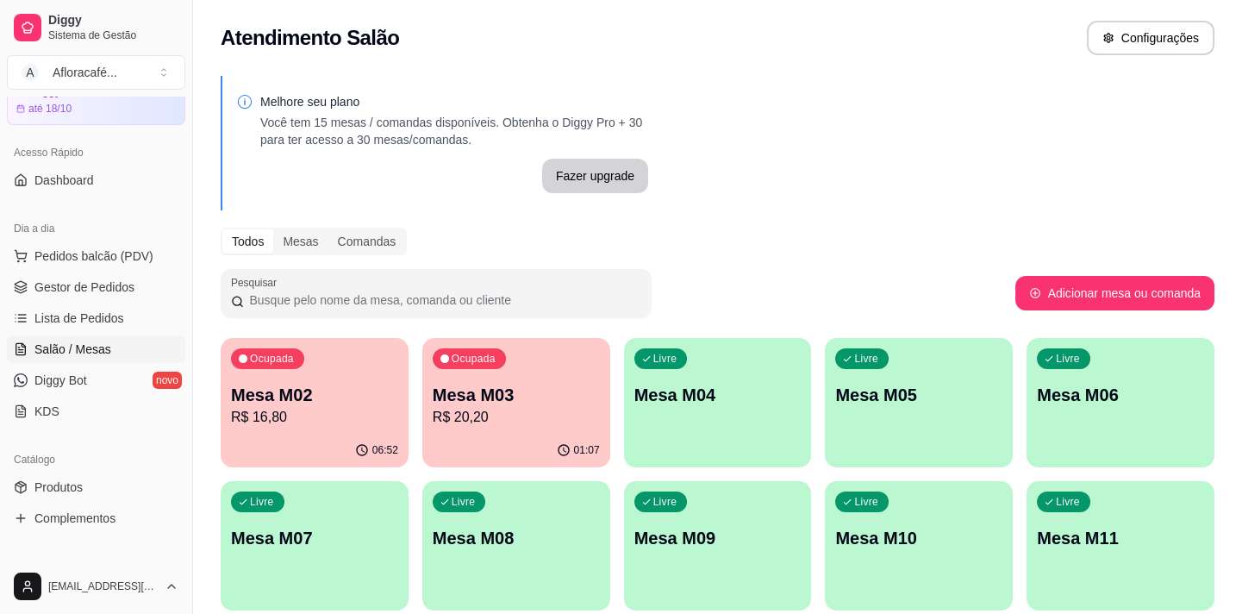
click at [509, 408] on p "R$ 20,20" at bounding box center [516, 417] width 167 height 21
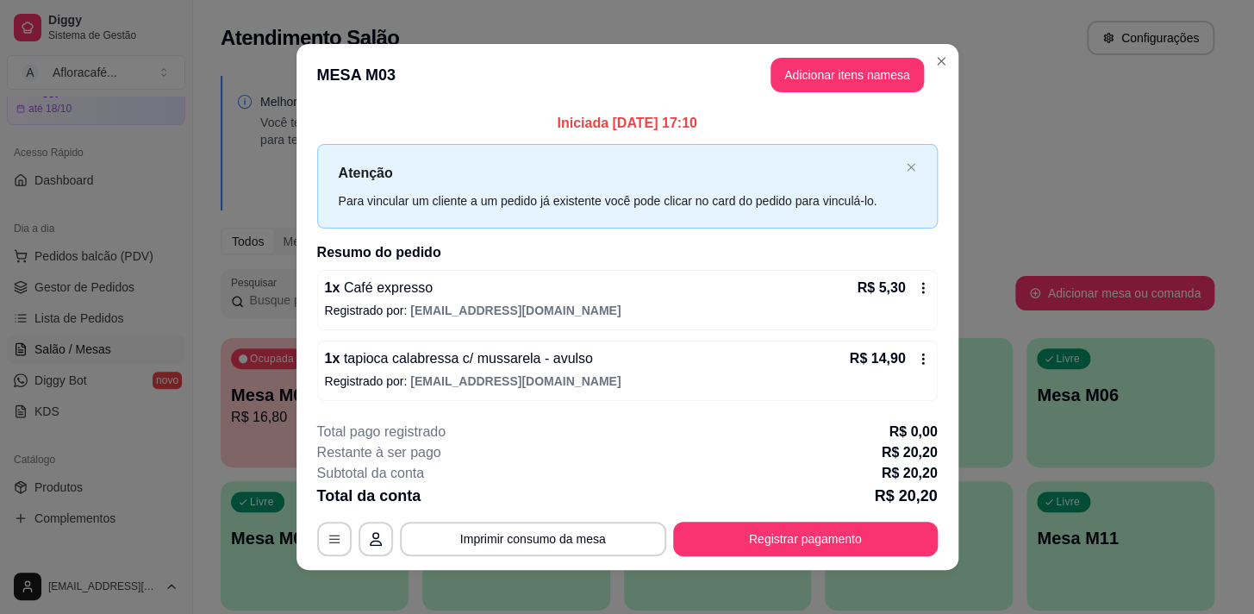
scroll to position [10, 0]
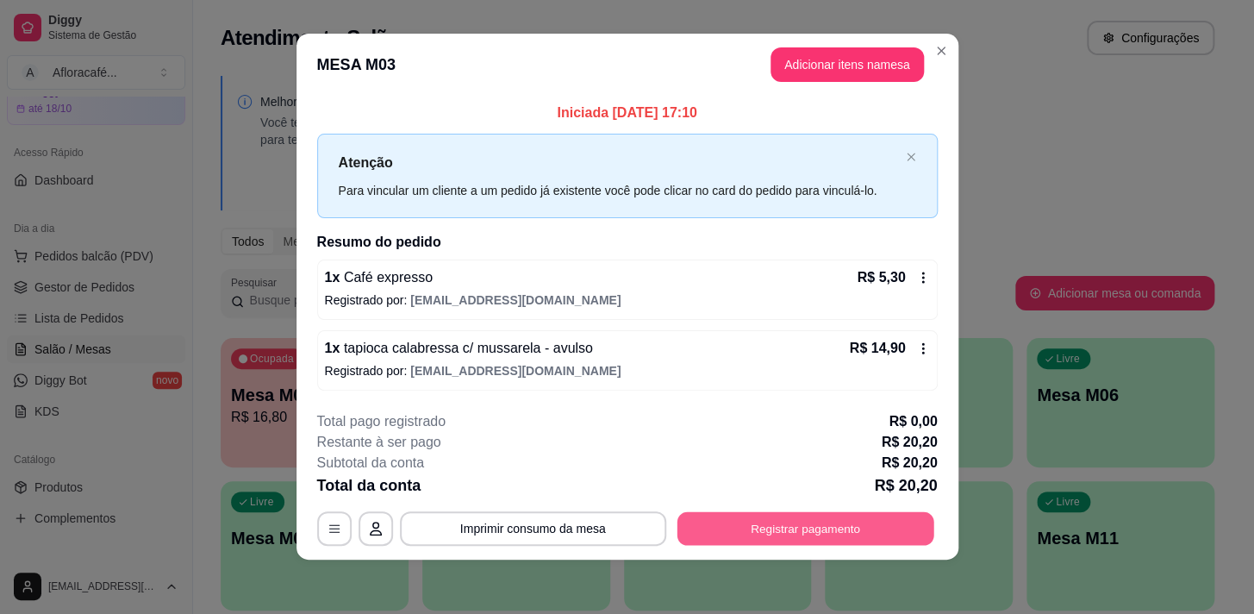
click at [813, 533] on button "Registrar pagamento" at bounding box center [805, 528] width 257 height 34
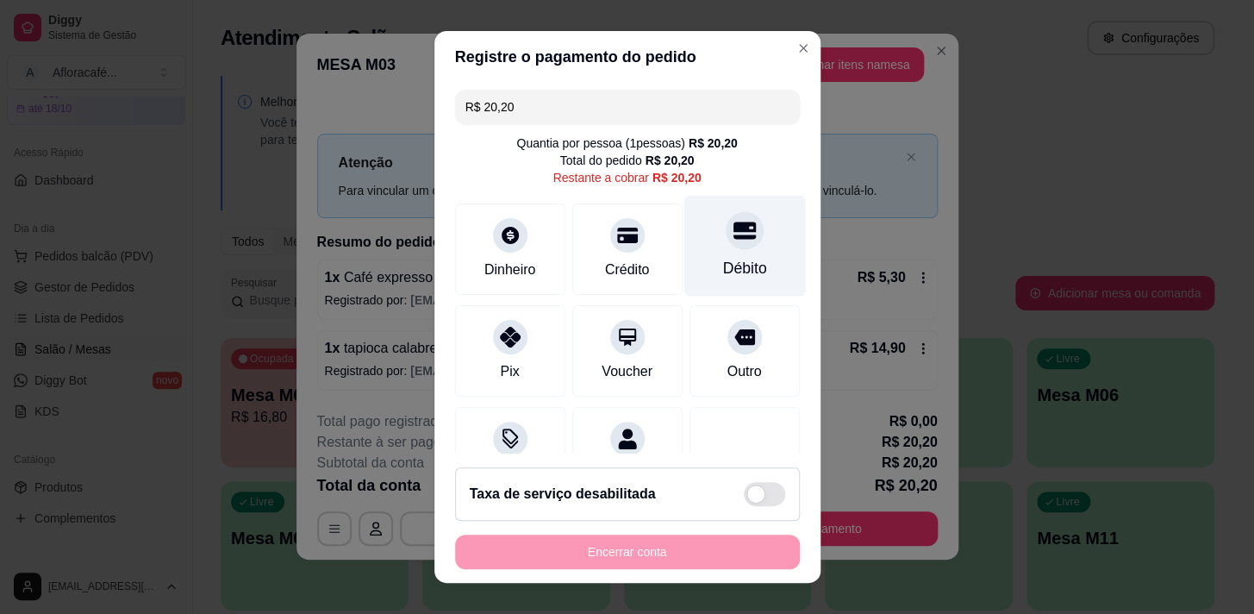
click at [712, 252] on div "Débito" at bounding box center [744, 245] width 122 height 101
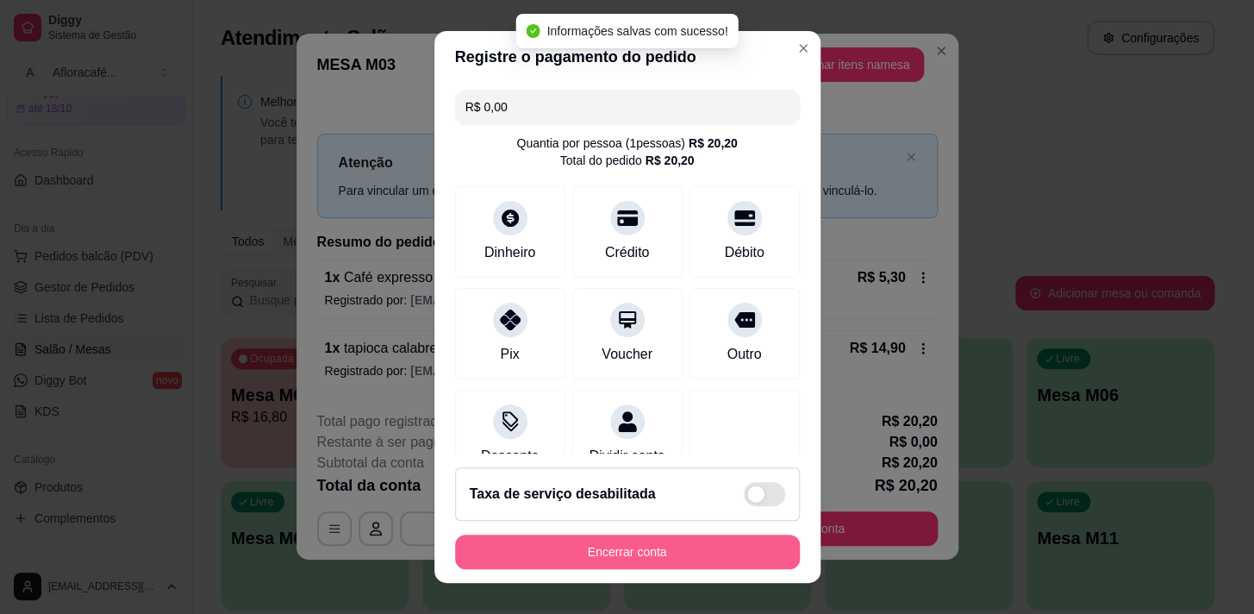
type input "R$ 0,00"
click at [689, 550] on button "Encerrar conta" at bounding box center [627, 552] width 334 height 34
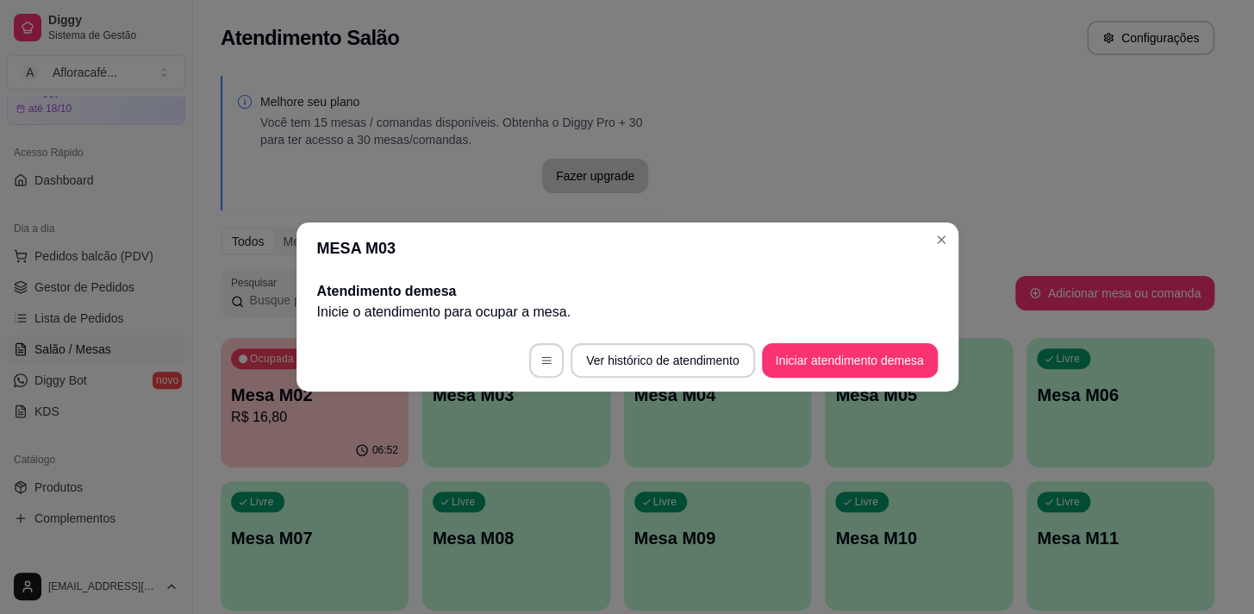
scroll to position [0, 0]
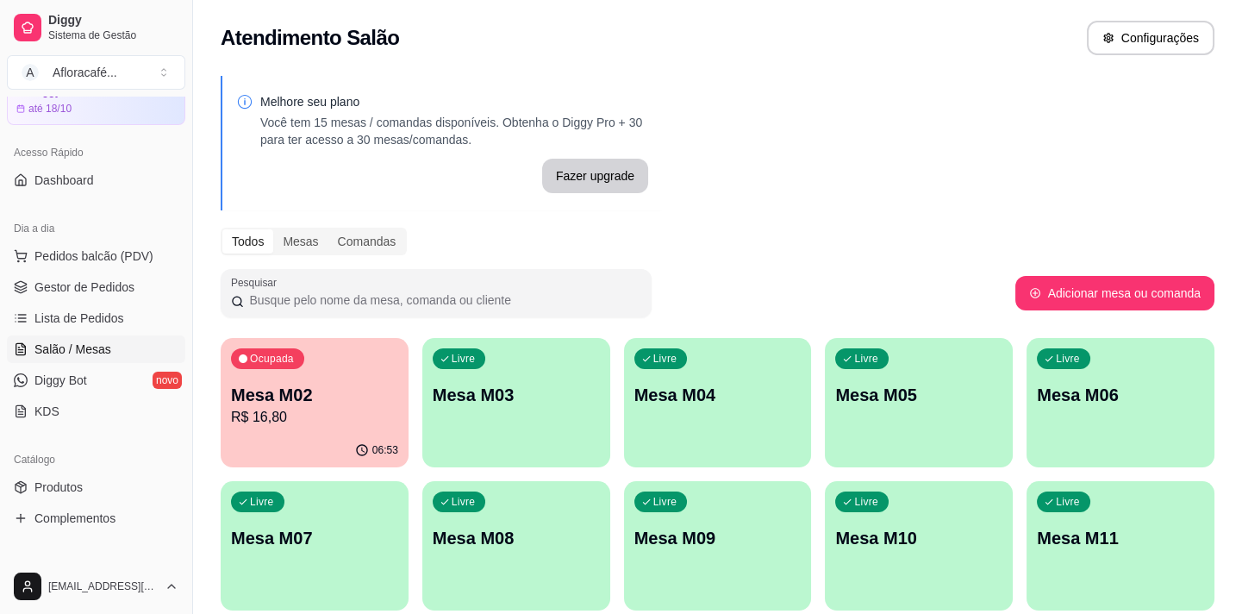
click at [336, 415] on p "R$ 16,80" at bounding box center [314, 417] width 167 height 21
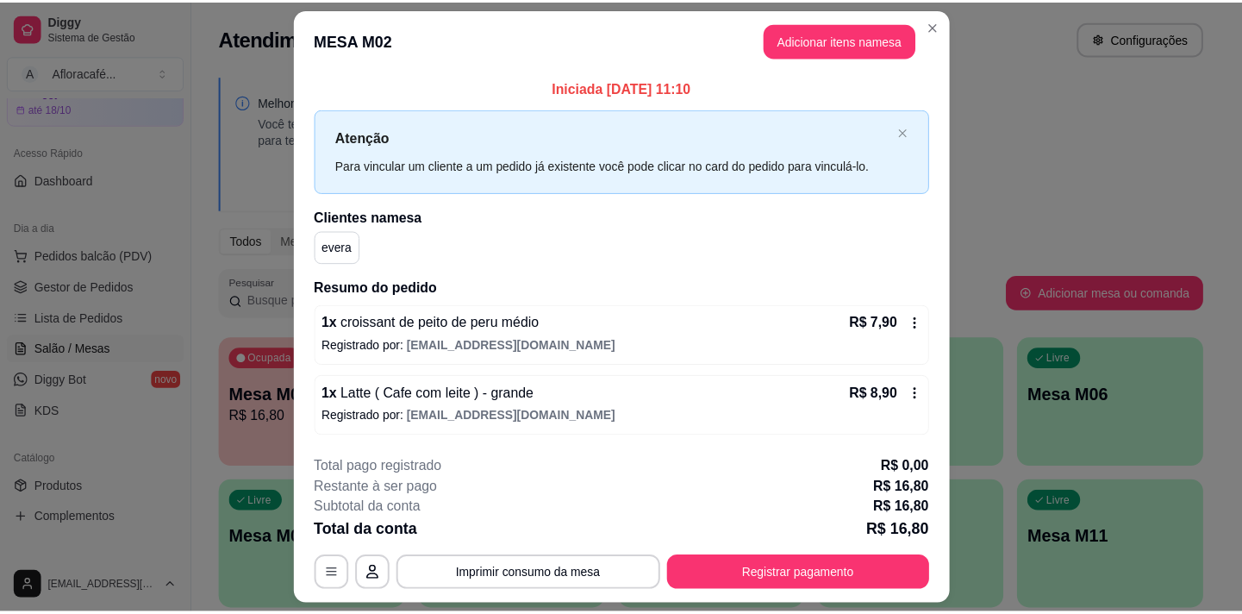
scroll to position [46, 0]
